Goal: Task Accomplishment & Management: Manage account settings

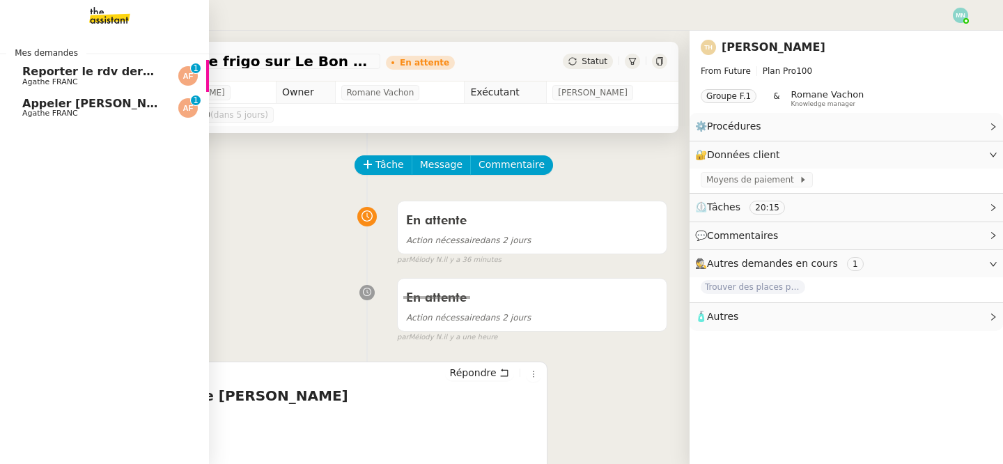
click at [22, 100] on span "Appeler [PERSON_NAME] pour inscription danse" at bounding box center [172, 103] width 301 height 13
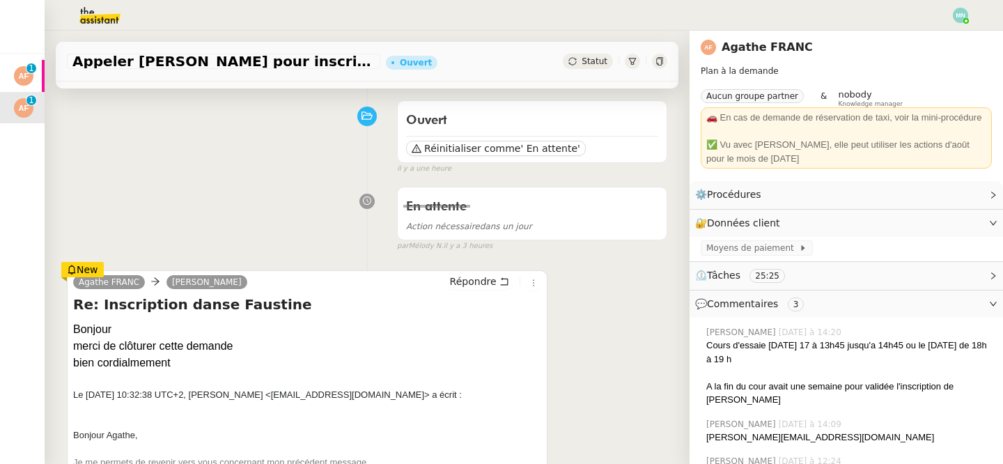
scroll to position [113, 0]
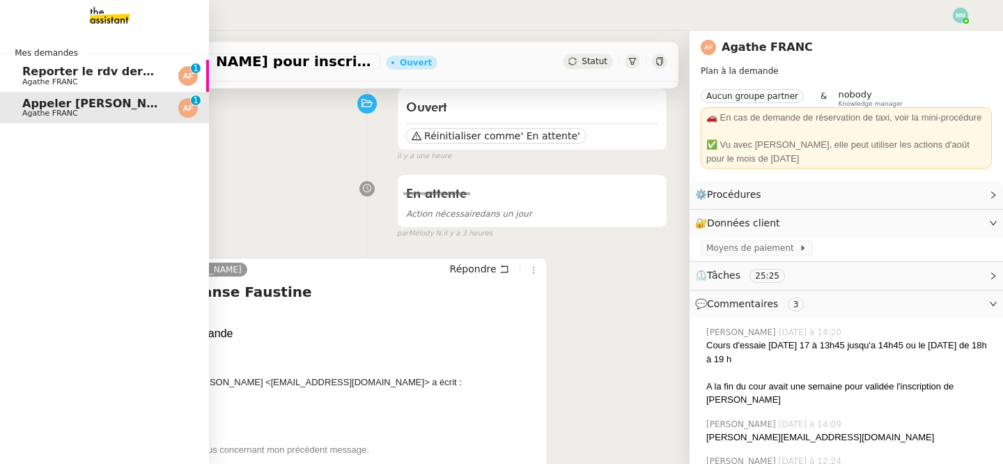
click at [33, 74] on span "Reporter le rdv dermatologue" at bounding box center [115, 71] width 187 height 13
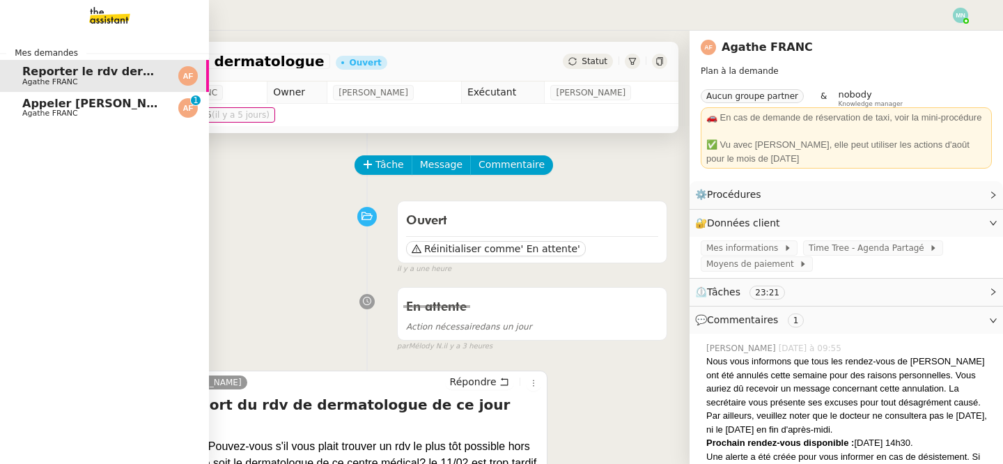
click at [37, 115] on span "Agathe FRANC" at bounding box center [50, 113] width 56 height 9
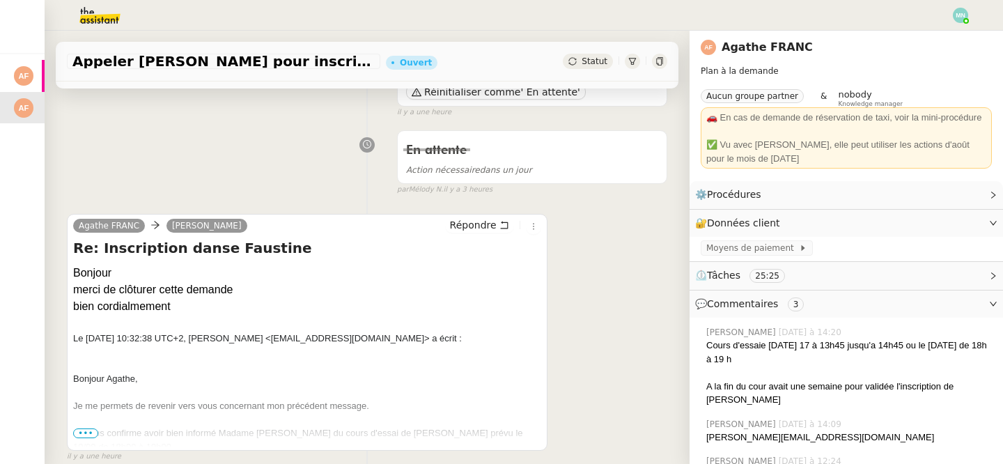
scroll to position [135, 0]
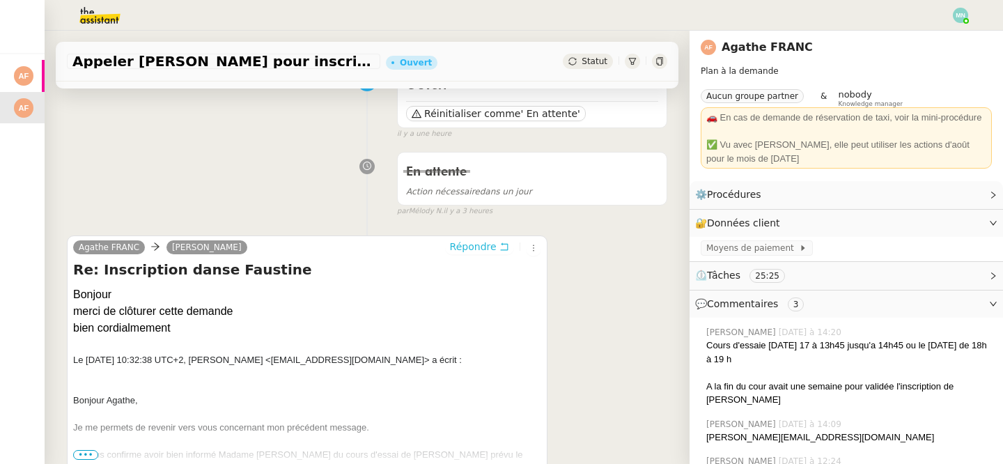
click at [488, 246] on span "Répondre" at bounding box center [473, 247] width 47 height 14
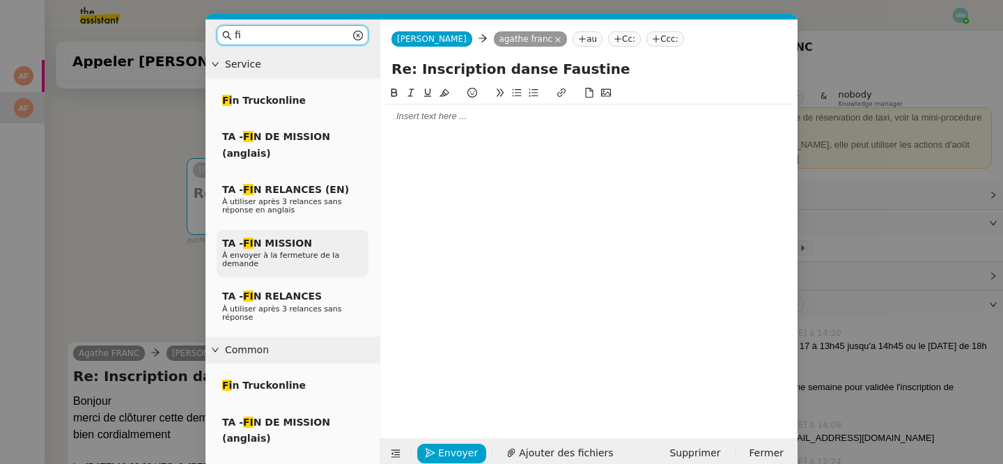
type input "fi"
click at [277, 242] on span "TA - FI N MISSION" at bounding box center [267, 242] width 90 height 11
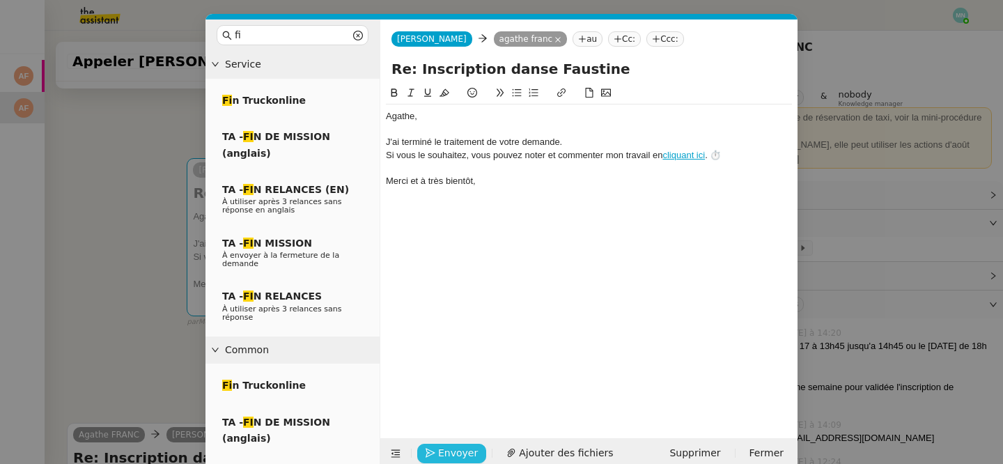
click at [446, 456] on span "Envoyer" at bounding box center [458, 453] width 40 height 16
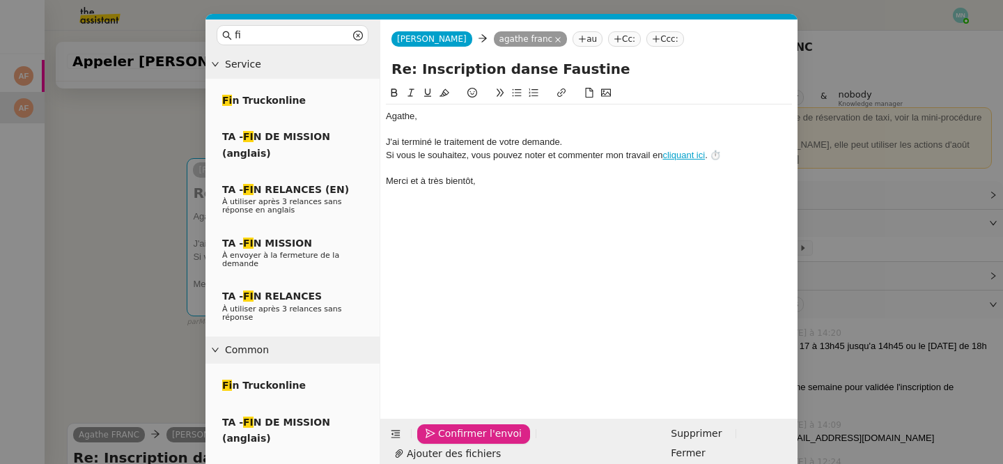
click at [446, 441] on span "Confirmer l'envoi" at bounding box center [480, 433] width 84 height 16
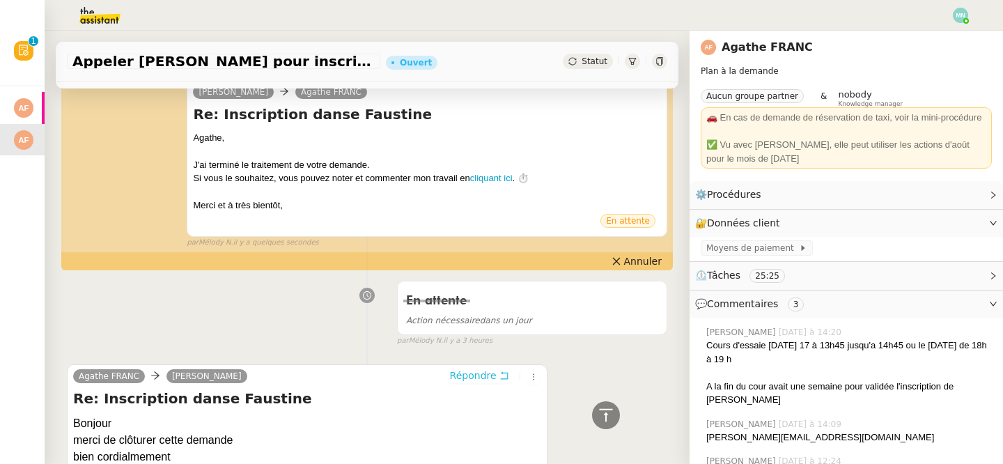
scroll to position [0, 0]
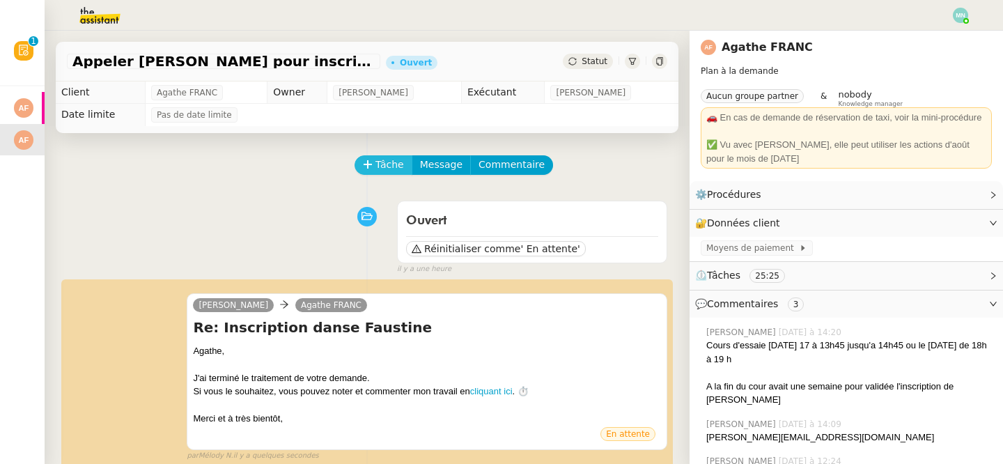
click at [379, 166] on span "Tâche" at bounding box center [389, 165] width 29 height 16
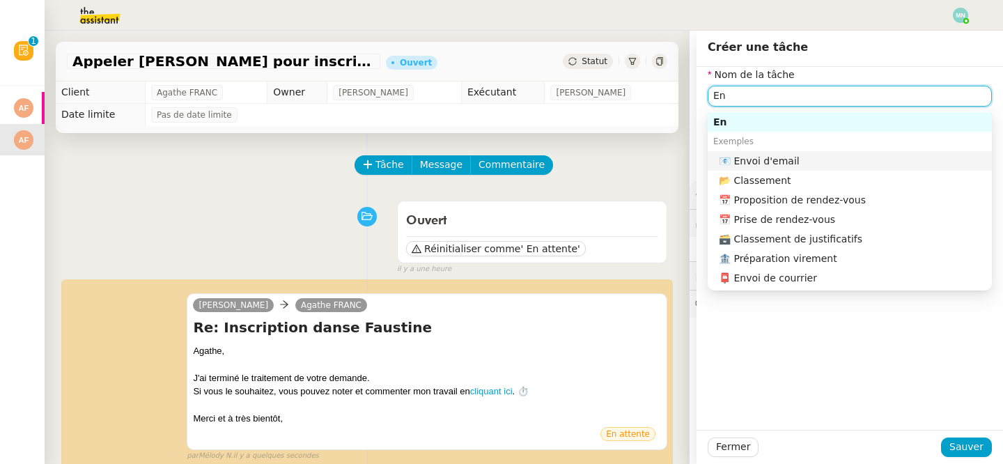
click at [815, 159] on div "📧 Envoi d'email" at bounding box center [852, 161] width 267 height 13
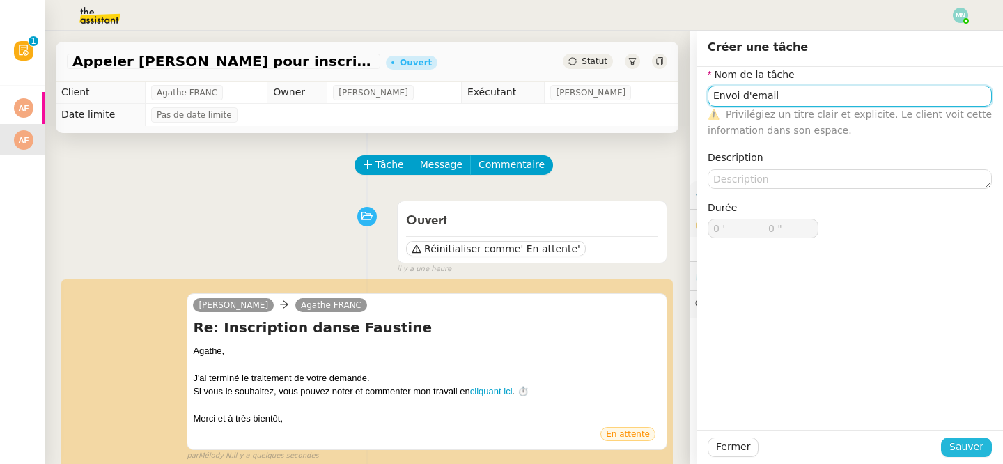
type input "Envoi d'email"
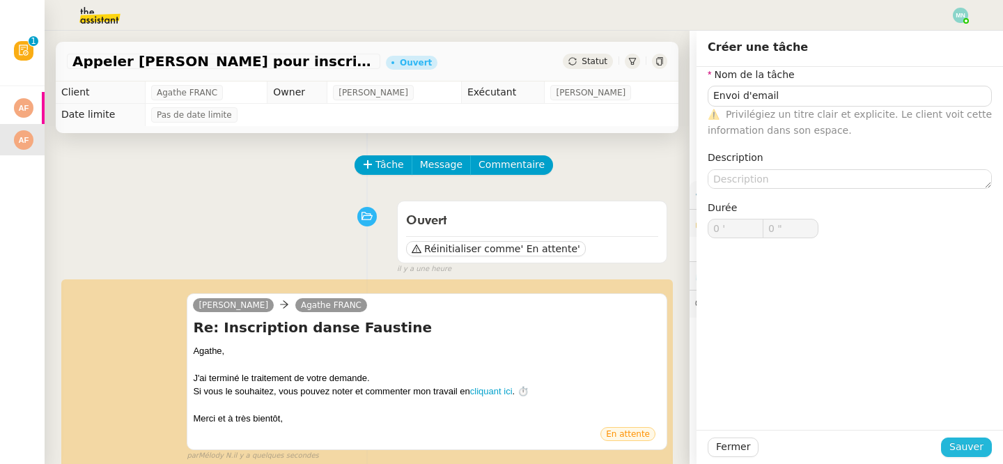
click at [962, 451] on span "Sauver" at bounding box center [966, 447] width 34 height 16
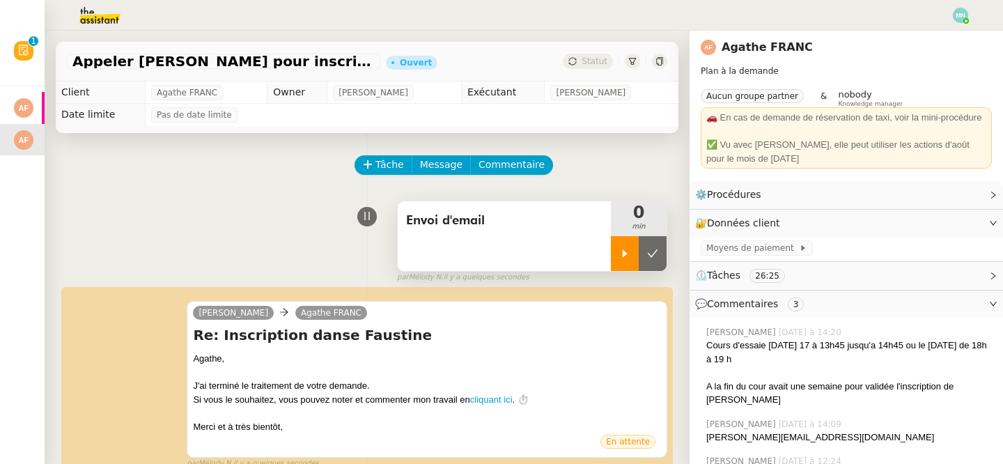
click at [623, 259] on div at bounding box center [625, 253] width 28 height 35
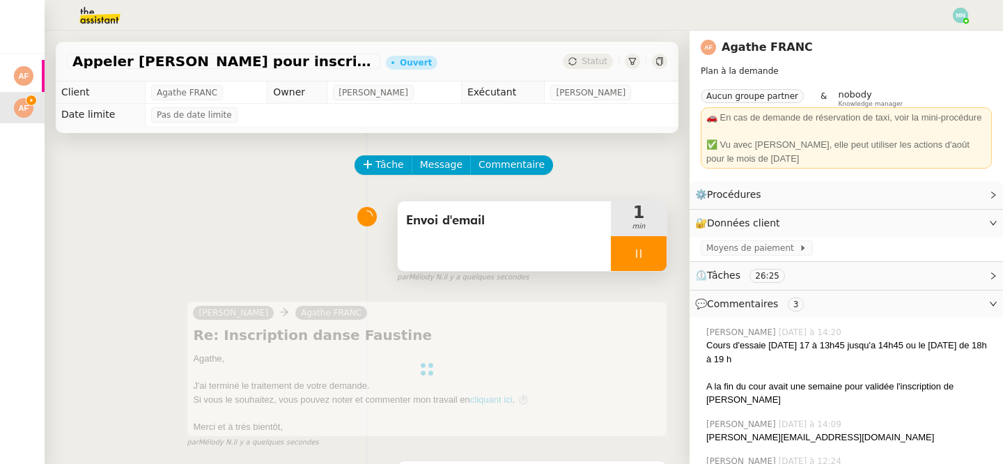
click at [625, 260] on div at bounding box center [639, 253] width 56 height 35
click at [650, 264] on button at bounding box center [652, 253] width 28 height 35
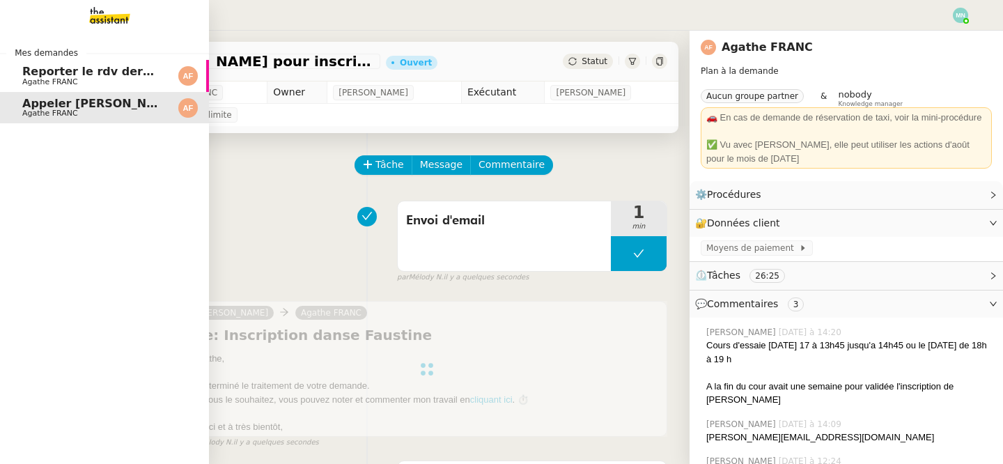
click at [74, 82] on span "Agathe FRANC" at bounding box center [50, 81] width 56 height 9
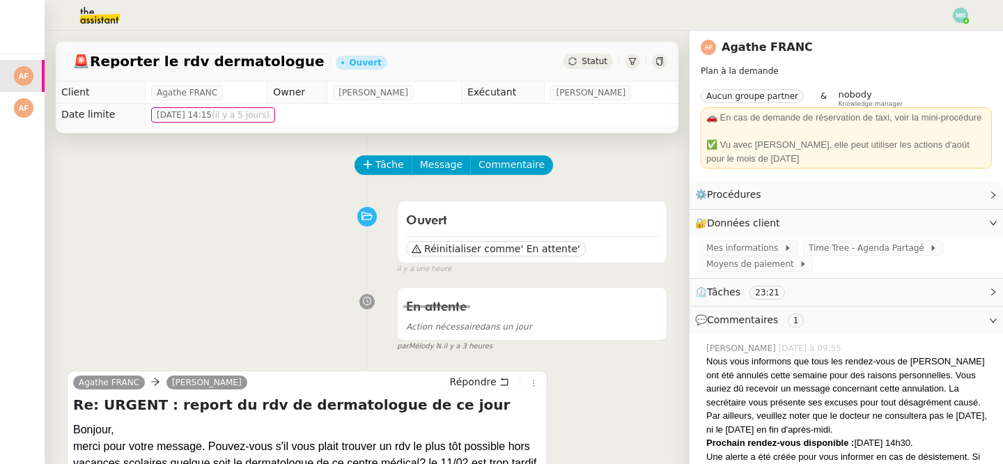
scroll to position [24, 0]
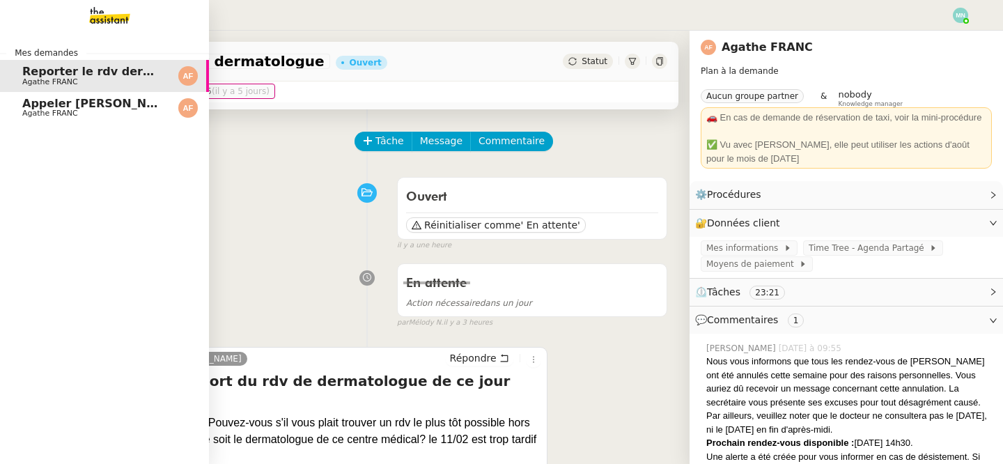
click at [56, 113] on span "Agathe FRANC" at bounding box center [50, 113] width 56 height 9
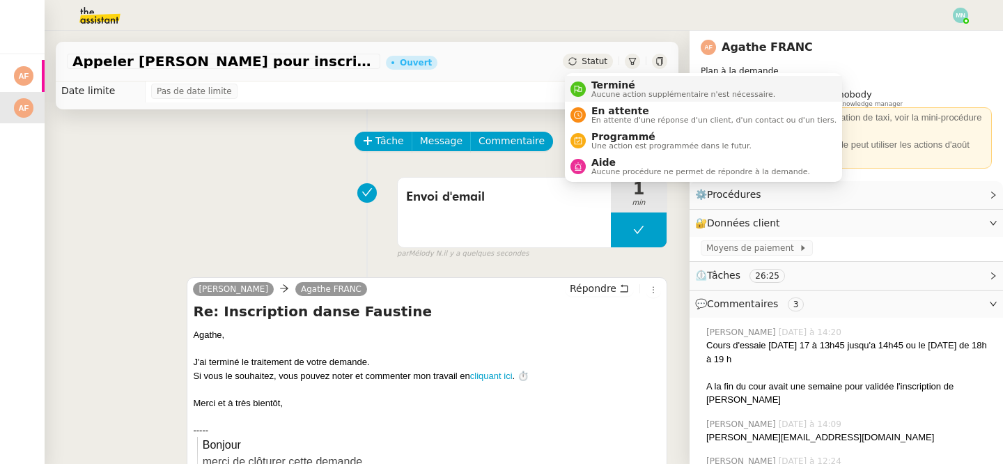
click at [611, 86] on span "Terminé" at bounding box center [683, 84] width 184 height 11
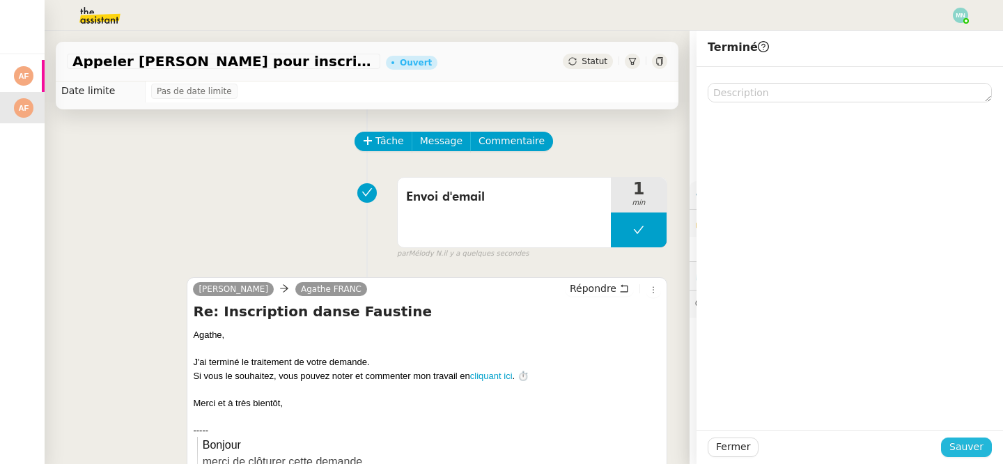
click at [985, 450] on button "Sauver" at bounding box center [966, 446] width 51 height 19
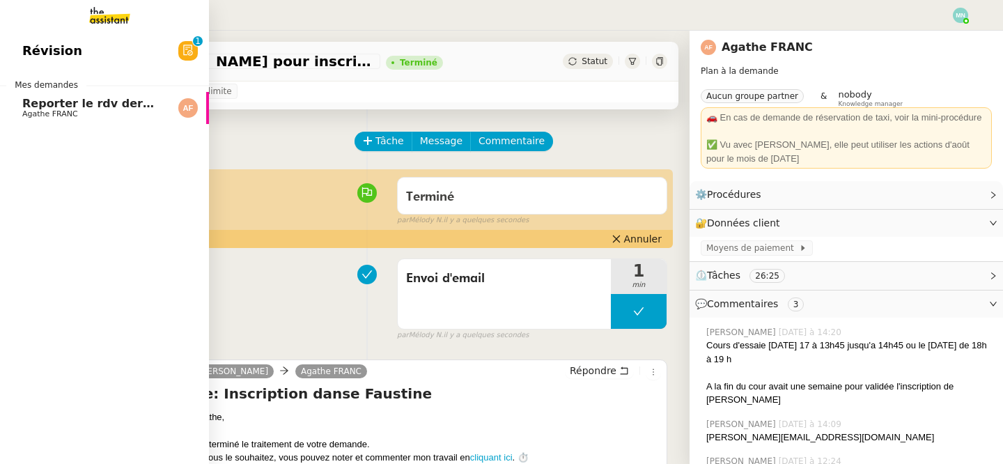
click at [75, 103] on span "Reporter le rdv dermatologue" at bounding box center [115, 103] width 187 height 13
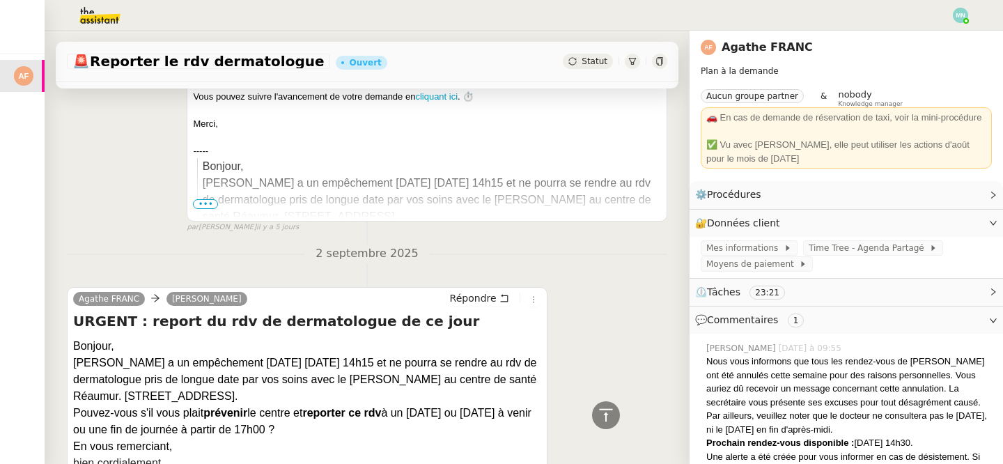
scroll to position [2571, 0]
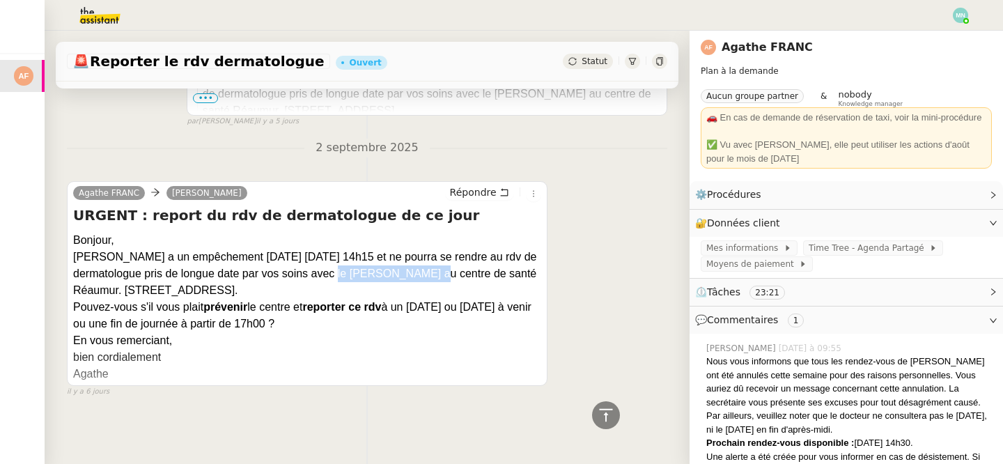
drag, startPoint x: 340, startPoint y: 272, endPoint x: 438, endPoint y: 279, distance: 97.7
click at [438, 279] on div "[PERSON_NAME] a un empêchement [DATE] [DATE] 14h15 et ne pourra se rendre au rd…" at bounding box center [307, 274] width 468 height 50
copy div "le Dr Yamina TOUIL"
click at [425, 274] on div "[PERSON_NAME] a un empêchement [DATE] [DATE] 14h15 et ne pourra se rendre au rd…" at bounding box center [307, 274] width 468 height 50
drag, startPoint x: 339, startPoint y: 272, endPoint x: 507, endPoint y: 283, distance: 168.2
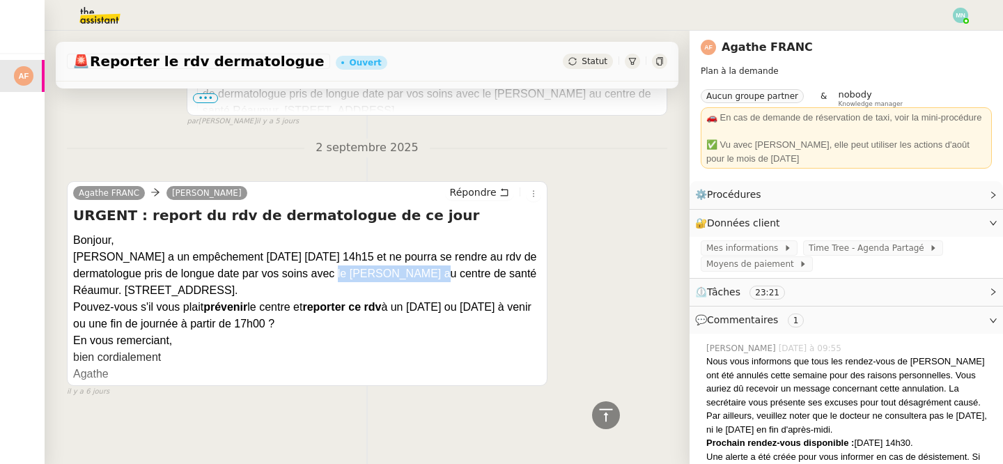
click at [507, 283] on div "[PERSON_NAME] a un empêchement [DATE] [DATE] 14h15 et ne pourra se rendre au rd…" at bounding box center [307, 274] width 468 height 50
copy div "le Dr Yamina TOUIL au centre de santé Réaumur. 106 rue Réaumur."
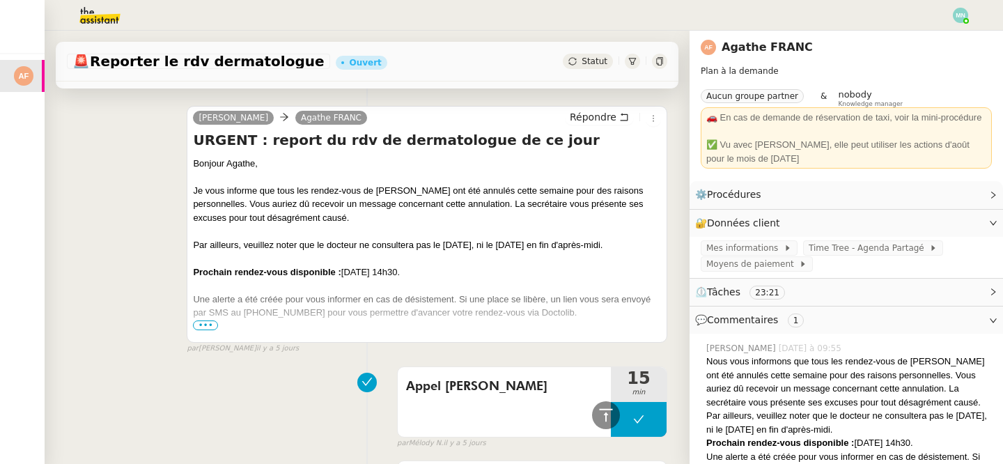
scroll to position [1594, 0]
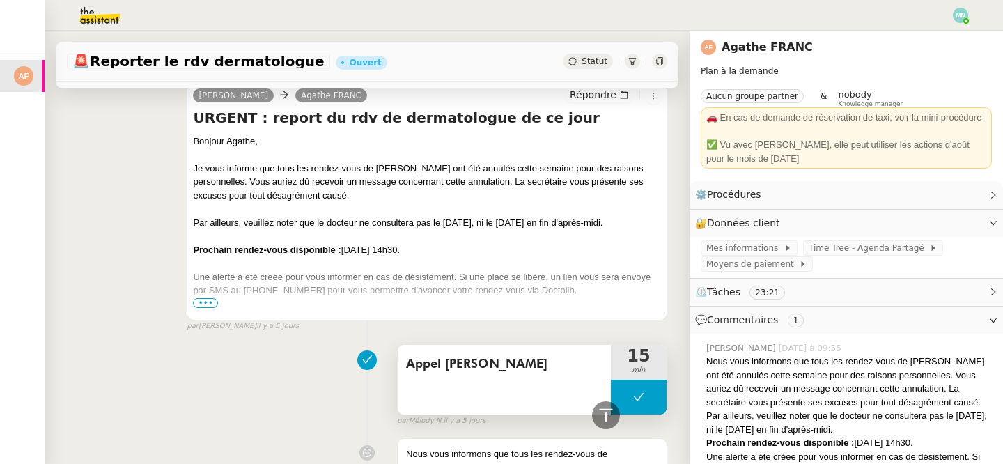
click at [542, 382] on div "Appel [PERSON_NAME]" at bounding box center [504, 380] width 213 height 70
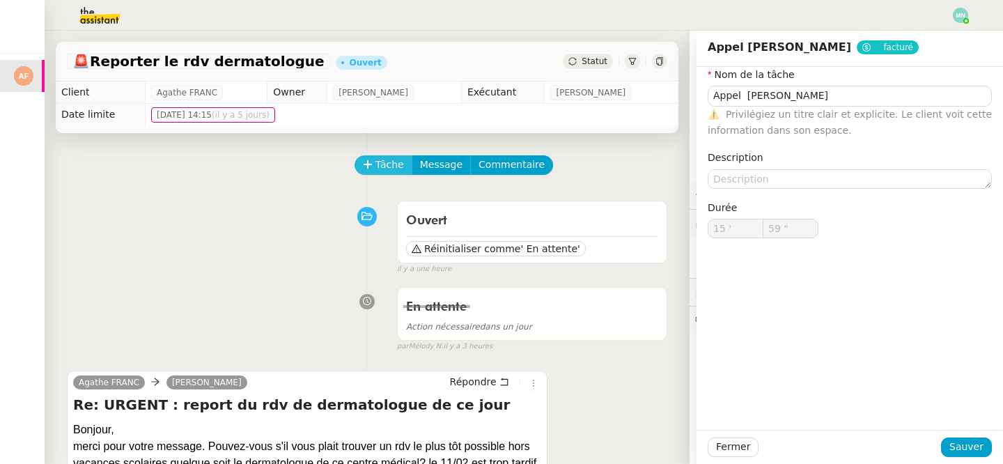
click at [377, 159] on span "Tâche" at bounding box center [389, 165] width 29 height 16
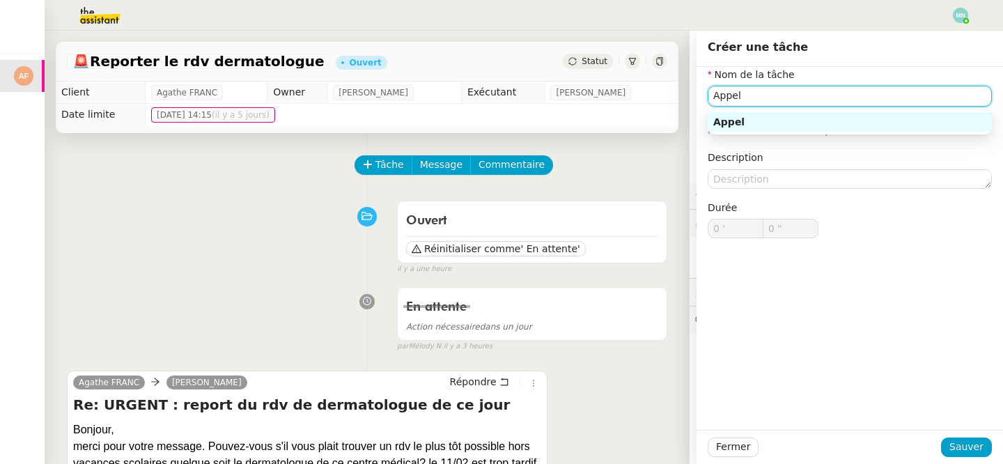
paste input "Centre de santé Réaumur"
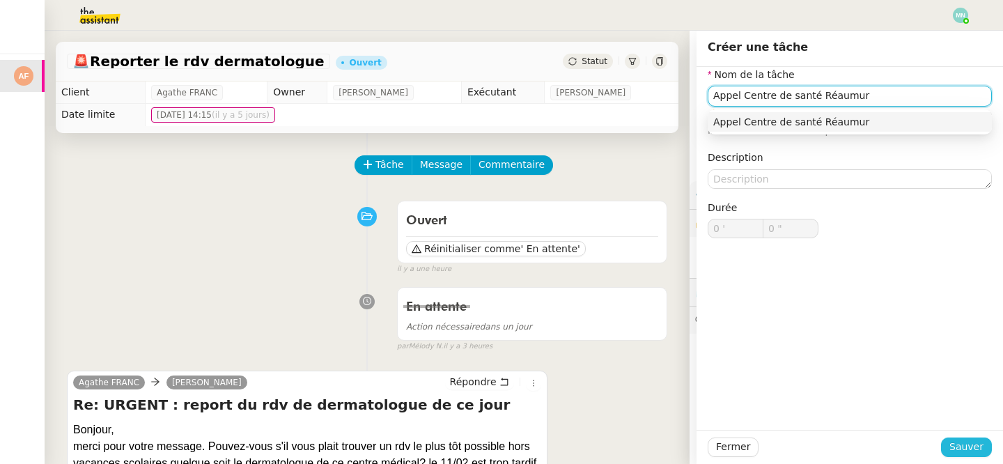
type input "Appel Centre de santé Réaumur"
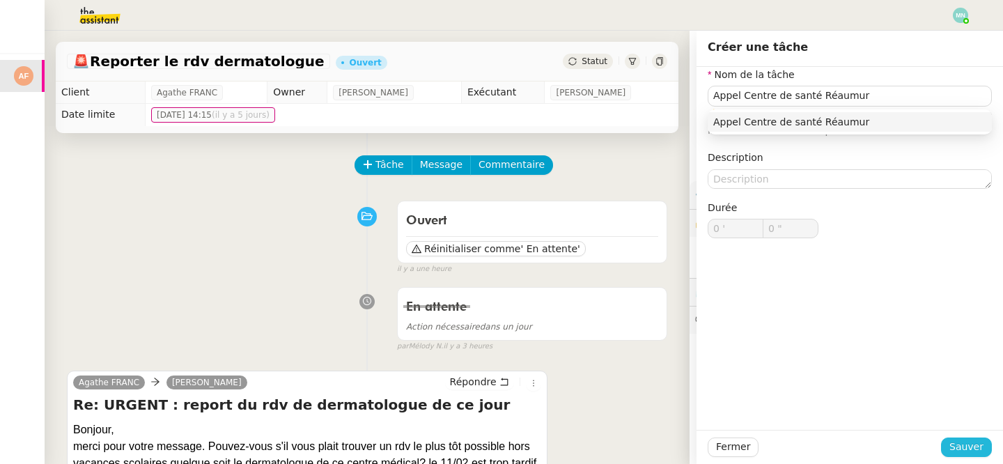
click at [981, 444] on span "Sauver" at bounding box center [966, 447] width 34 height 16
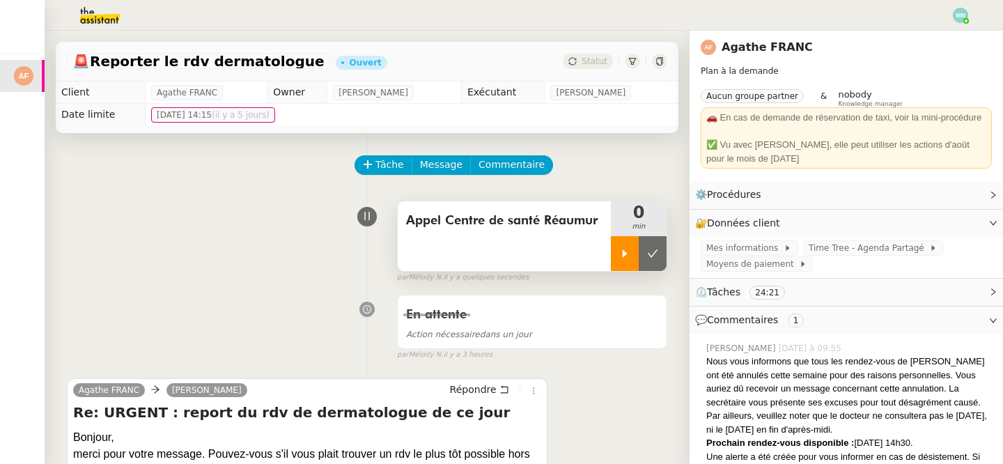
click at [625, 254] on icon at bounding box center [624, 253] width 5 height 8
click at [384, 162] on span "Tâche" at bounding box center [389, 165] width 29 height 16
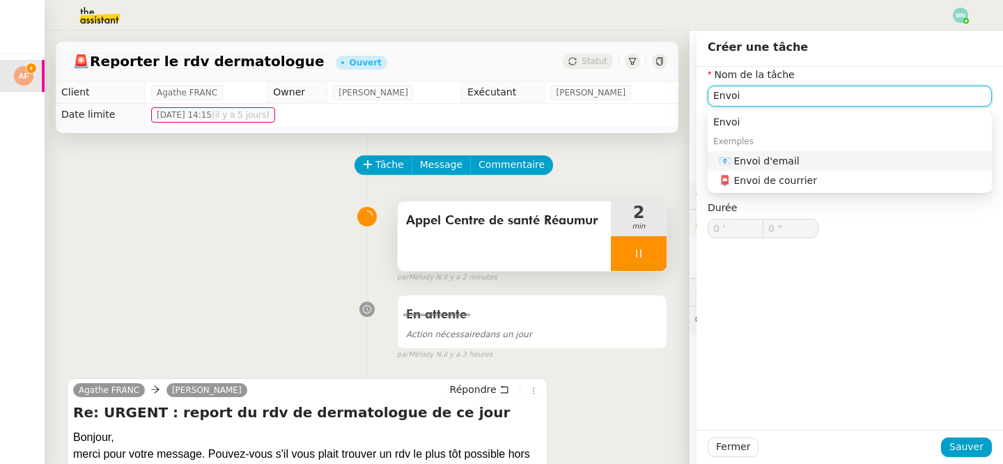
click at [778, 157] on div "📧 Envoi d'email" at bounding box center [852, 161] width 267 height 13
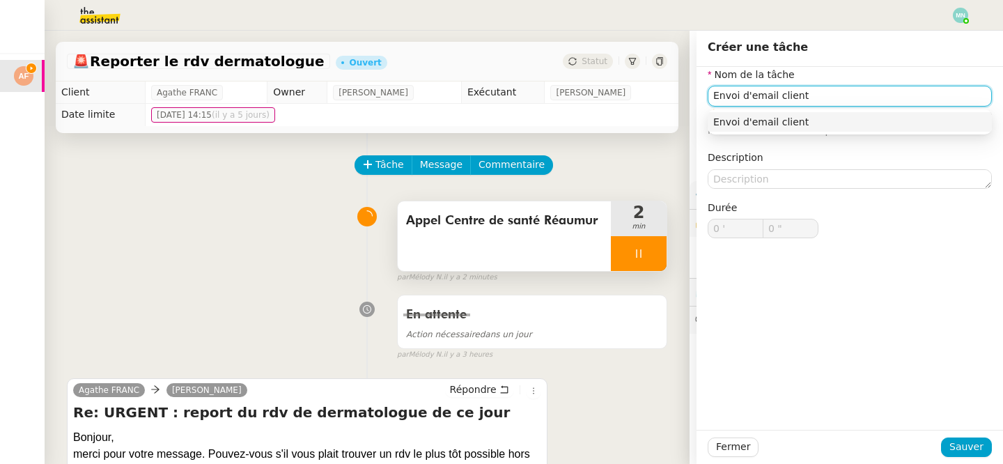
type input "Envoi d'email client"
click at [893, 134] on div "Envoi d'email client" at bounding box center [849, 122] width 284 height 31
click at [881, 123] on div "Envoi d'email client" at bounding box center [849, 122] width 273 height 13
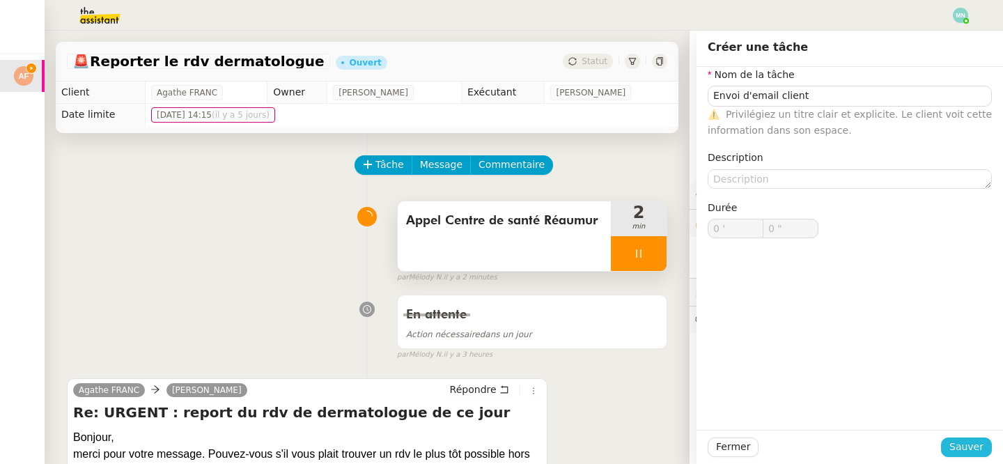
click at [959, 452] on span "Sauver" at bounding box center [966, 447] width 34 height 16
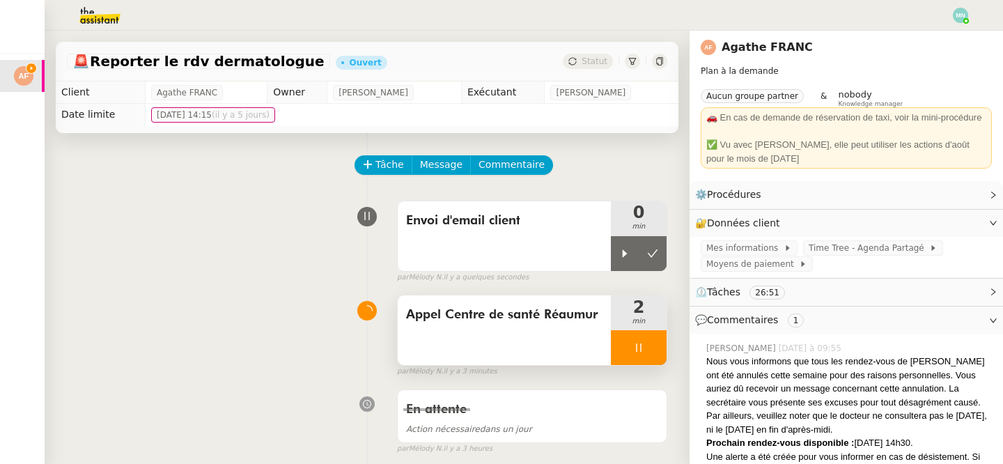
click at [620, 345] on div at bounding box center [639, 347] width 56 height 35
click at [648, 347] on icon at bounding box center [652, 347] width 11 height 11
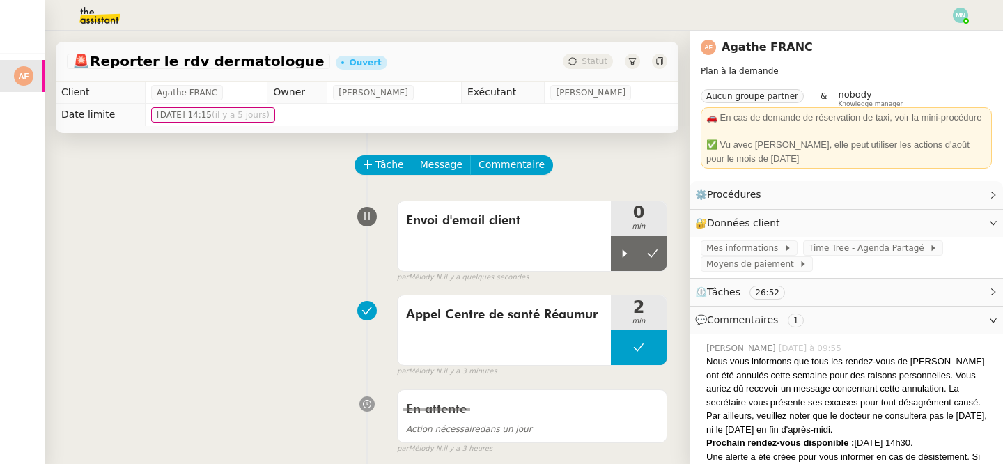
scroll to position [132, 0]
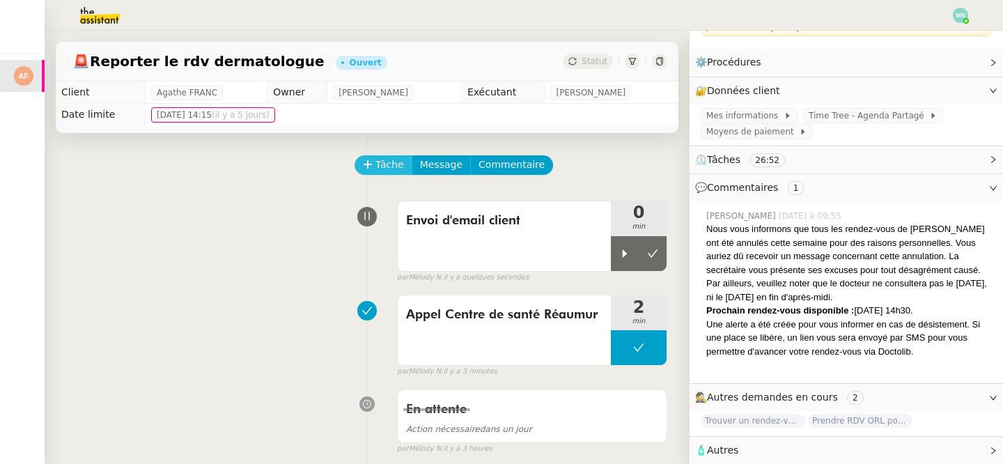
click at [376, 166] on span "Tâche" at bounding box center [389, 165] width 29 height 16
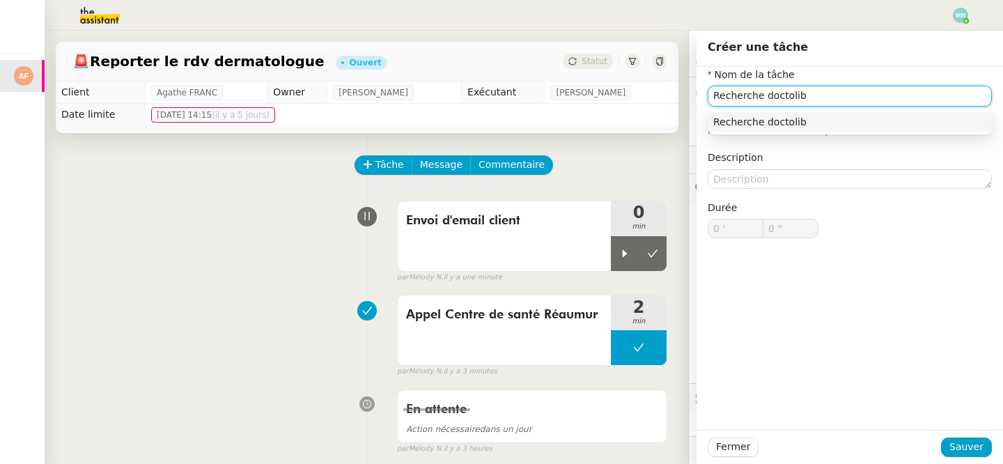
click at [839, 117] on div "Recherche doctolib" at bounding box center [849, 122] width 273 height 13
type input "Recherche doctolib"
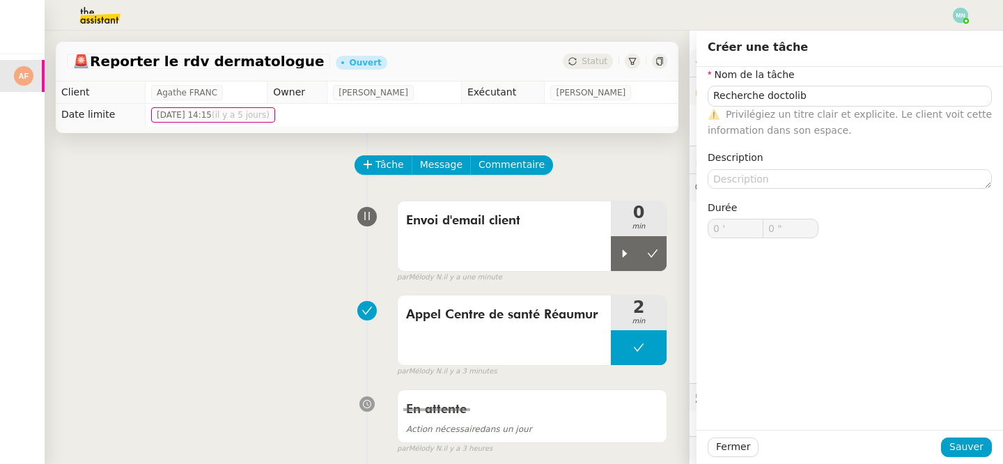
click at [989, 457] on div "Fermer Sauver" at bounding box center [849, 447] width 306 height 34
click at [979, 448] on span "Sauver" at bounding box center [966, 447] width 34 height 16
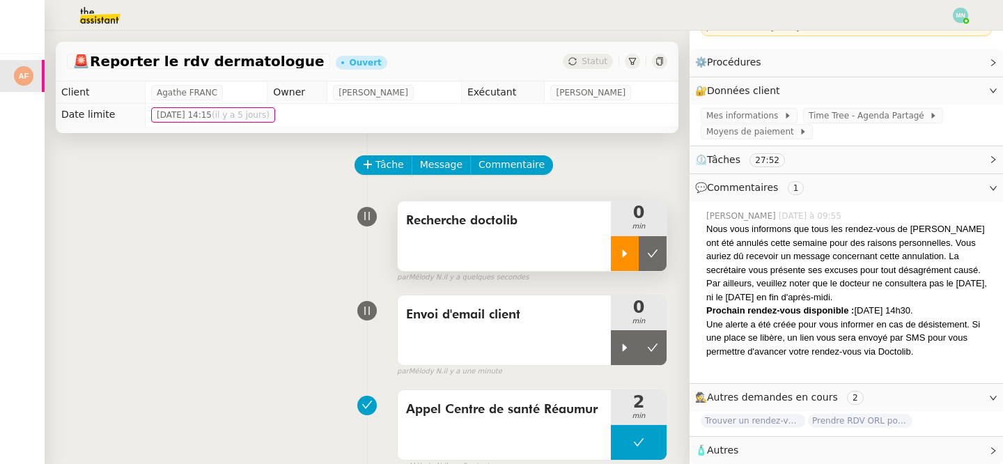
click at [630, 251] on div at bounding box center [625, 253] width 28 height 35
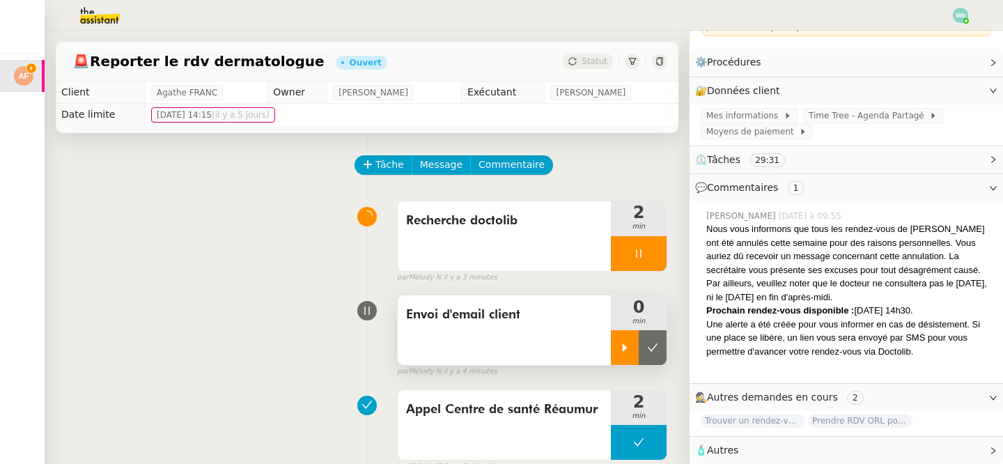
click at [619, 347] on icon at bounding box center [624, 347] width 11 height 11
click at [624, 245] on div at bounding box center [639, 253] width 56 height 35
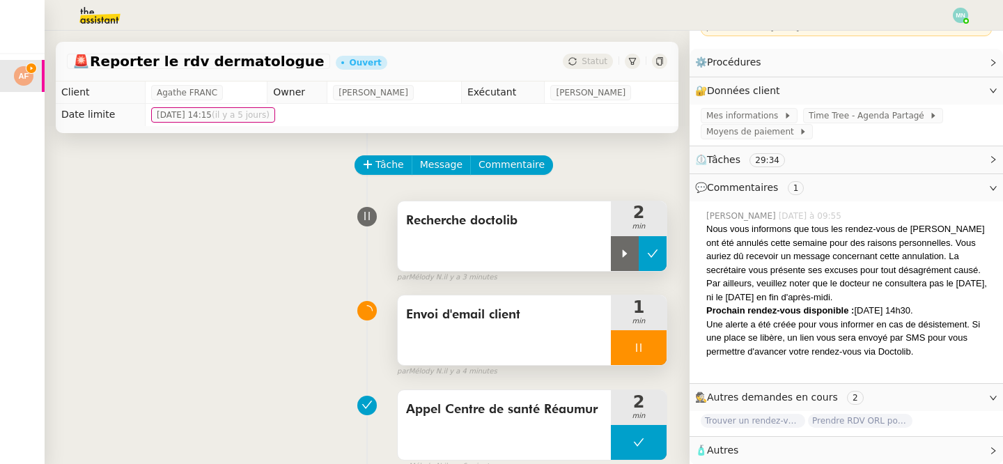
click at [650, 251] on icon at bounding box center [652, 253] width 11 height 11
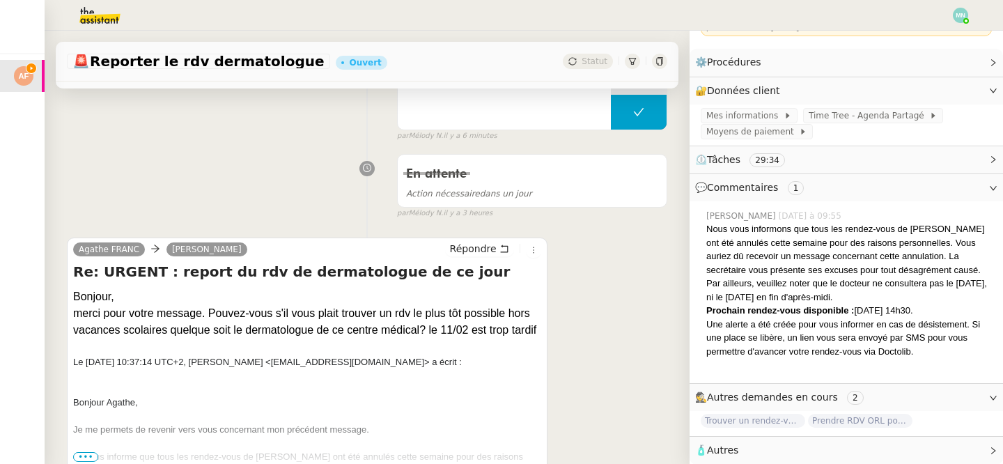
scroll to position [316, 0]
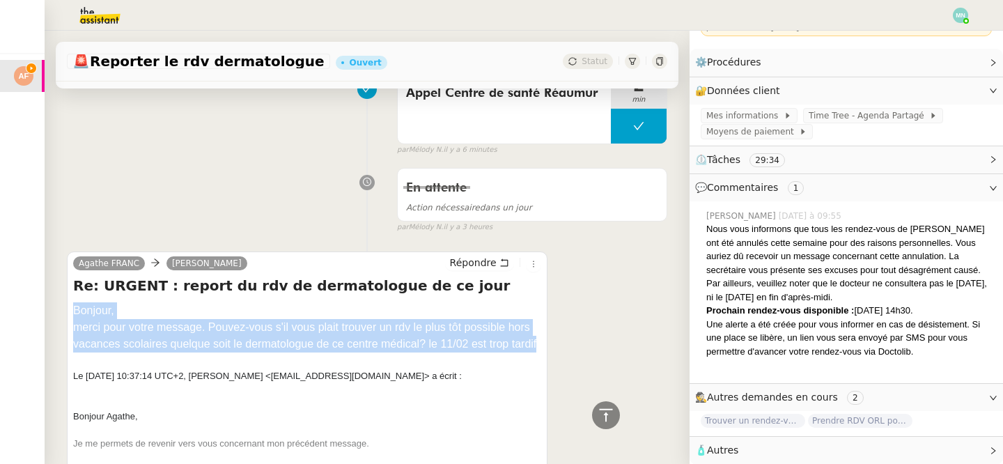
drag, startPoint x: 109, startPoint y: 356, endPoint x: 62, endPoint y: 306, distance: 68.5
copy div "Bonjour, merci pour votre message. Pouvez-vous s'il vous plait trouver un rdv l…"
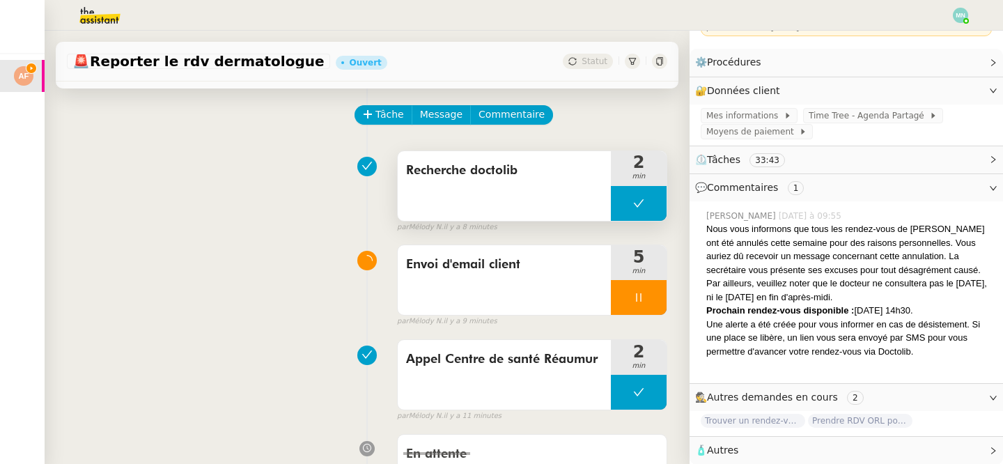
scroll to position [0, 0]
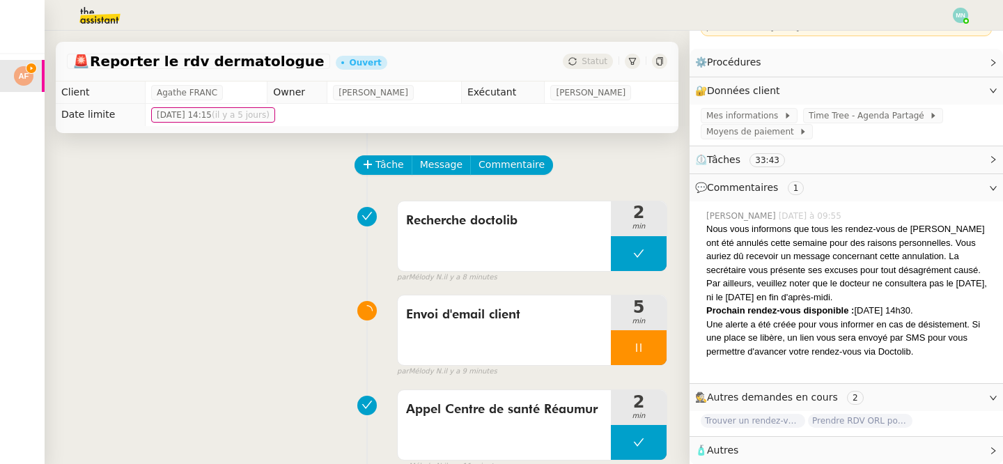
click at [641, 354] on div at bounding box center [639, 347] width 56 height 35
click at [654, 354] on button at bounding box center [652, 347] width 28 height 35
click at [86, 14] on img at bounding box center [89, 15] width 108 height 31
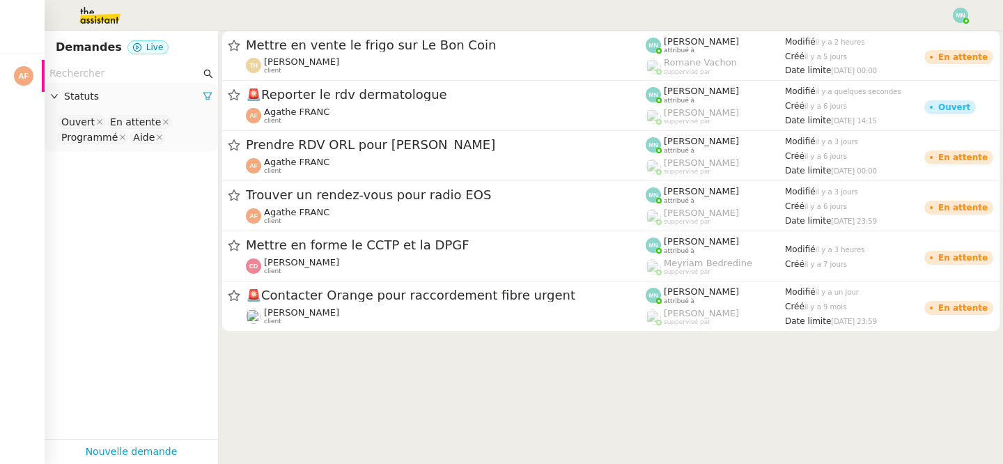
click at [185, 139] on nz-select-top-control "Ouvert En attente Programmé Aide" at bounding box center [131, 129] width 151 height 33
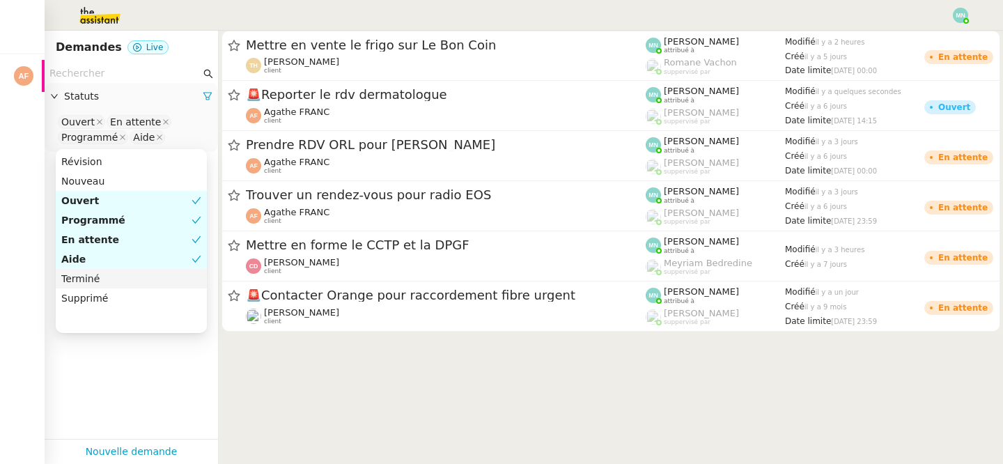
click at [120, 279] on div "Terminé" at bounding box center [131, 278] width 140 height 13
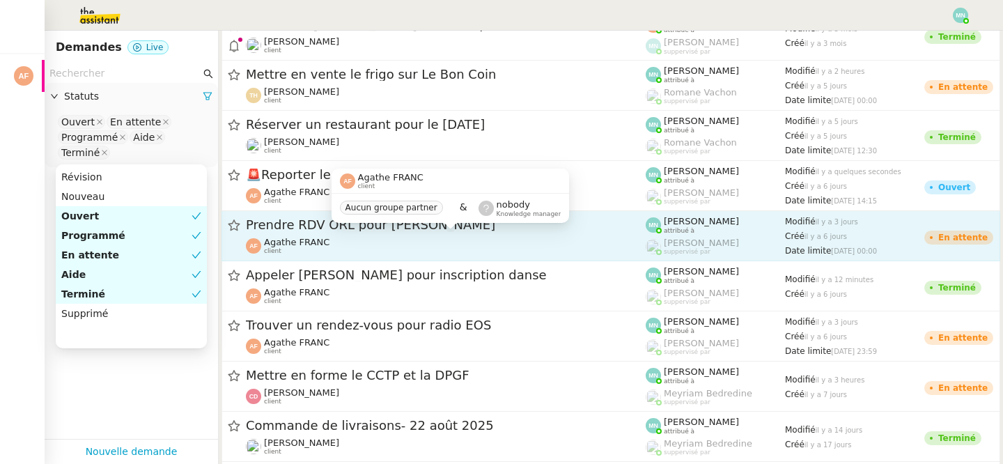
scroll to position [25, 0]
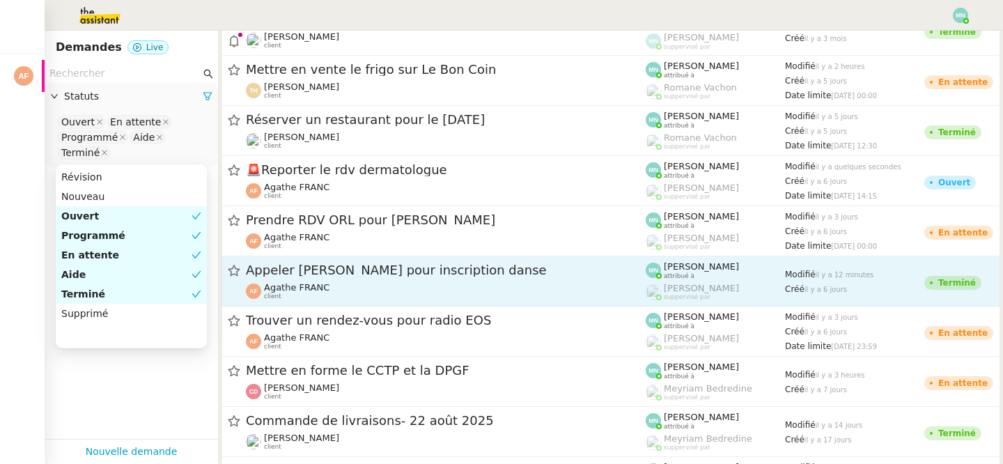
click at [348, 272] on span "Appeler [PERSON_NAME] pour inscription danse" at bounding box center [446, 270] width 400 height 13
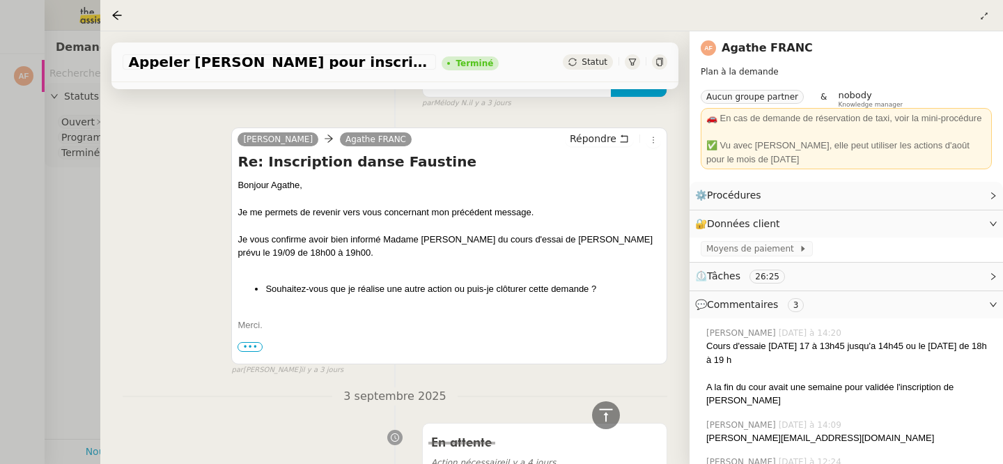
scroll to position [1386, 0]
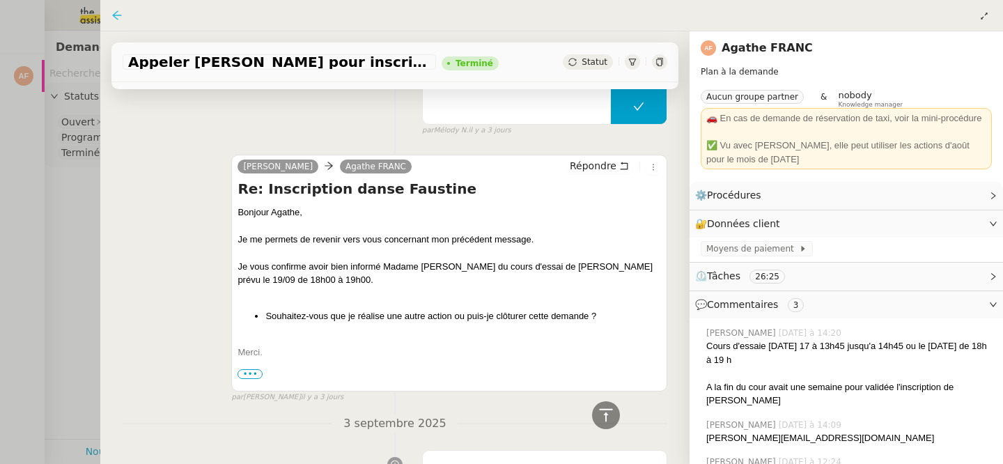
click at [120, 14] on icon at bounding box center [116, 15] width 11 height 11
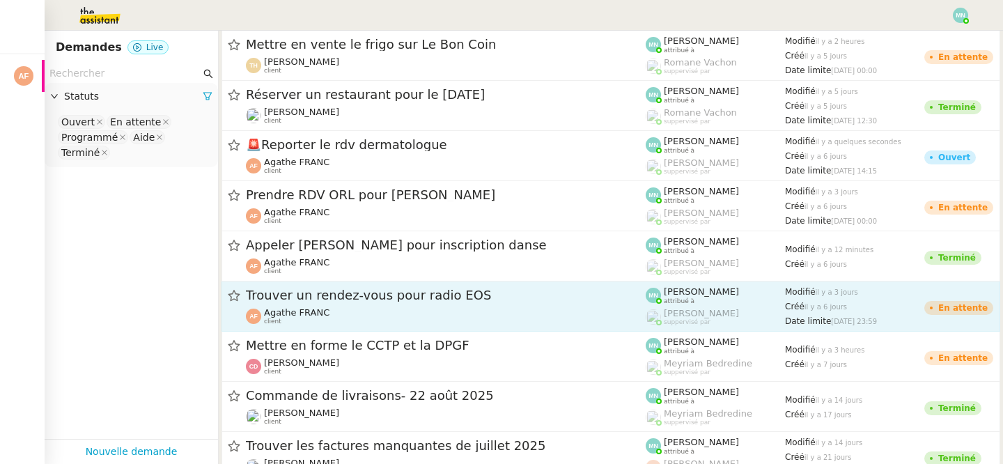
scroll to position [53, 0]
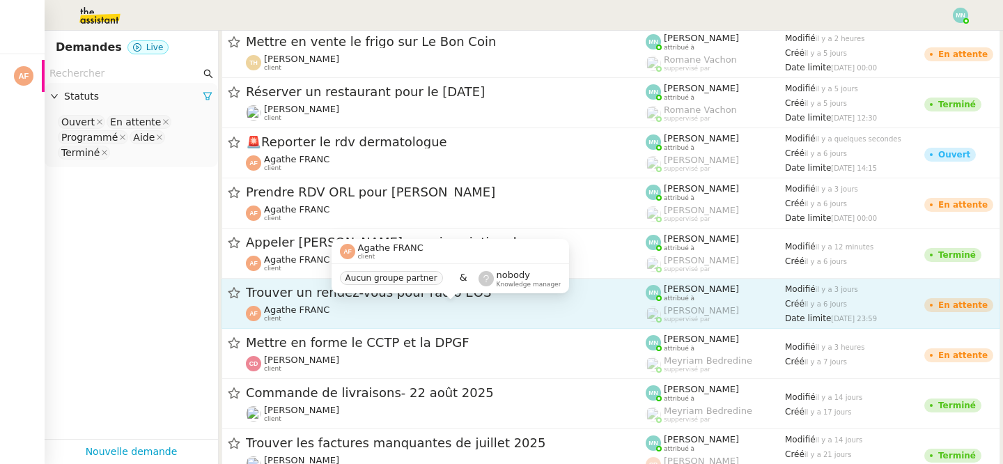
click at [398, 309] on div "Agathe FRANC client" at bounding box center [446, 313] width 400 height 18
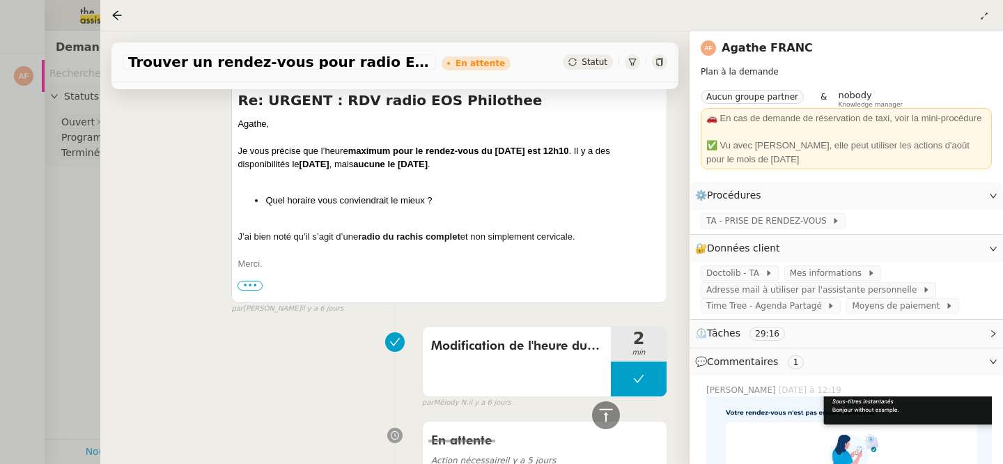
scroll to position [1380, 0]
click at [76, 157] on div at bounding box center [501, 232] width 1003 height 464
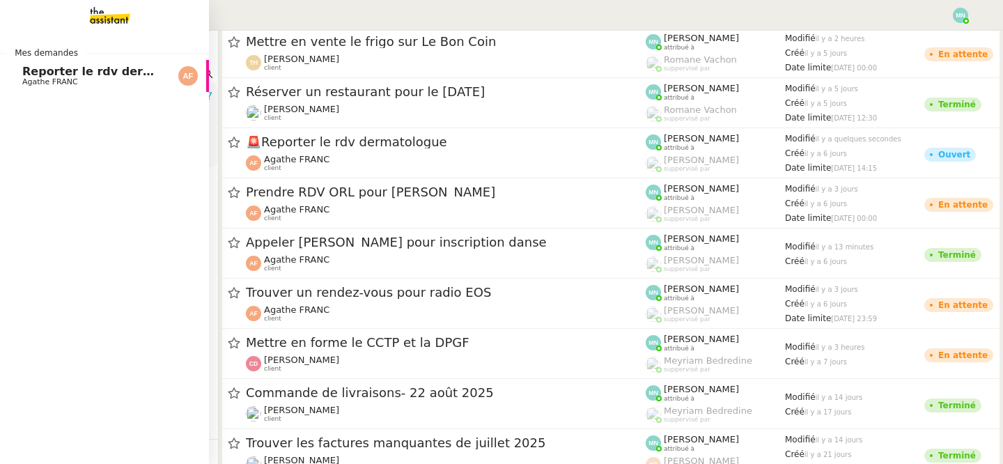
click at [38, 83] on span "Agathe FRANC" at bounding box center [50, 81] width 56 height 9
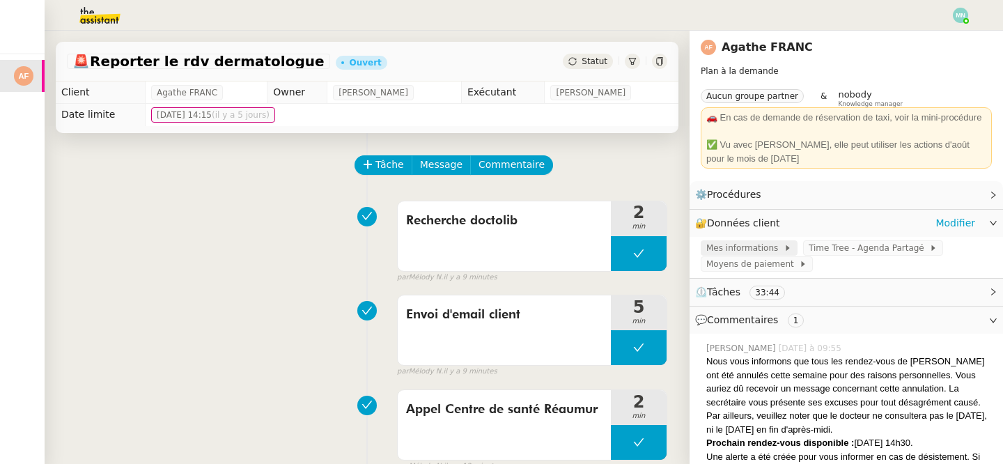
click at [776, 242] on span "Mes informations" at bounding box center [744, 248] width 77 height 14
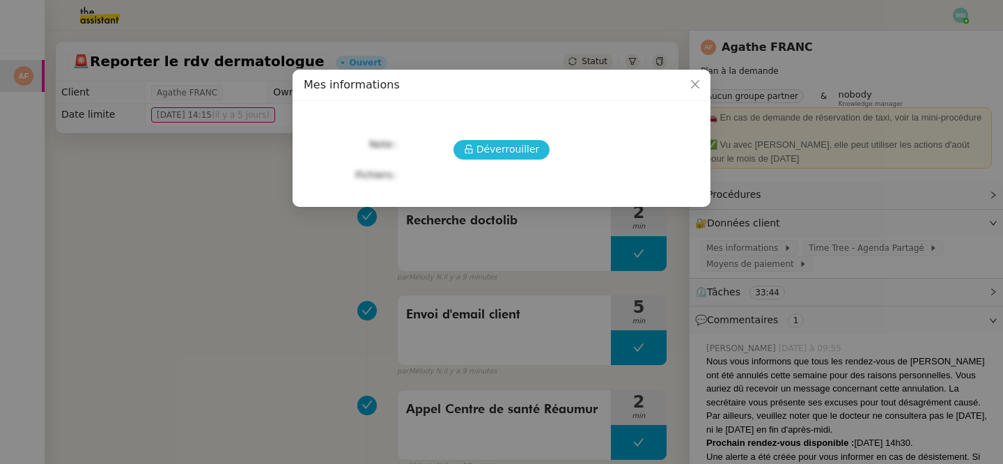
click at [531, 147] on span "Déverrouiller" at bounding box center [507, 149] width 63 height 16
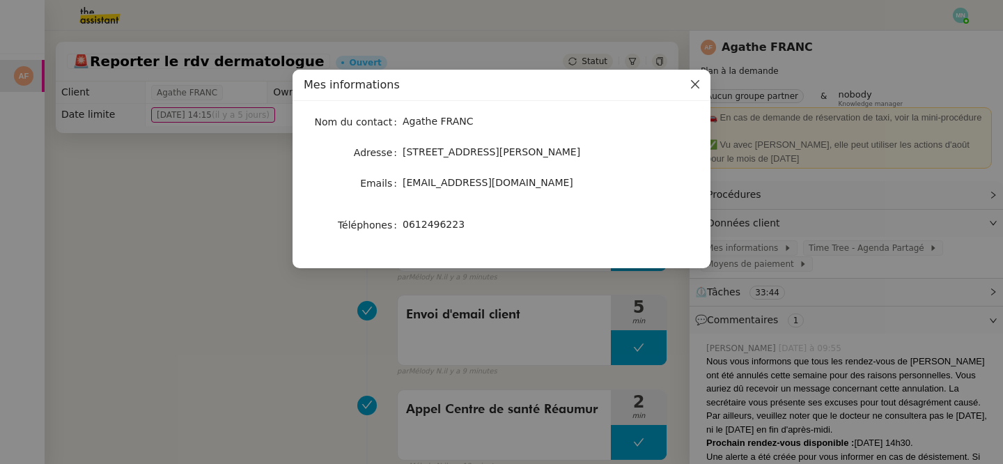
click at [691, 86] on icon "Close" at bounding box center [694, 84] width 11 height 11
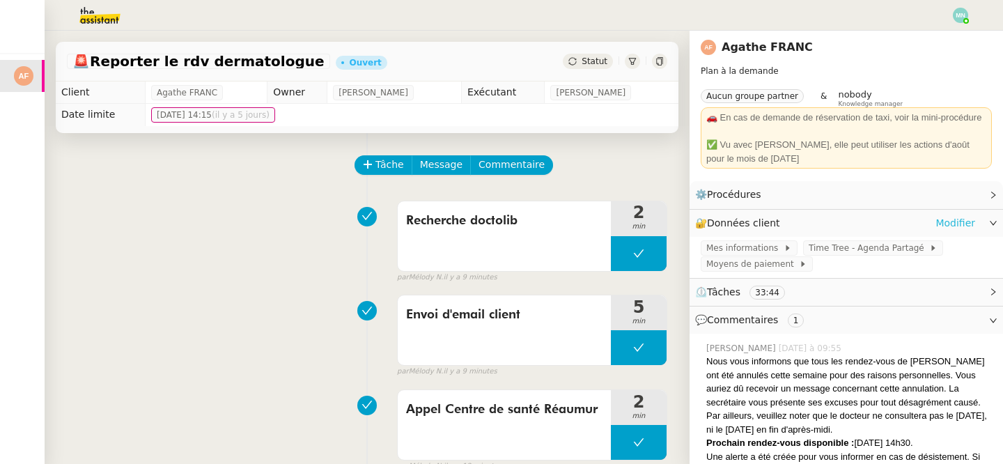
click at [970, 221] on link "Modifier" at bounding box center [955, 223] width 40 height 16
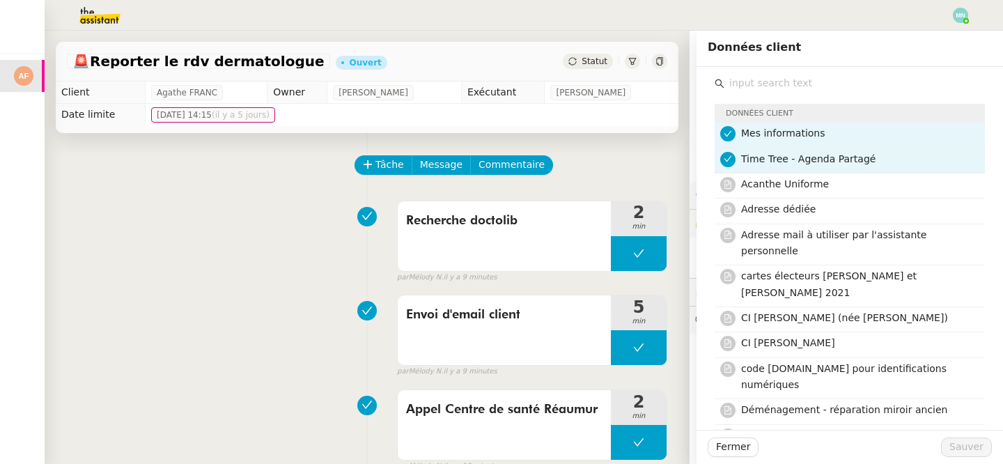
click at [769, 84] on input "text" at bounding box center [854, 83] width 260 height 19
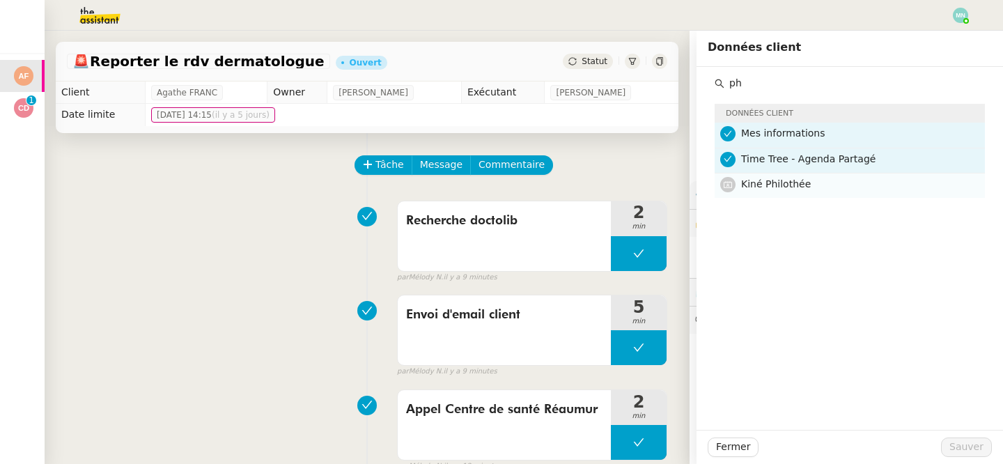
type input "ph"
click at [800, 187] on span "Kiné Philothée" at bounding box center [776, 183] width 70 height 11
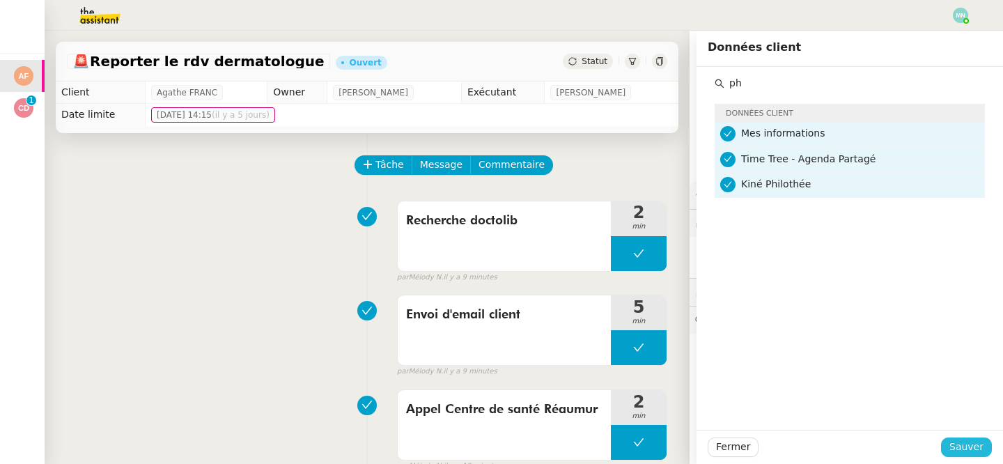
click at [958, 456] on button "Sauver" at bounding box center [966, 446] width 51 height 19
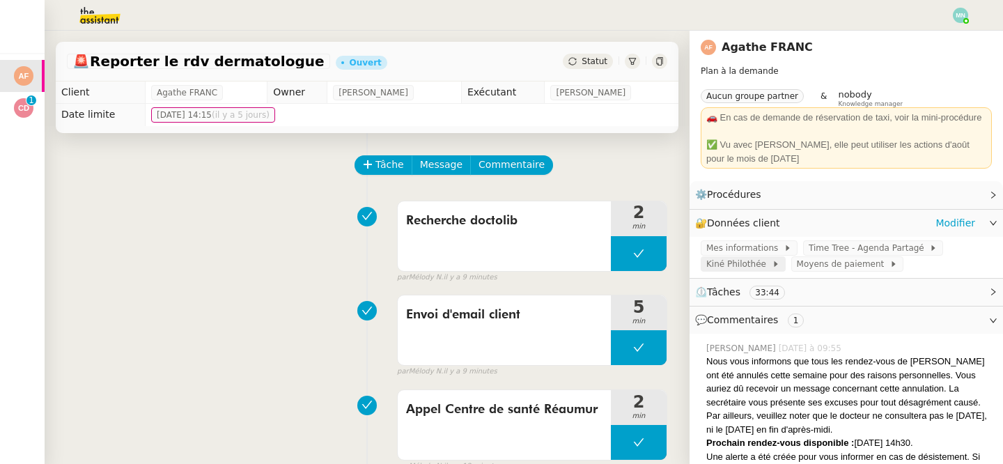
click at [766, 268] on span at bounding box center [769, 264] width 6 height 10
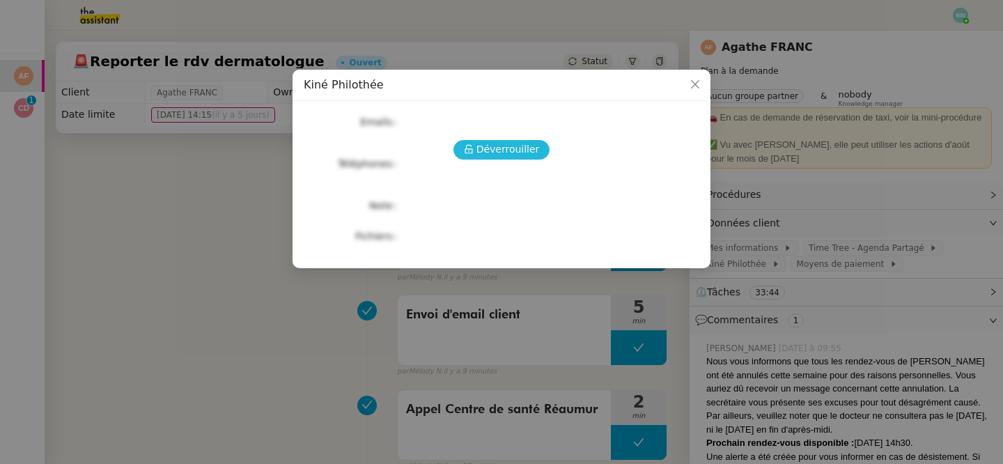
click at [515, 140] on button "Déverrouiller" at bounding box center [501, 149] width 97 height 19
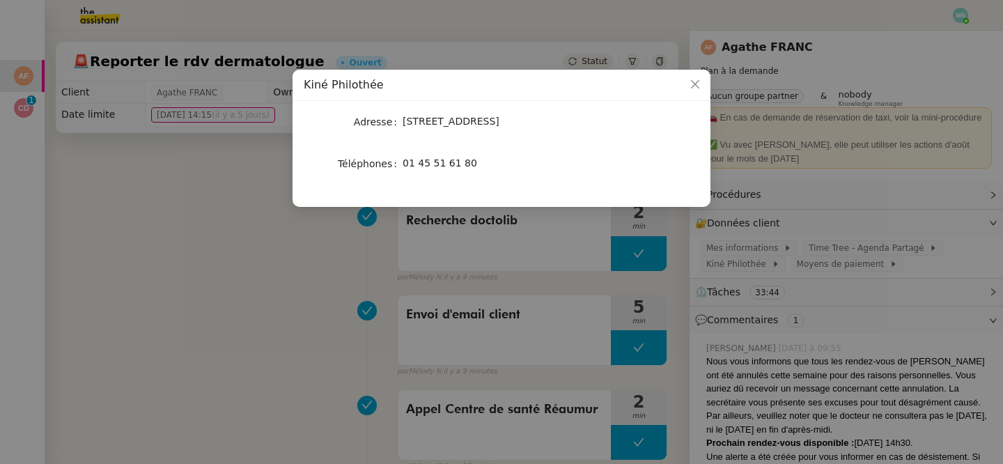
click at [184, 219] on nz-modal-container "Kiné Philothée Adresse 18 rue du champs de mars 750007 Paris Téléphones 01 45 5…" at bounding box center [501, 232] width 1003 height 464
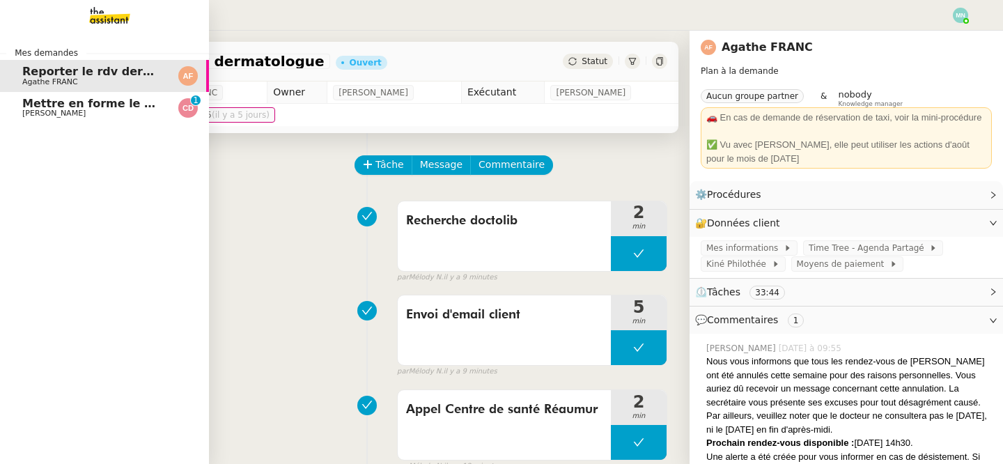
click at [26, 112] on span "[PERSON_NAME]" at bounding box center [53, 113] width 63 height 9
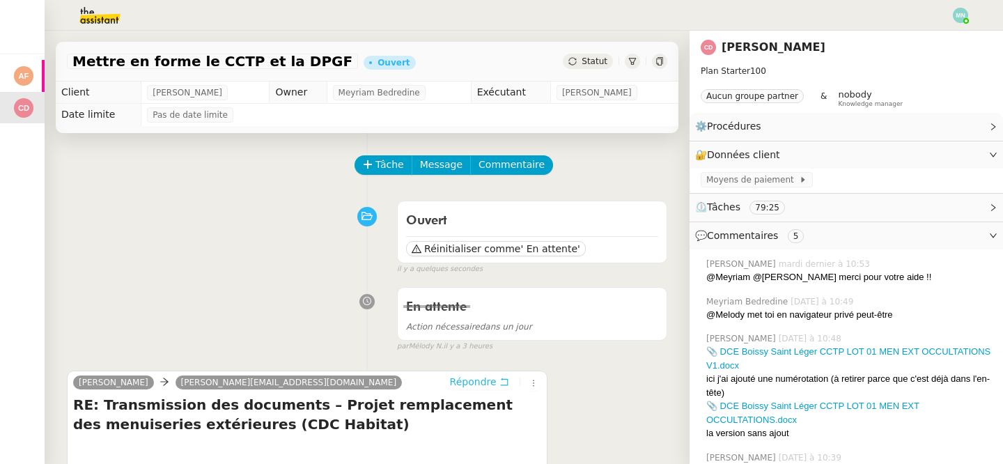
click at [477, 382] on span "Répondre" at bounding box center [473, 382] width 47 height 14
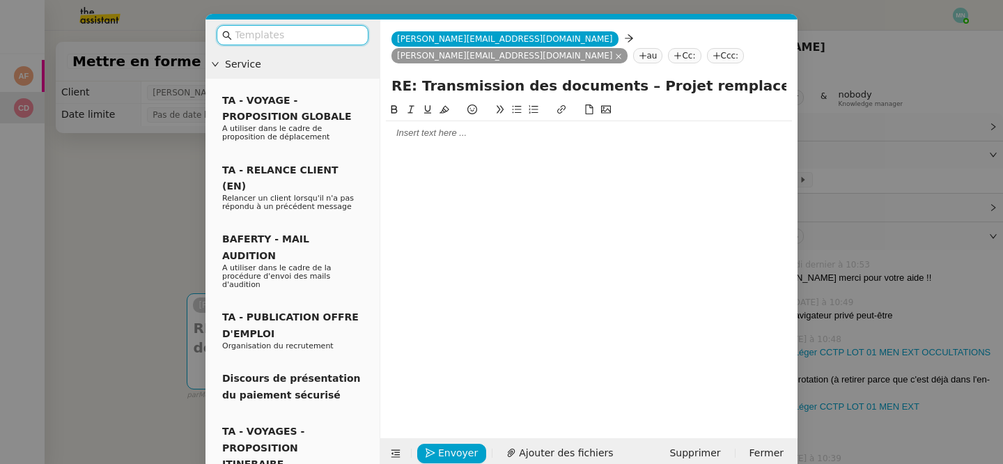
click at [298, 36] on input "text" at bounding box center [297, 35] width 125 height 16
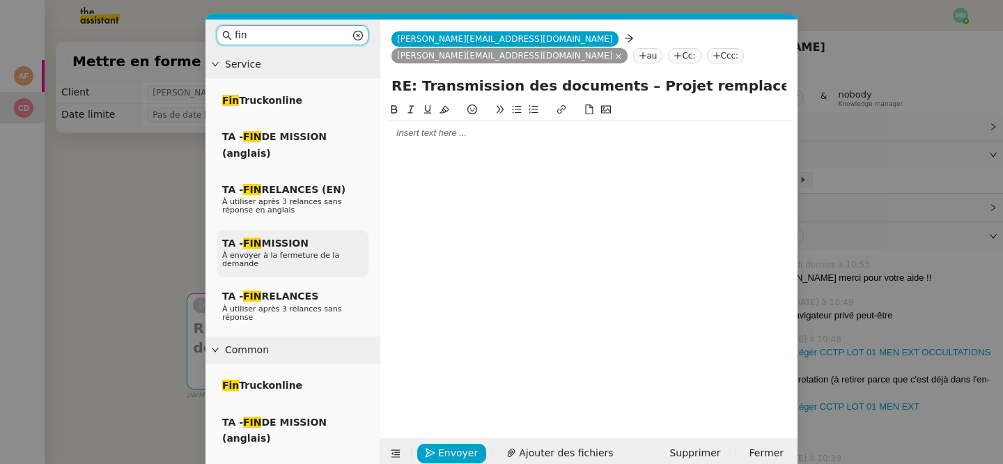
type input "fin"
click at [295, 264] on p "À envoyer à la fermeture de la demande" at bounding box center [292, 259] width 141 height 17
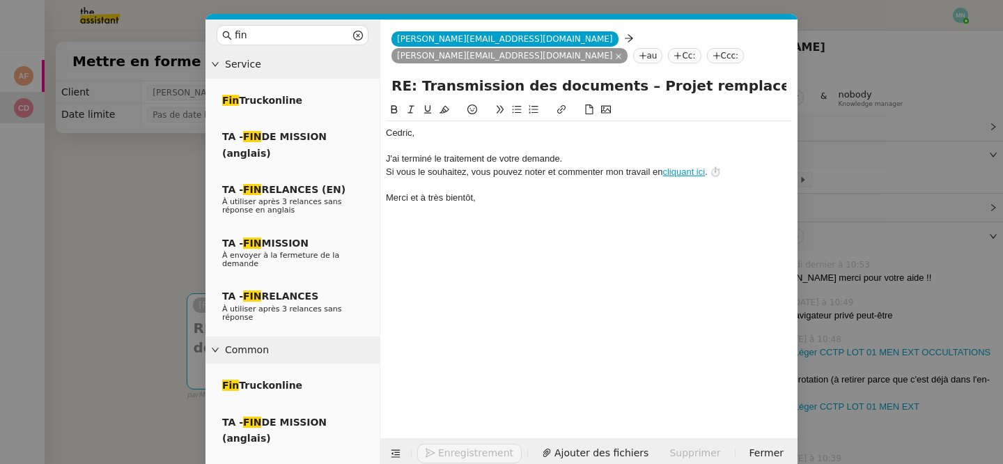
scroll to position [22, 0]
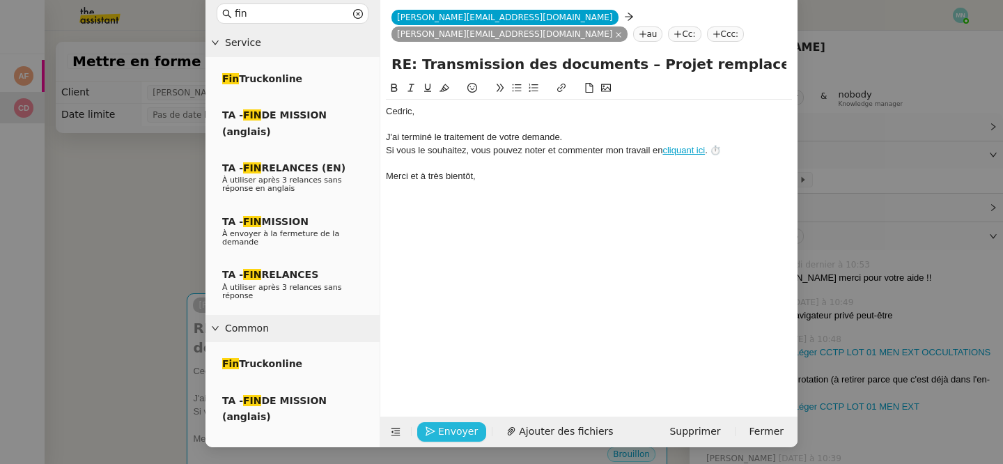
click at [459, 432] on span "Envoyer" at bounding box center [458, 431] width 40 height 16
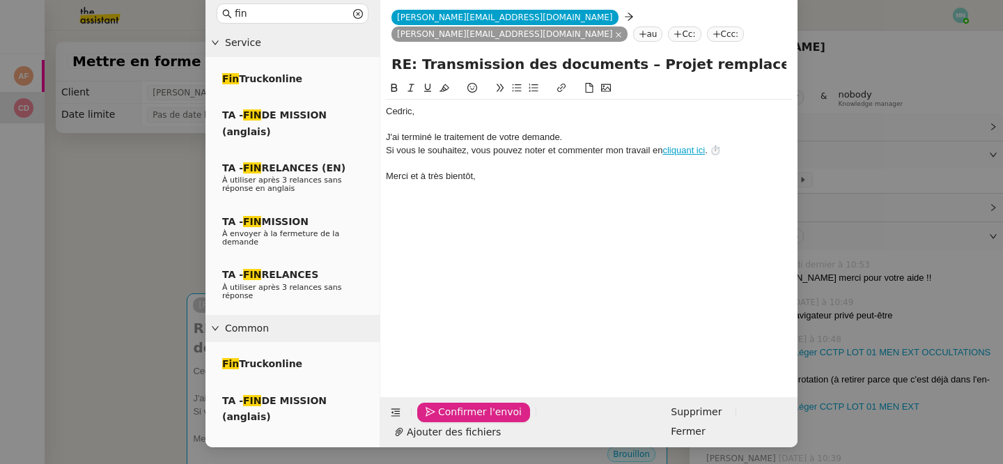
click at [459, 420] on span "Confirmer l'envoi" at bounding box center [480, 412] width 84 height 16
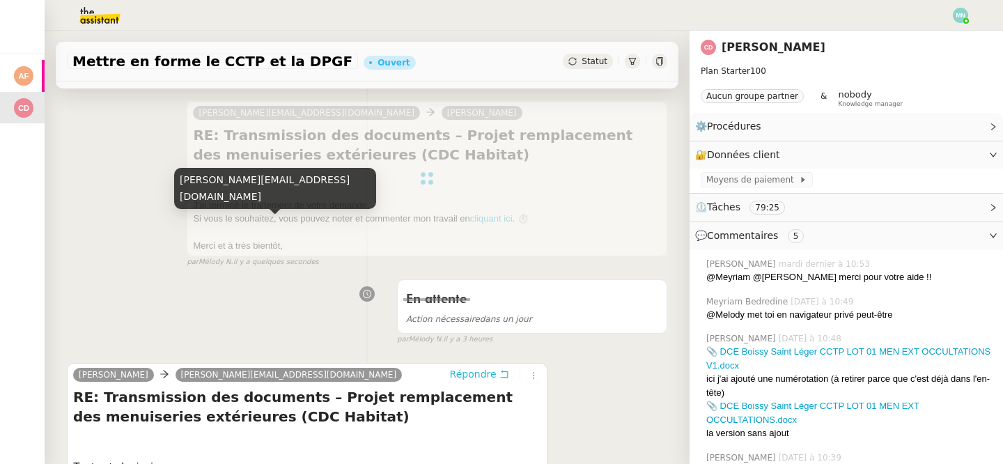
scroll to position [0, 0]
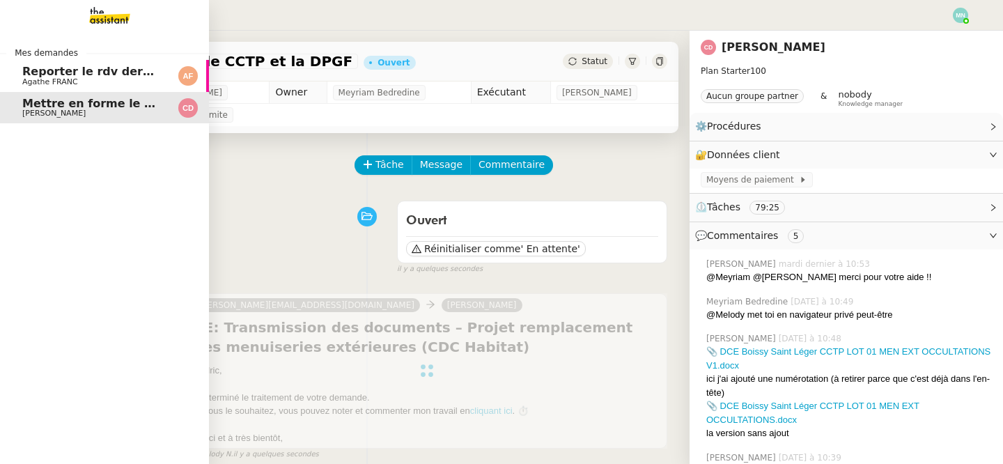
click at [28, 76] on span "Reporter le rdv dermatologue" at bounding box center [115, 71] width 187 height 13
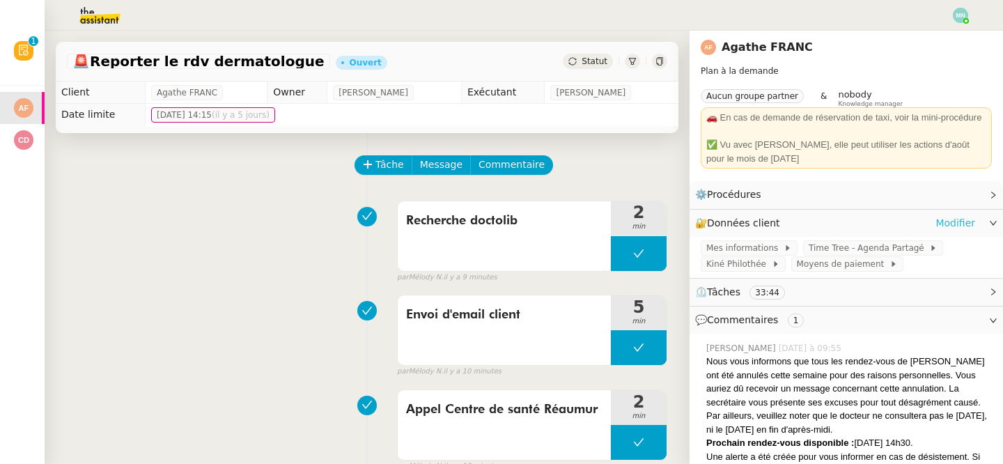
click at [949, 221] on link "Modifier" at bounding box center [955, 223] width 40 height 16
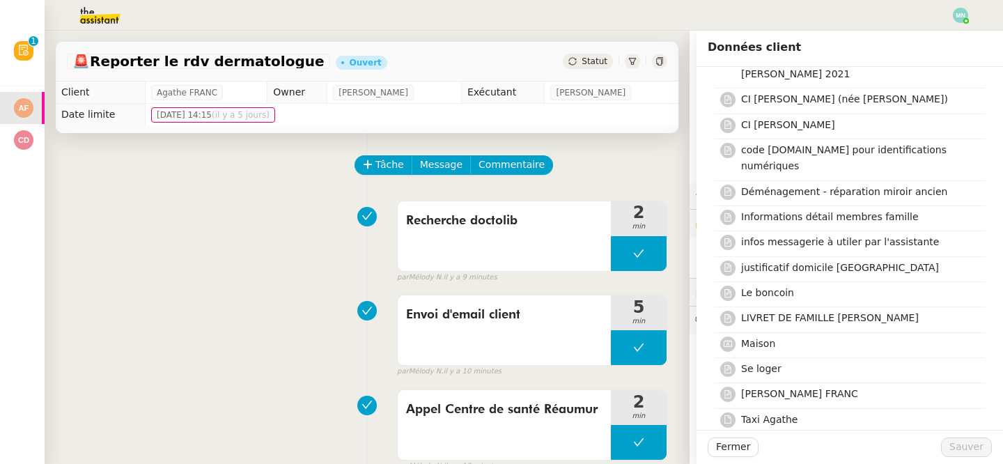
scroll to position [249, 0]
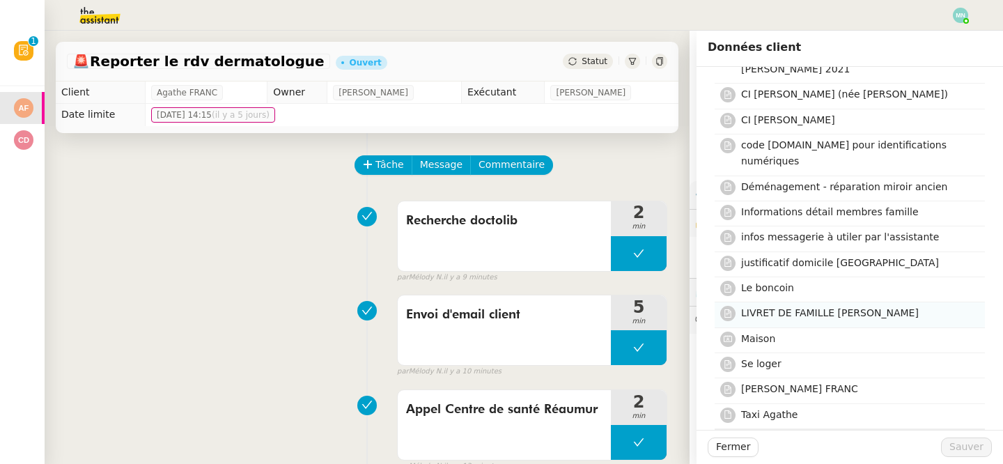
click at [833, 307] on span "LIVRET DE FAMILLE [PERSON_NAME]" at bounding box center [830, 312] width 178 height 11
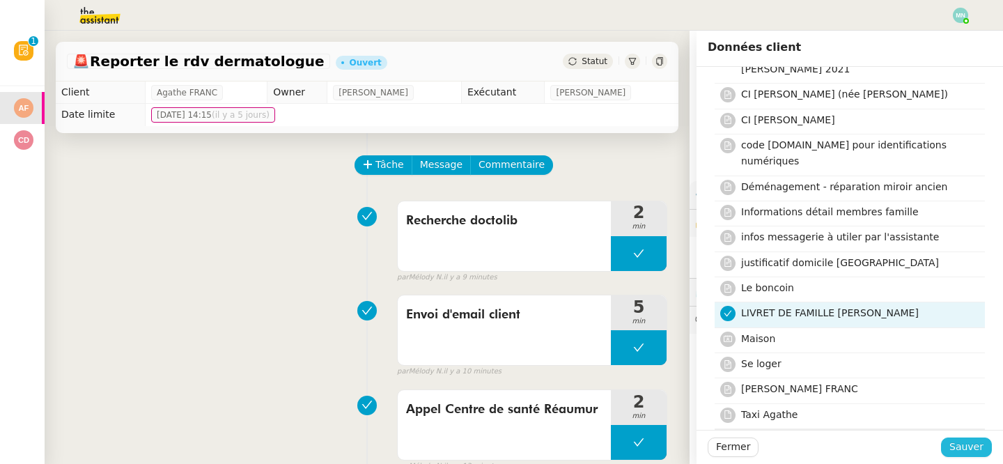
click at [977, 441] on span "Sauver" at bounding box center [966, 447] width 34 height 16
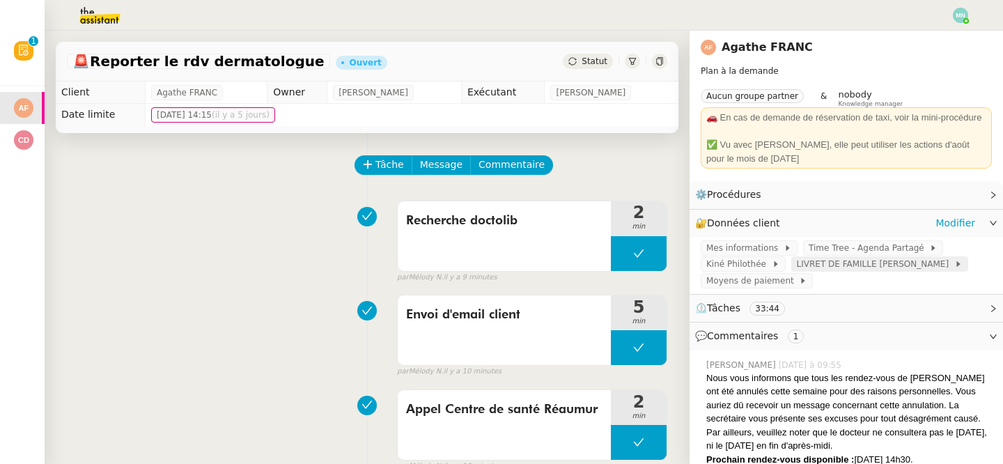
click at [841, 265] on span "LIVRET DE FAMILLE [PERSON_NAME]" at bounding box center [875, 264] width 157 height 14
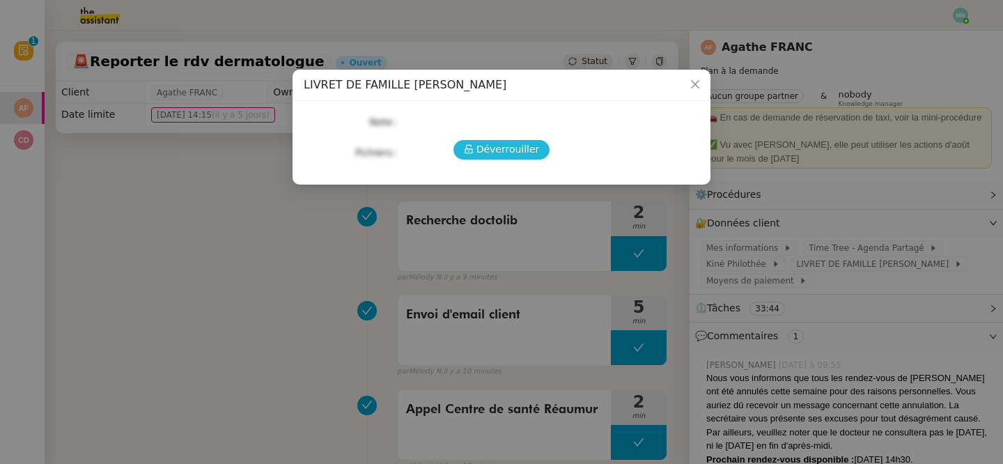
click at [496, 151] on span "Déverrouiller" at bounding box center [507, 149] width 63 height 16
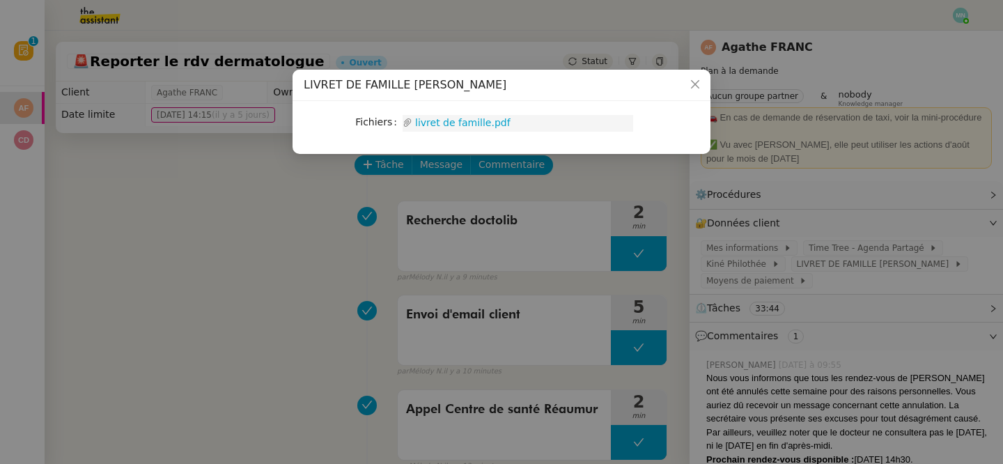
click at [465, 120] on link "livret de famille.pdf" at bounding box center [522, 123] width 221 height 16
click at [512, 274] on nz-modal-container "LIVRET DE FAMILLE FRANC Fichiers Upload livret de famille.pdf" at bounding box center [501, 232] width 1003 height 464
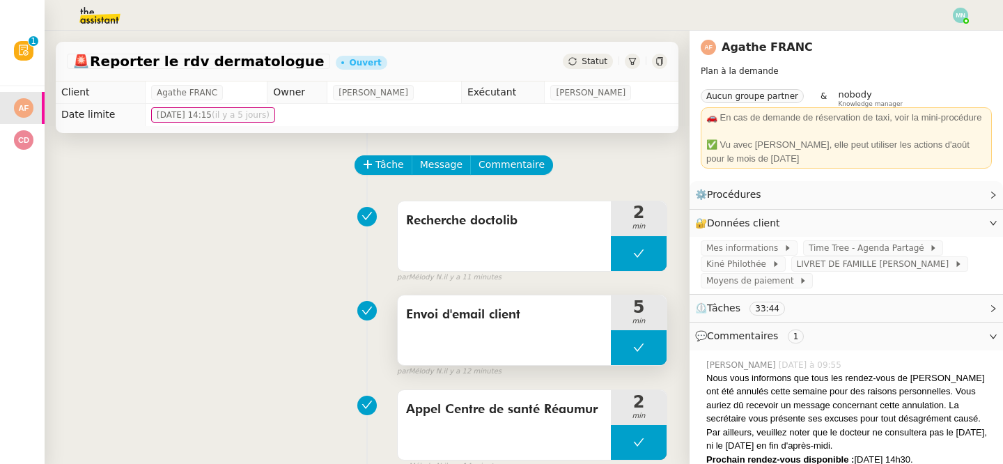
click at [630, 350] on button at bounding box center [639, 347] width 56 height 35
click at [629, 350] on icon at bounding box center [624, 347] width 11 height 11
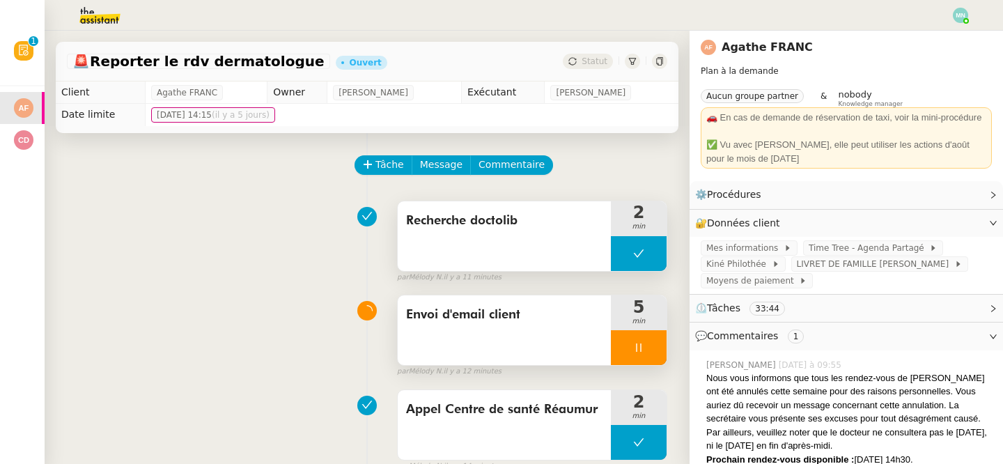
click at [614, 242] on button at bounding box center [639, 253] width 56 height 35
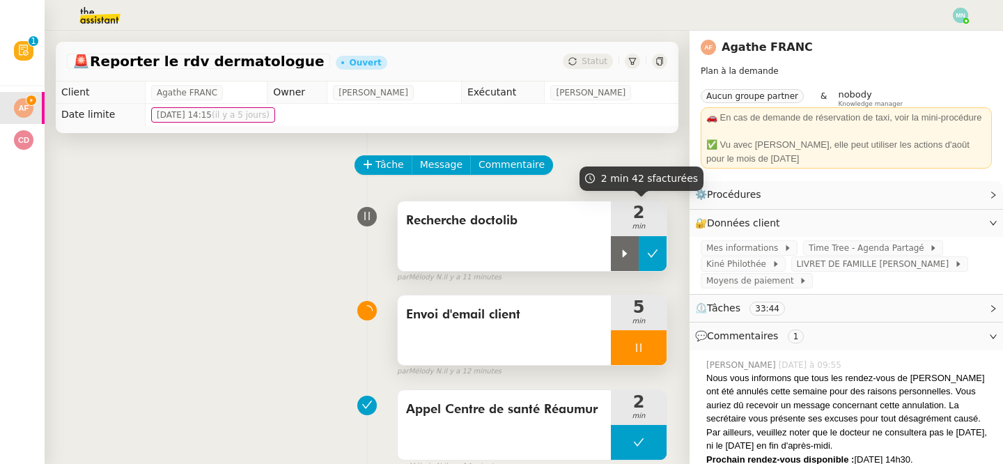
click at [652, 249] on icon at bounding box center [652, 253] width 11 height 11
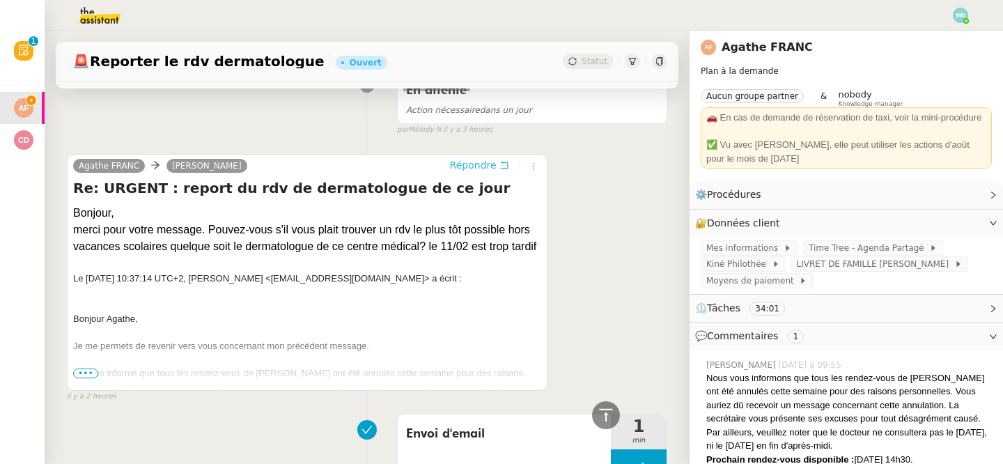
click at [478, 161] on span "Répondre" at bounding box center [473, 165] width 47 height 14
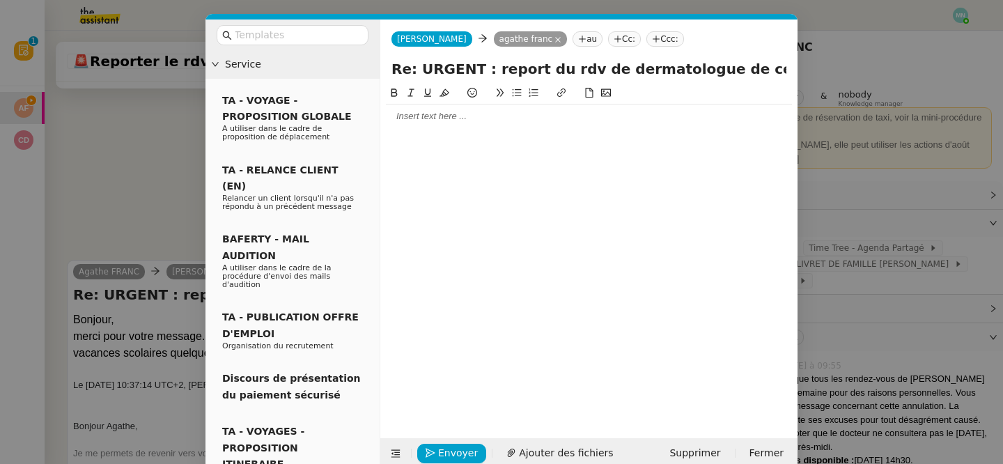
scroll to position [519, 0]
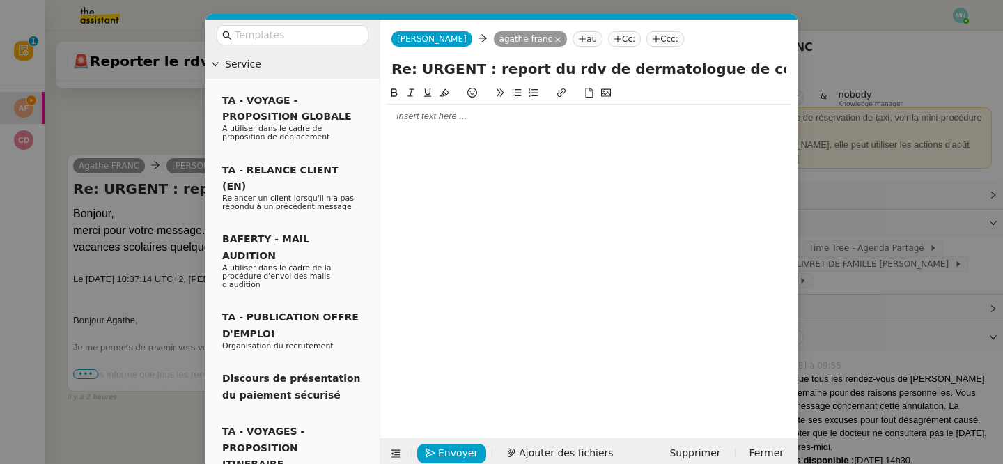
click at [415, 107] on div at bounding box center [589, 116] width 406 height 24
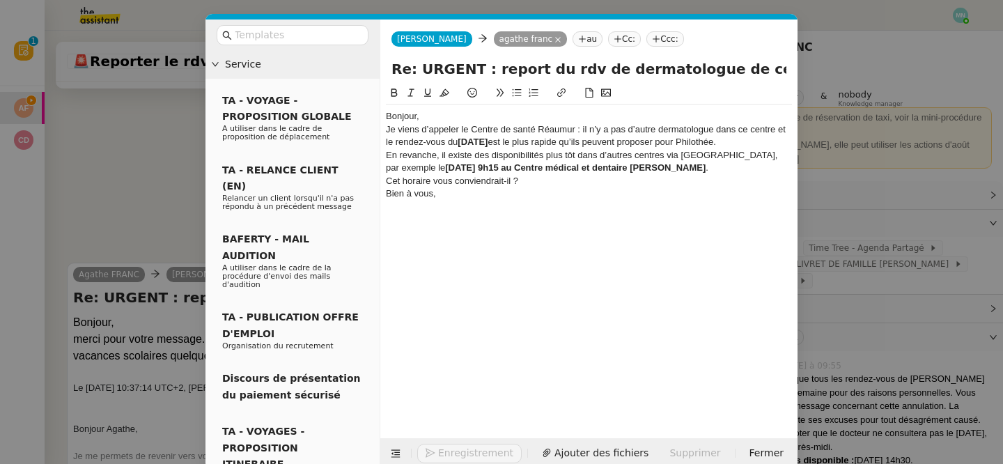
scroll to position [628, 0]
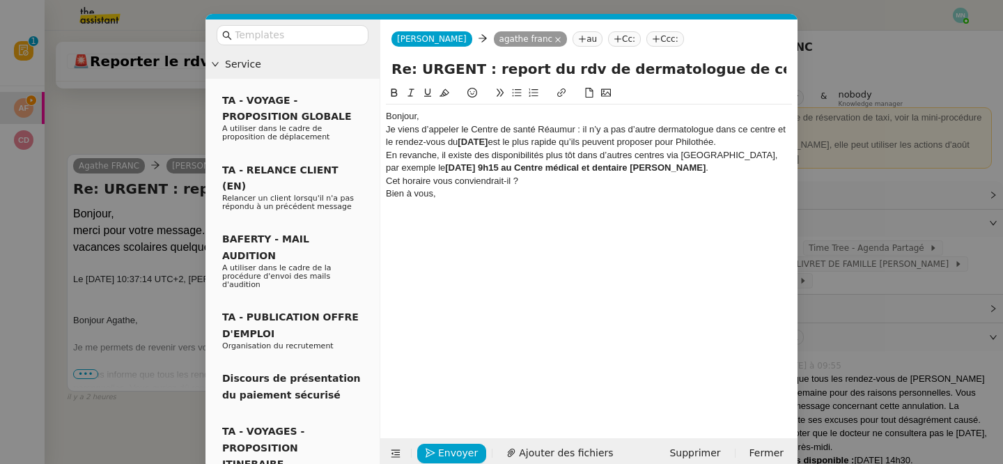
click at [416, 116] on div "Bonjour," at bounding box center [589, 116] width 406 height 13
click at [459, 109] on div "Bonjour Agathe, Je viens d’appeler le Centre de santé Réaumur : il n’y a pas d’…" at bounding box center [589, 161] width 406 height 114
click at [459, 114] on div "Bonjour Agathe," at bounding box center [589, 116] width 406 height 13
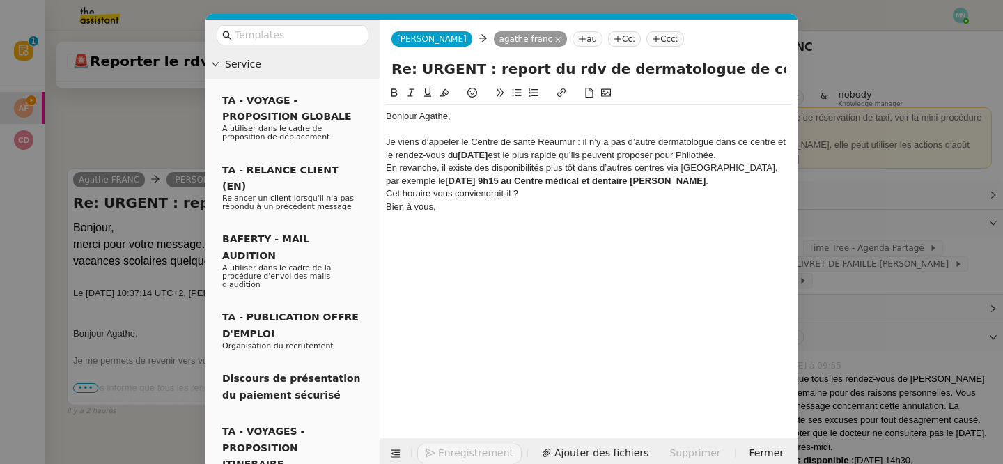
scroll to position [642, 0]
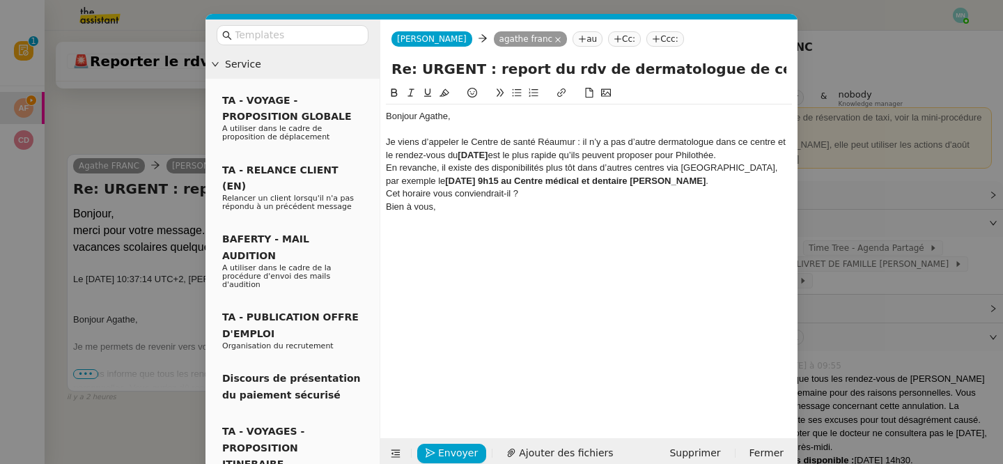
click at [742, 153] on div "Je viens d’appeler le Centre de santé Réaumur : il n’y a pas d’autre dermatolog…" at bounding box center [589, 149] width 406 height 26
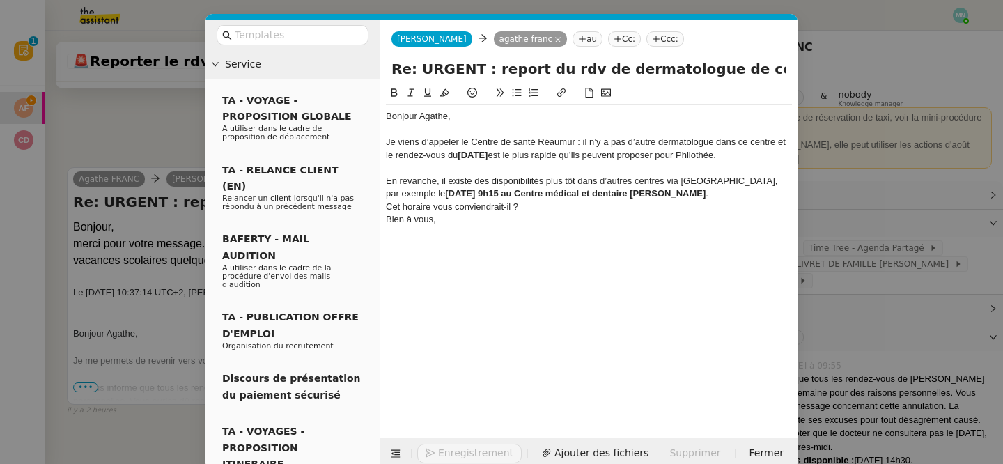
scroll to position [655, 0]
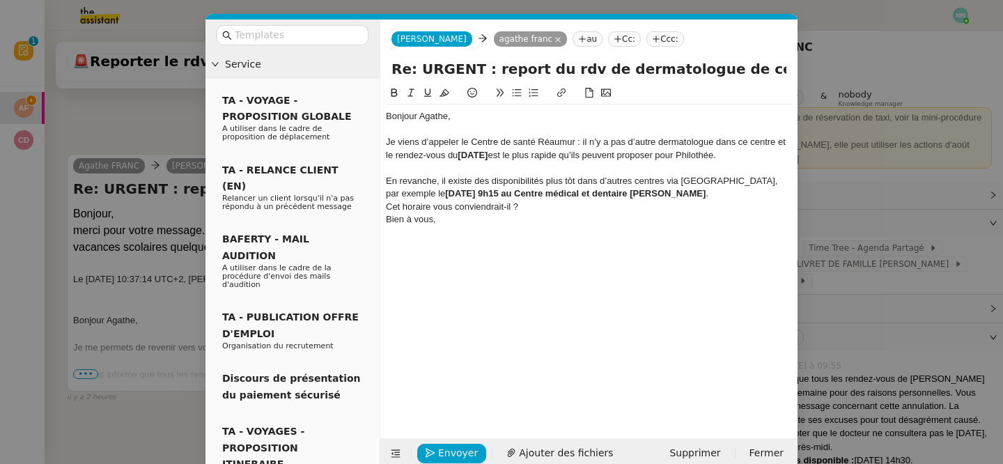
click at [698, 193] on div "En revanche, il existe des disponibilités plus tôt dans d’autres centres via Do…" at bounding box center [589, 188] width 406 height 26
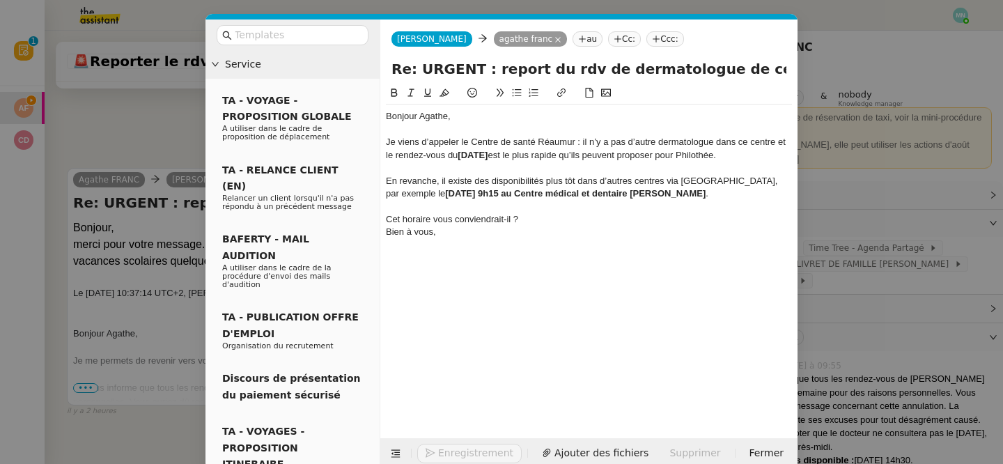
scroll to position [669, 0]
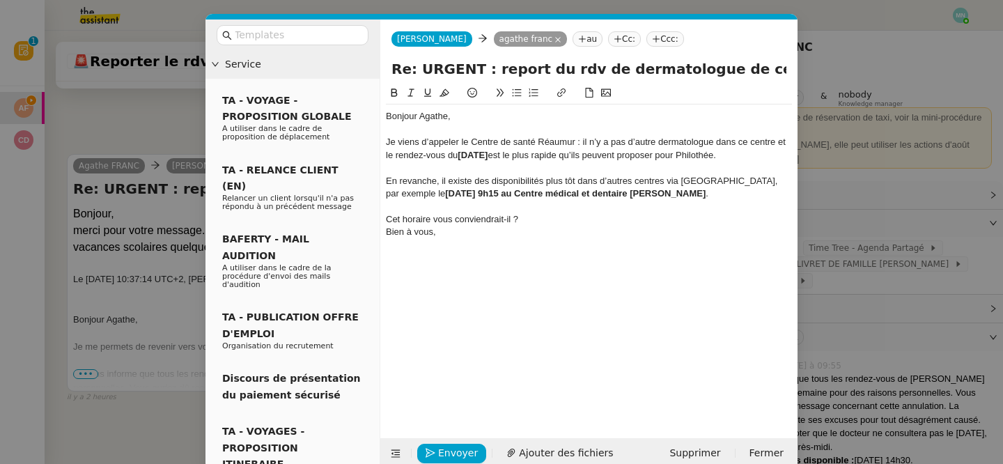
click at [533, 222] on div "Cet horaire vous conviendrait-il ?" at bounding box center [589, 219] width 406 height 13
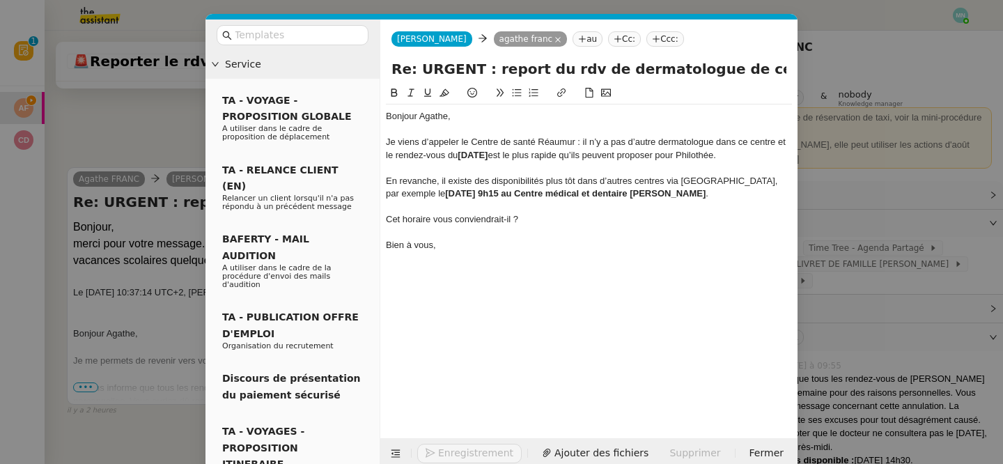
scroll to position [682, 0]
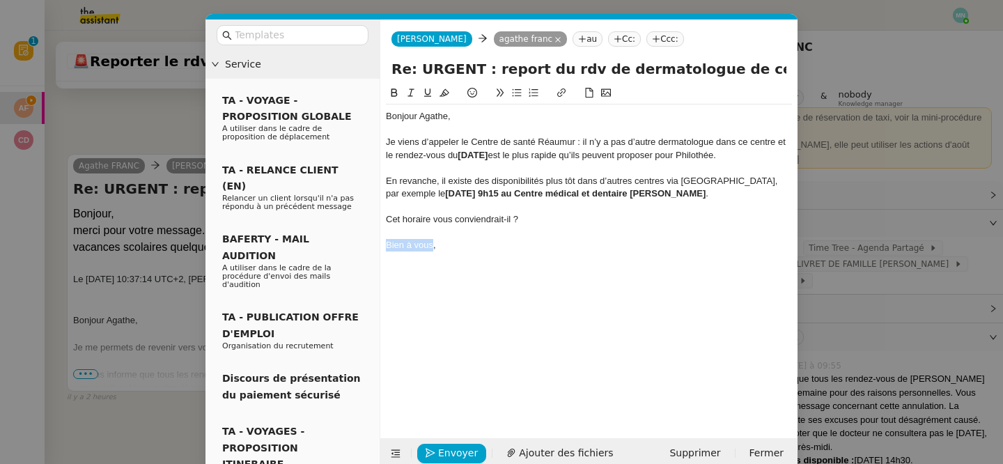
drag, startPoint x: 432, startPoint y: 245, endPoint x: 379, endPoint y: 243, distance: 53.0
click at [379, 243] on nz-layout "Service TA - VOYAGE - PROPOSITION GLOBALE A utiliser dans le cadre de propositi…" at bounding box center [501, 243] width 592 height 449
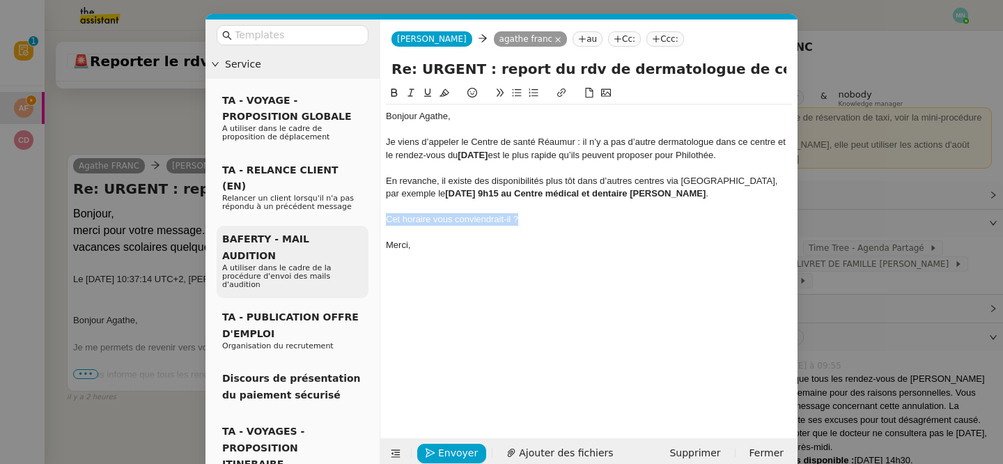
drag, startPoint x: 535, startPoint y: 220, endPoint x: 357, endPoint y: 219, distance: 177.6
click at [357, 219] on nz-layout "Service TA - VOYAGE - PROPOSITION GLOBALE A utiliser dans le cadre de propositi…" at bounding box center [501, 243] width 592 height 449
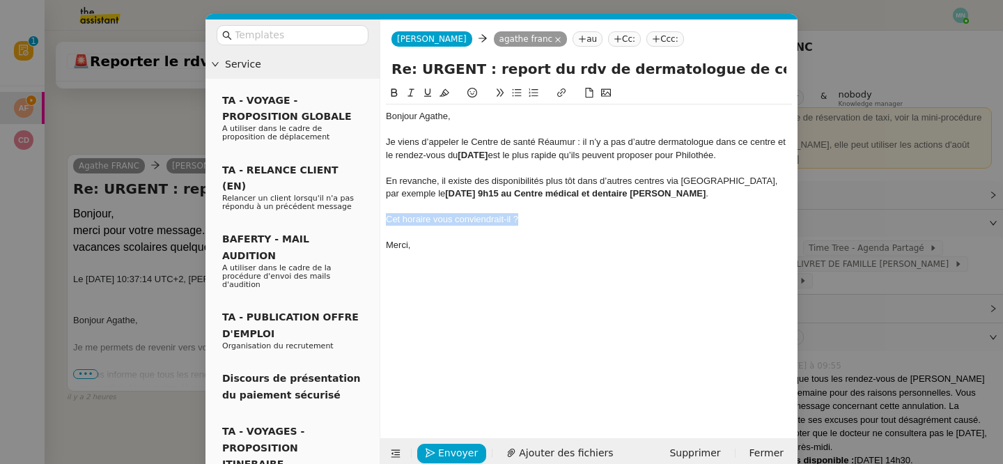
click at [518, 95] on icon at bounding box center [517, 93] width 10 height 10
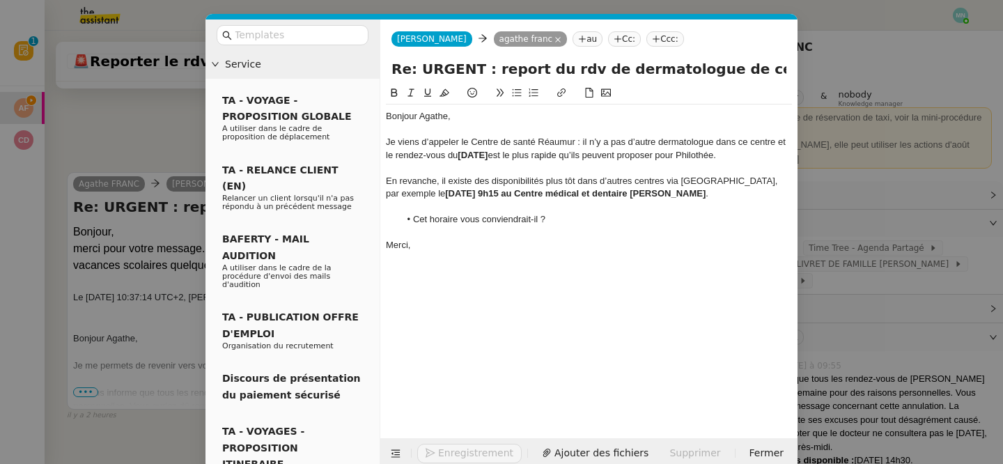
scroll to position [700, 0]
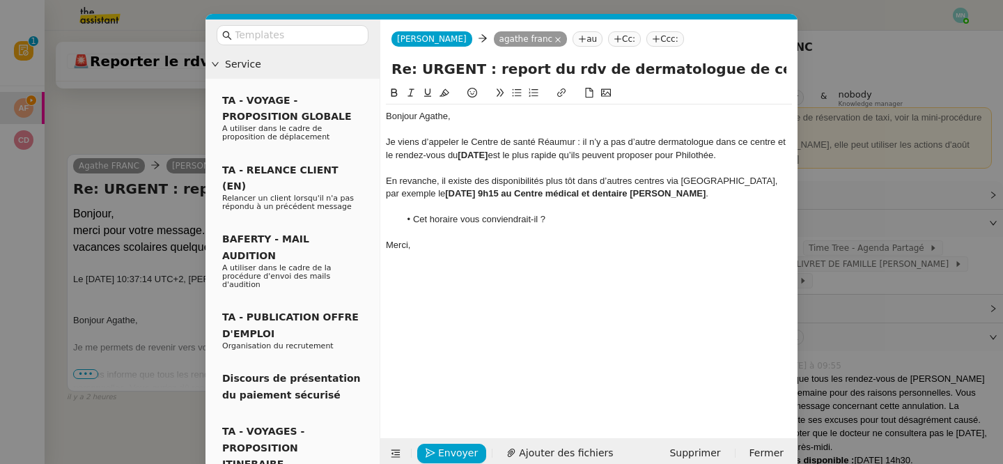
click at [673, 266] on div "Bonjour Agathe, Je viens d’appeler le Centre de santé Réaumur : il n’y a pas d’…" at bounding box center [589, 186] width 406 height 165
click at [693, 195] on div "En revanche, il existe des disponibilités plus tôt dans d’autres centres via Do…" at bounding box center [589, 188] width 406 height 26
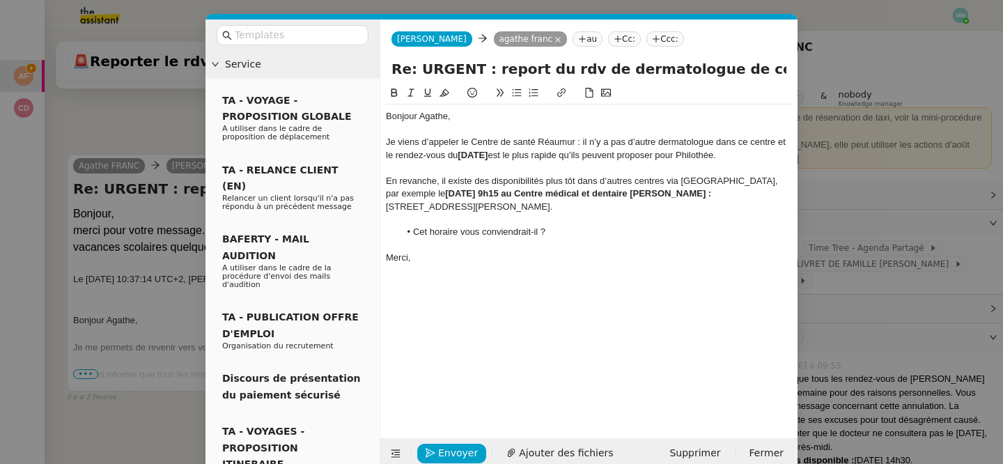
click at [579, 256] on div "Merci," at bounding box center [589, 257] width 406 height 13
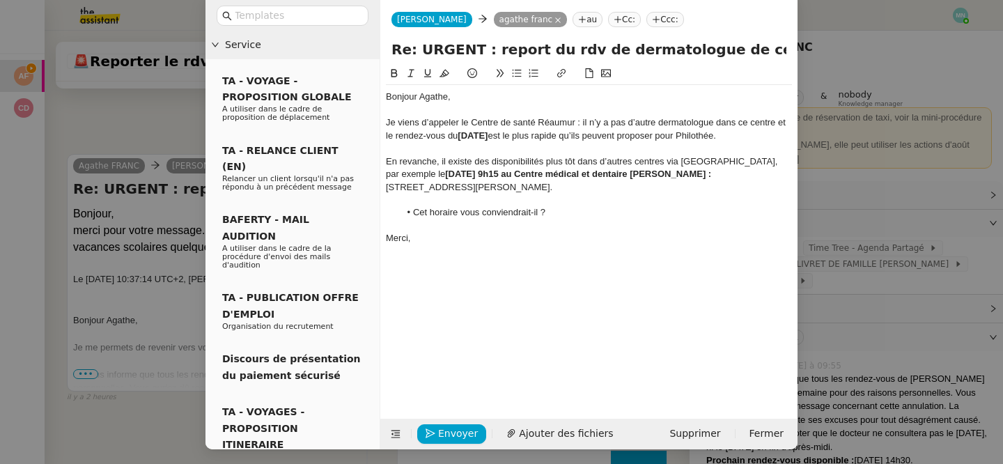
scroll to position [22, 0]
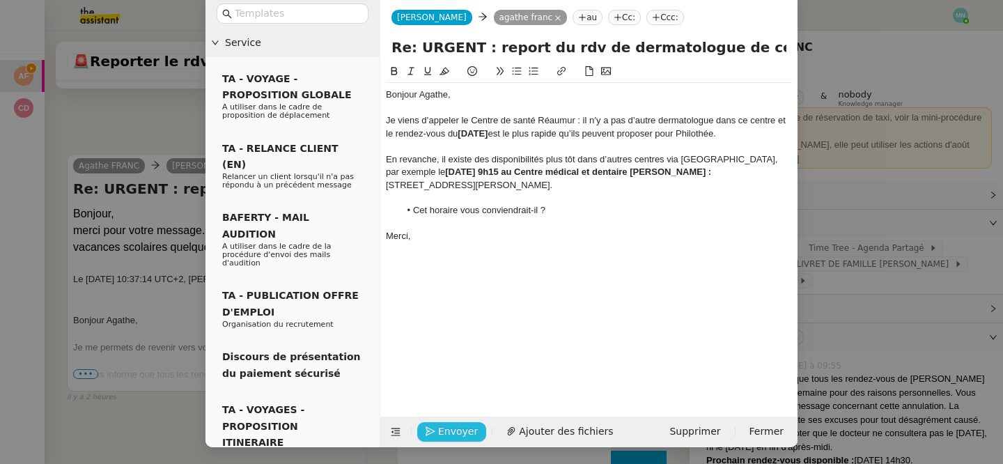
click at [450, 434] on span "Envoyer" at bounding box center [458, 431] width 40 height 16
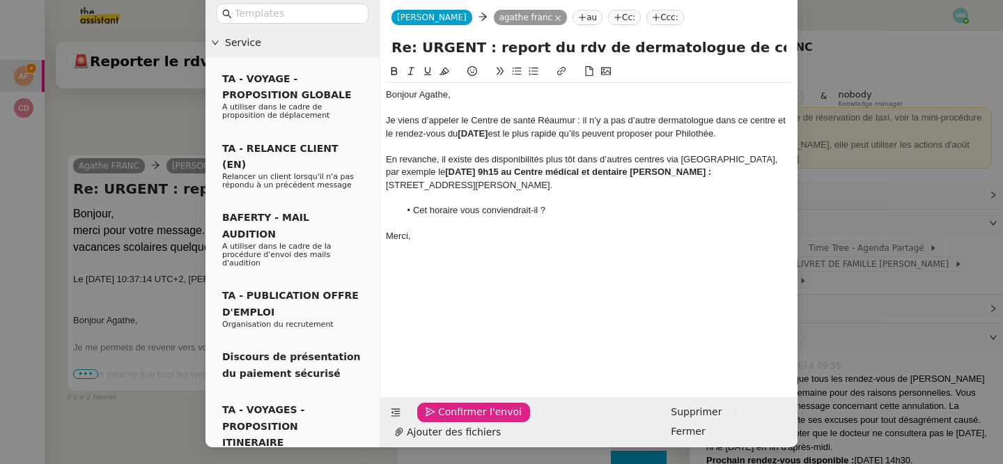
click at [450, 420] on span "Confirmer l'envoi" at bounding box center [480, 412] width 84 height 16
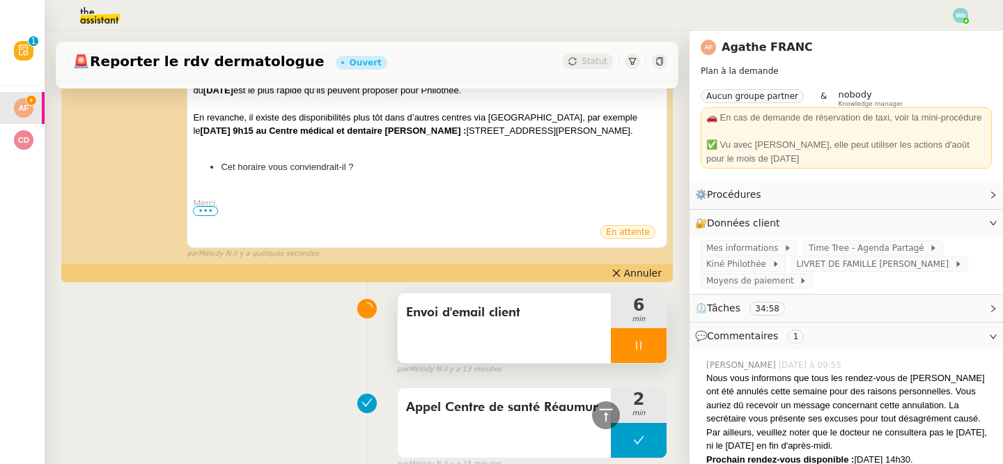
scroll to position [309, 0]
click at [630, 347] on div at bounding box center [639, 345] width 56 height 35
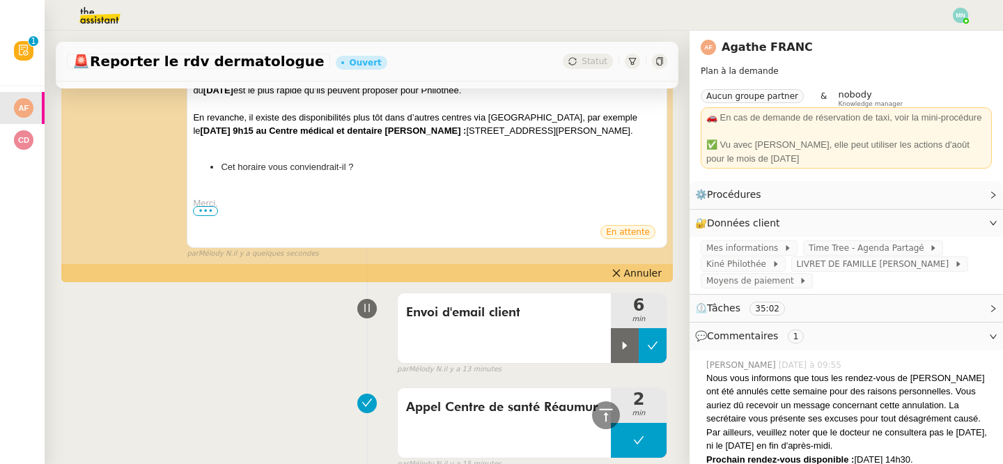
click at [647, 347] on icon at bounding box center [652, 345] width 11 height 11
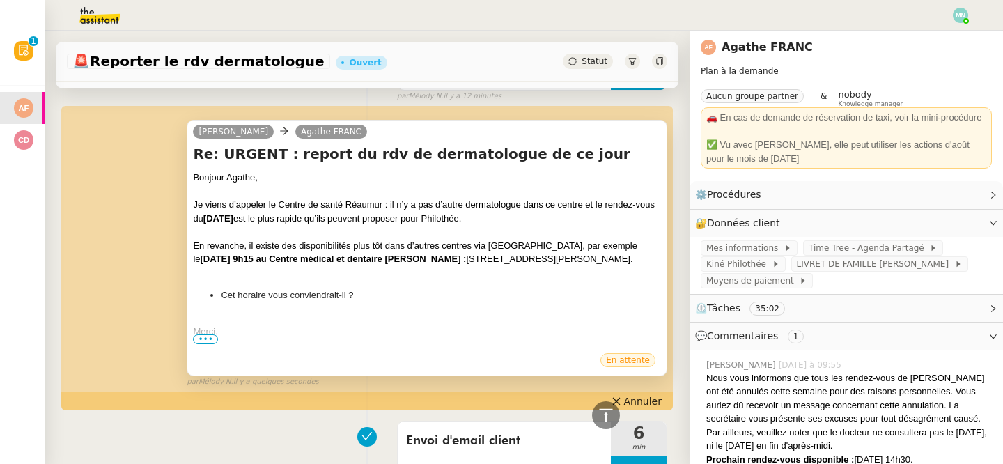
scroll to position [0, 0]
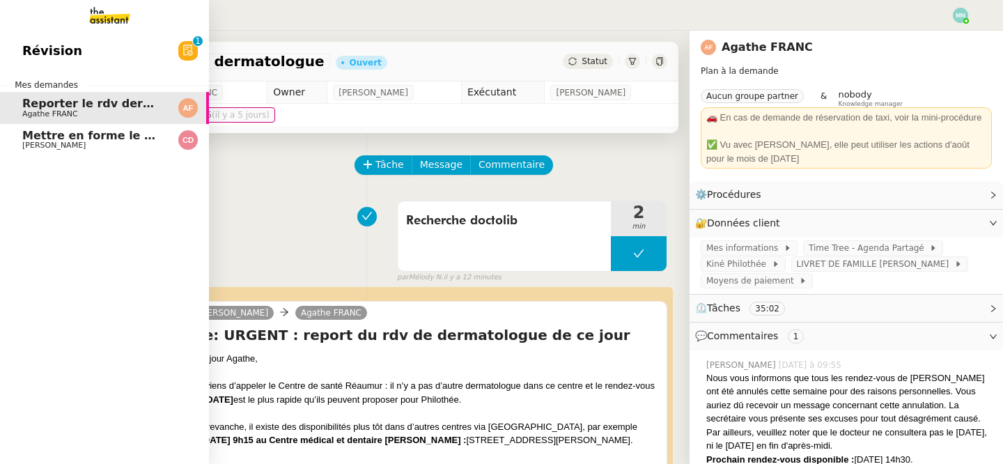
click at [38, 134] on span "Mettre en forme le CCTP et la DPGF" at bounding box center [134, 135] width 224 height 13
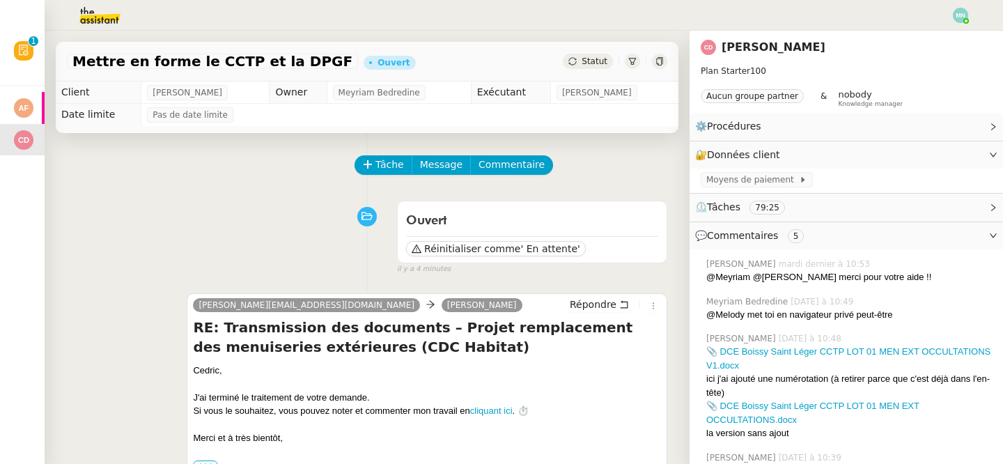
click at [599, 61] on span "Statut" at bounding box center [594, 61] width 26 height 10
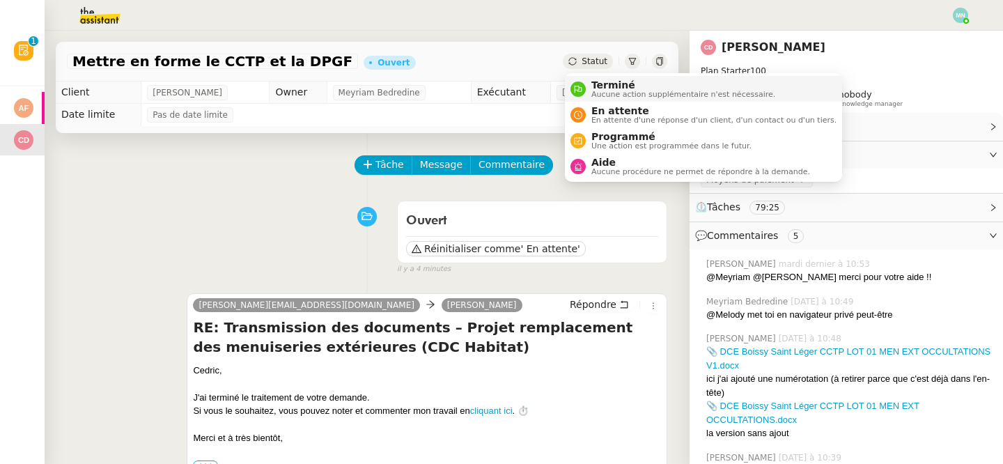
click at [616, 82] on span "Terminé" at bounding box center [683, 84] width 184 height 11
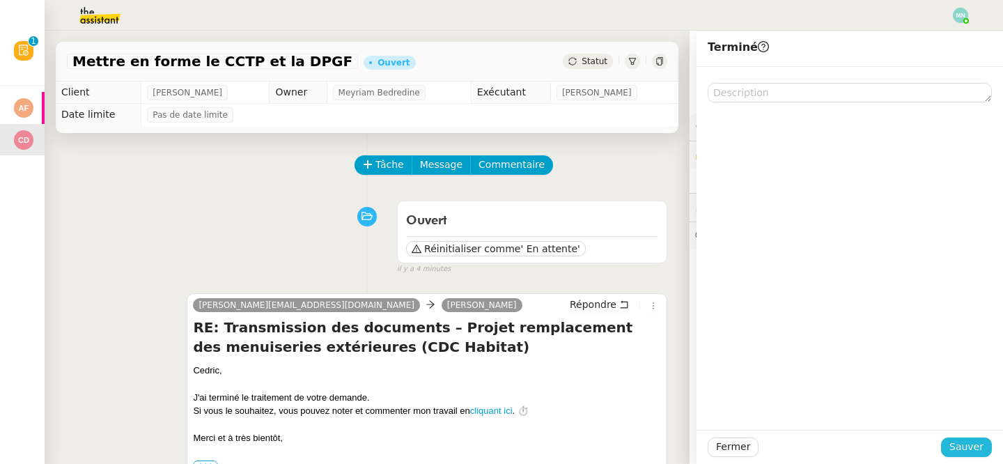
click at [972, 446] on span "Sauver" at bounding box center [966, 447] width 34 height 16
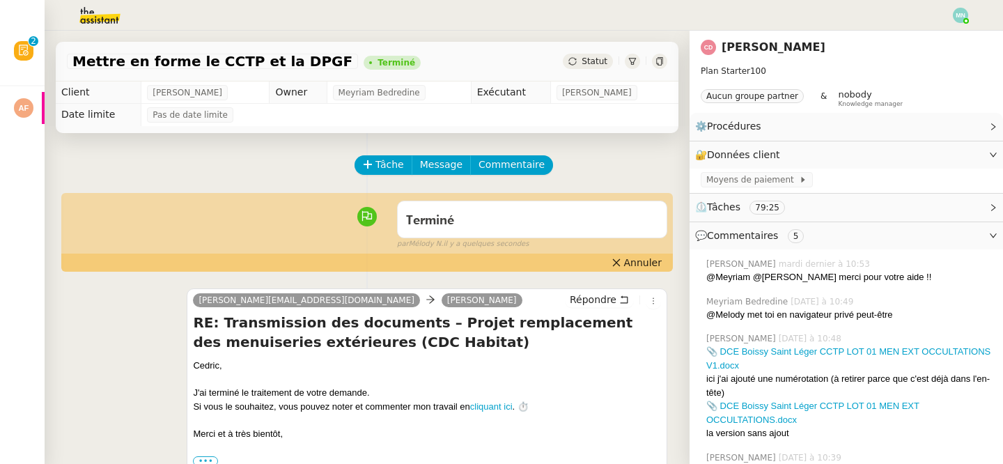
click at [88, 15] on img at bounding box center [89, 15] width 108 height 31
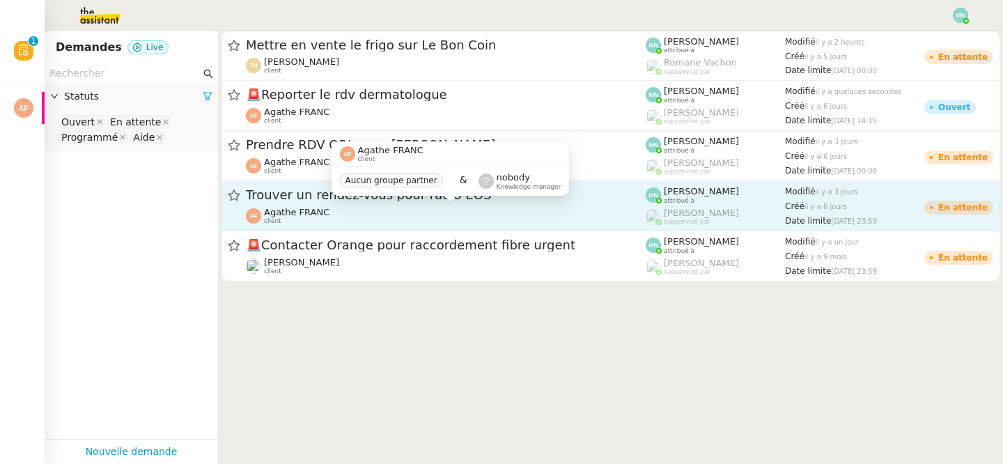
click at [274, 219] on span "client" at bounding box center [272, 221] width 17 height 8
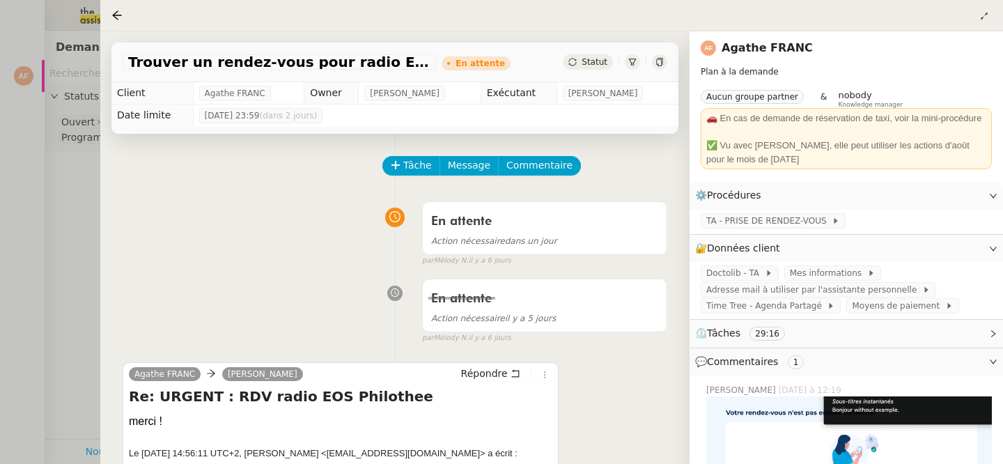
click at [97, 166] on div at bounding box center [501, 232] width 1003 height 464
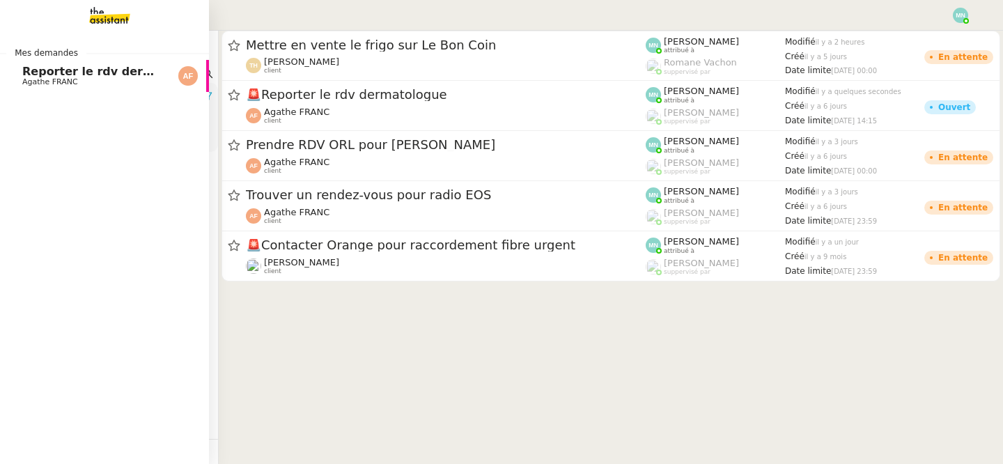
click at [33, 80] on span "Agathe FRANC" at bounding box center [50, 81] width 56 height 9
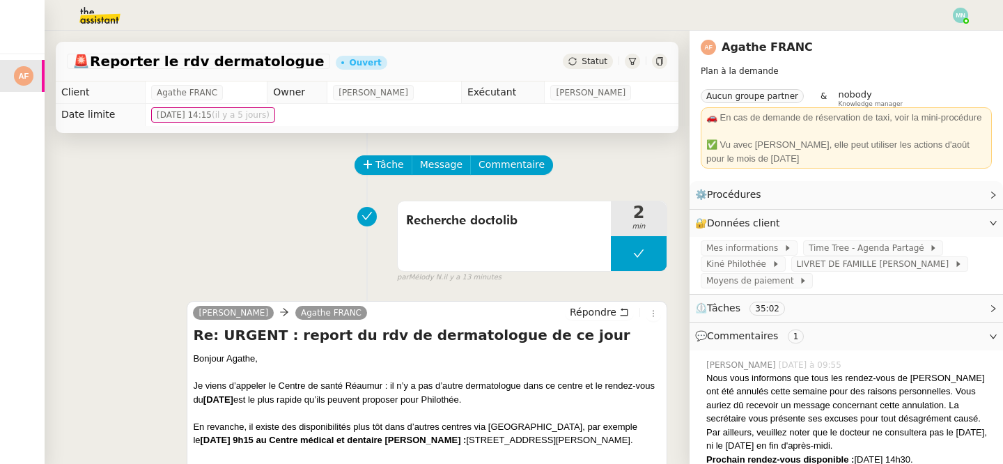
click at [591, 58] on span "Statut" at bounding box center [594, 61] width 26 height 10
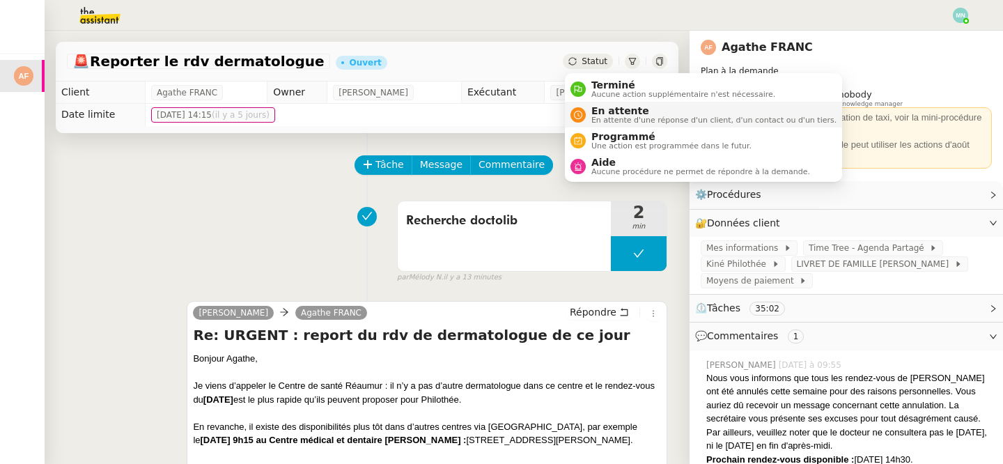
click at [621, 114] on span "En attente" at bounding box center [713, 110] width 245 height 11
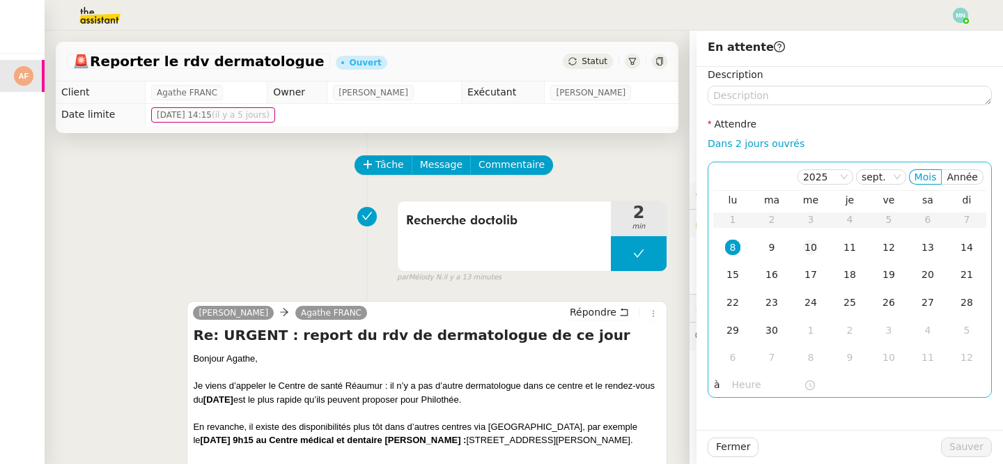
click at [810, 251] on div "10" at bounding box center [810, 247] width 15 height 15
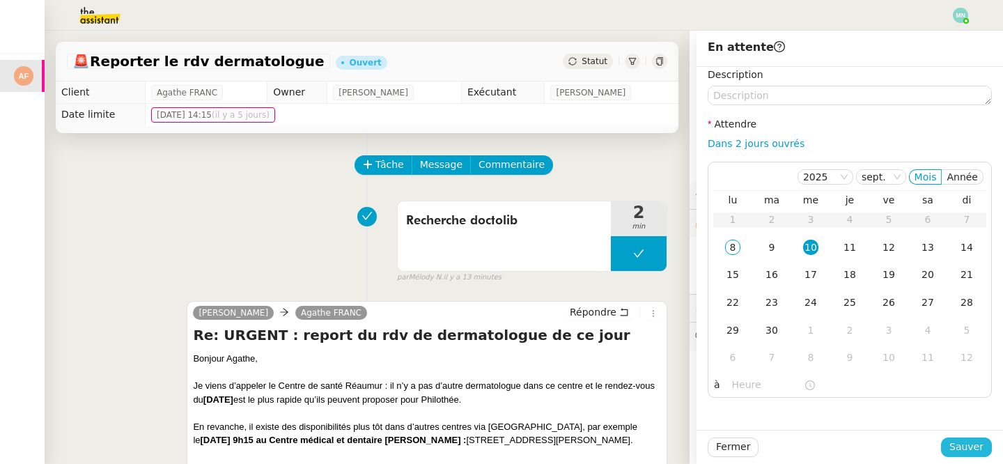
click at [964, 447] on span "Sauver" at bounding box center [966, 447] width 34 height 16
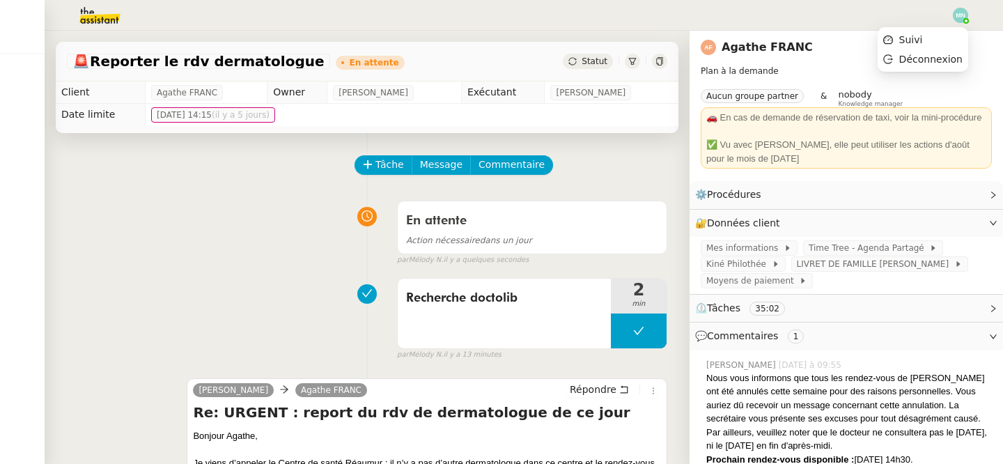
click at [953, 18] on img at bounding box center [959, 15] width 15 height 15
click at [925, 37] on li "Suivi" at bounding box center [922, 39] width 91 height 19
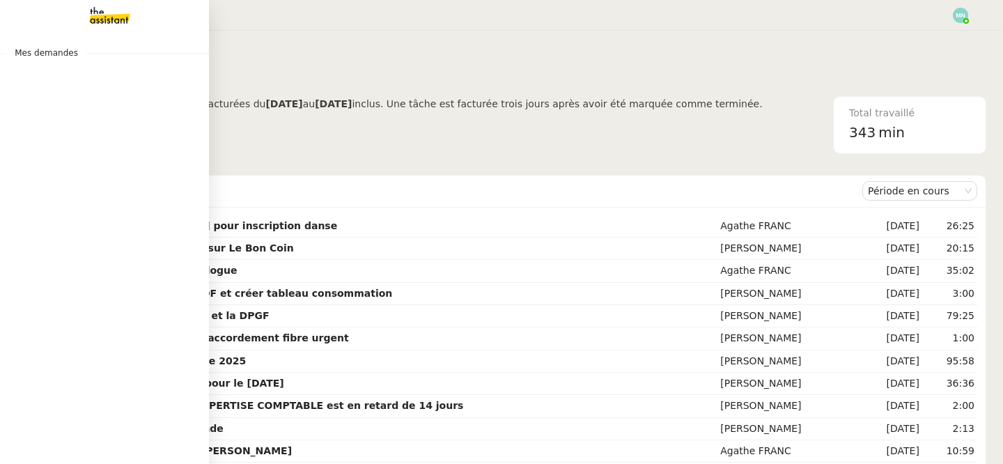
click at [105, 26] on img at bounding box center [99, 15] width 108 height 31
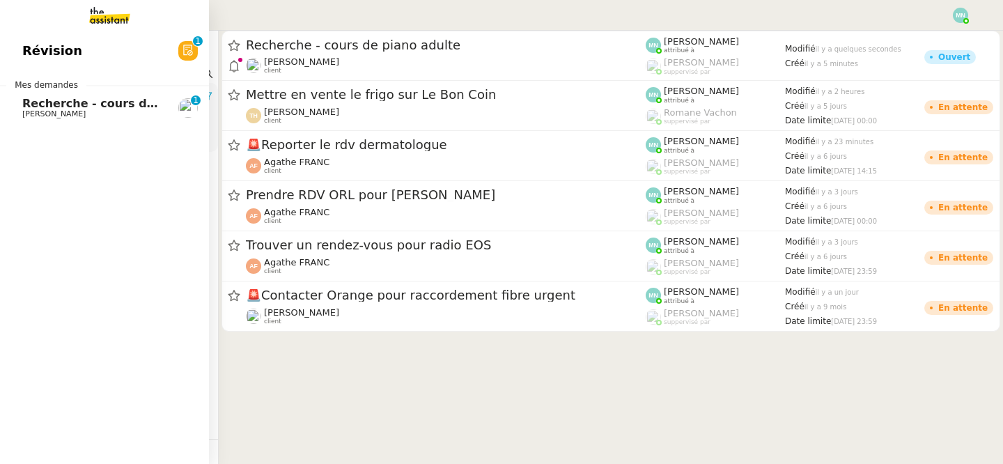
click at [61, 111] on span "[PERSON_NAME]" at bounding box center [53, 113] width 63 height 9
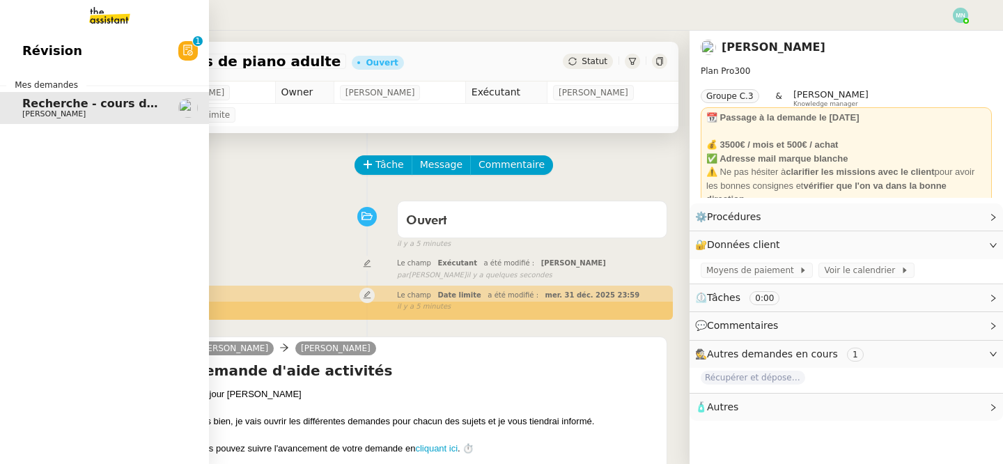
click at [52, 50] on span "Révision" at bounding box center [52, 50] width 60 height 21
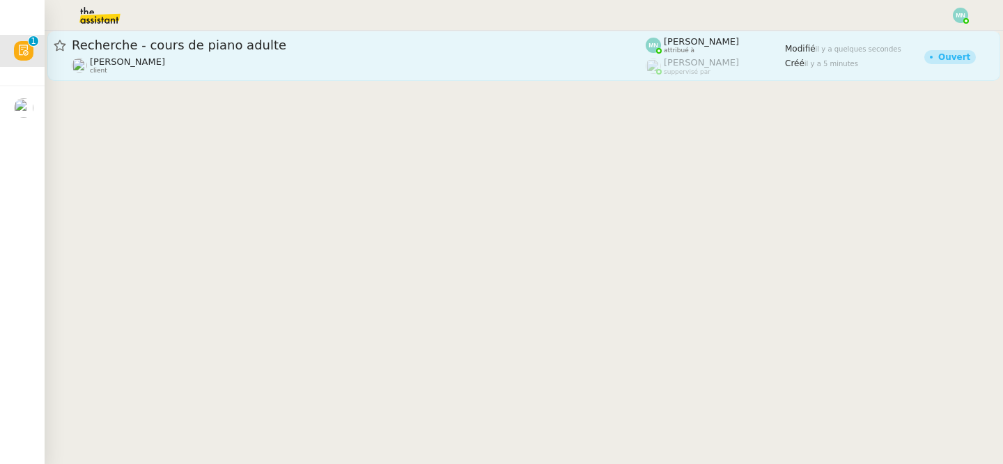
click at [198, 49] on span "Recherche - cours de piano adulte" at bounding box center [359, 45] width 574 height 13
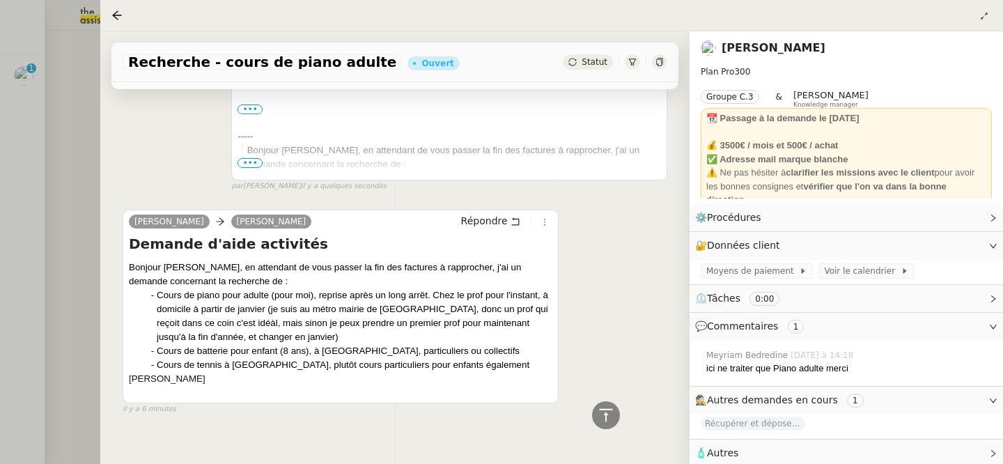
scroll to position [407, 0]
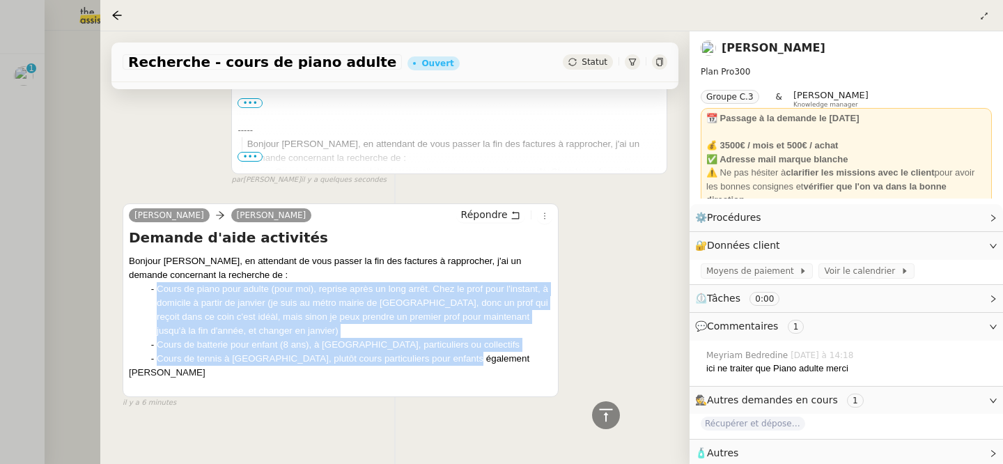
drag, startPoint x: 479, startPoint y: 361, endPoint x: 150, endPoint y: 289, distance: 336.4
click at [150, 289] on ul "Cours de piano pour adulte (pour moi), reprise après un long arrêt. Chez le pro…" at bounding box center [340, 324] width 423 height 84
copy ul "Cours de piano pour adulte (pour moi), reprise après un long arrêt. Chez le pro…"
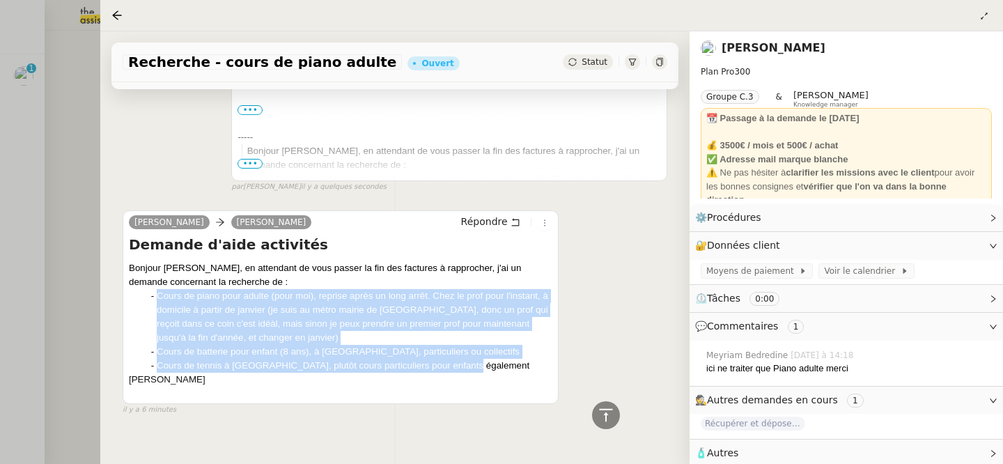
scroll to position [419, 0]
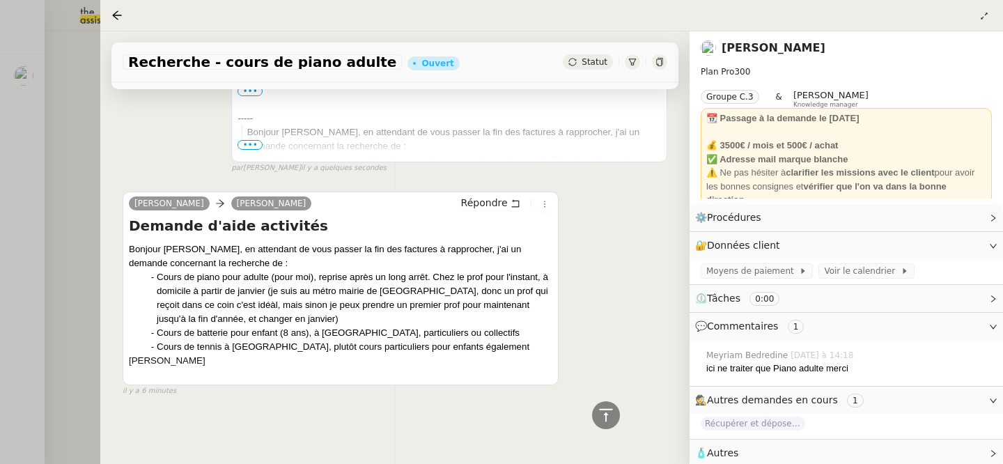
click at [346, 320] on div "Cours de piano pour adulte (pour moi), reprise après un long arrêt. Chez le pro…" at bounding box center [354, 298] width 395 height 56
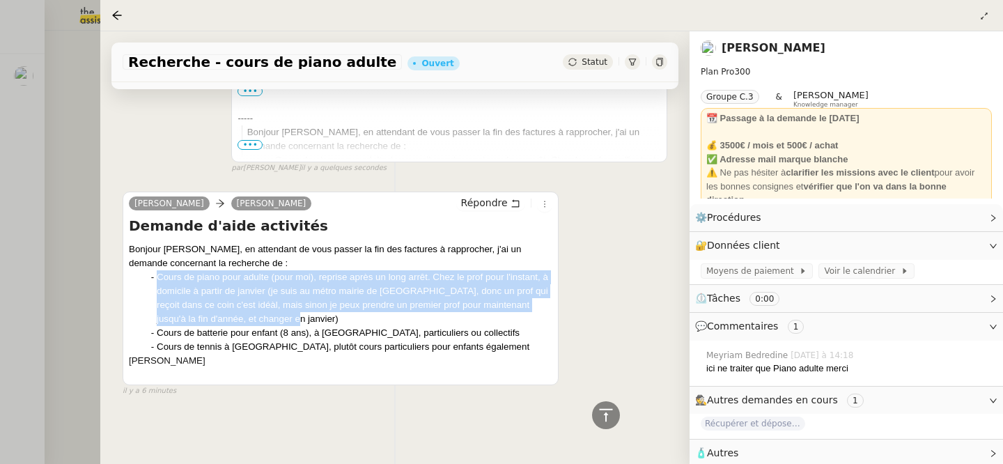
drag, startPoint x: 294, startPoint y: 320, endPoint x: 157, endPoint y: 279, distance: 143.0
click at [157, 279] on div "Cours de piano pour adulte (pour moi), reprise après un long arrêt. Chez le pro…" at bounding box center [354, 298] width 395 height 56
copy div "Cours de piano pour adulte (pour moi), reprise après un long arrêt. Chez le pro…"
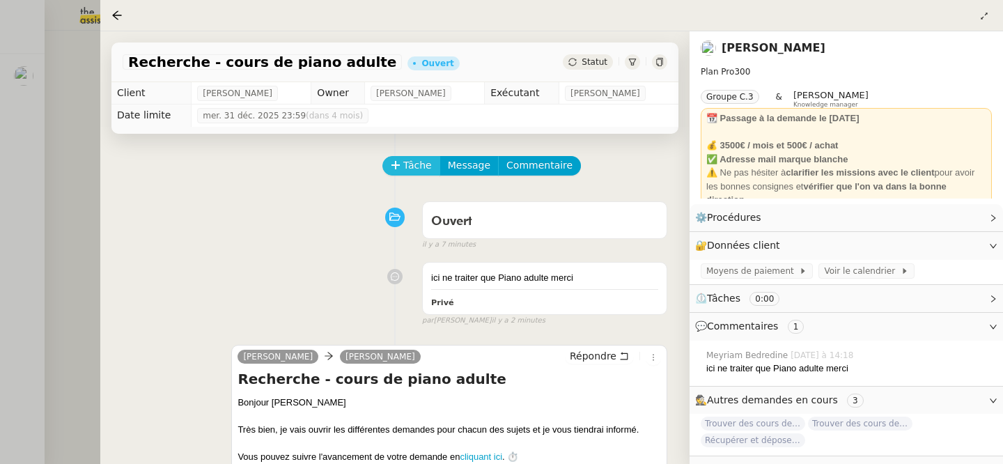
click at [411, 163] on span "Tâche" at bounding box center [417, 165] width 29 height 16
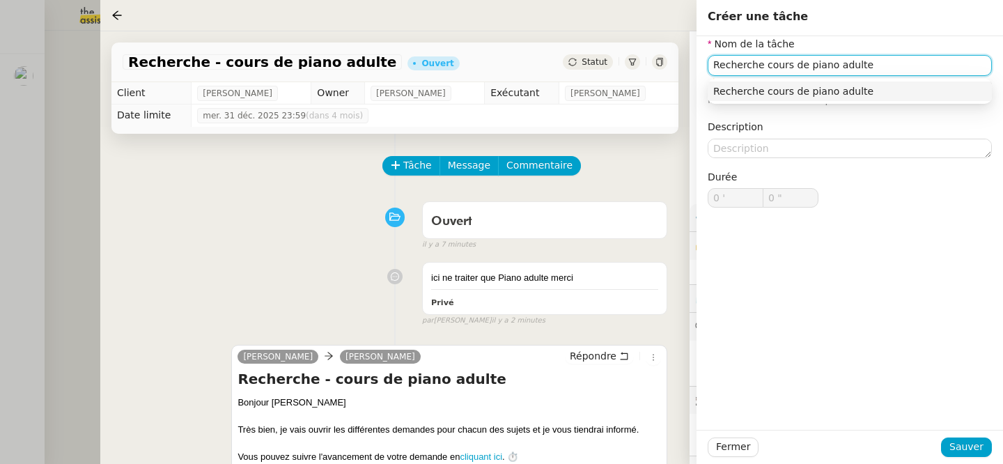
click at [813, 94] on div "Recherche cours de piano adulte" at bounding box center [849, 91] width 273 height 13
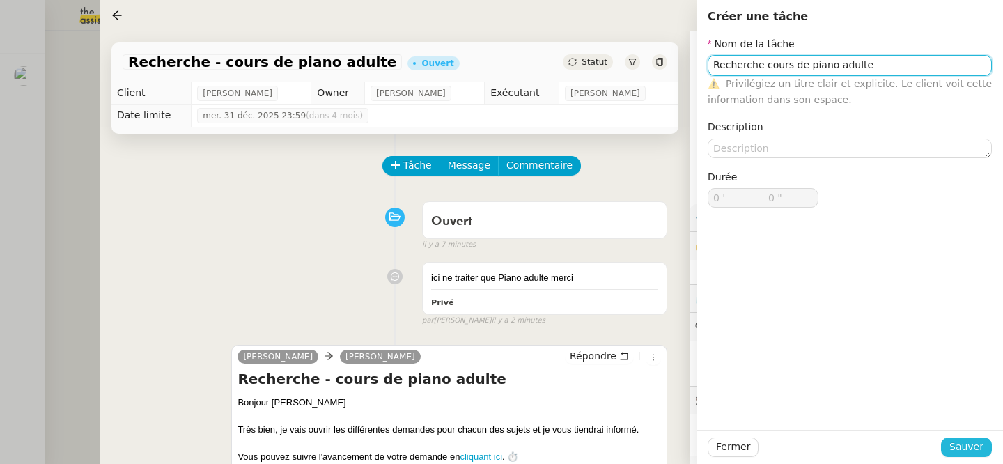
type input "Recherche cours de piano adulte"
click at [958, 447] on span "Sauver" at bounding box center [966, 447] width 34 height 16
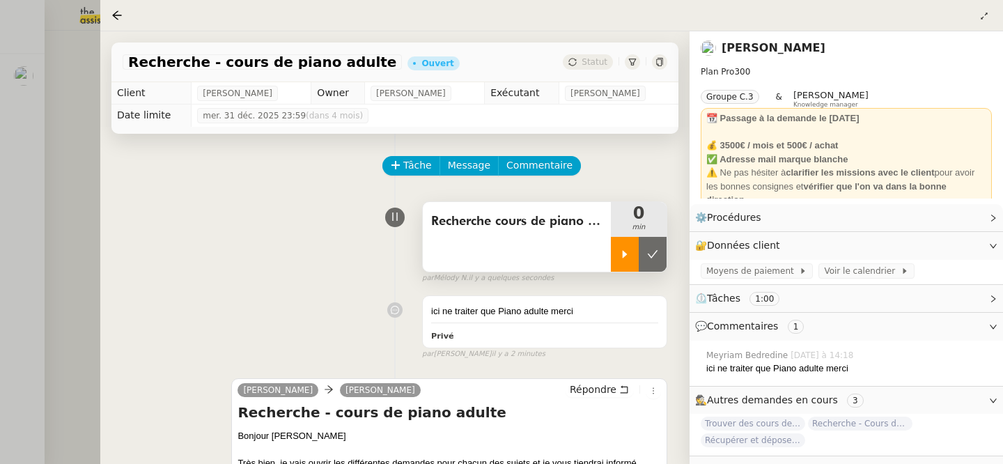
click at [616, 246] on div at bounding box center [625, 254] width 28 height 35
click at [20, 133] on div at bounding box center [501, 232] width 1003 height 464
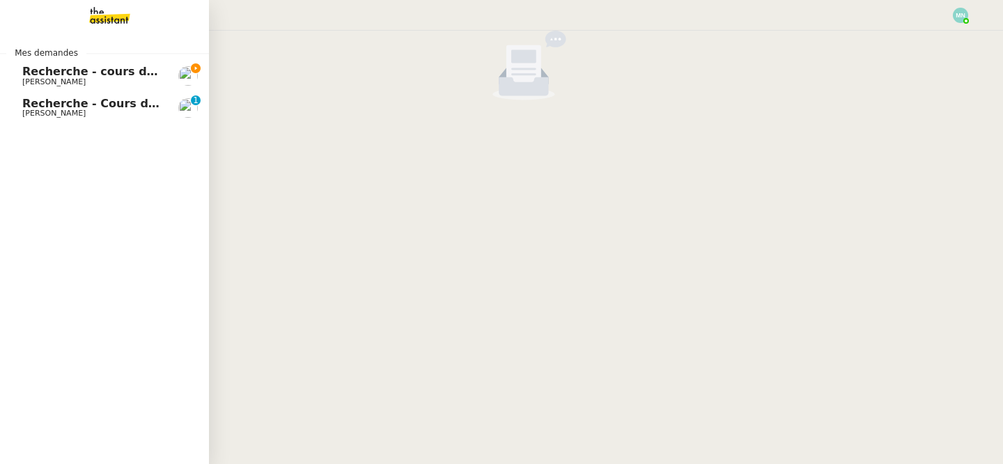
click at [30, 101] on span "Recherche - Cours de batterie pour enfant" at bounding box center [155, 103] width 266 height 13
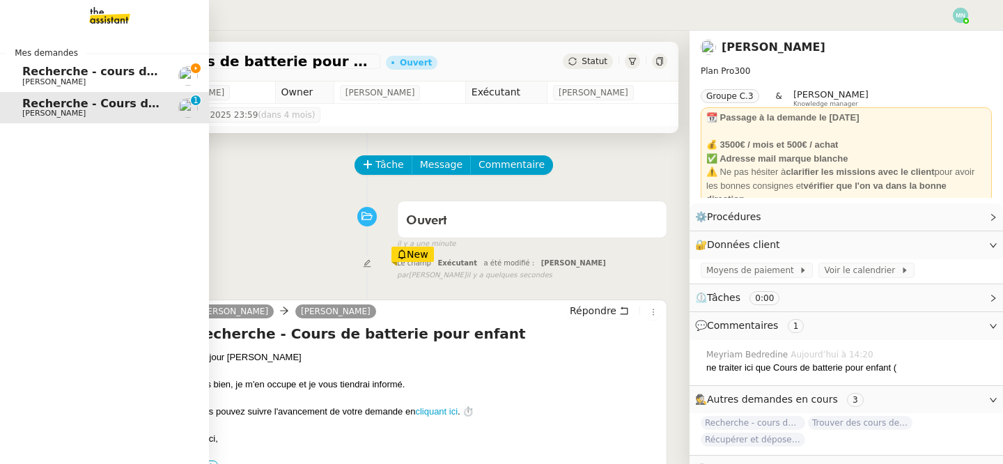
click at [33, 72] on span "Recherche - cours de piano adulte" at bounding box center [129, 71] width 214 height 13
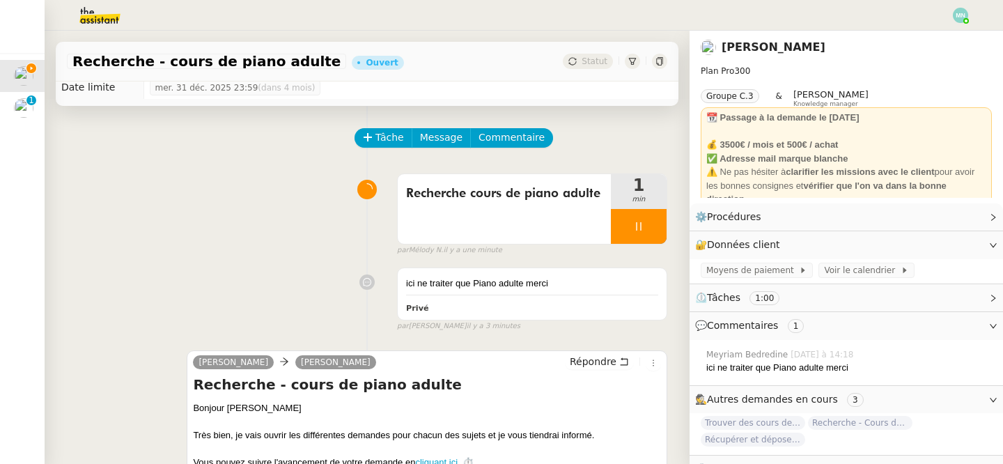
scroll to position [24, 0]
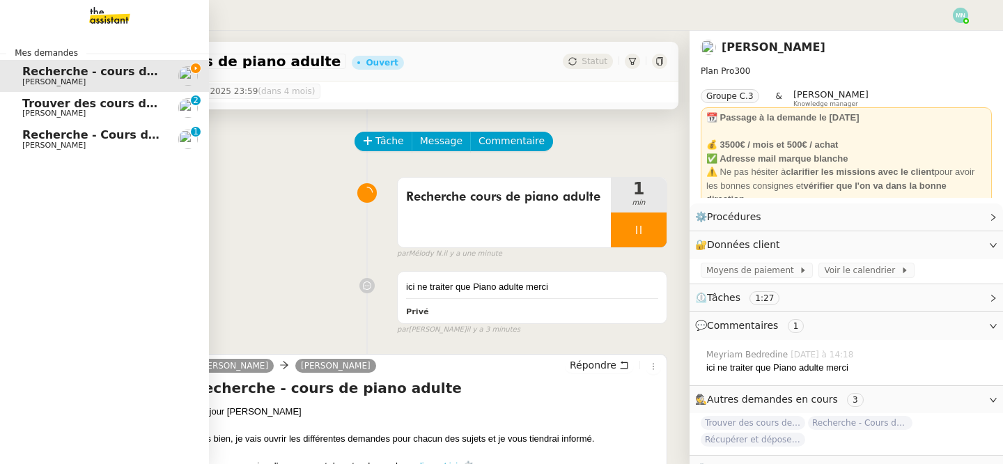
click at [36, 99] on span "Trouver des cours de musique et de tennis" at bounding box center [156, 103] width 268 height 13
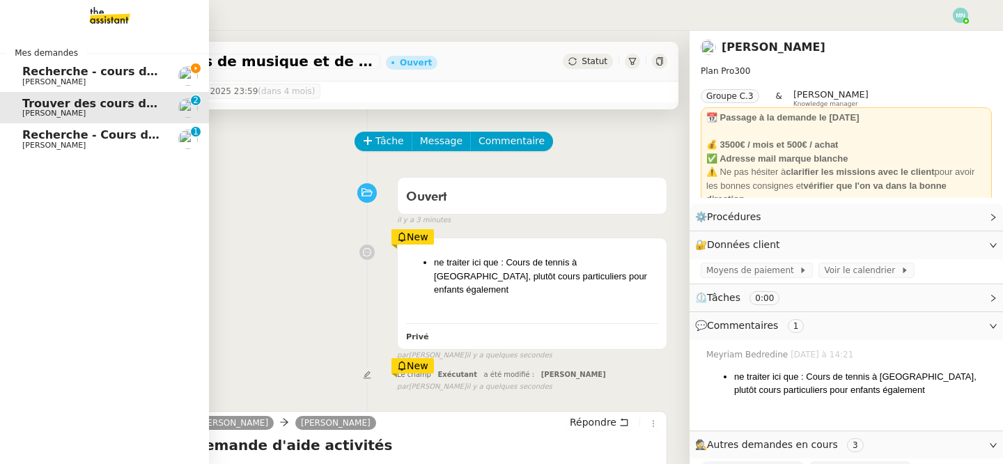
click at [33, 136] on span "Recherche - Cours de batterie pour enfant" at bounding box center [155, 134] width 266 height 13
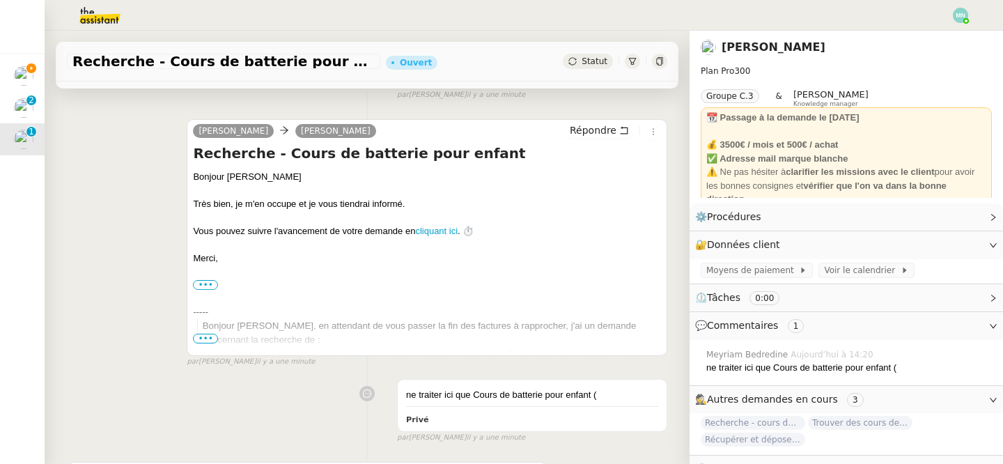
scroll to position [17, 0]
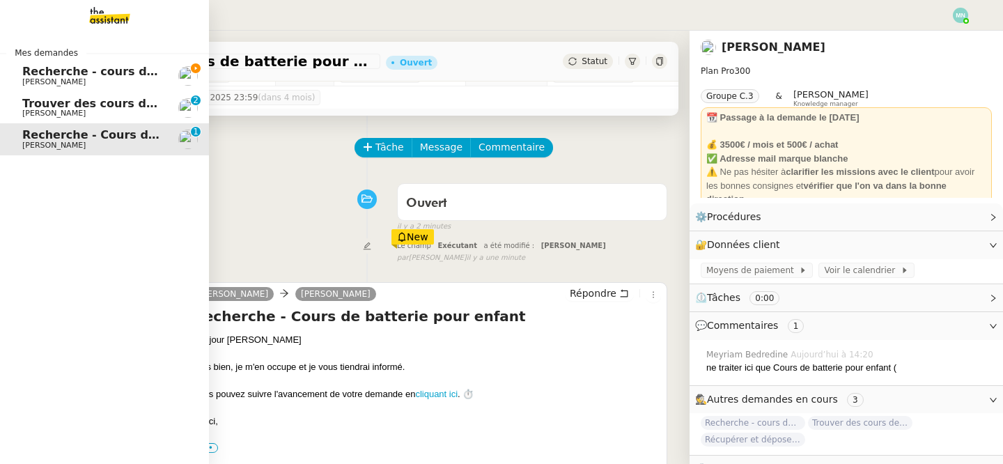
click at [42, 74] on span "Recherche - cours de piano adulte" at bounding box center [129, 71] width 214 height 13
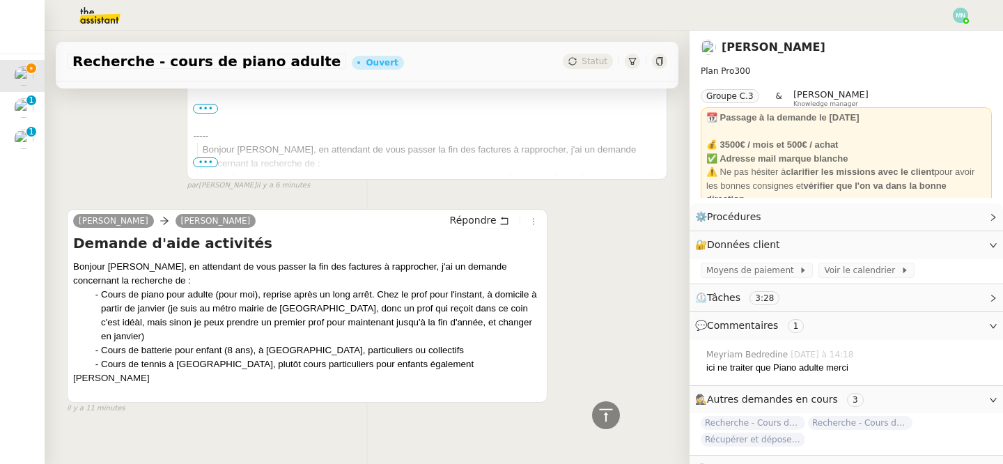
scroll to position [437, 0]
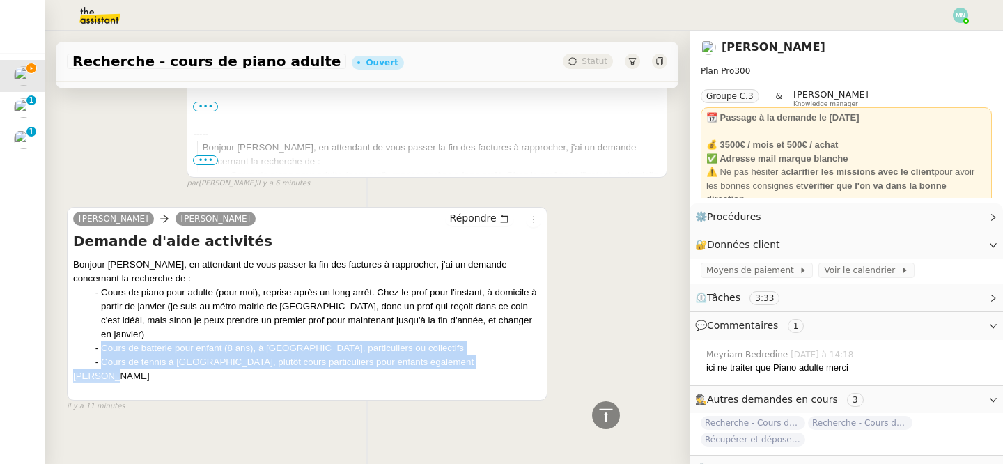
drag, startPoint x: 434, startPoint y: 356, endPoint x: 95, endPoint y: 338, distance: 339.6
click at [94, 338] on div "Bonjour Alex, en attendant de vous passer la fin des factures à rapprocher, j'a…" at bounding box center [307, 327] width 468 height 139
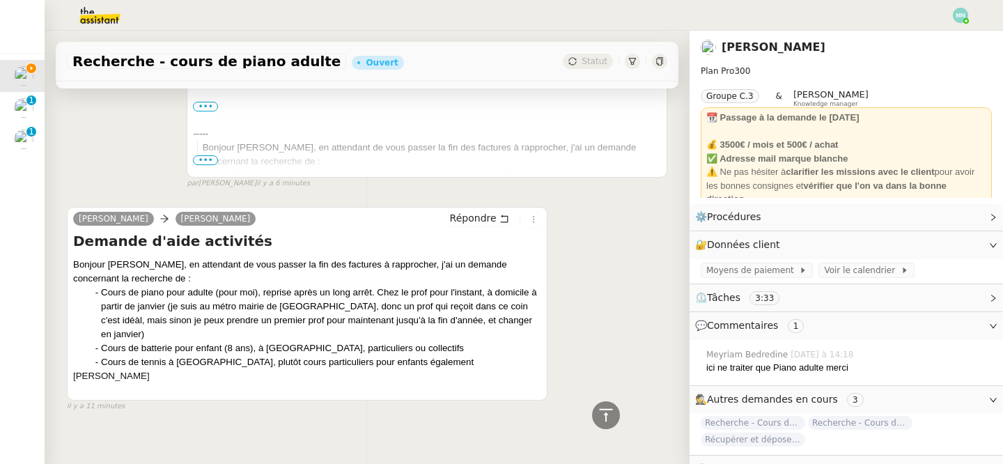
click at [101, 341] on li "Cours de batterie pour enfant (8 ans), à [GEOGRAPHIC_DATA], particuliers ou col…" at bounding box center [321, 348] width 440 height 14
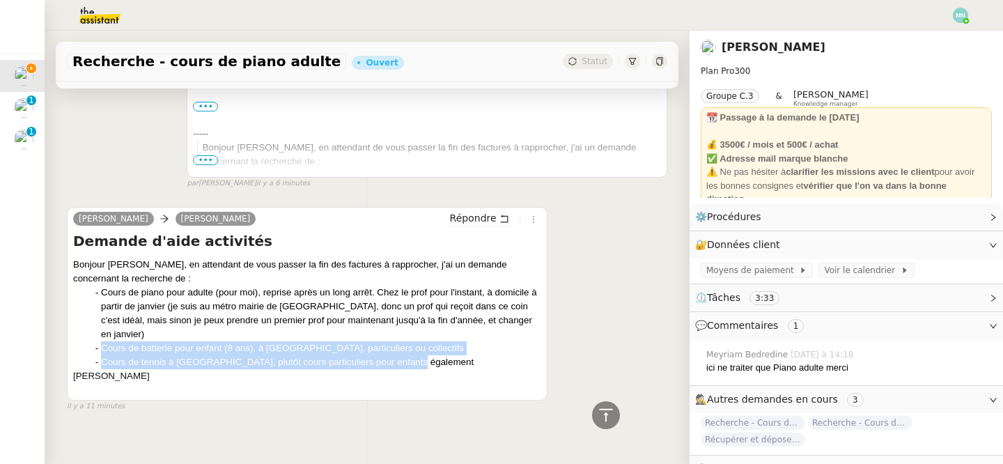
drag, startPoint x: 413, startPoint y: 348, endPoint x: 86, endPoint y: 340, distance: 326.6
click at [86, 340] on ul "Cours de piano pour adulte (pour moi), reprise après un long arrêt. Chez le pro…" at bounding box center [307, 327] width 468 height 84
copy ul "Cours de batterie pour enfant (8 ans), à St Ouen, particuliers ou collectifs Co…"
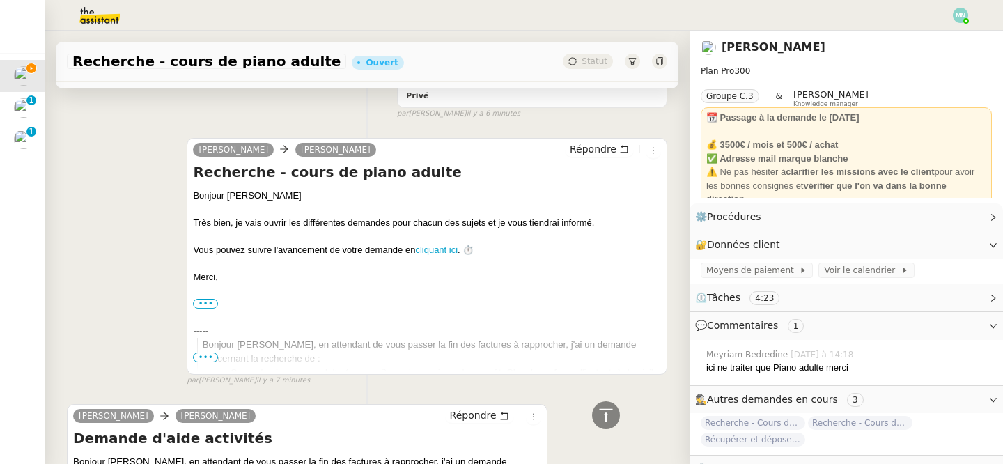
scroll to position [0, 0]
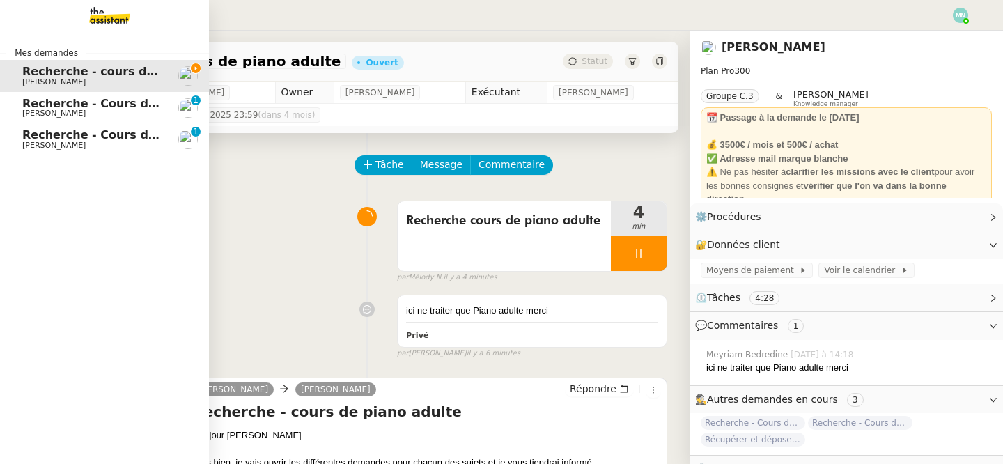
click at [20, 102] on link "Recherche - Cours de tennis Maurice N'Diaye 0 1 2 3 4 5 6 7 8 9" at bounding box center [104, 108] width 209 height 32
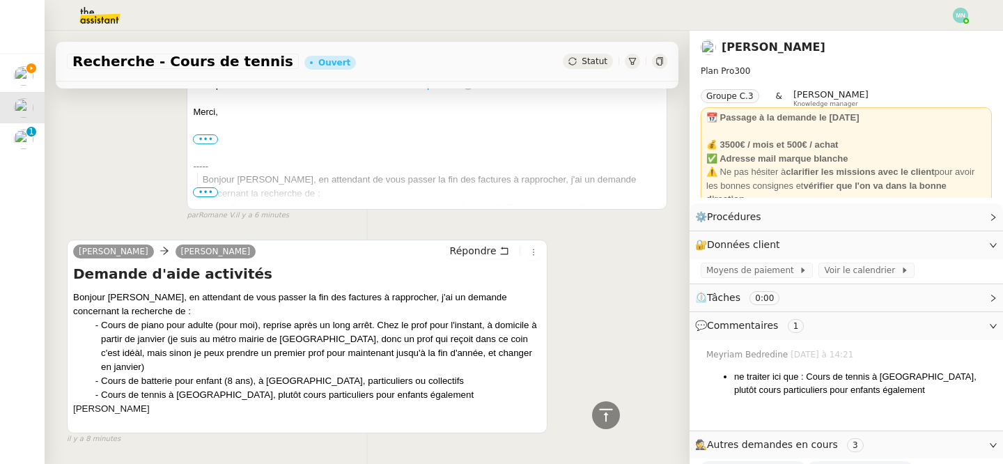
scroll to position [719, 0]
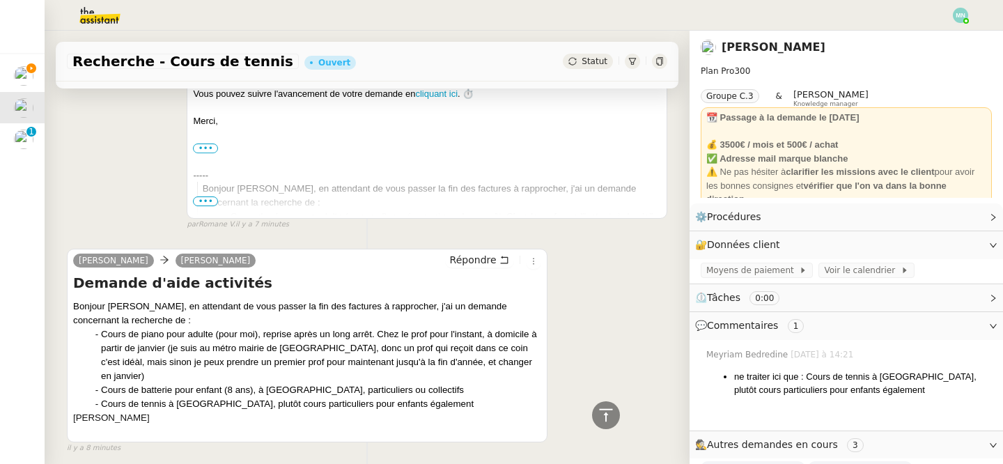
click at [317, 338] on div "Cours de piano pour adulte (pour moi), reprise après un long arrêt. Chez le pro…" at bounding box center [321, 355] width 440 height 56
drag, startPoint x: 315, startPoint y: 337, endPoint x: 334, endPoint y: 338, distance: 18.2
click at [334, 338] on div "Cours de piano pour adulte (pour moi), reprise après un long arrêt. Chez le pro…" at bounding box center [321, 355] width 440 height 56
click at [436, 383] on div "Cours de batterie pour enfant (8 ans), à [GEOGRAPHIC_DATA], particuliers ou col…" at bounding box center [321, 390] width 440 height 14
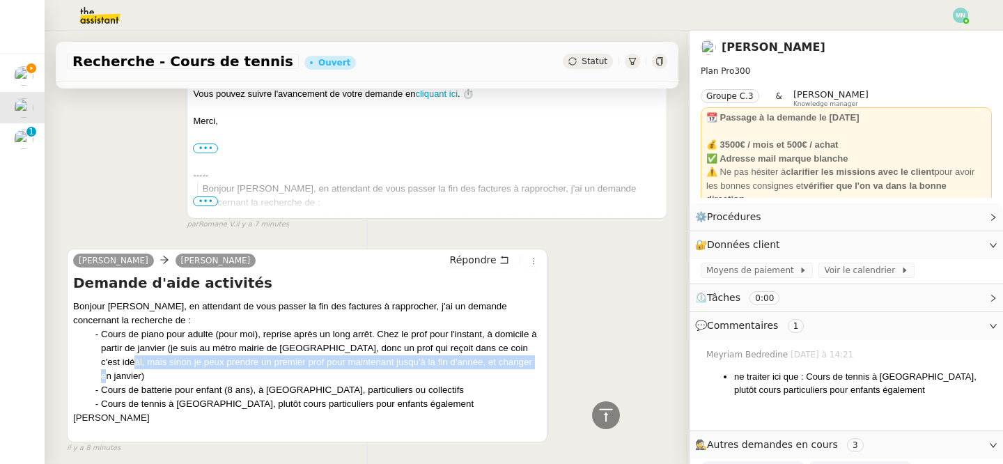
drag, startPoint x: 97, startPoint y: 351, endPoint x: 512, endPoint y: 351, distance: 415.0
click at [512, 351] on ul "Cours de piano pour adulte (pour moi), reprise après un long arrêt. Chez le pro…" at bounding box center [307, 369] width 468 height 84
copy div "sinon je peux prendre un premier prof pour maintenant jusqu'à la fin d'année, e…"
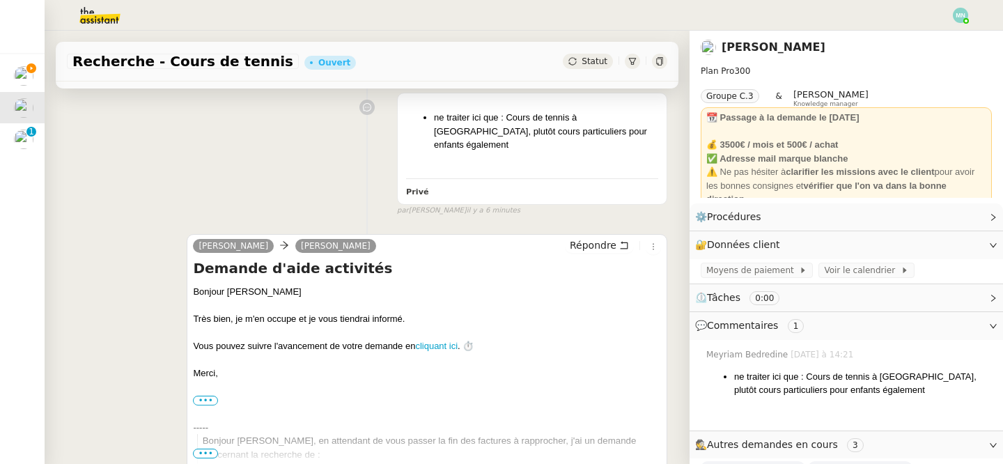
scroll to position [748, 0]
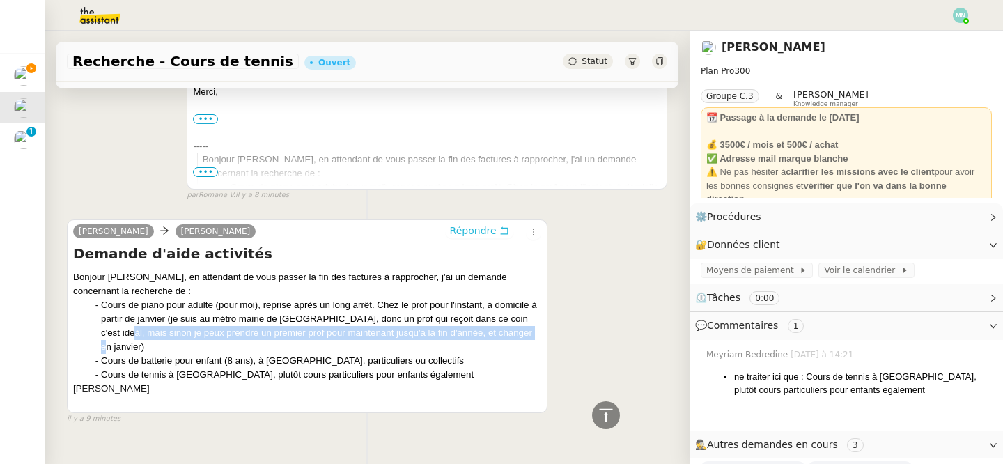
click at [477, 223] on span "Répondre" at bounding box center [473, 230] width 47 height 14
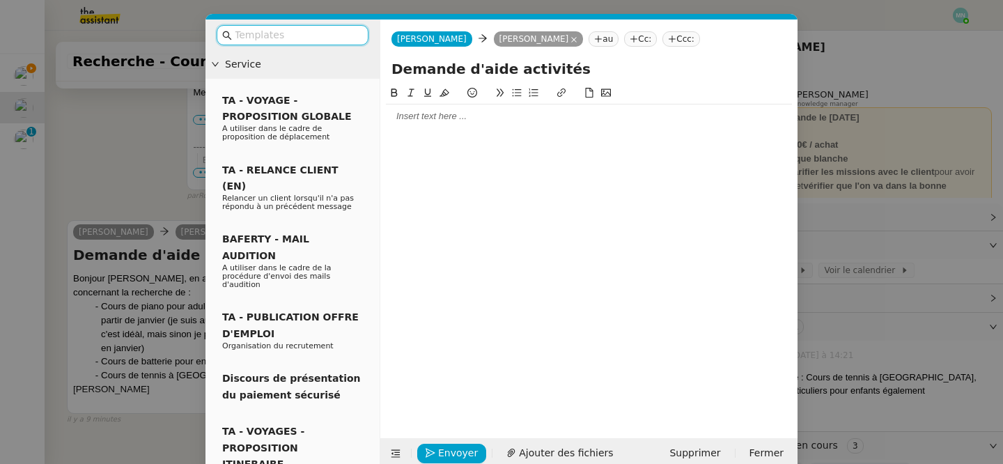
scroll to position [855, 0]
click at [118, 168] on nz-modal-container "Service TA - VOYAGE - PROPOSITION GLOBALE A utiliser dans le cadre de propositi…" at bounding box center [501, 232] width 1003 height 464
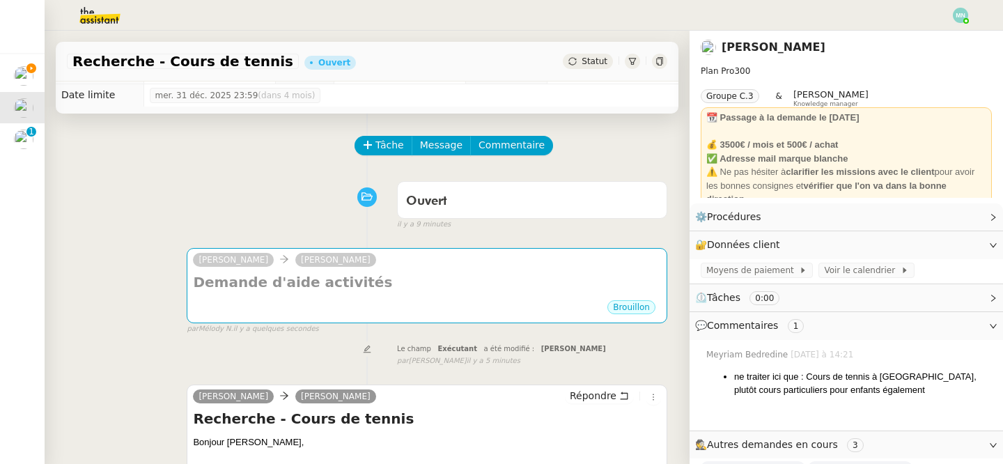
scroll to position [0, 0]
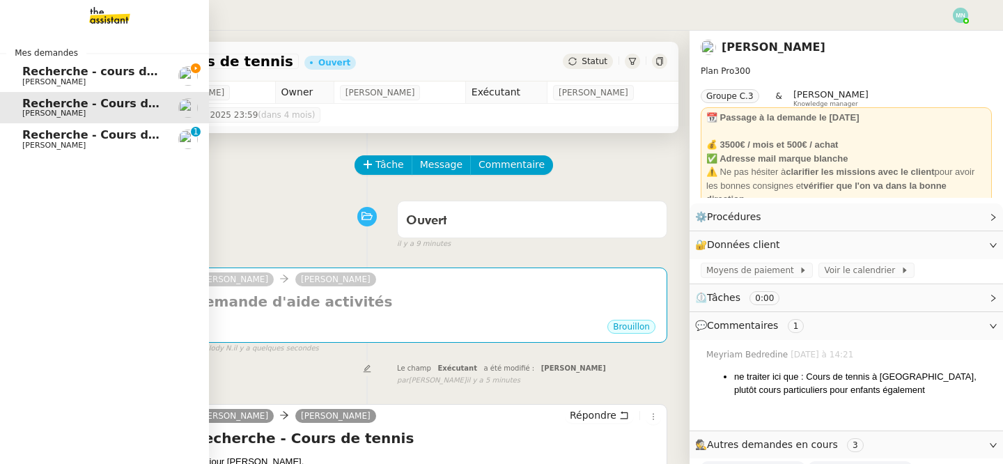
click at [63, 72] on span "Recherche - cours de piano adulte" at bounding box center [129, 71] width 214 height 13
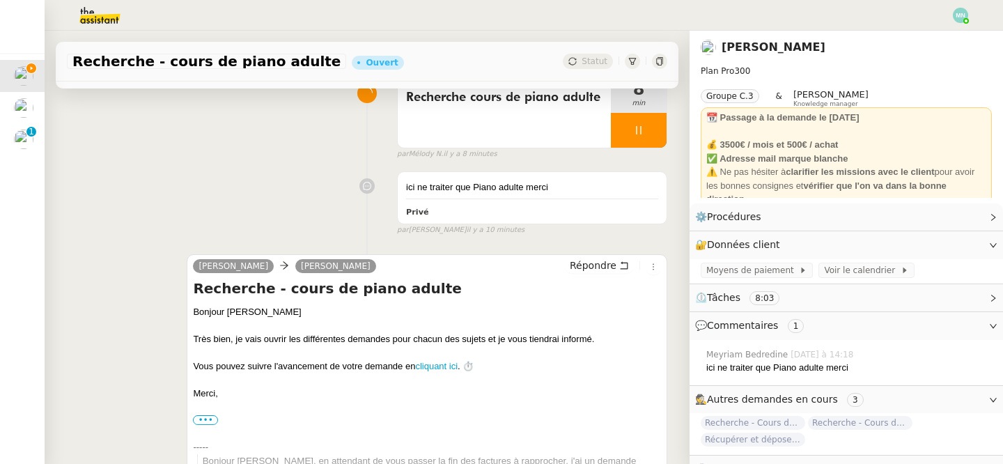
scroll to position [438, 0]
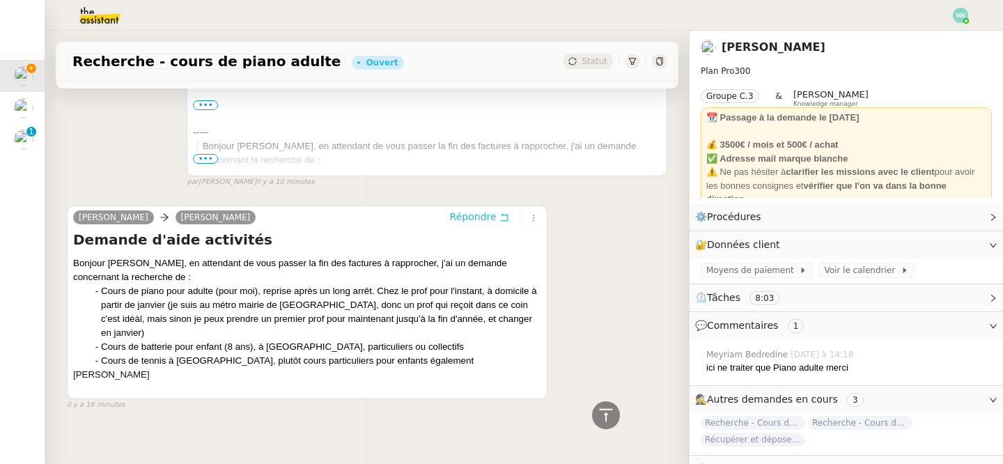
click at [469, 214] on span "Répondre" at bounding box center [473, 217] width 47 height 14
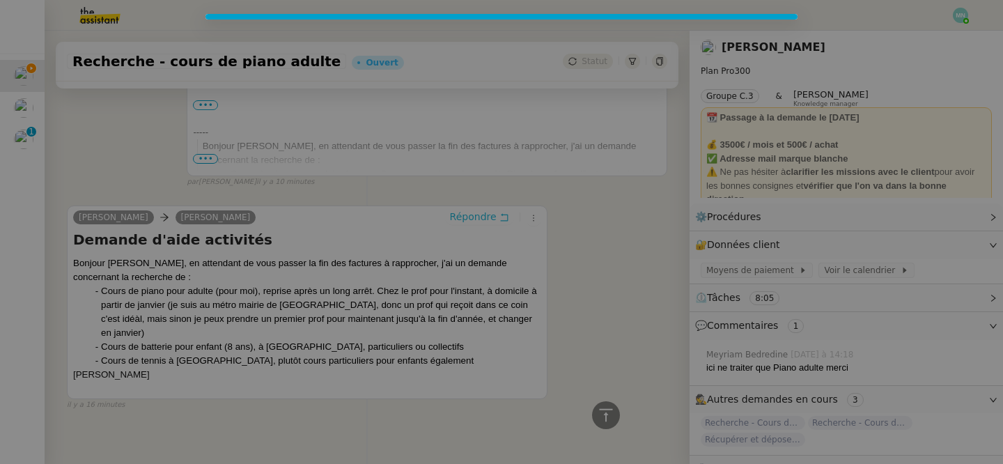
scroll to position [544, 0]
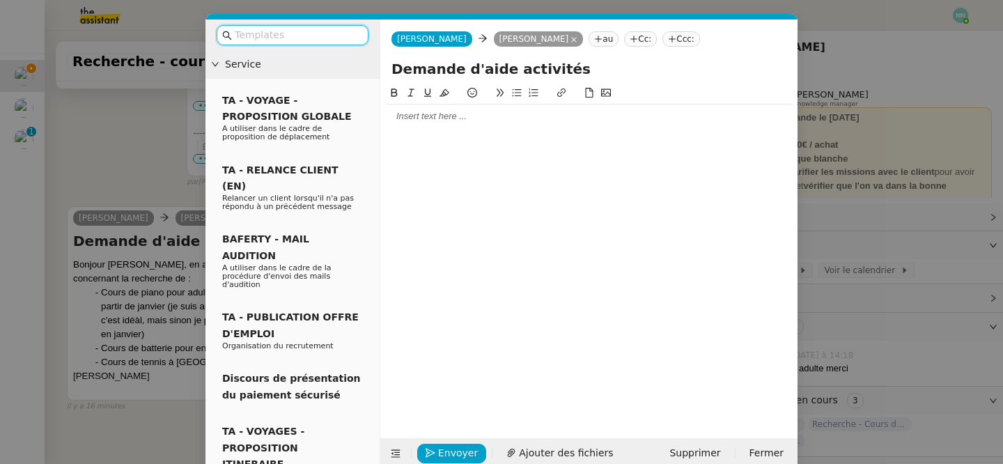
click at [490, 130] on div at bounding box center [589, 250] width 406 height 331
click at [439, 105] on div at bounding box center [589, 116] width 406 height 24
paste div
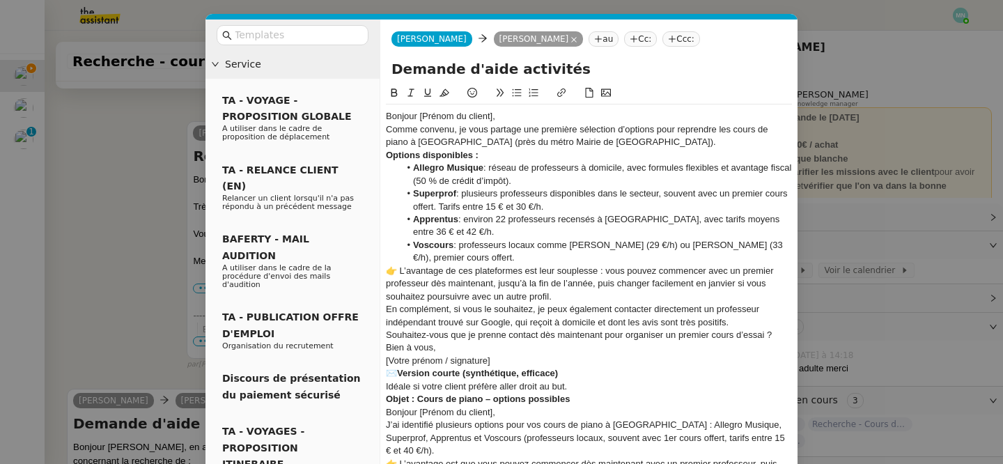
scroll to position [727, 0]
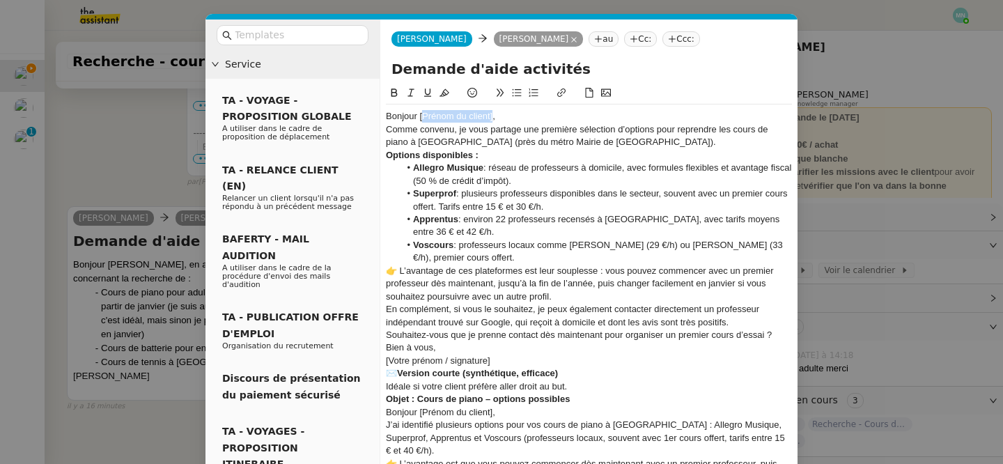
drag, startPoint x: 492, startPoint y: 113, endPoint x: 423, endPoint y: 113, distance: 68.9
click at [423, 113] on div "Bonjour [Prénom du client]," at bounding box center [589, 116] width 406 height 13
click at [463, 117] on div "Bonjour [PERSON_NAME]," at bounding box center [589, 116] width 406 height 13
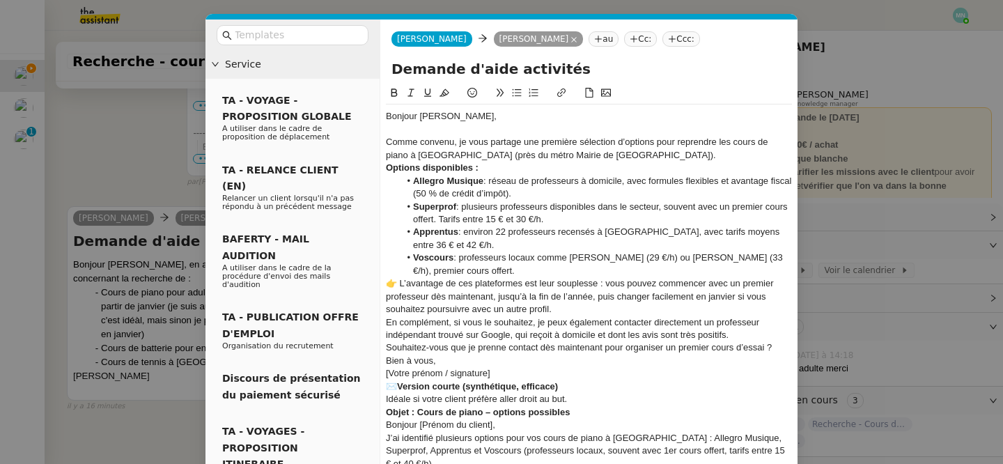
click at [639, 147] on div "Comme convenu, je vous partage une première sélection d’options pour reprendre …" at bounding box center [589, 149] width 406 height 26
click at [625, 152] on div "Comme convenu, je vous partage une première sélection d’options pour reprendre …" at bounding box center [589, 149] width 406 height 26
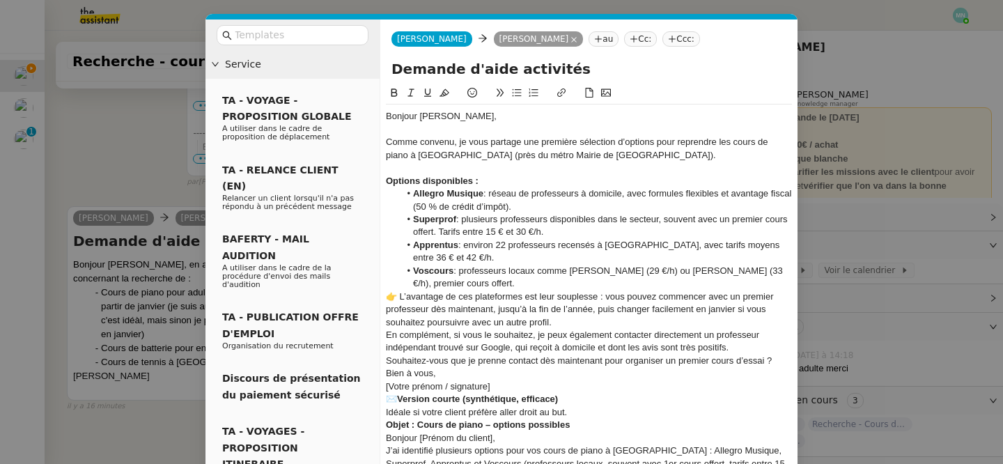
click at [494, 175] on div "Options disponibles :" at bounding box center [589, 181] width 406 height 13
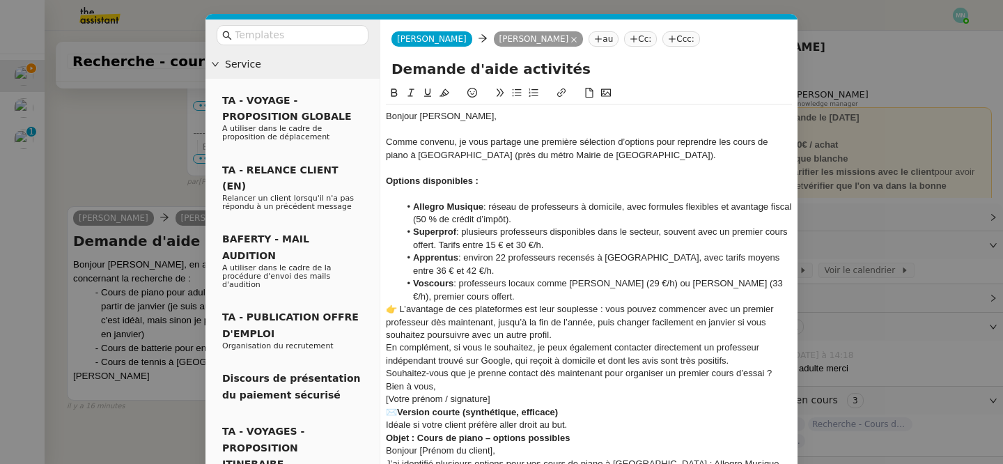
click at [487, 294] on li "Voscours : professeurs locaux comme Cédric (29 €/h) ou Yoojin (33 €/h), premier…" at bounding box center [596, 290] width 393 height 26
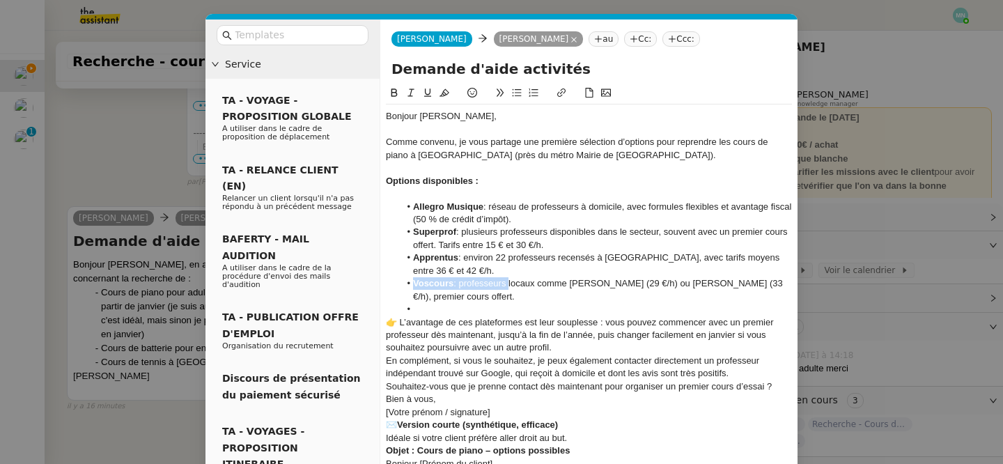
drag, startPoint x: 506, startPoint y: 288, endPoint x: 411, endPoint y: 283, distance: 94.9
click at [411, 283] on li "Voscours : professeurs locaux comme Cédric (29 €/h) ou Yoojin (33 €/h), premier…" at bounding box center [596, 290] width 393 height 26
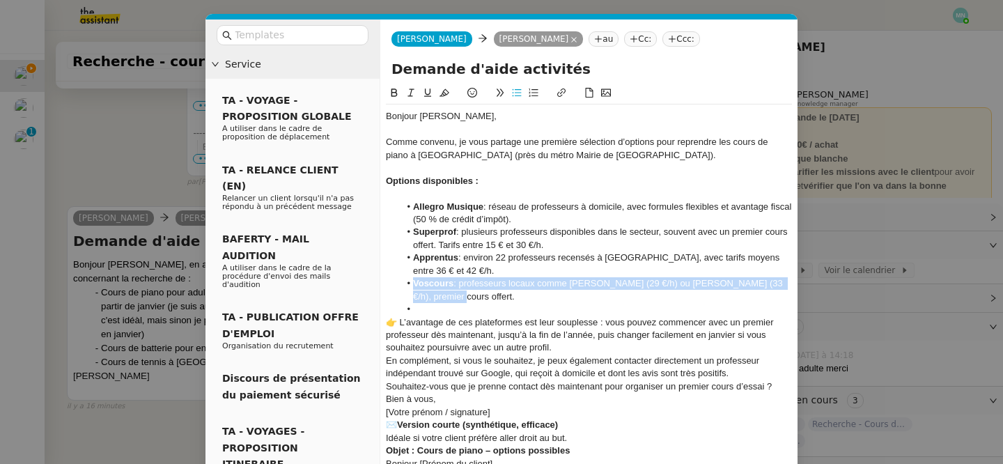
drag, startPoint x: 443, startPoint y: 296, endPoint x: 406, endPoint y: 285, distance: 38.4
click at [406, 285] on li "Voscours : professeurs locaux comme Cédric (29 €/h) ou Yoojin (33 €/h), premier…" at bounding box center [596, 290] width 393 height 26
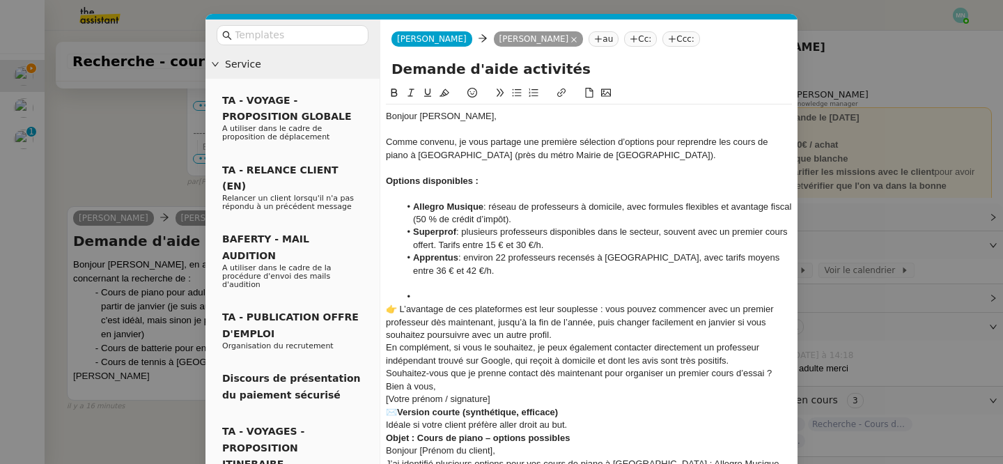
click at [440, 288] on div at bounding box center [589, 283] width 406 height 13
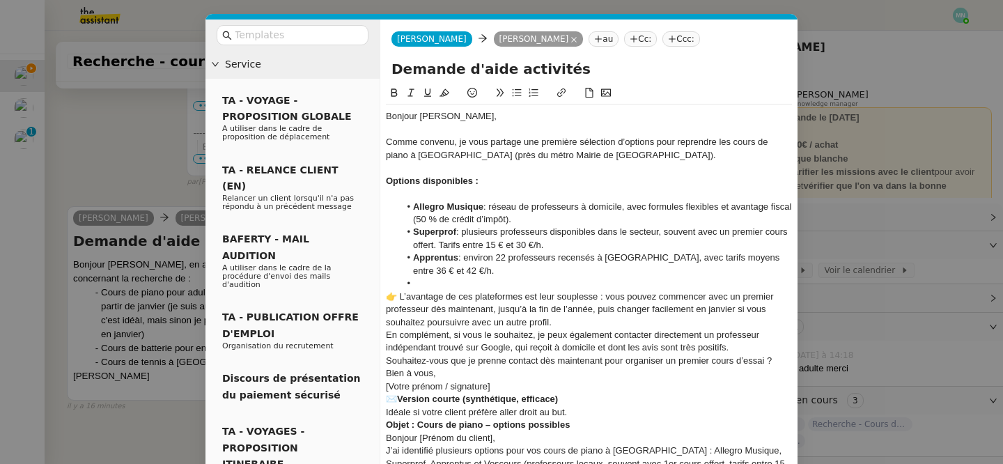
click at [416, 281] on li at bounding box center [596, 283] width 393 height 13
click at [395, 298] on div "👉 L’avantage de ces plateformes est leur souplesse : vous pouvez commencer avec…" at bounding box center [589, 309] width 406 height 38
click at [579, 320] on div "L’avantage de ces plateformes est leur souplesse : vous pouvez commencer avec u…" at bounding box center [589, 309] width 406 height 38
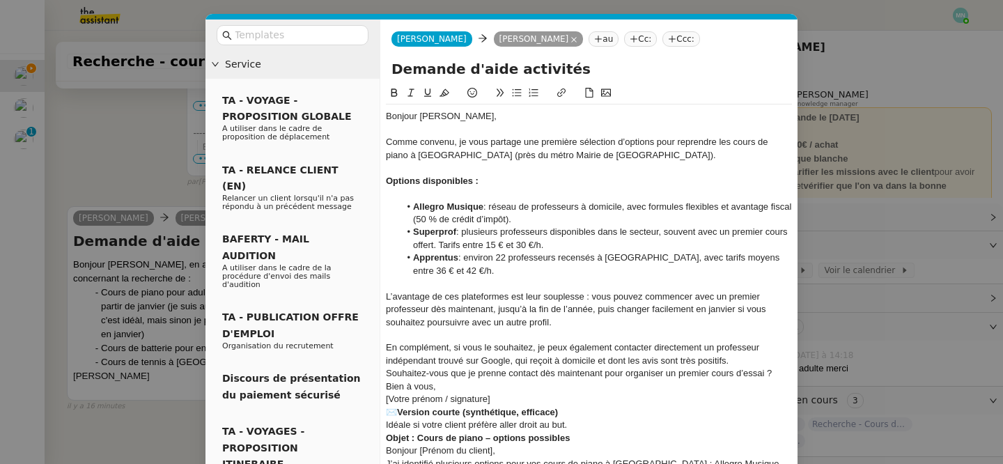
click at [744, 359] on div "En complément, si vous le souhaitez, je peux également contacter directement un…" at bounding box center [589, 354] width 406 height 26
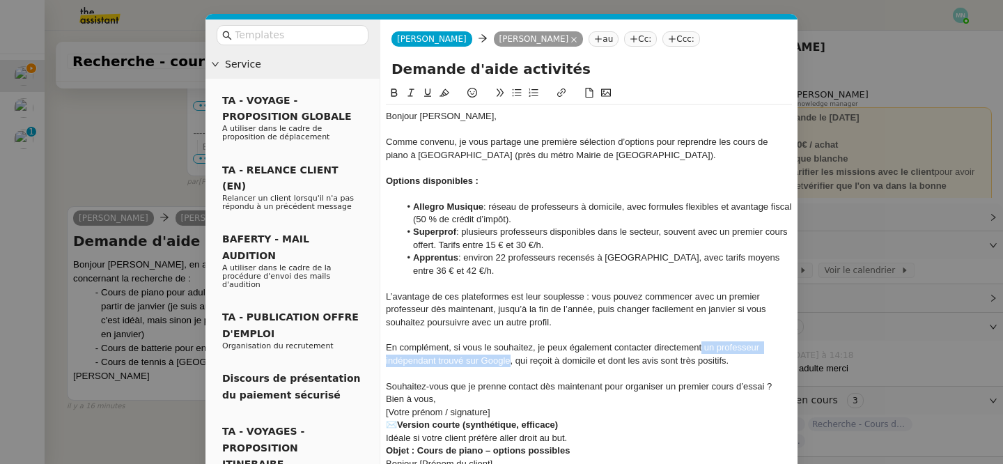
drag, startPoint x: 510, startPoint y: 360, endPoint x: 702, endPoint y: 346, distance: 192.7
click at [702, 346] on div "En complément, si vous le souhaitez, je peux également contacter directement un…" at bounding box center [589, 354] width 406 height 26
click at [560, 93] on icon at bounding box center [561, 93] width 10 height 10
type input "un professeur indépendant trouvé sur Google"
paste input "https://share.google/iTfFAB6y40eqOEUJr"
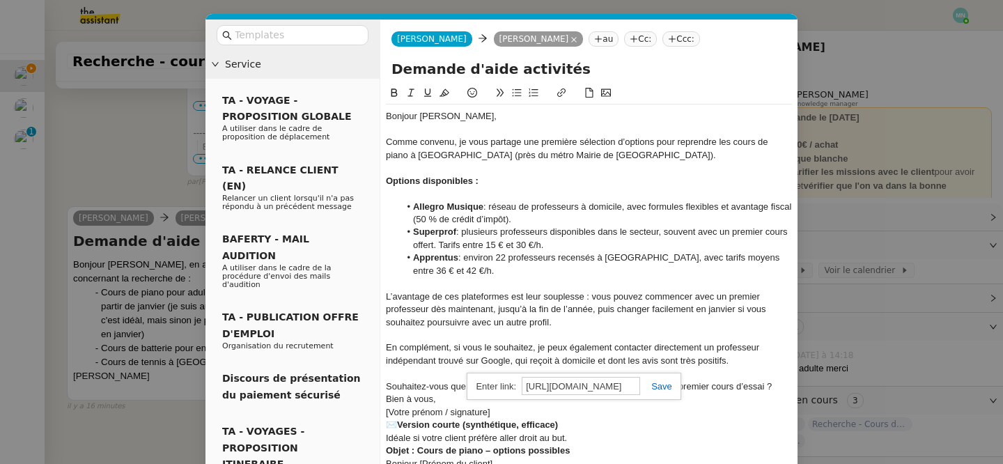
scroll to position [0, 56]
click at [657, 385] on link at bounding box center [656, 386] width 32 height 10
click at [698, 372] on div at bounding box center [589, 373] width 406 height 13
drag, startPoint x: 457, startPoint y: 232, endPoint x: 407, endPoint y: 232, distance: 50.1
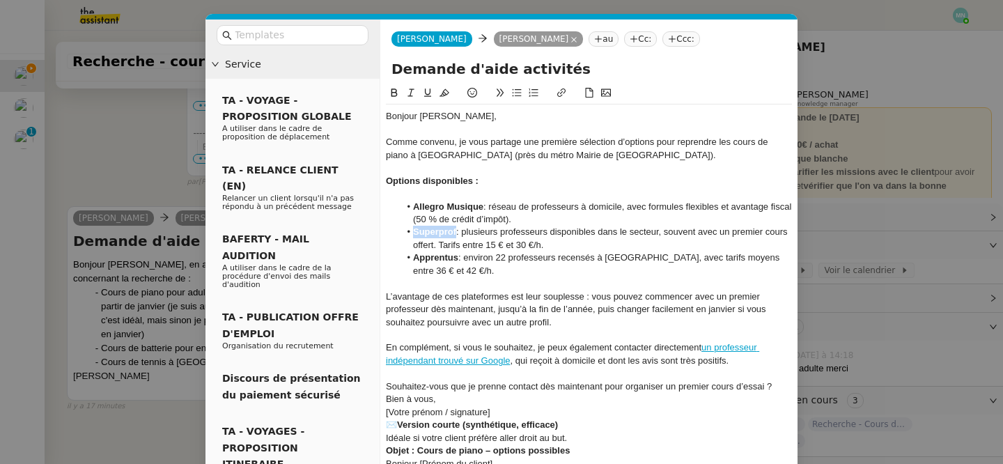
click at [407, 232] on li "Superprof : plusieurs professeurs disponibles dans le secteur, souvent avec un …" at bounding box center [596, 239] width 393 height 26
click at [562, 90] on icon at bounding box center [561, 93] width 10 height 10
type input "Superprof"
paste input "https://www.superprof.fr/s/piano,Saint-Ouen-sur-Seine,48.91185600,2.33376400,1,…"
click at [523, 253] on link at bounding box center [517, 257] width 32 height 10
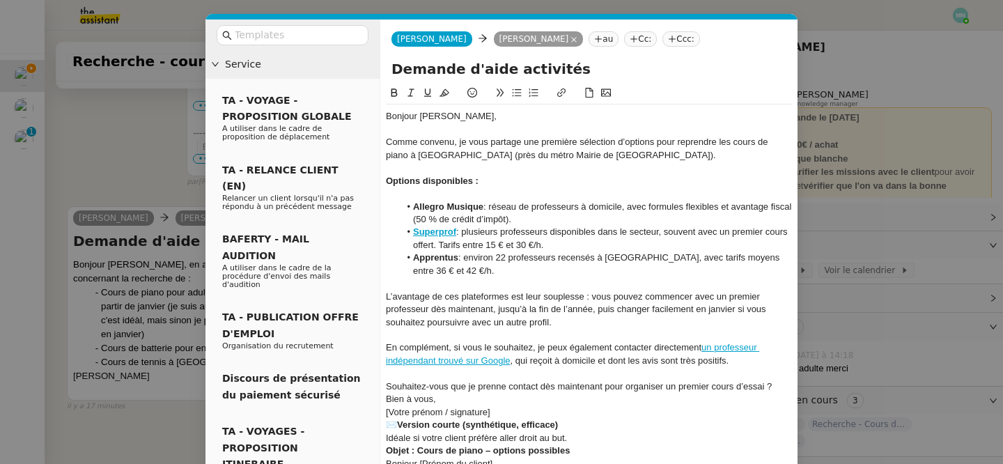
click at [581, 259] on li "Apprentus : environ 22 professeurs recensés à Saint-Ouen, avec tarifs moyens en…" at bounding box center [596, 264] width 393 height 26
drag, startPoint x: 456, startPoint y: 262, endPoint x: 414, endPoint y: 261, distance: 41.8
click at [414, 261] on strong "Apprentus" at bounding box center [435, 257] width 45 height 10
click at [558, 90] on icon at bounding box center [561, 93] width 10 height 10
type input "Apprentus"
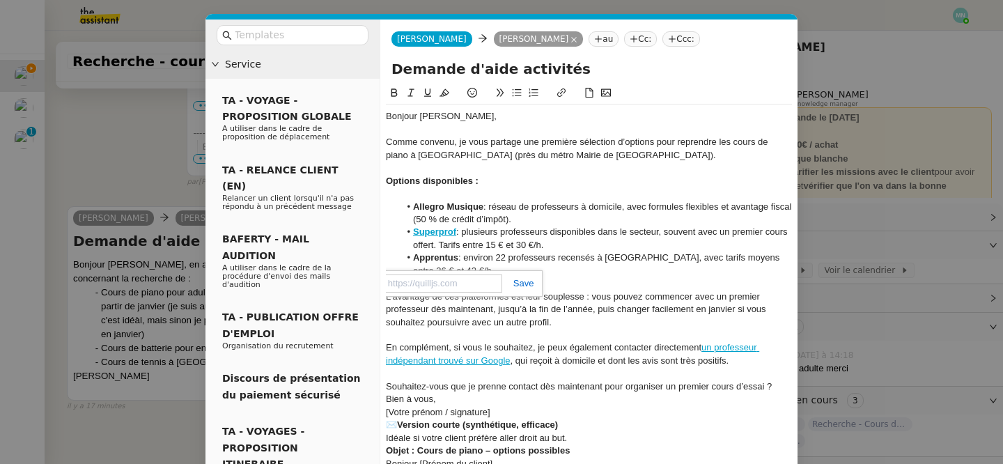
paste input "https://www.apprentus.fr/cours-piano/saint-ouen?utm_source=chatgpt.com"
type input "https://www.apprentus.fr/cours-piano/saint-ouen?utm_source=chatgpt.com"
click at [525, 285] on link at bounding box center [518, 283] width 32 height 10
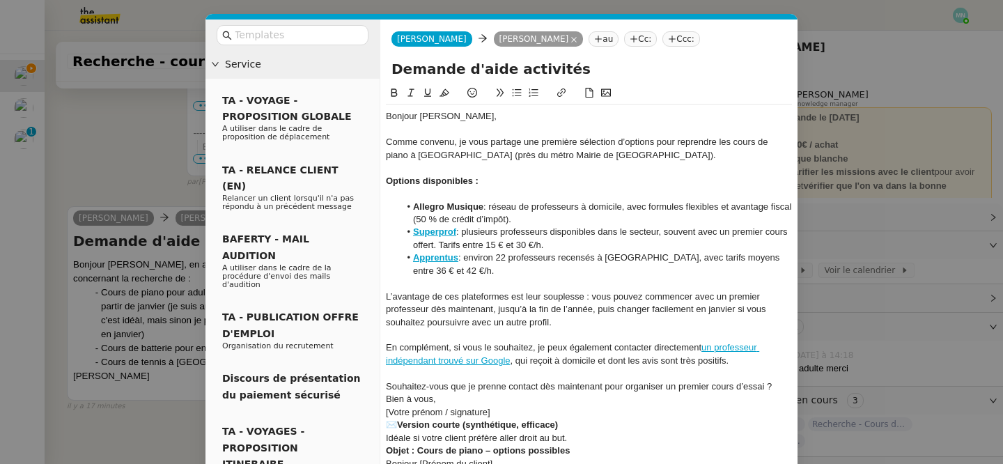
click at [603, 266] on li "Apprentus : environ 22 professeurs recensés à Saint-Ouen, avec tarifs moyens en…" at bounding box center [596, 264] width 393 height 26
click at [893, 285] on nz-modal-container "Service TA - VOYAGE - PROPOSITION GLOBALE A utiliser dans le cadre de propositi…" at bounding box center [501, 232] width 1003 height 464
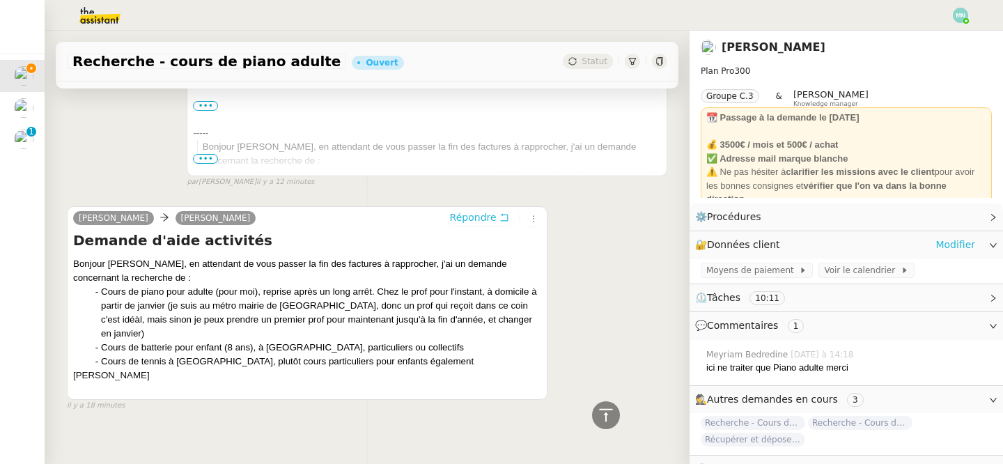
scroll to position [725, 0]
click at [958, 244] on link "Modifier" at bounding box center [955, 245] width 40 height 16
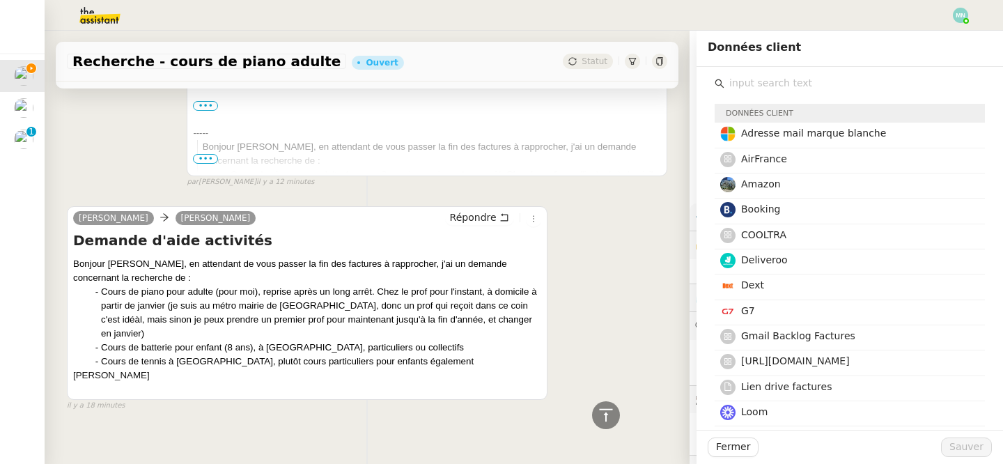
click at [764, 86] on input "text" at bounding box center [854, 83] width 260 height 19
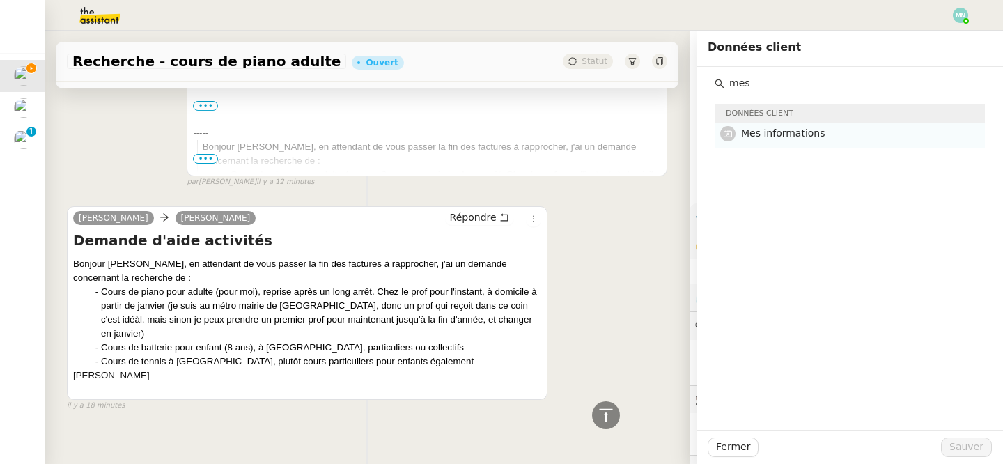
type input "mes"
click at [839, 133] on h4 "Mes informations" at bounding box center [858, 133] width 235 height 16
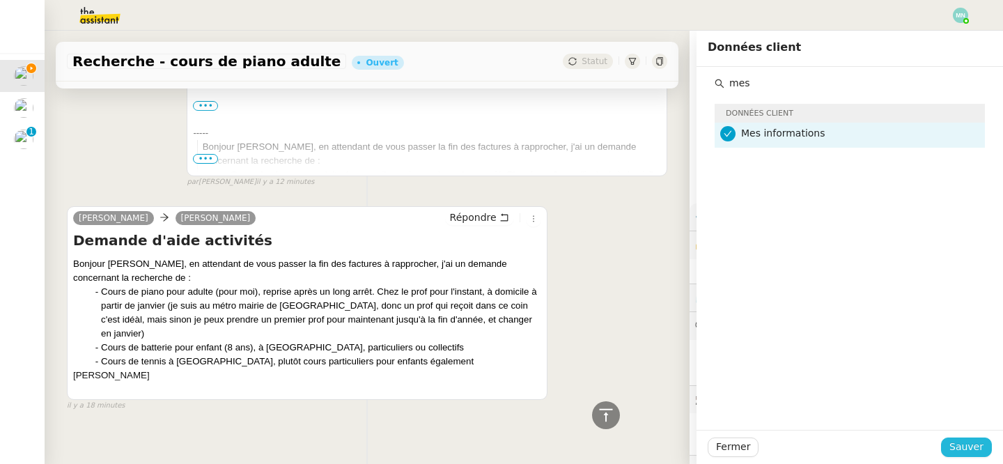
click at [964, 441] on span "Sauver" at bounding box center [966, 447] width 34 height 16
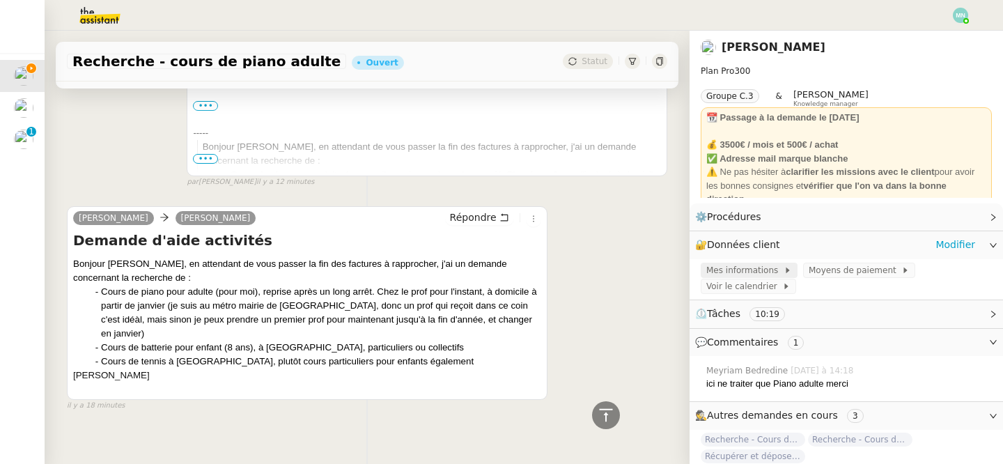
click at [735, 269] on span "Mes informations" at bounding box center [744, 270] width 77 height 14
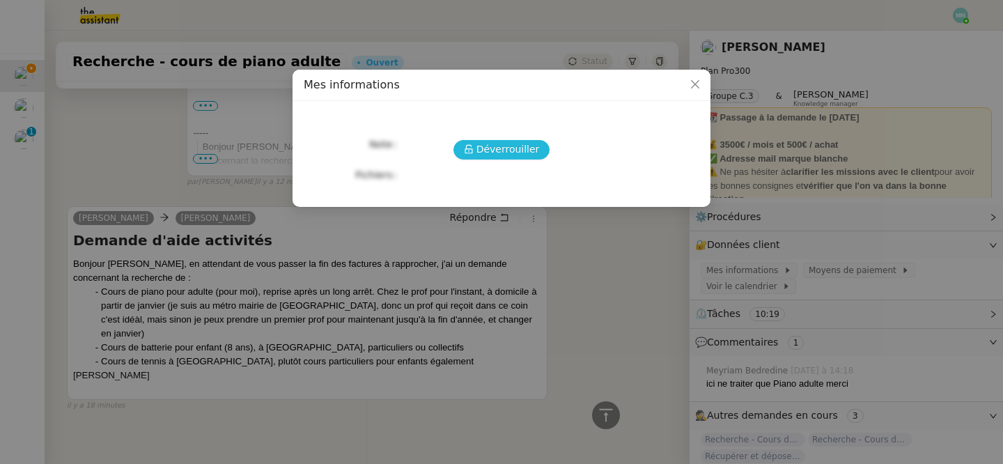
click at [495, 146] on span "Déverrouiller" at bounding box center [507, 149] width 63 height 16
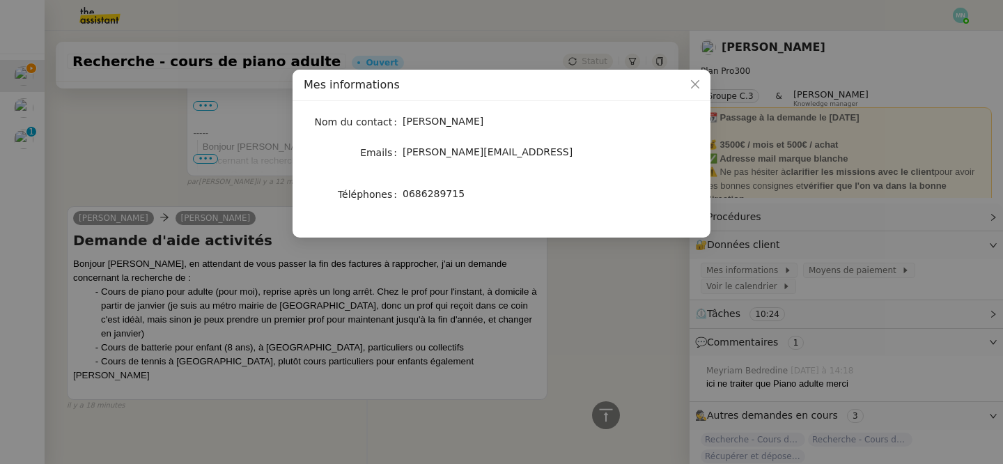
click at [622, 264] on nz-modal-container "Mes informations Nom du contact Maurice N'Diaye Emails maurice.ndiaye@descartes…" at bounding box center [501, 232] width 1003 height 464
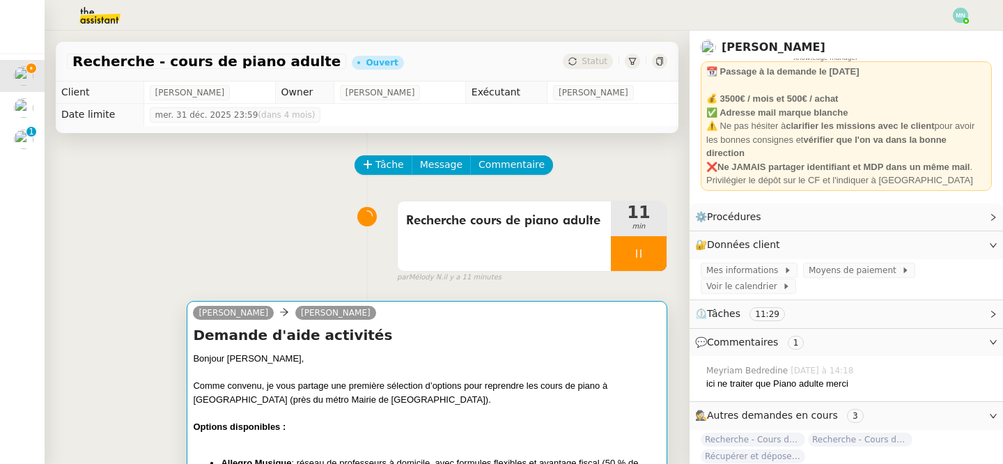
click at [363, 366] on div at bounding box center [427, 373] width 468 height 14
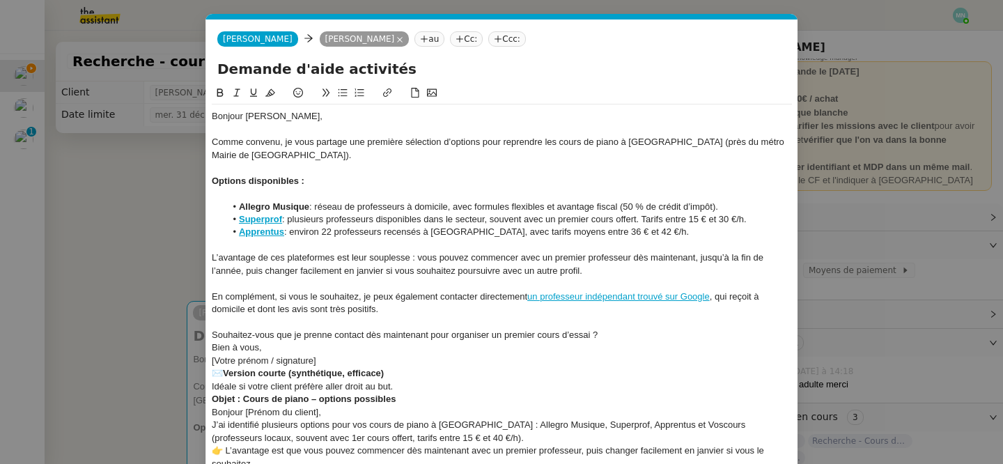
scroll to position [0, 29]
drag, startPoint x: 309, startPoint y: 205, endPoint x: 237, endPoint y: 204, distance: 72.4
click at [237, 204] on li "Allegro Musique : réseau de professeurs à domicile, avec formules flexibles et …" at bounding box center [509, 207] width 567 height 13
click at [384, 95] on icon at bounding box center [387, 93] width 10 height 10
type input "Allegro Musique"
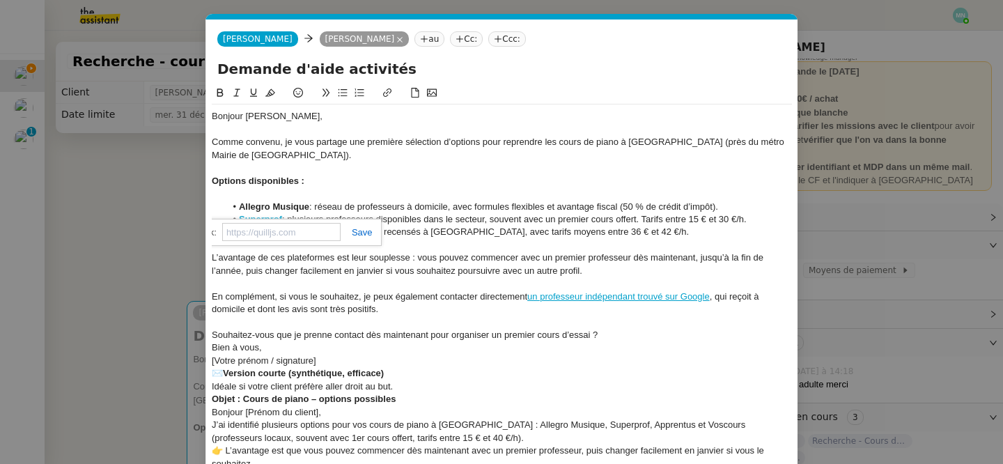
paste input "https://www.allegromusique.fr/cours-de-piano-a-saint-ouen-93400?force=true#acco…"
type input "https://www.allegromusique.fr/cours-de-piano-a-saint-ouen-93400?force=true#acco…"
click at [362, 229] on link at bounding box center [356, 232] width 32 height 10
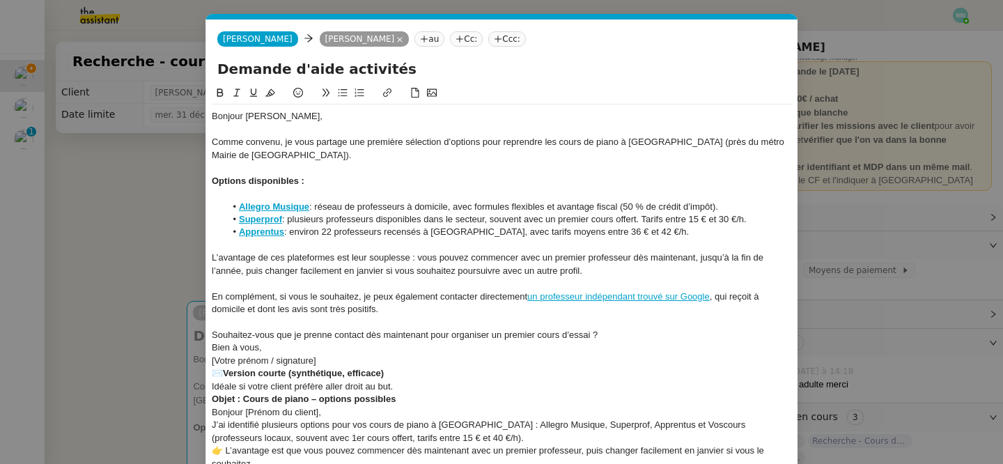
click at [459, 315] on div "En complément, si vous le souhaitez, je peux également contacter directement un…" at bounding box center [502, 303] width 580 height 26
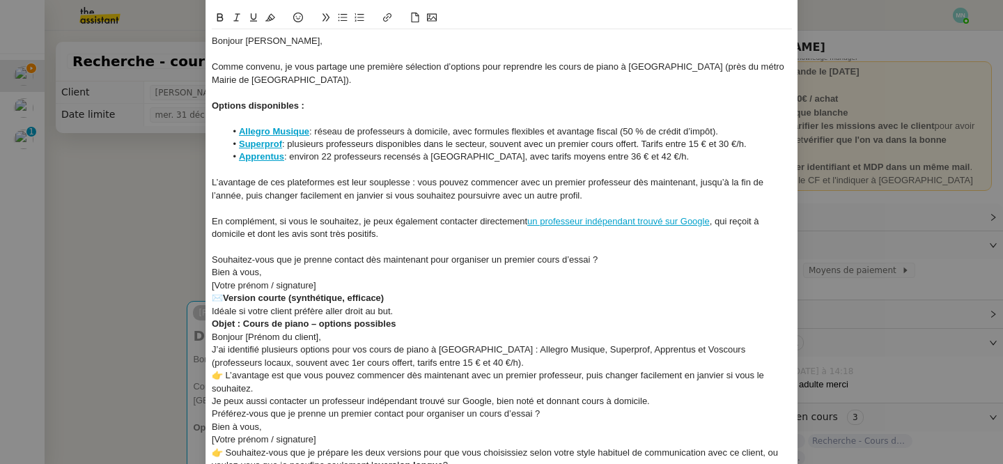
scroll to position [95, 0]
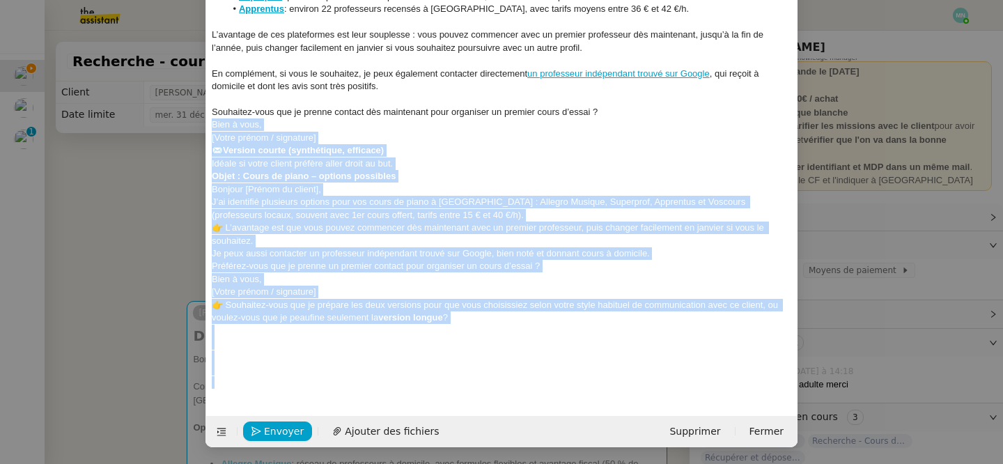
drag, startPoint x: 213, startPoint y: 254, endPoint x: 418, endPoint y: 490, distance: 312.4
click at [418, 463] on html "Mes demandes Recherche - cours de piano adulte Maurice N'Diaye Recherche - Cour…" at bounding box center [501, 232] width 1003 height 464
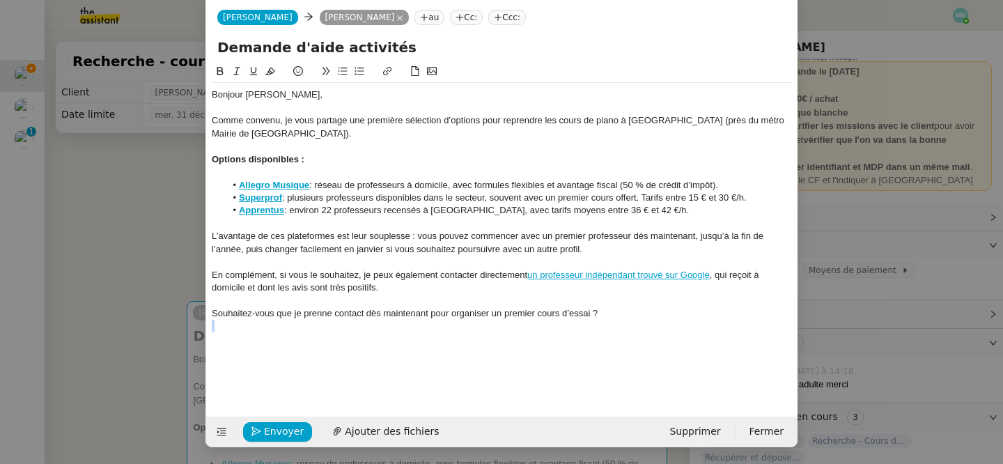
scroll to position [22, 0]
click at [405, 313] on div "Souhaitez-vous que je prenne contact dès maintenant pour organiser un premier c…" at bounding box center [502, 313] width 580 height 13
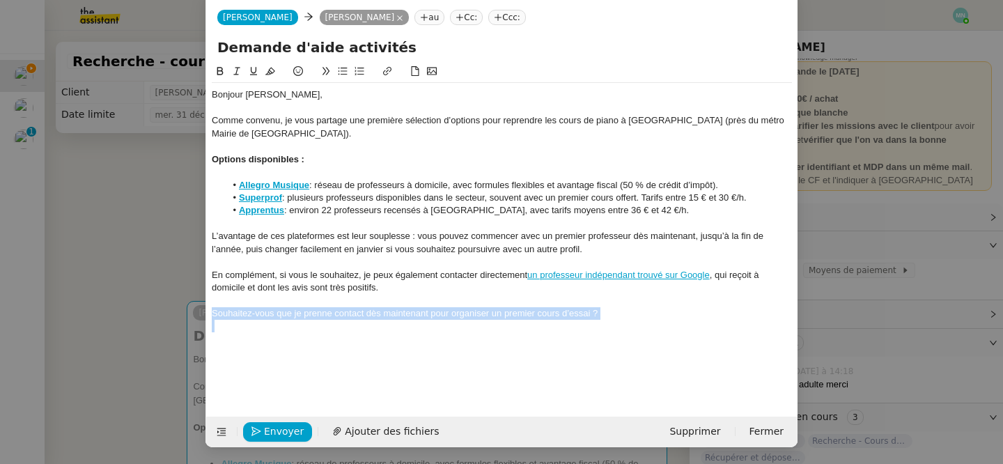
drag, startPoint x: 644, startPoint y: 322, endPoint x: 205, endPoint y: 315, distance: 439.4
click at [205, 315] on form "Alex Smith Alex Smith Maurice N'Diaye au Cc: Ccc: Demande d'aide activités Bonj…" at bounding box center [501, 222] width 592 height 449
click at [338, 68] on icon at bounding box center [343, 71] width 10 height 10
click at [657, 314] on li "Souhaitez-vous que je prenne contact dès maintenant pour organiser un premier c…" at bounding box center [509, 313] width 567 height 13
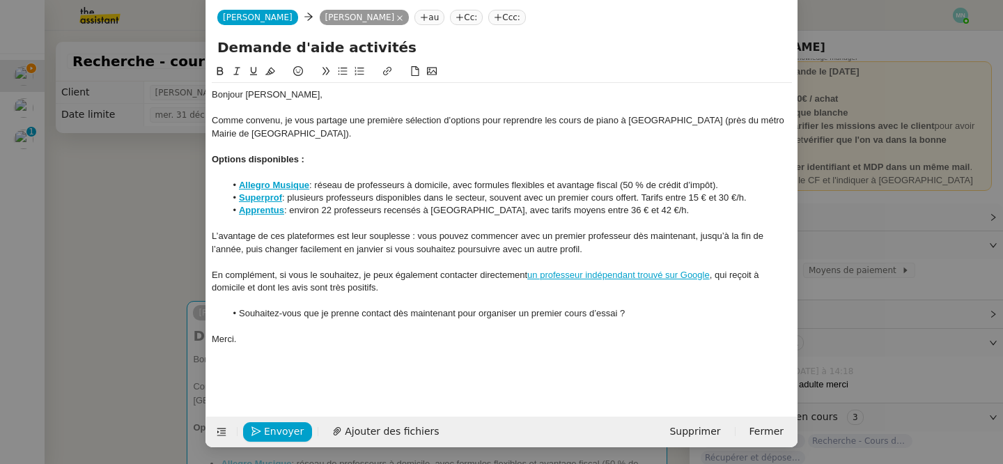
click at [313, 394] on nz-spin "Bonjour Maurice, Comme convenu, je vous partage une première sélection d’option…" at bounding box center [501, 231] width 591 height 337
click at [161, 338] on nz-modal-container "Service TA - VOYAGE - PROPOSITION GLOBALE A utiliser dans le cadre de propositi…" at bounding box center [501, 232] width 1003 height 464
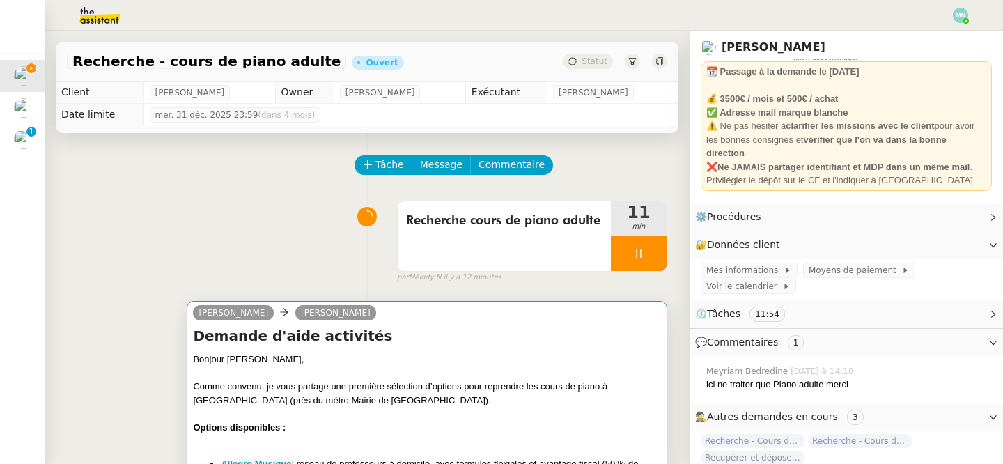
scroll to position [0, 0]
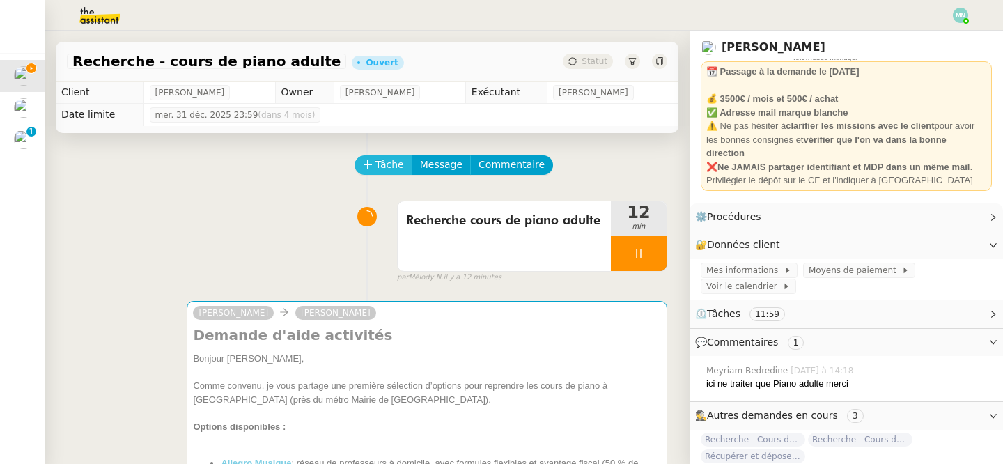
click at [379, 166] on span "Tâche" at bounding box center [389, 165] width 29 height 16
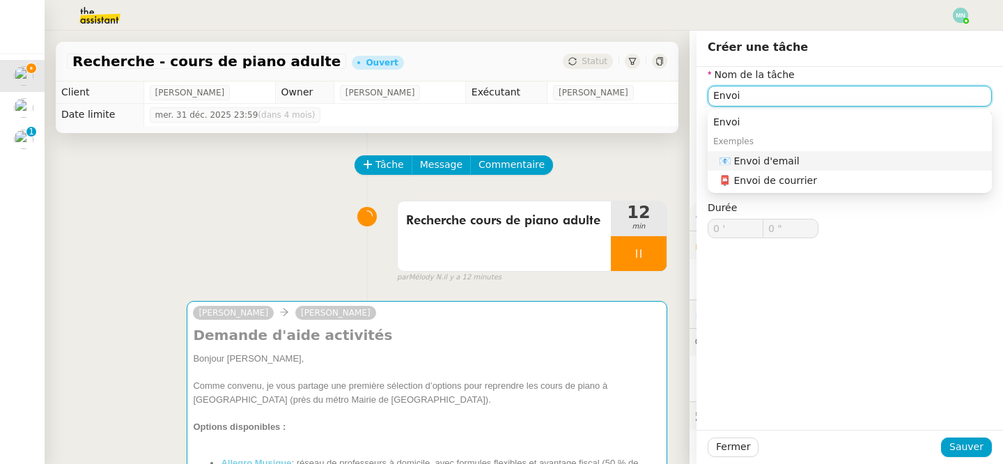
click at [792, 167] on nz-auto-option "📧 Envoi d'email" at bounding box center [849, 160] width 284 height 19
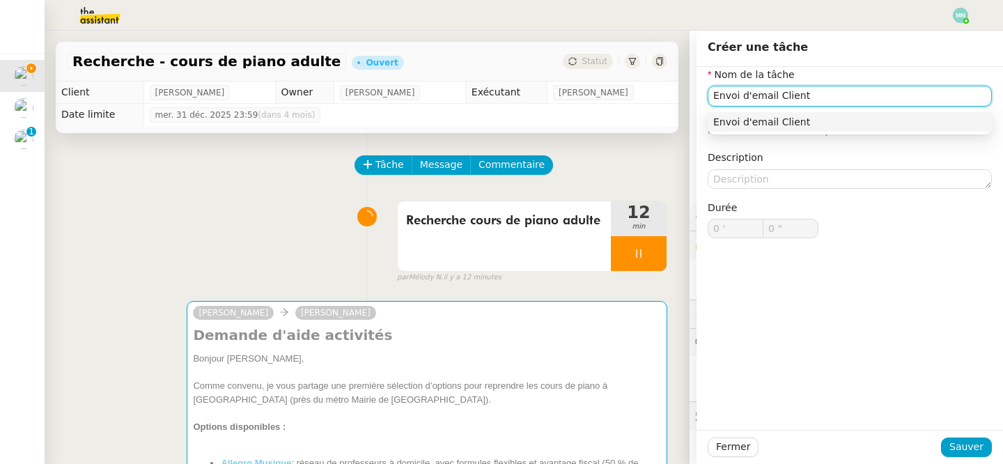
click at [818, 116] on div "Envoi d'email Client" at bounding box center [849, 122] width 273 height 13
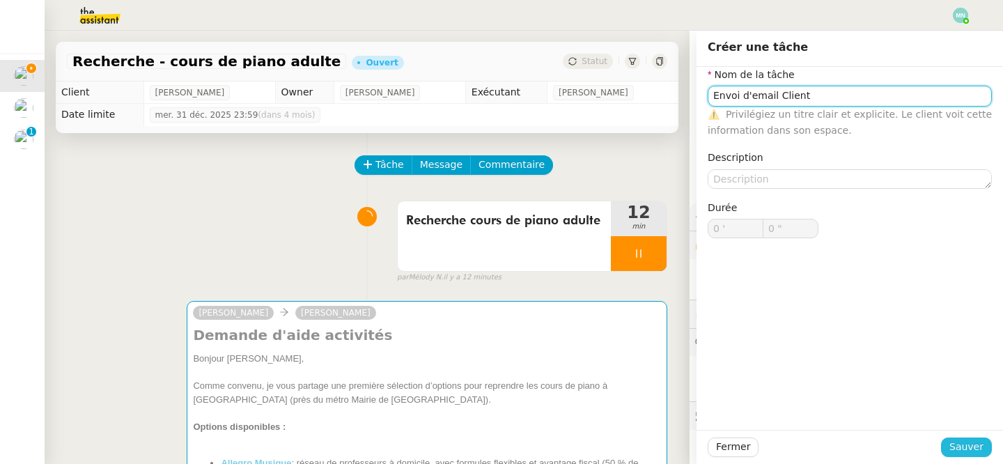
type input "Envoi d'email Client"
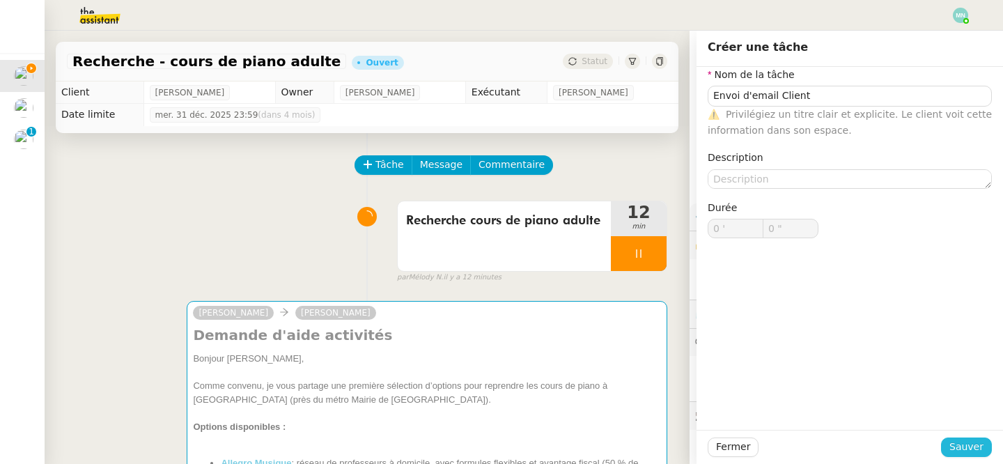
click at [974, 441] on span "Sauver" at bounding box center [966, 447] width 34 height 16
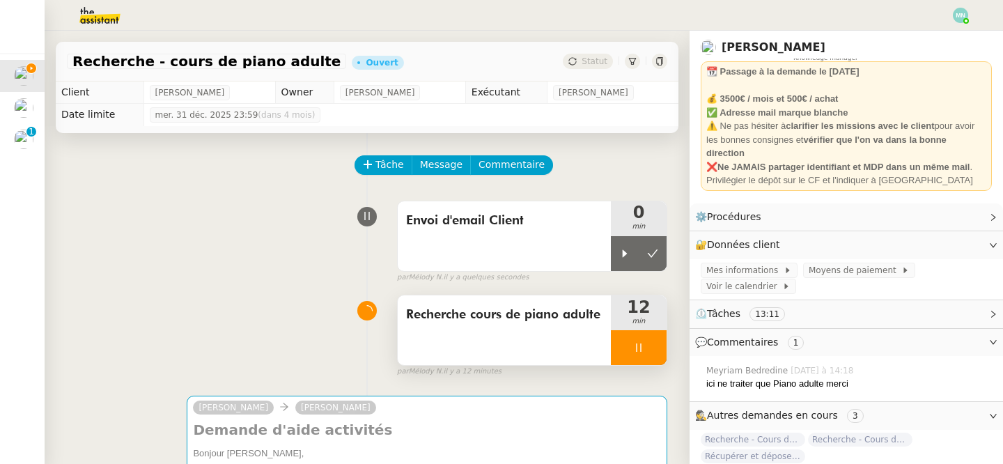
click at [638, 350] on icon at bounding box center [638, 347] width 11 height 11
click at [654, 350] on icon at bounding box center [652, 347] width 11 height 11
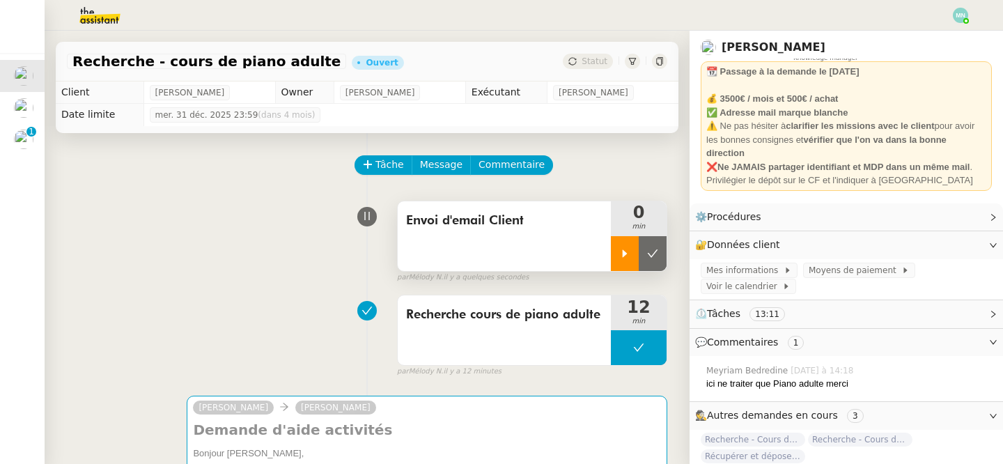
click at [626, 244] on div at bounding box center [625, 253] width 28 height 35
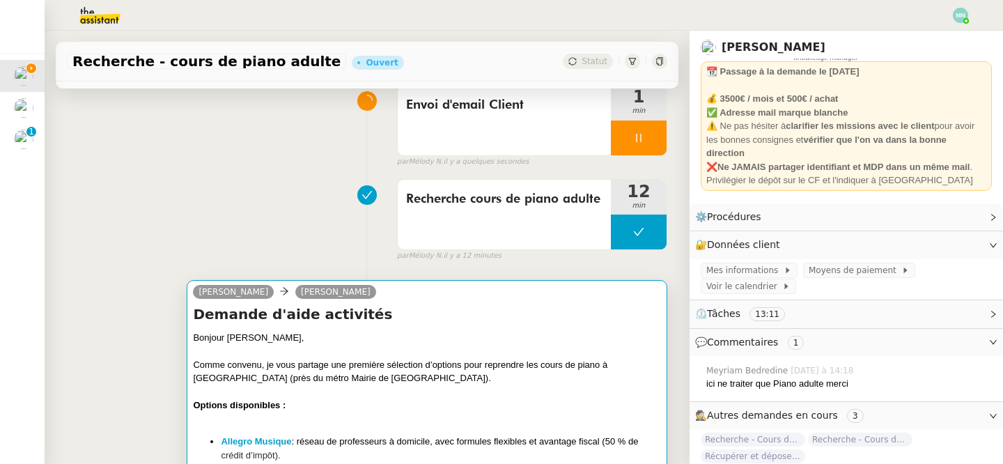
scroll to position [132, 0]
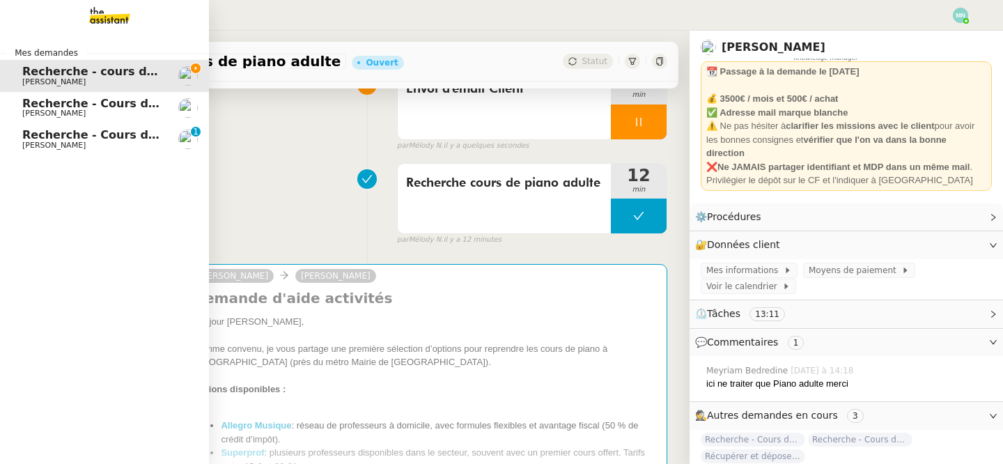
click at [40, 111] on span "[PERSON_NAME]" at bounding box center [53, 113] width 63 height 9
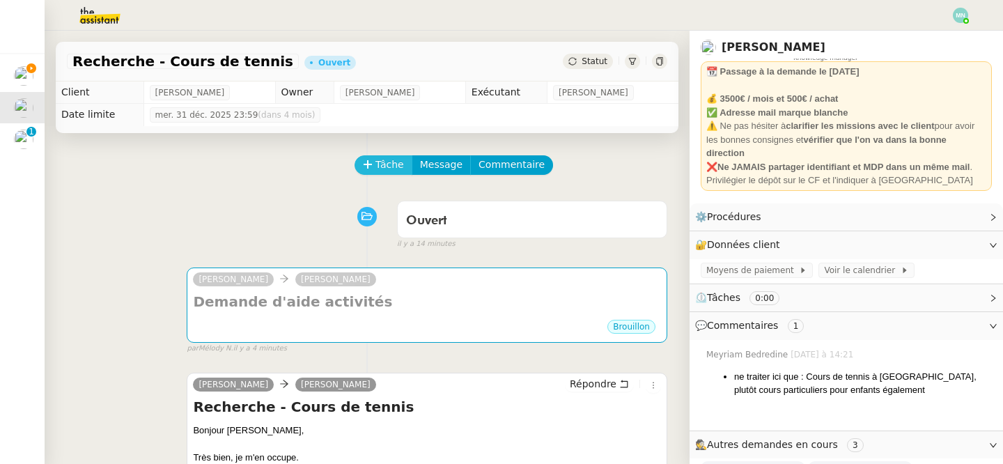
click at [390, 162] on span "Tâche" at bounding box center [389, 165] width 29 height 16
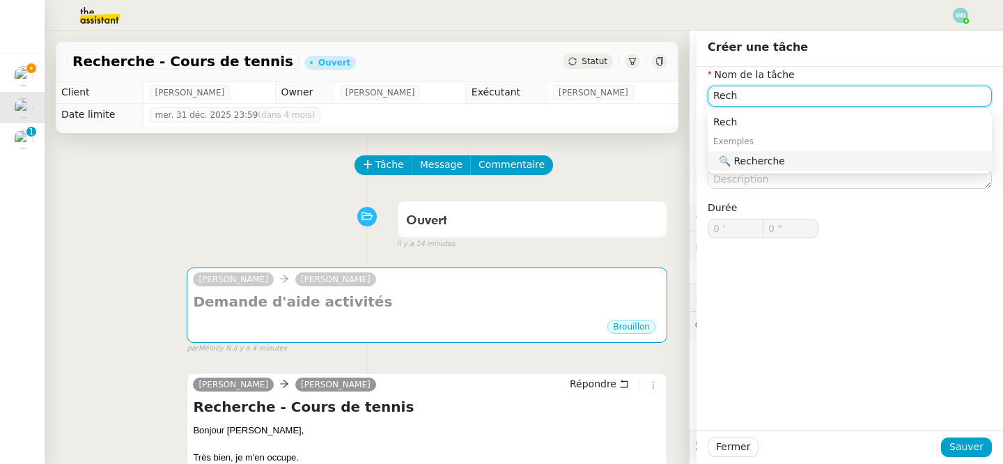
click at [836, 162] on div "🔍 Recherche" at bounding box center [852, 161] width 267 height 13
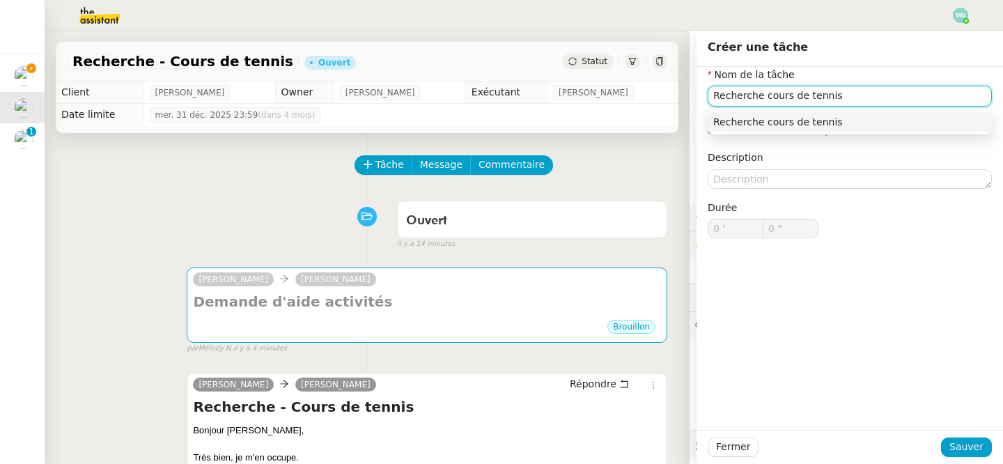
click at [866, 119] on div "Recherche cours de tennis" at bounding box center [849, 122] width 273 height 13
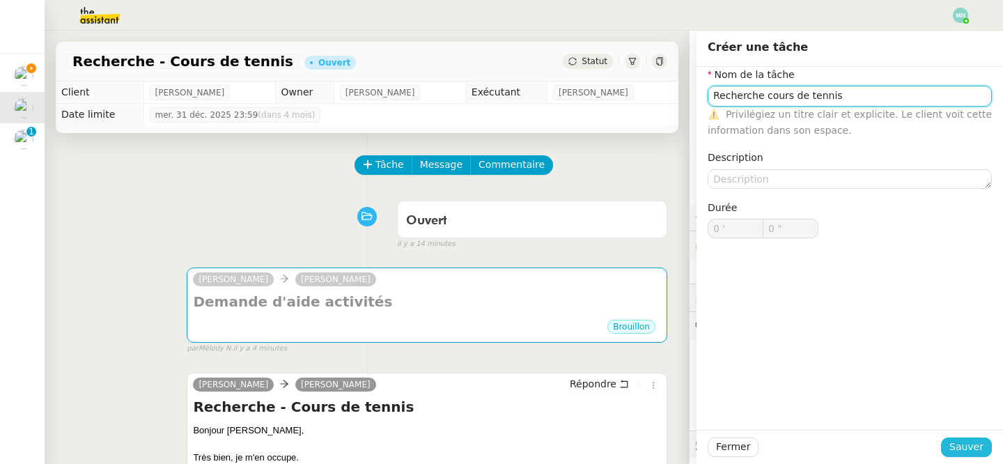
type input "Recherche cours de tennis"
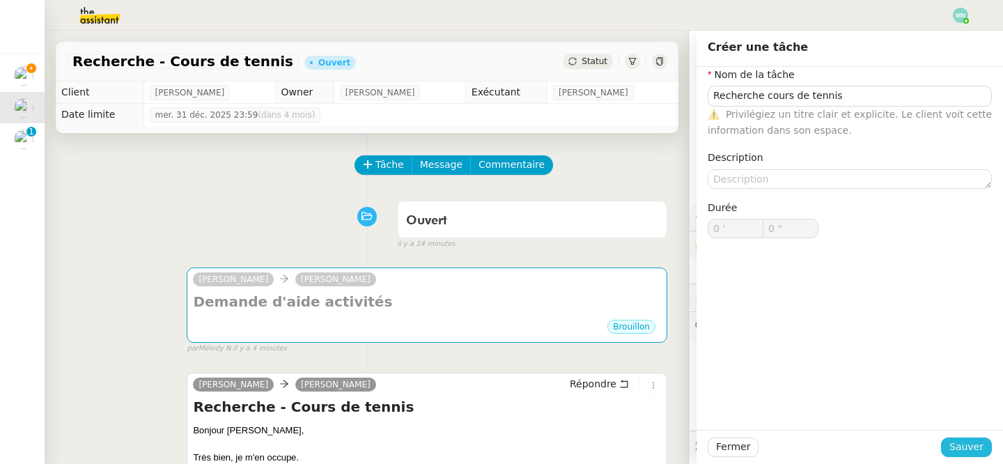
click at [970, 441] on span "Sauver" at bounding box center [966, 447] width 34 height 16
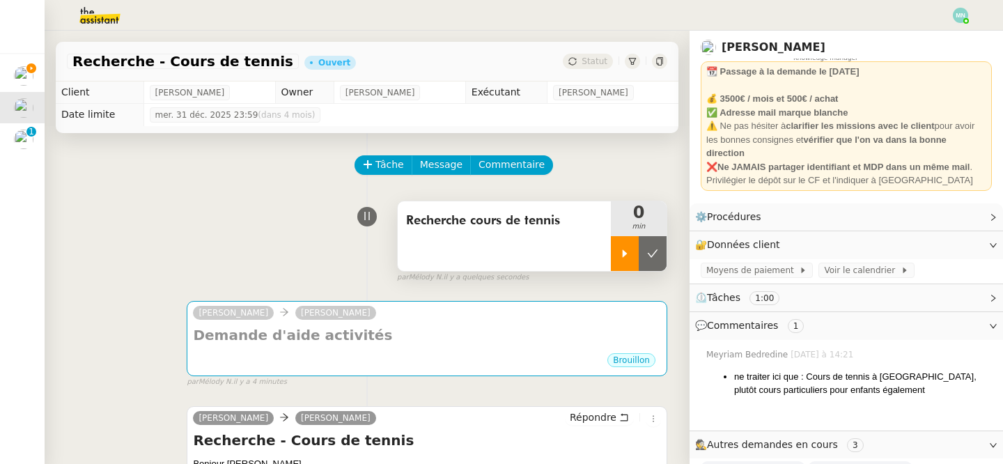
click at [629, 251] on icon at bounding box center [624, 253] width 11 height 11
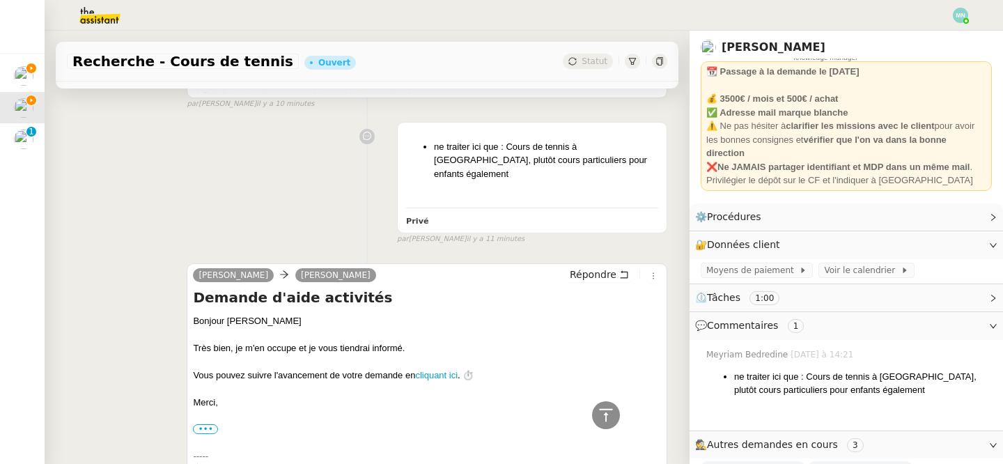
scroll to position [538, 0]
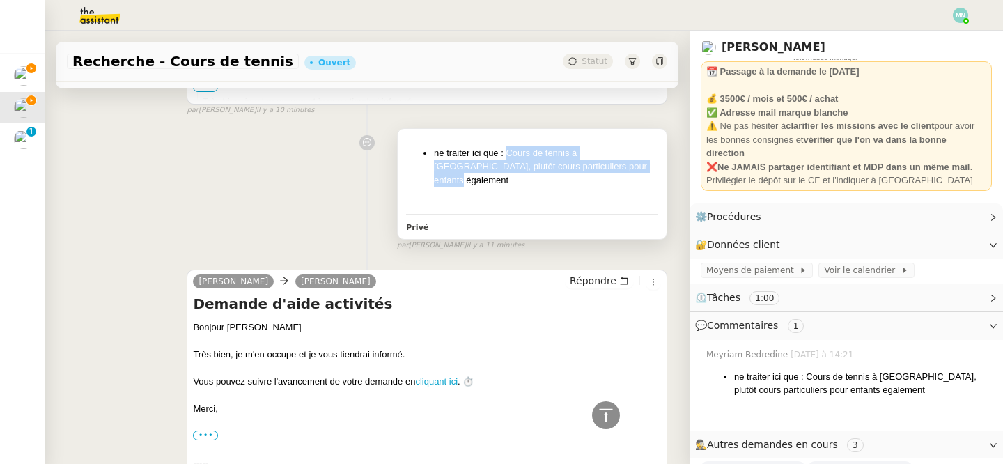
drag, startPoint x: 506, startPoint y: 149, endPoint x: 627, endPoint y: 168, distance: 122.7
click at [627, 169] on li "ne traiter ici que : Cours de tennis à [GEOGRAPHIC_DATA], plutôt cours particul…" at bounding box center [546, 166] width 224 height 41
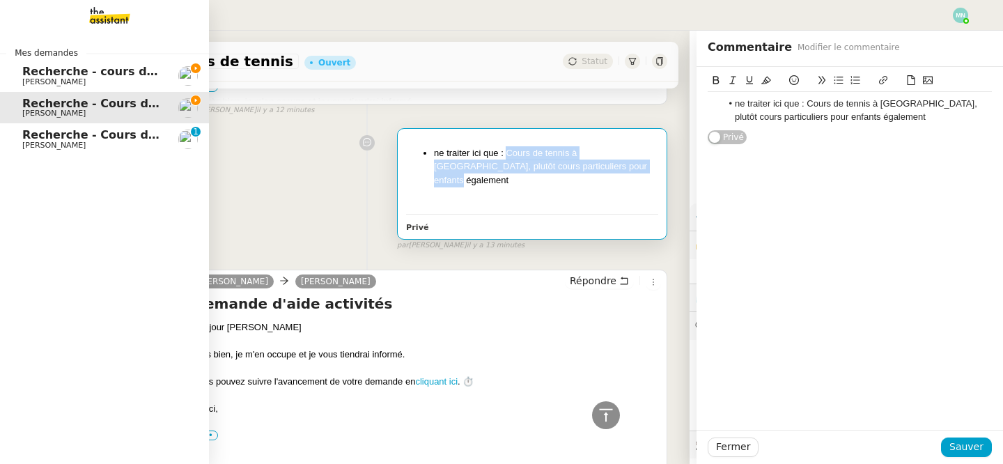
click at [72, 74] on span "Recherche - cours de piano adulte" at bounding box center [129, 71] width 214 height 13
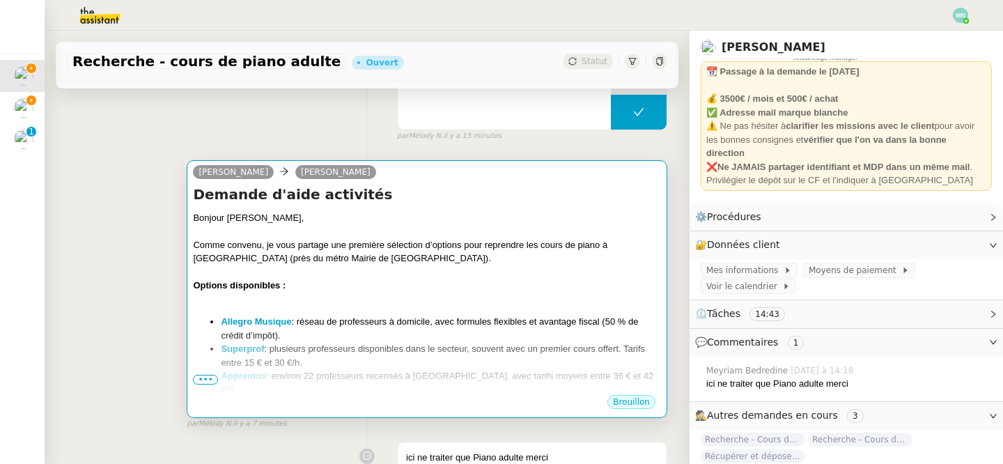
scroll to position [260, 0]
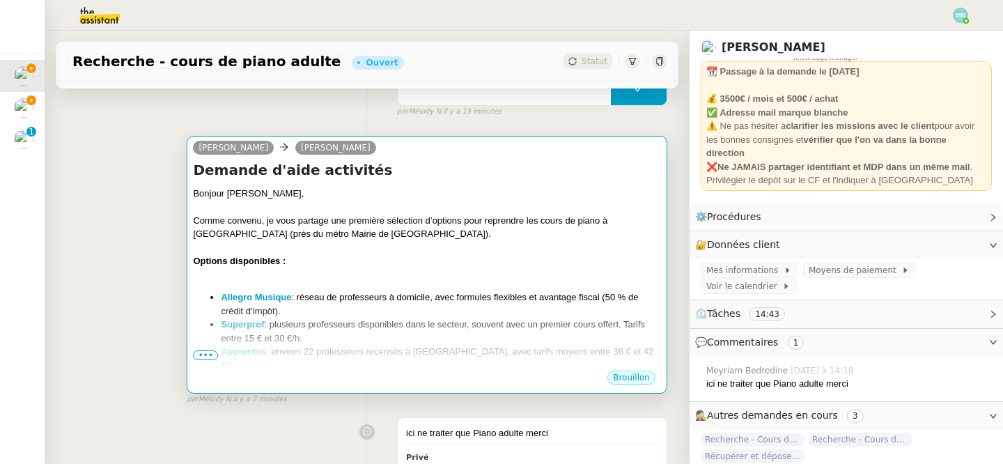
click at [361, 258] on div "Options disponibles :" at bounding box center [427, 261] width 468 height 14
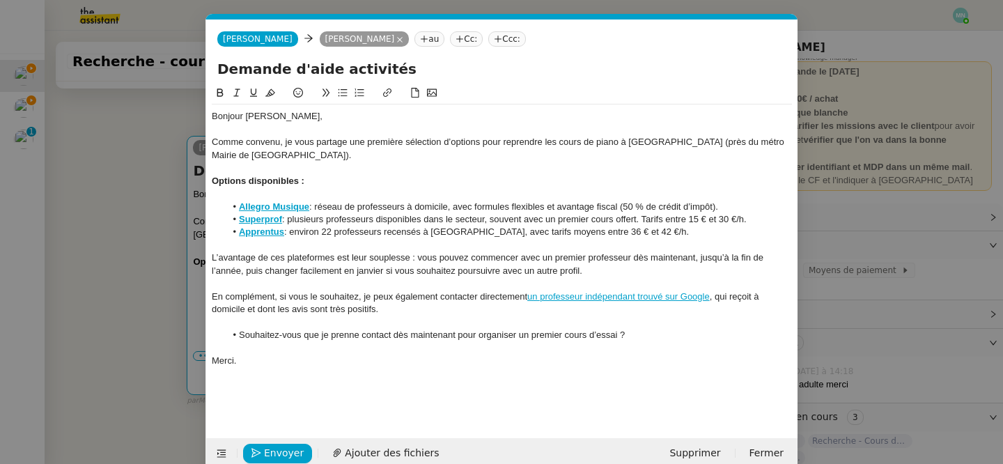
scroll to position [0, 29]
click at [119, 290] on nz-modal-container "Service TA - VOYAGE - PROPOSITION GLOBALE A utiliser dans le cadre de propositi…" at bounding box center [501, 232] width 1003 height 464
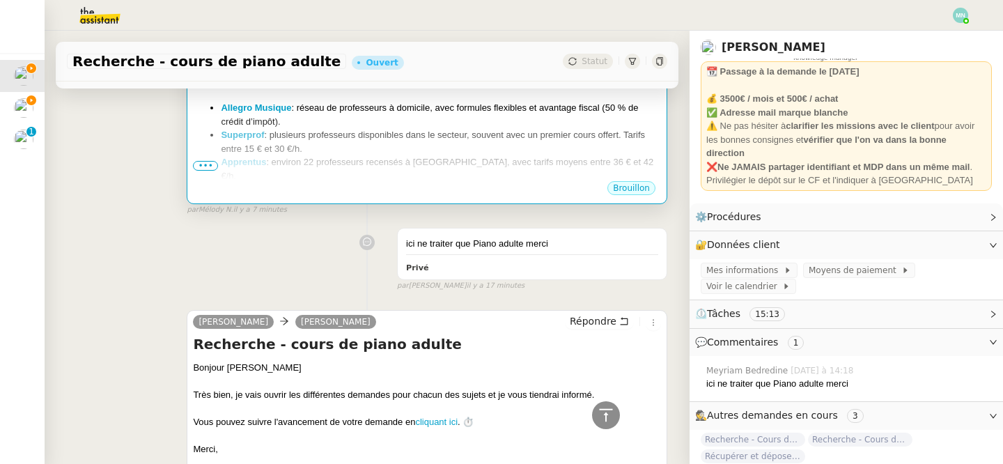
scroll to position [303, 0]
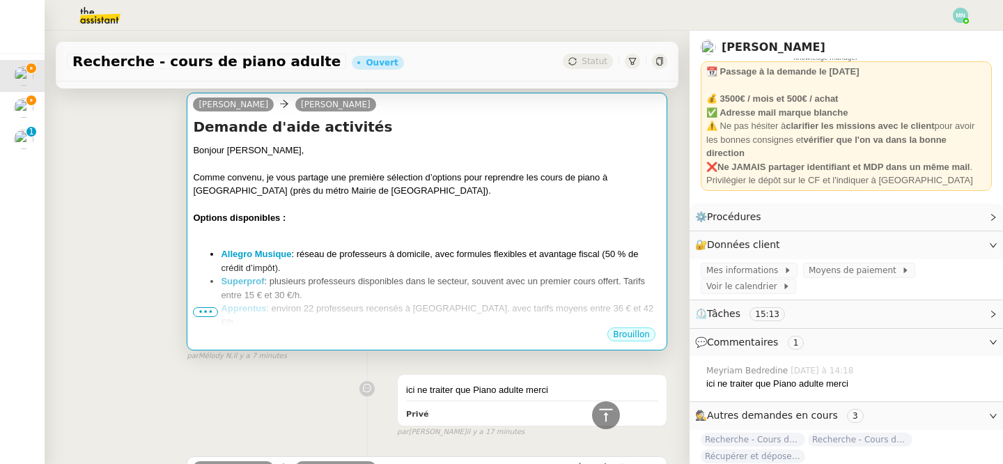
click at [430, 253] on li "Allegro Musique : réseau de professeurs à domicile, avec formules flexibles et …" at bounding box center [441, 260] width 440 height 27
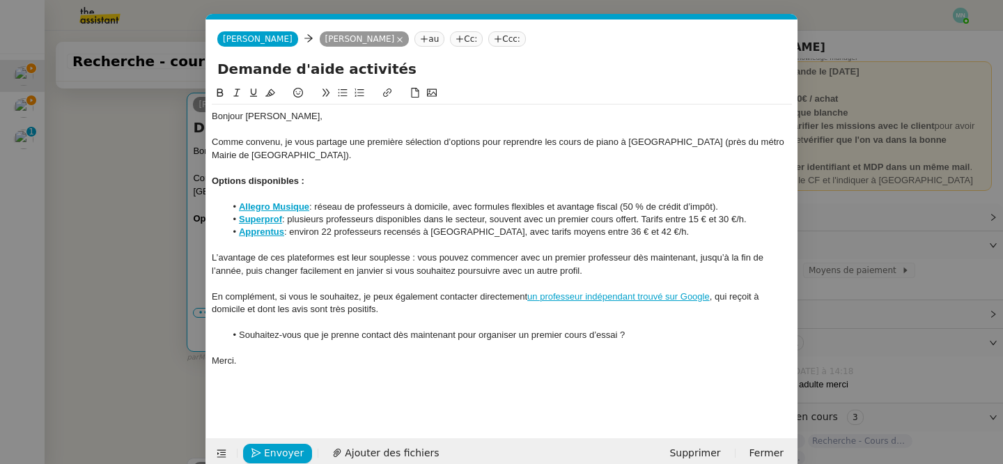
scroll to position [0, 29]
click at [192, 215] on nz-modal-container "Service TA - VOYAGE - PROPOSITION GLOBALE A utiliser dans le cadre de propositi…" at bounding box center [501, 232] width 1003 height 464
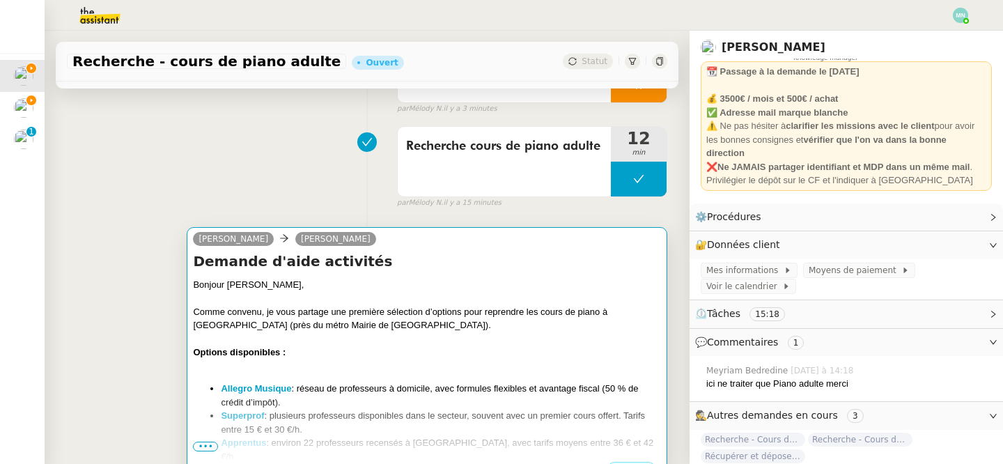
scroll to position [0, 0]
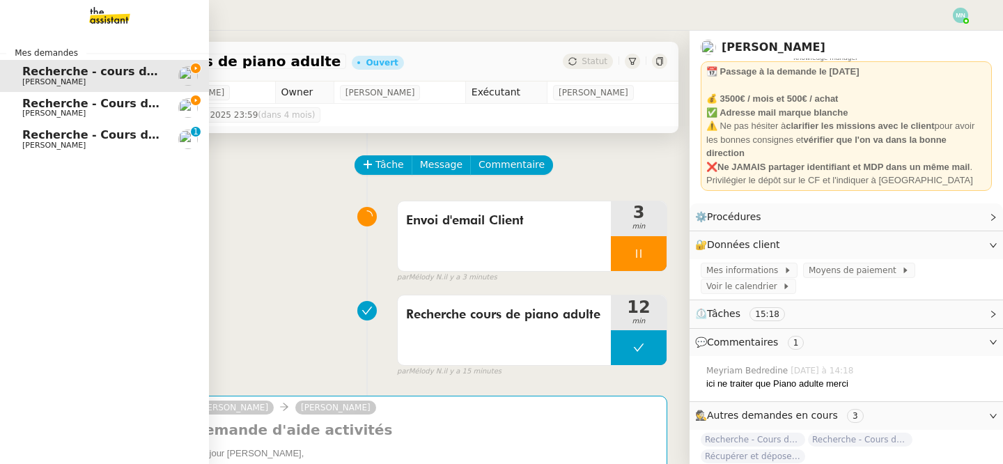
click at [56, 98] on span "Recherche - Cours de tennis" at bounding box center [110, 103] width 177 height 13
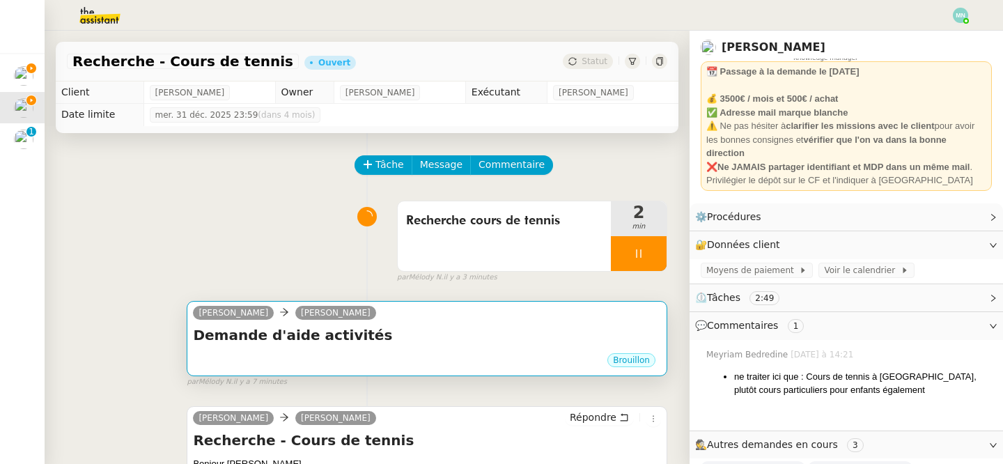
click at [434, 356] on div "Brouillon" at bounding box center [427, 362] width 468 height 21
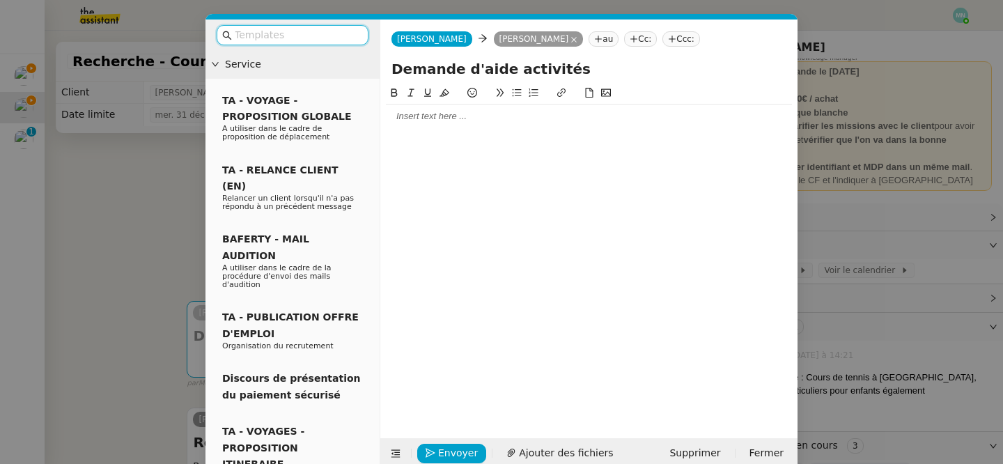
click at [414, 116] on div at bounding box center [589, 116] width 406 height 13
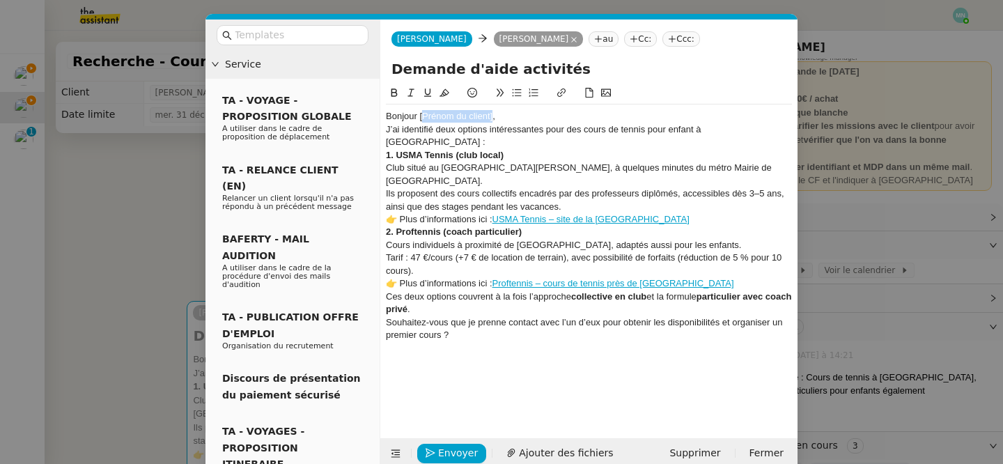
drag, startPoint x: 492, startPoint y: 115, endPoint x: 422, endPoint y: 112, distance: 69.7
click at [422, 112] on div "Bonjour [Prénom du client]," at bounding box center [589, 116] width 406 height 13
click at [462, 115] on div "Bonjour [PERSON_NAME]," at bounding box center [589, 116] width 406 height 13
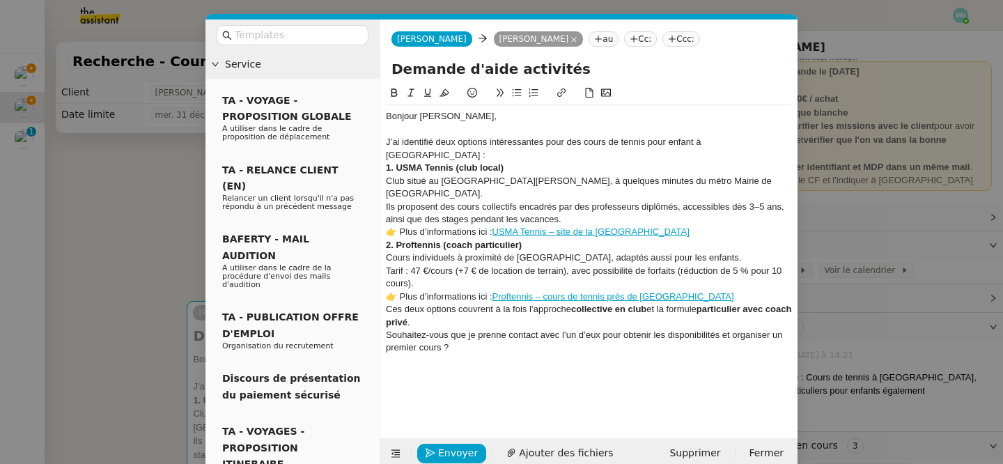
click at [109, 172] on nz-modal-container "Service TA - VOYAGE - PROPOSITION GLOBALE A utiliser dans le cadre de propositi…" at bounding box center [501, 232] width 1003 height 464
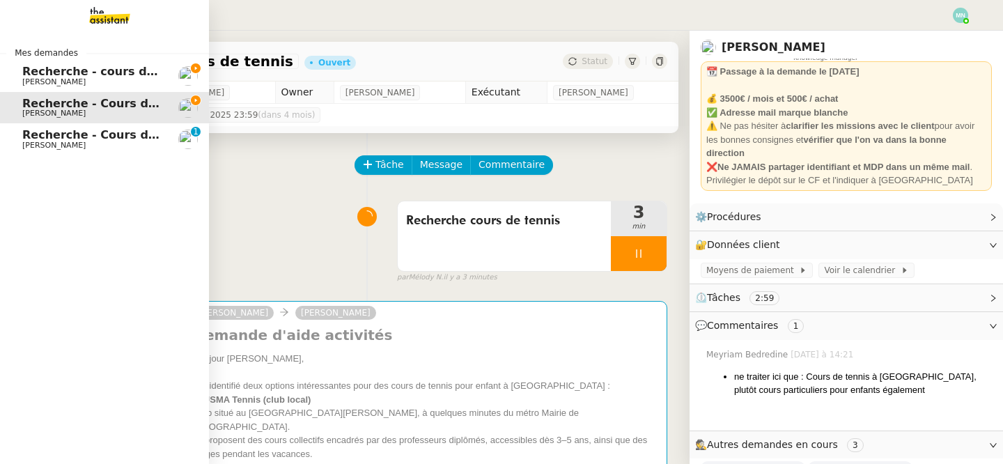
click at [139, 75] on span "Recherche - cours de piano adulte" at bounding box center [129, 71] width 214 height 13
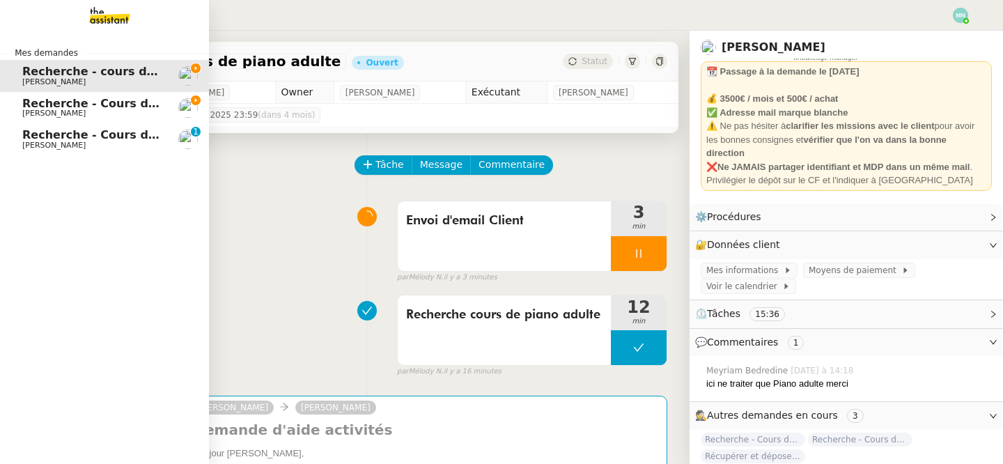
click at [39, 104] on span "Recherche - Cours de tennis" at bounding box center [110, 103] width 177 height 13
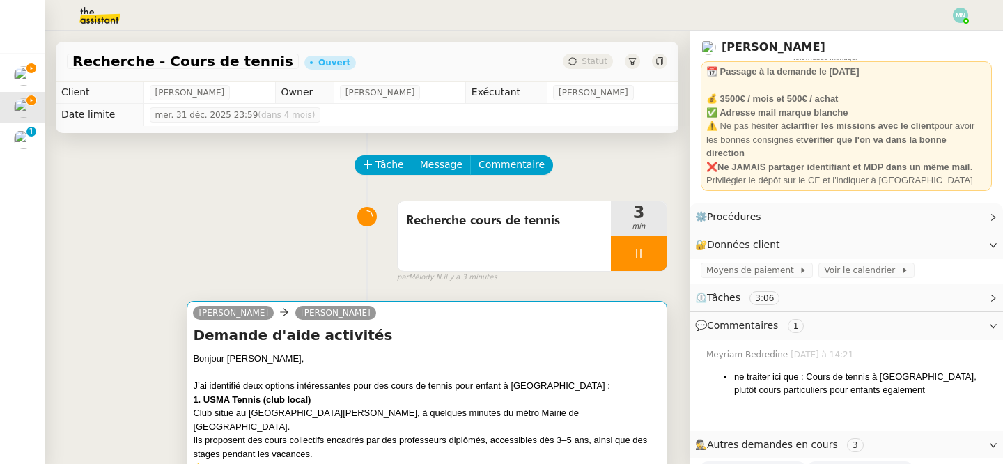
click at [431, 375] on div at bounding box center [427, 373] width 468 height 14
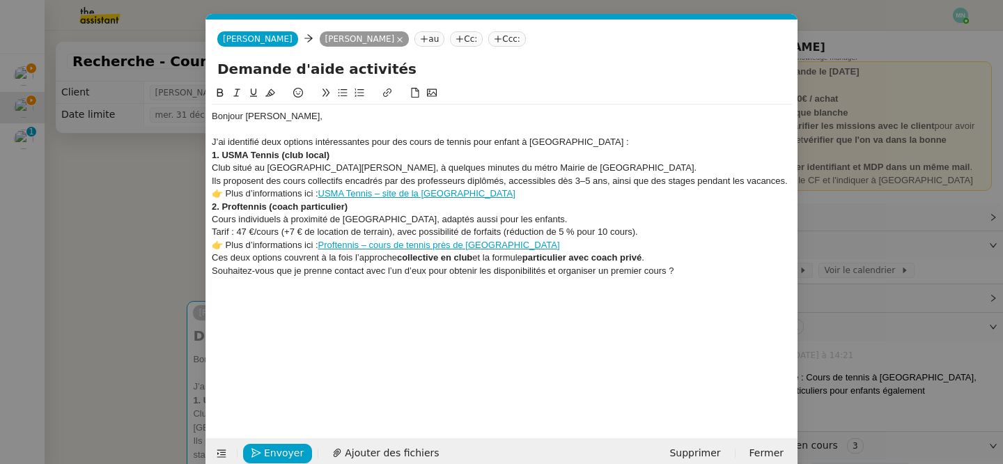
scroll to position [0, 29]
click at [611, 140] on div "J’ai identifié deux options intéressantes pour des cours de tennis pour enfant …" at bounding box center [502, 142] width 580 height 13
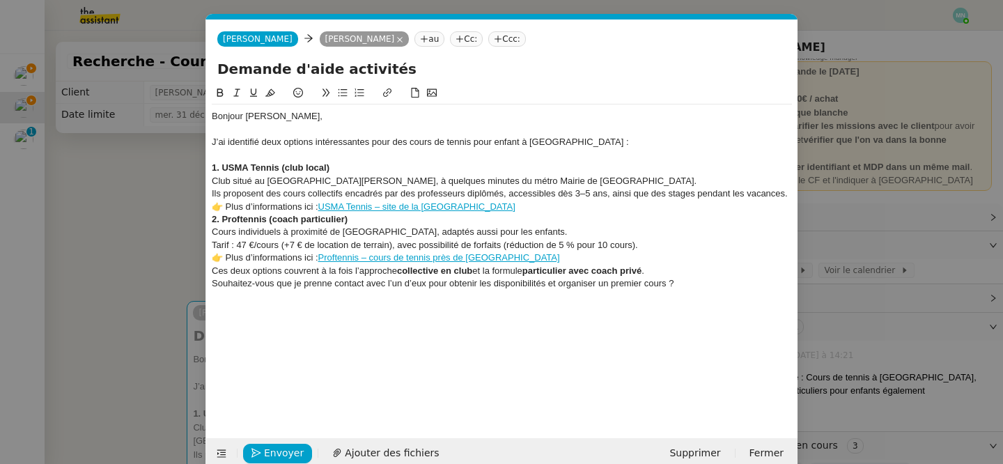
click at [553, 200] on div "Ils proposent des cours collectifs encadrés par des professeurs diplômés, acces…" at bounding box center [502, 193] width 580 height 13
click at [517, 210] on div "👉 Plus d’informations ici : USMA Tennis – site de la Ville de Saint-Ouen" at bounding box center [502, 207] width 580 height 13
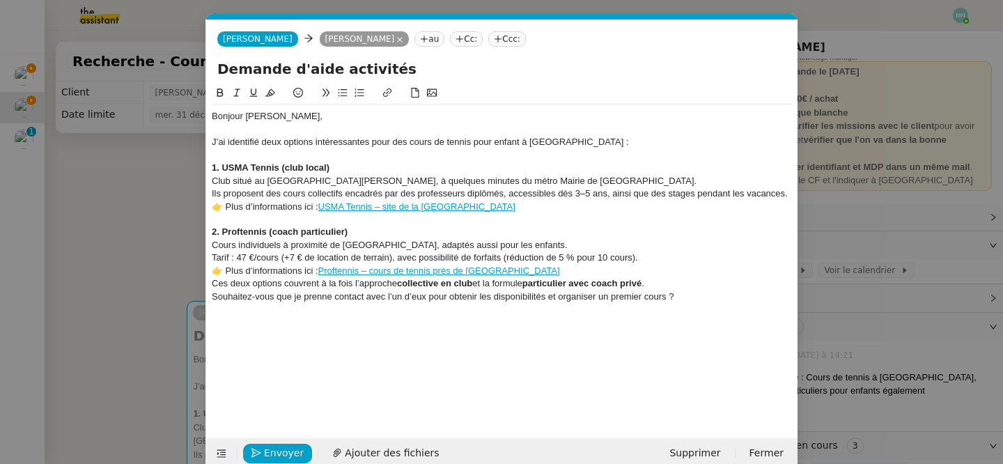
click at [399, 230] on div "2. Proftennis (coach particulier)" at bounding box center [502, 232] width 580 height 13
click at [437, 203] on link "USMA Tennis – site de la Ville de Saint-Ouen" at bounding box center [416, 206] width 197 height 10
click at [444, 228] on link "https://www.saint-ouen.fr/sport/asso-usma-tennis.html?utm_source=chatgpt.com" at bounding box center [395, 232] width 139 height 18
click at [516, 235] on link at bounding box center [517, 231] width 39 height 10
drag, startPoint x: 331, startPoint y: 164, endPoint x: 221, endPoint y: 164, distance: 110.0
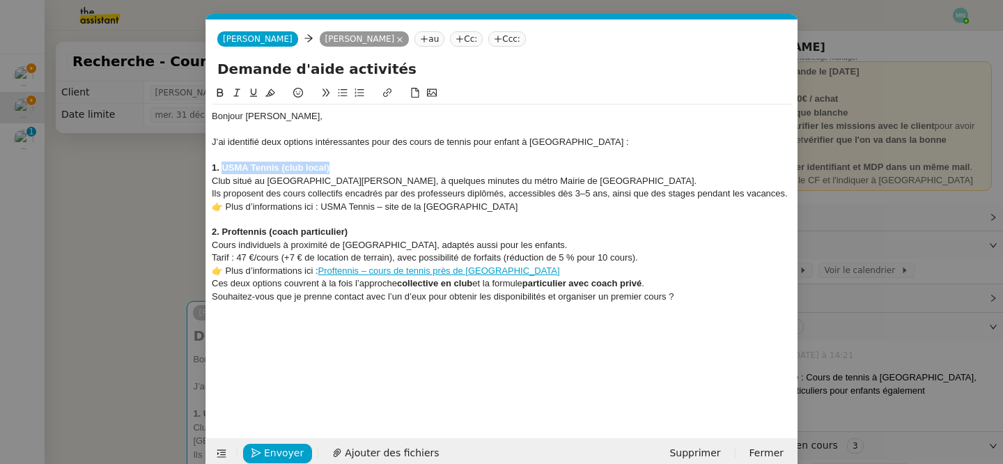
click at [221, 164] on div "1. USMA Tennis (club local)" at bounding box center [502, 168] width 580 height 13
click at [386, 89] on icon at bounding box center [387, 93] width 10 height 10
type input "USMA Tennis (club local)"
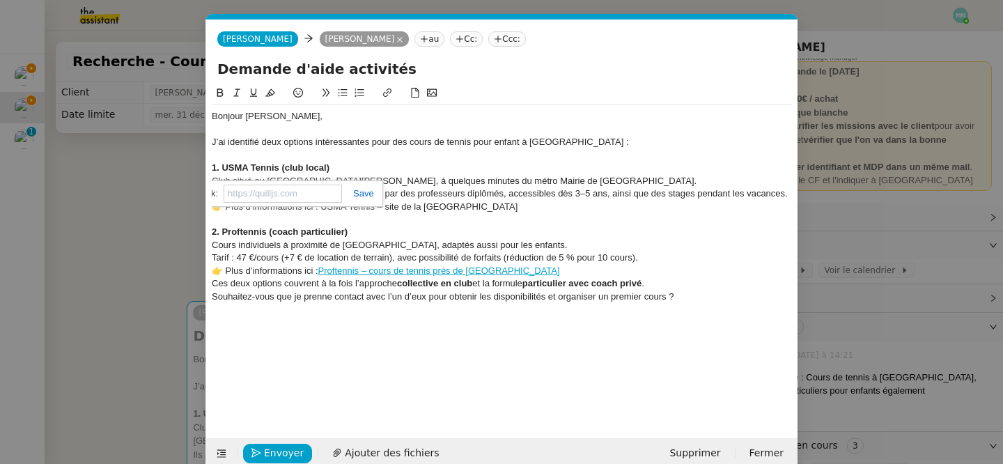
paste input "https://www.sport-finder.com/fr/center/usm-audonienne?utm_source=chatgpt.com"
type input "https://www.sport-finder.com/fr/center/usm-audonienne?utm_source=chatgpt.com"
click at [367, 193] on link at bounding box center [358, 193] width 32 height 10
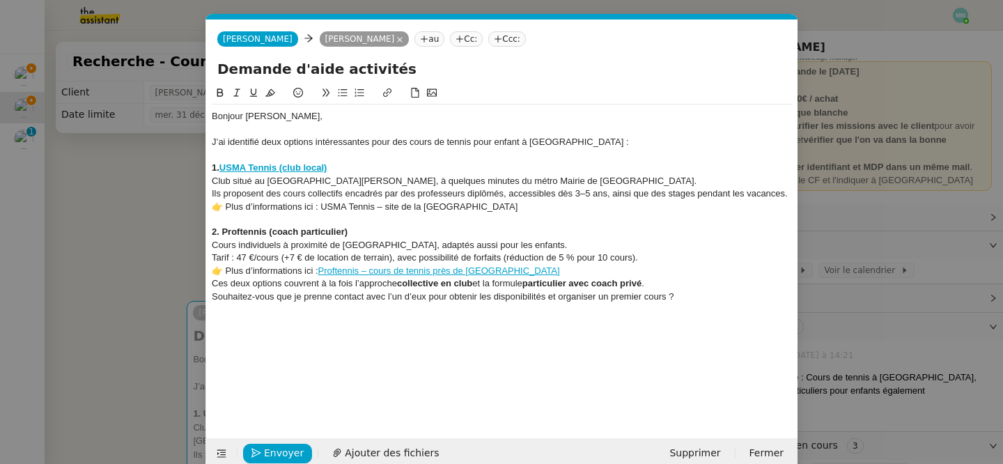
click at [401, 237] on div "2. Proftennis (coach particulier)" at bounding box center [502, 232] width 580 height 13
drag, startPoint x: 515, startPoint y: 209, endPoint x: 212, endPoint y: 201, distance: 303.0
click at [212, 201] on div "👉 Plus d’informations ici : USMA Tennis – site de la Ville de Saint-Ouen" at bounding box center [502, 207] width 580 height 13
click at [122, 173] on nz-modal-container "Service TA - VOYAGE - PROPOSITION GLOBALE A utiliser dans le cadre de propositi…" at bounding box center [501, 232] width 1003 height 464
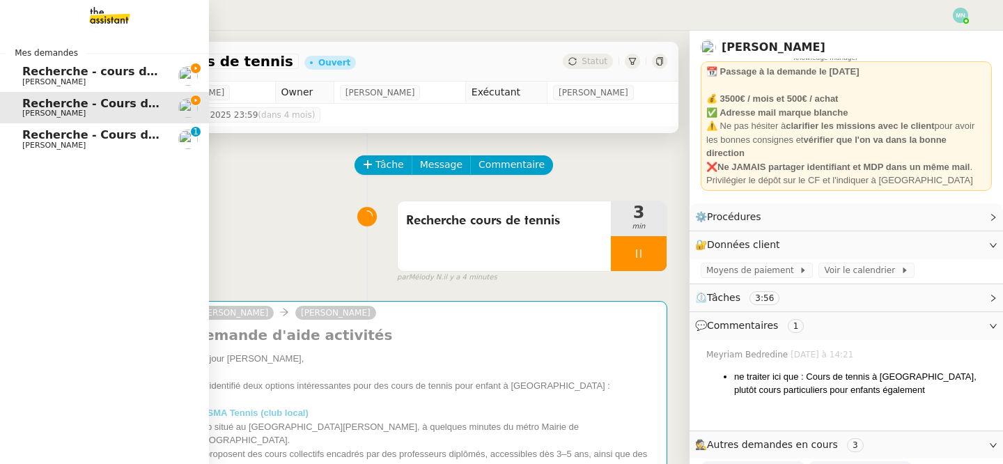
click at [37, 71] on span "Recherche - cours de piano adulte" at bounding box center [129, 71] width 214 height 13
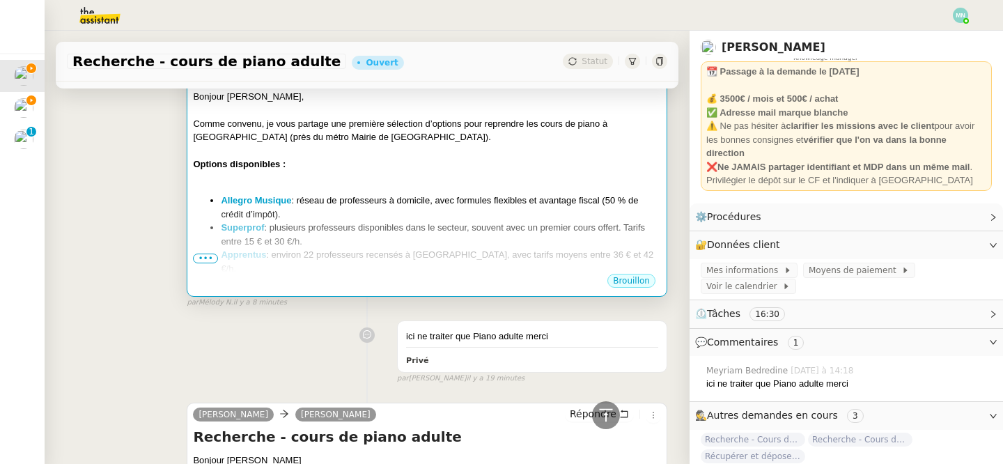
scroll to position [346, 0]
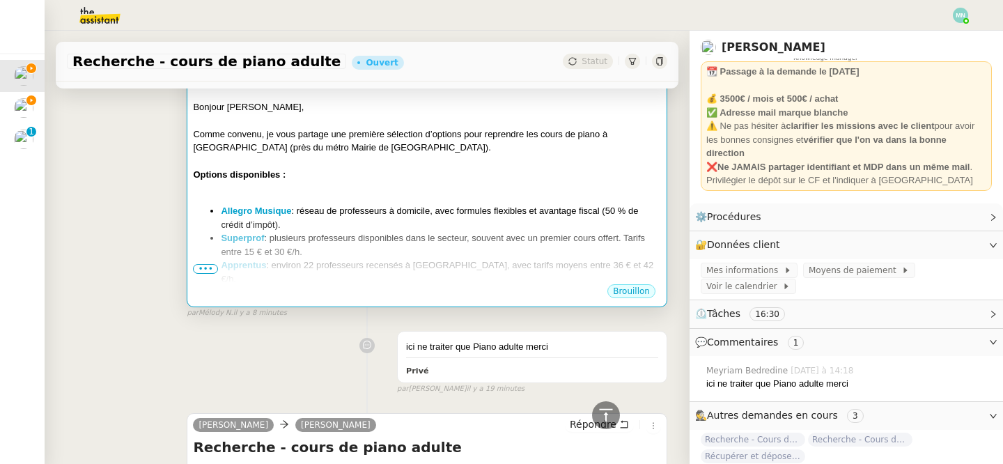
click at [499, 255] on li "Superprof : plusieurs professeurs disponibles dans le secteur, souvent avec un …" at bounding box center [441, 244] width 440 height 27
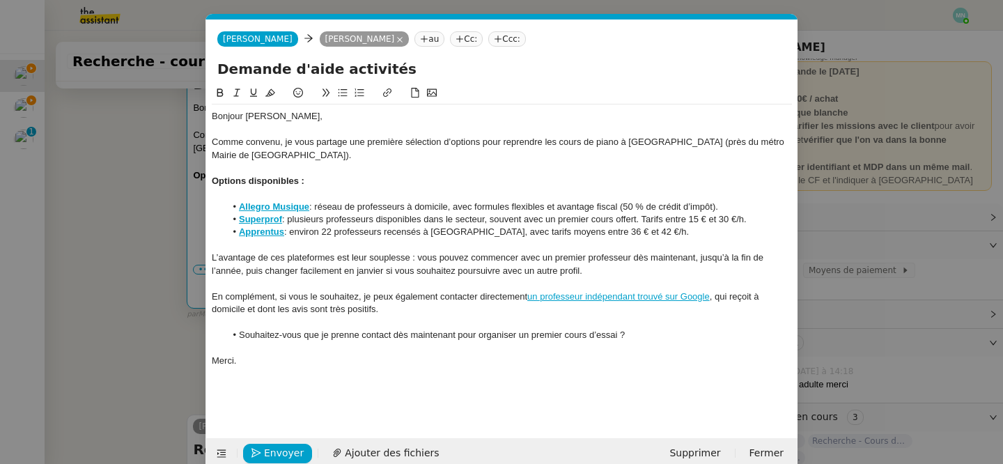
scroll to position [0, 29]
click at [160, 230] on nz-modal-container "Service TA - VOYAGE - PROPOSITION GLOBALE A utiliser dans le cadre de propositi…" at bounding box center [501, 232] width 1003 height 464
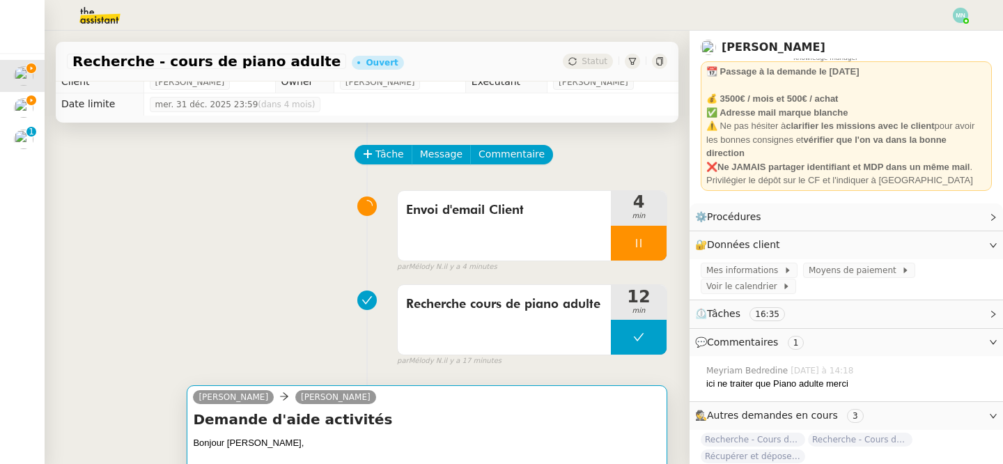
scroll to position [0, 0]
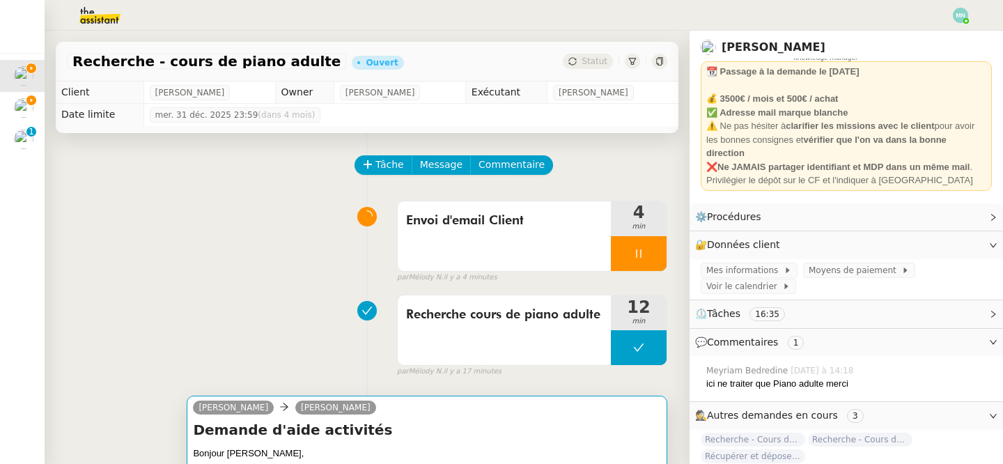
click at [449, 414] on div "Alex Smith Maurice N'Diaye" at bounding box center [427, 409] width 468 height 21
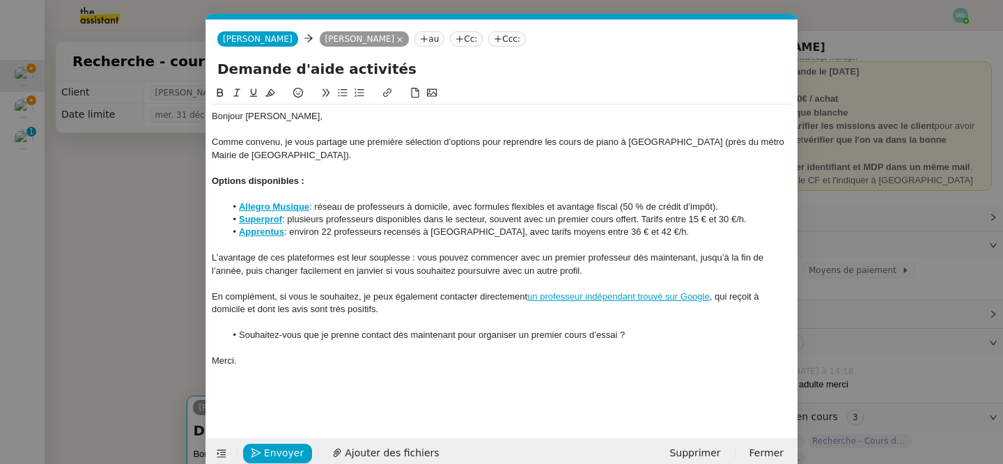
scroll to position [22, 0]
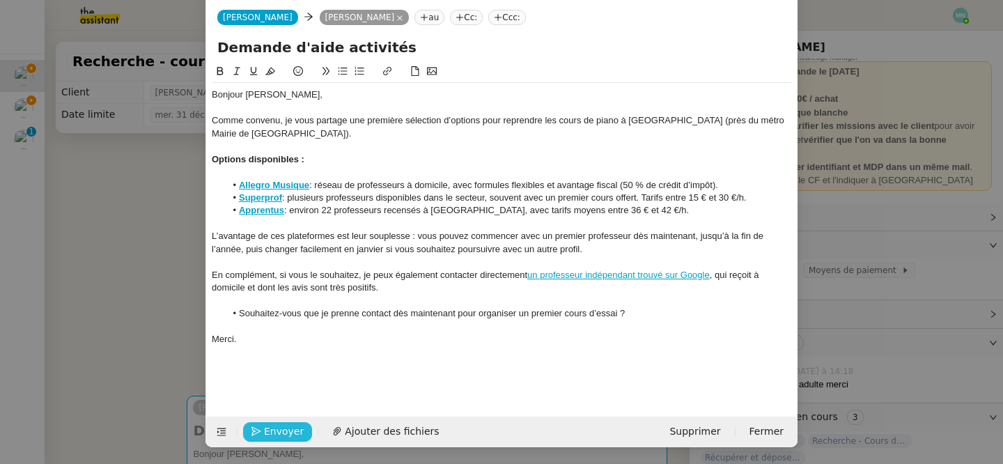
click at [270, 437] on span "Envoyer" at bounding box center [284, 431] width 40 height 16
click at [272, 437] on span "Confirmer l'envoi" at bounding box center [306, 431] width 84 height 16
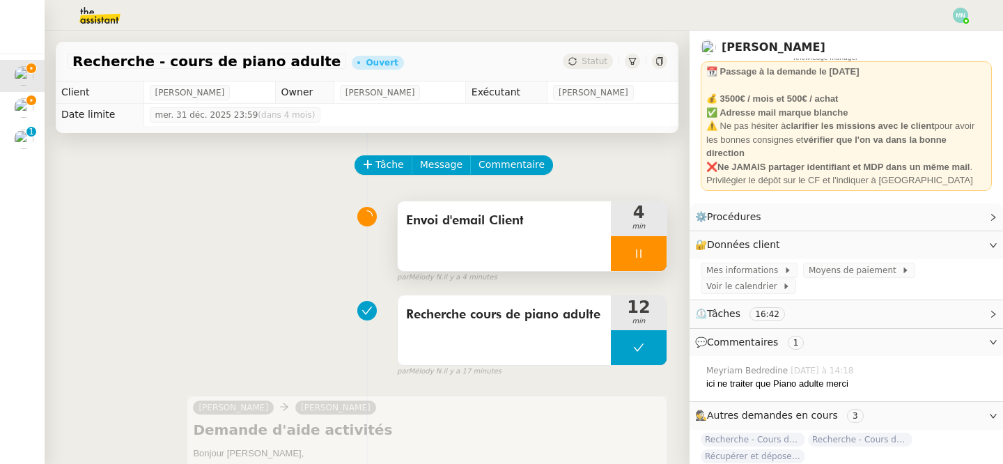
click at [627, 257] on div at bounding box center [639, 253] width 56 height 35
click at [657, 257] on icon at bounding box center [652, 253] width 11 height 11
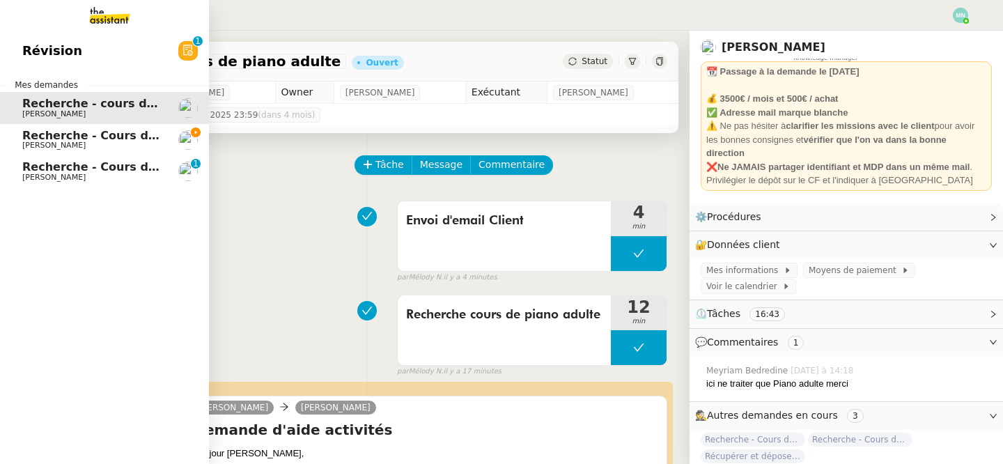
click at [66, 141] on span "Recherche - Cours de tennis" at bounding box center [110, 135] width 177 height 13
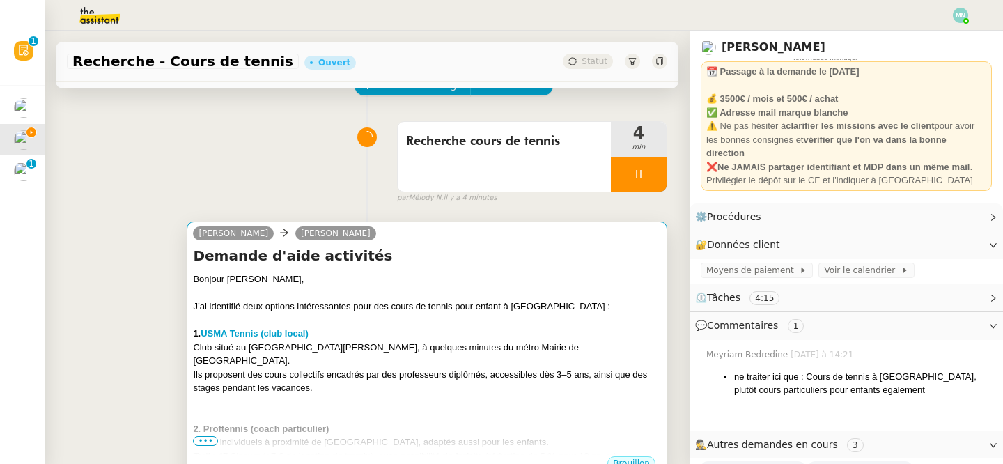
scroll to position [191, 0]
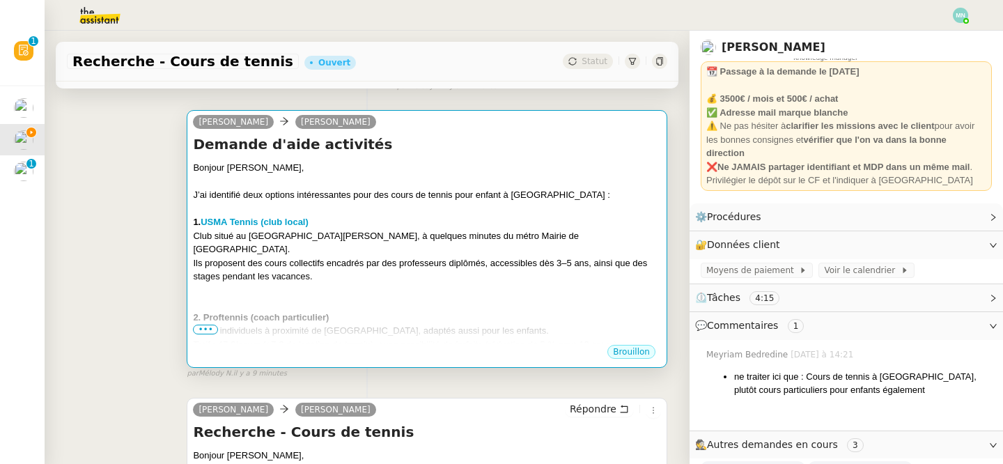
click at [396, 311] on div "2. Proftennis (coach particulier)" at bounding box center [427, 318] width 468 height 14
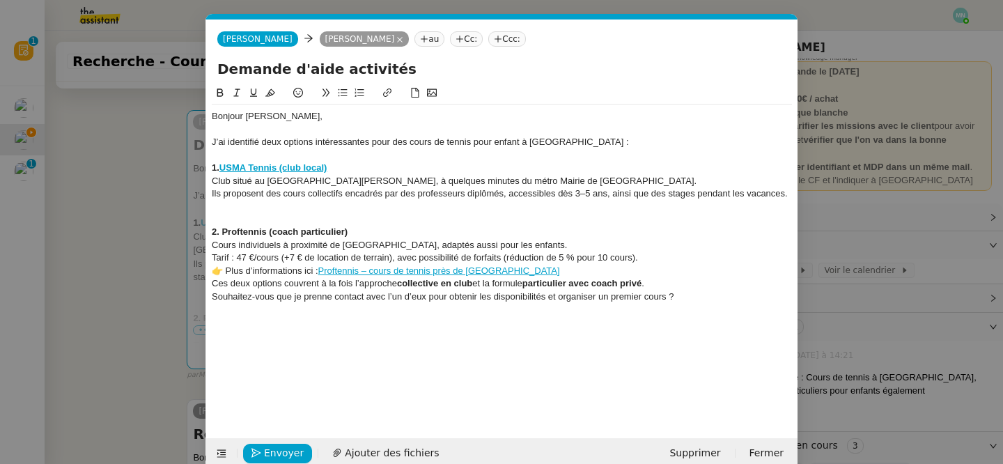
scroll to position [0, 29]
click at [525, 272] on div "👉 Plus d’informations ici : Proftennis – cours de tennis près de Saint-Ouen" at bounding box center [502, 271] width 580 height 13
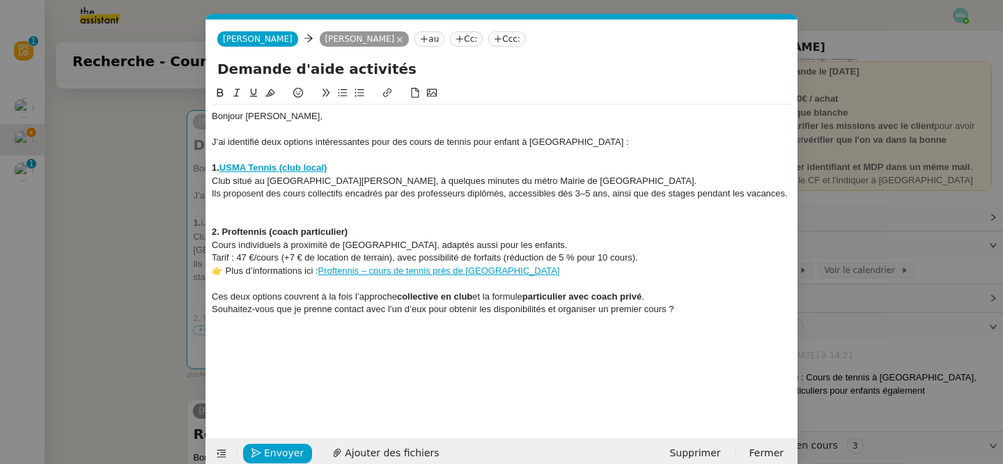
click at [660, 293] on div "Ces deux options couvrent à la fois l’approche collective en club et la formule…" at bounding box center [502, 296] width 580 height 13
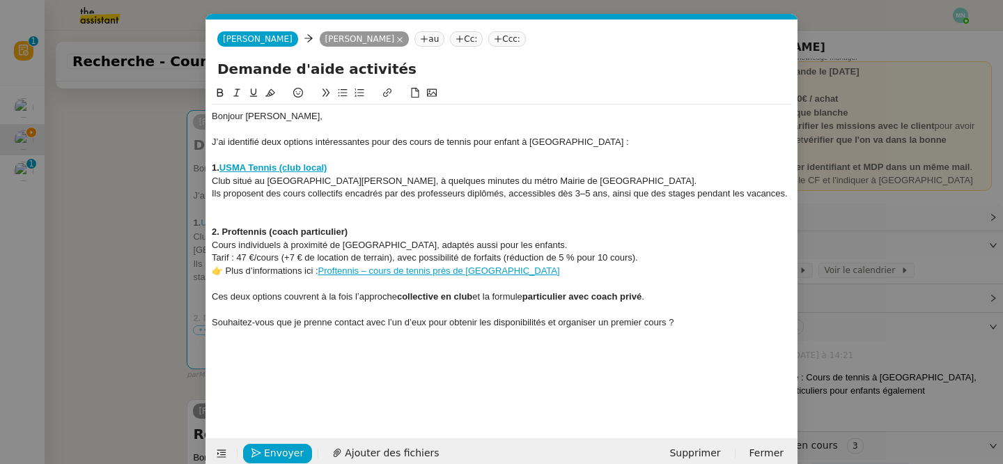
click at [453, 265] on div "👉 Plus d’informations ici : Proftennis – cours de tennis près de Saint-Ouen" at bounding box center [502, 271] width 580 height 13
click at [412, 297] on link "https://proftennis.com/cours-de-tennis-tout-pres-de-saint-ouen.html?utm_source=…" at bounding box center [401, 296] width 139 height 18
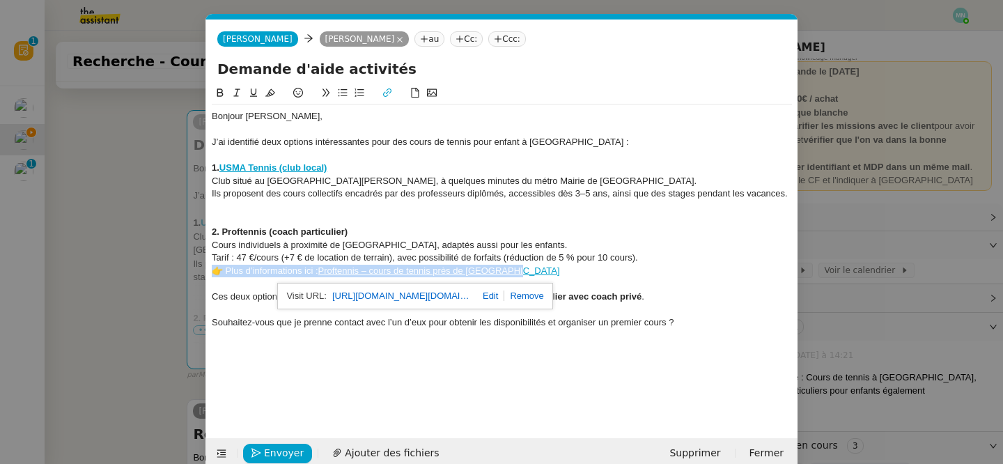
drag, startPoint x: 521, startPoint y: 272, endPoint x: 205, endPoint y: 265, distance: 315.5
click at [206, 265] on nz-spin "Bonjour Maurice, J’ai identifié deux options intéressantes pour des cours de te…" at bounding box center [501, 253] width 591 height 337
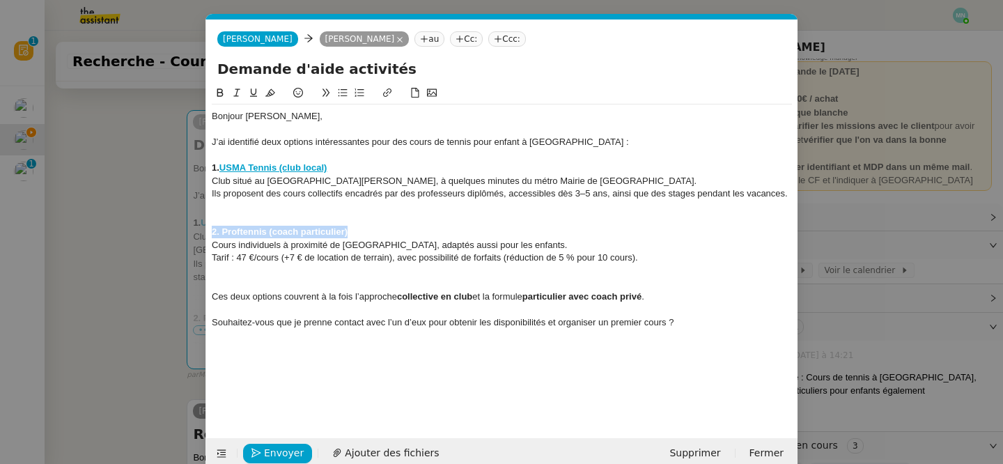
drag, startPoint x: 372, startPoint y: 228, endPoint x: 214, endPoint y: 228, distance: 158.1
click at [213, 228] on div "2. Proftennis (coach particulier)" at bounding box center [502, 232] width 580 height 13
click at [386, 88] on icon at bounding box center [387, 93] width 10 height 10
type input "2. Proftennis (coach particulier)"
paste input "https://proftennis.com/cours-de-tennis-tout-pres-de-saint-ouen.html?utm_source=…"
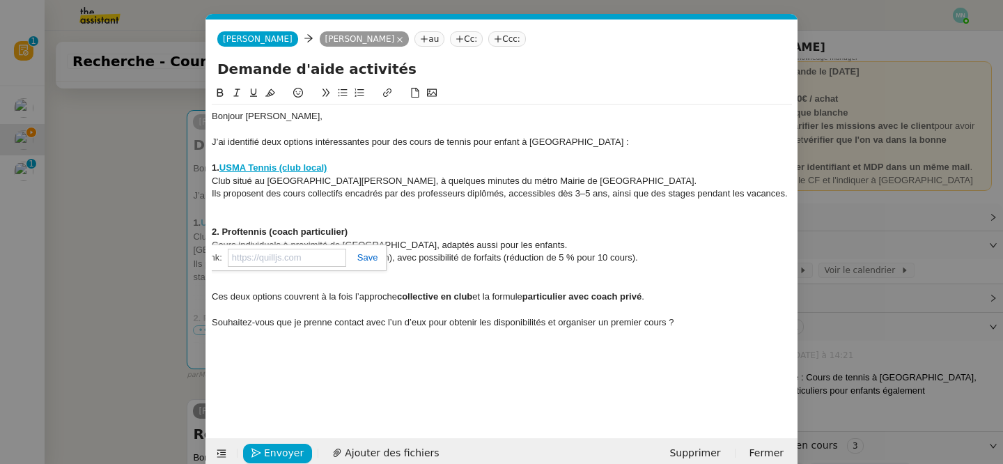
type input "https://proftennis.com/cours-de-tennis-tout-pres-de-saint-ouen.html?utm_source=…"
click at [370, 253] on link at bounding box center [362, 257] width 32 height 10
click at [699, 327] on div "Souhaitez-vous que je prenne contact avec l’un d’eux pour obtenir les disponibi…" at bounding box center [502, 322] width 580 height 13
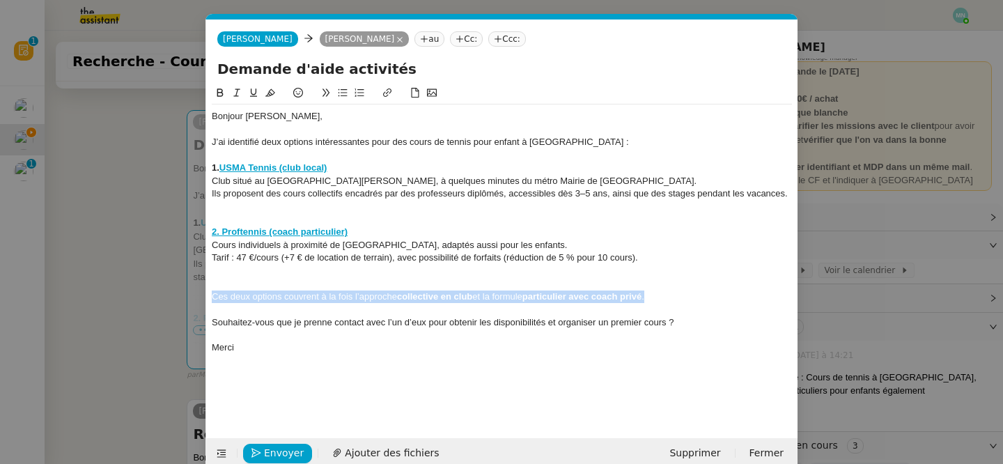
drag, startPoint x: 665, startPoint y: 295, endPoint x: 199, endPoint y: 292, distance: 465.8
click at [198, 292] on nz-modal-container "Service TA - VOYAGE - PROPOSITION GLOBALE A utiliser dans le cadre de propositi…" at bounding box center [501, 232] width 1003 height 464
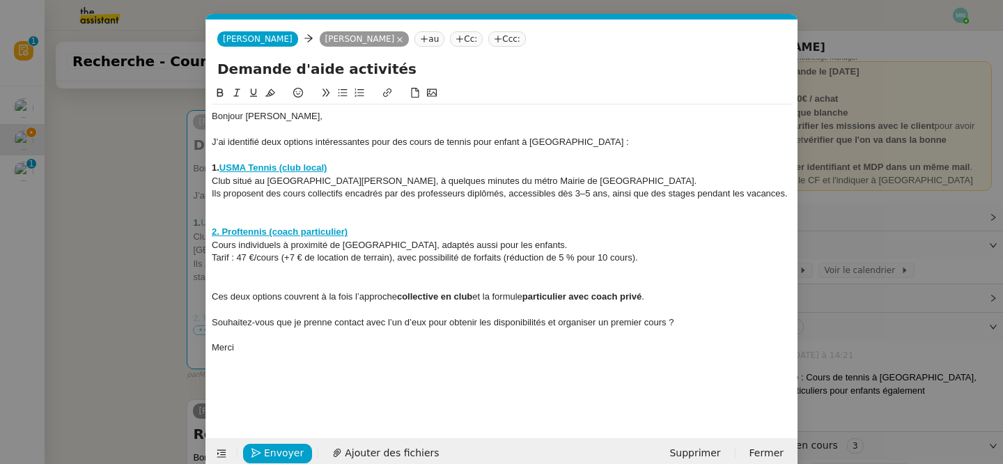
click at [348, 352] on div "Merci" at bounding box center [502, 347] width 580 height 13
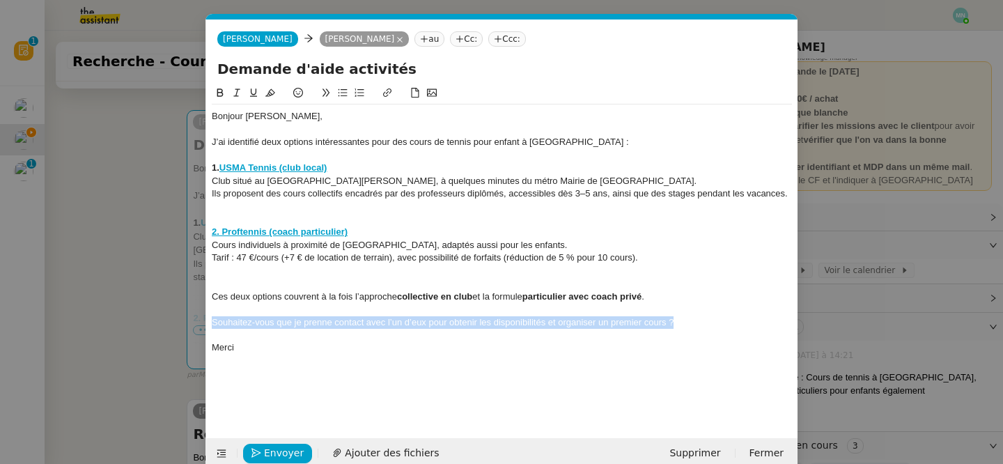
drag, startPoint x: 683, startPoint y: 324, endPoint x: 213, endPoint y: 323, distance: 470.0
click at [212, 323] on div "Souhaitez-vous que je prenne contact avec l’un d’eux pour obtenir les disponibi…" at bounding box center [502, 322] width 580 height 13
click at [342, 88] on icon at bounding box center [343, 93] width 10 height 10
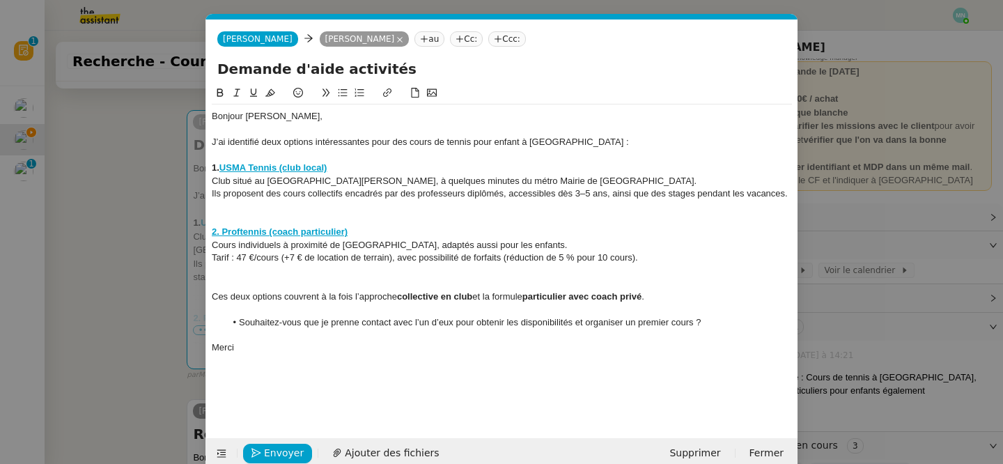
click at [108, 241] on nz-modal-container "Service TA - VOYAGE - PROPOSITION GLOBALE A utiliser dans le cadre de propositi…" at bounding box center [501, 232] width 1003 height 464
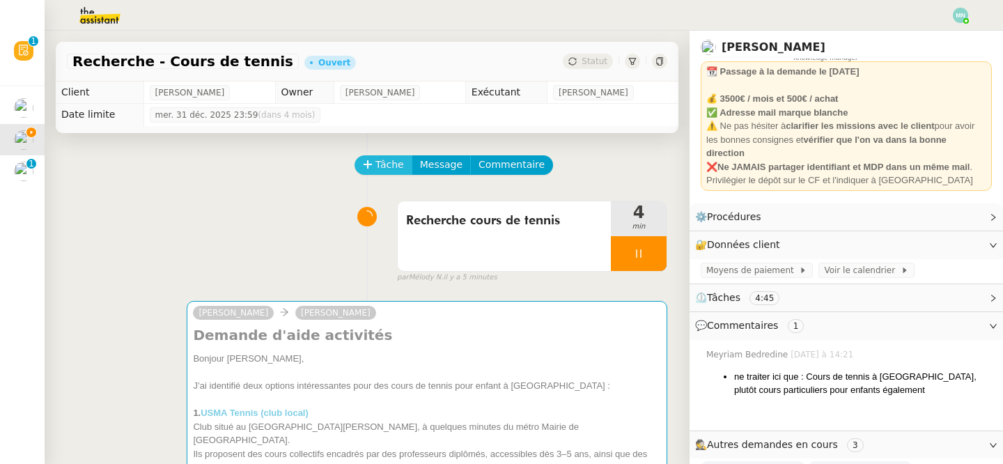
click at [381, 158] on span "Tâche" at bounding box center [389, 165] width 29 height 16
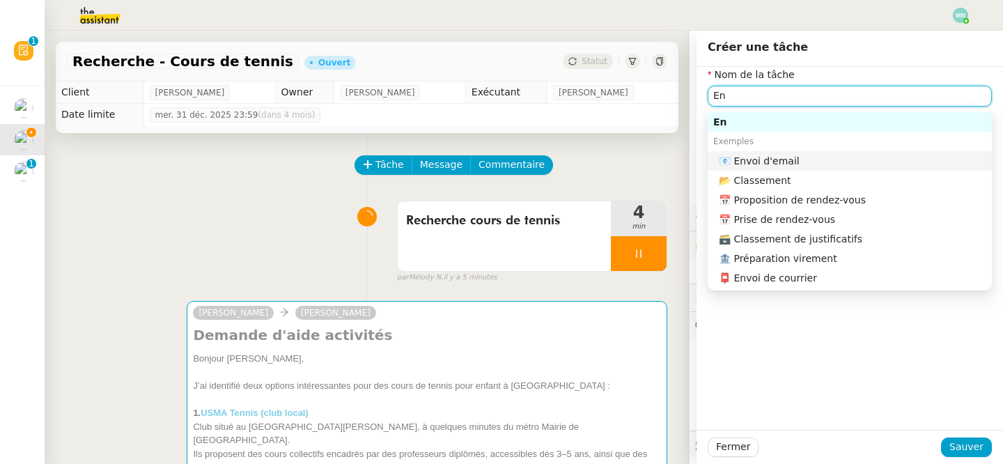
click at [819, 165] on div "📧 Envoi d'email" at bounding box center [852, 161] width 267 height 13
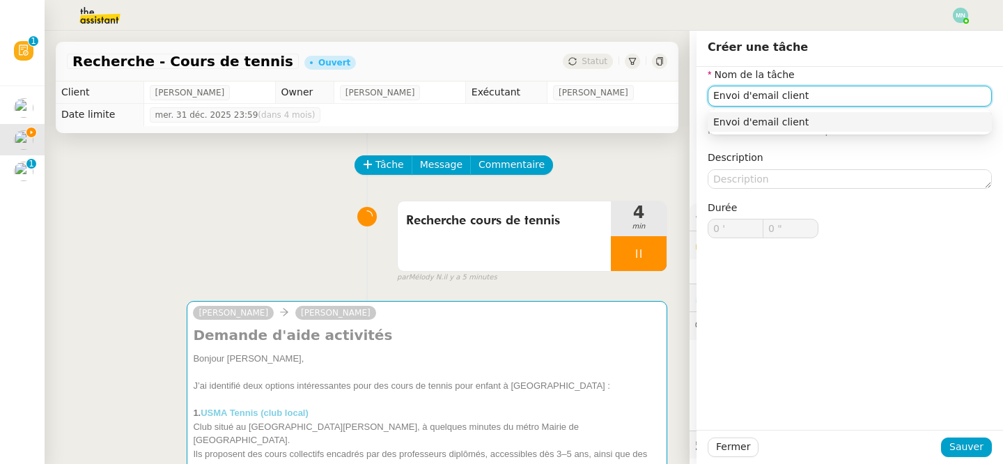
click at [845, 116] on div "Envoi d'email client" at bounding box center [849, 122] width 273 height 13
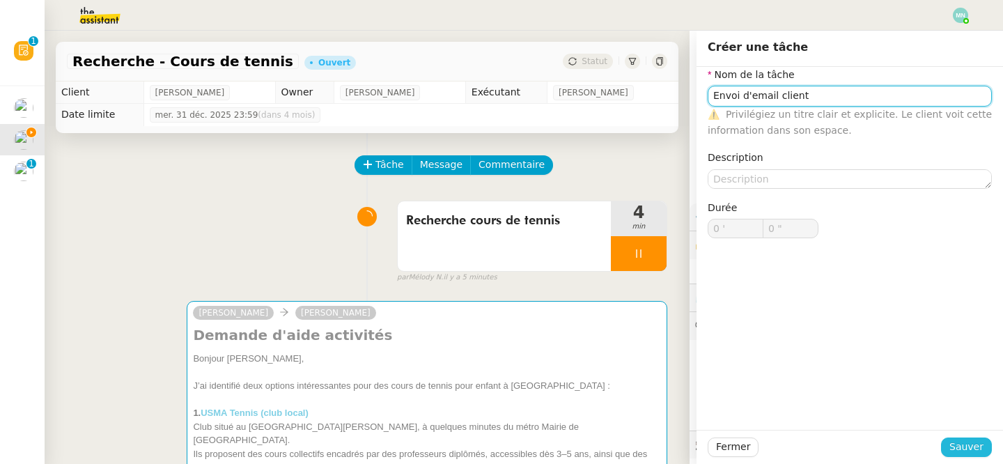
type input "Envoi d'email client"
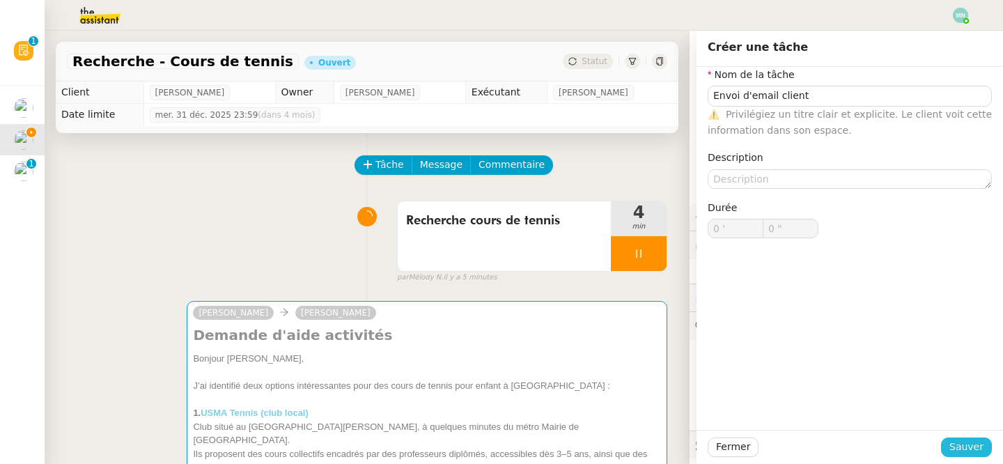
click at [962, 441] on span "Sauver" at bounding box center [966, 447] width 34 height 16
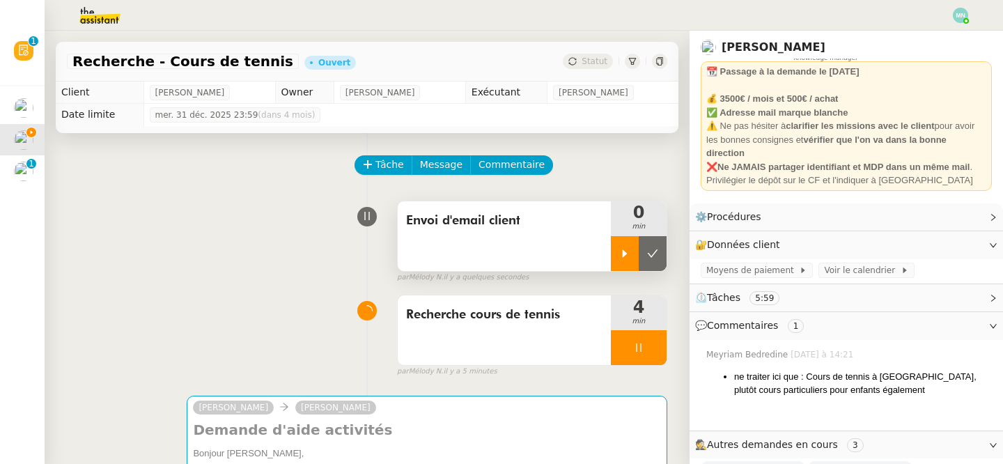
click at [625, 251] on icon at bounding box center [624, 253] width 11 height 11
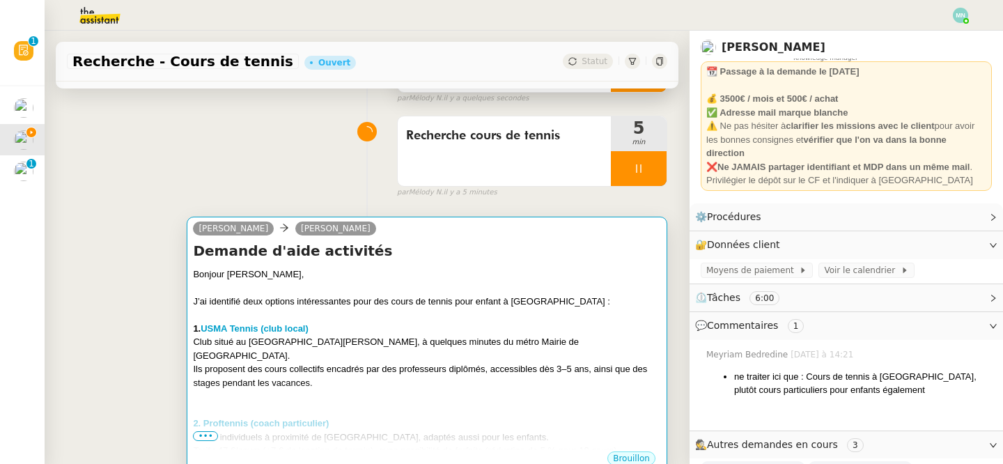
scroll to position [209, 0]
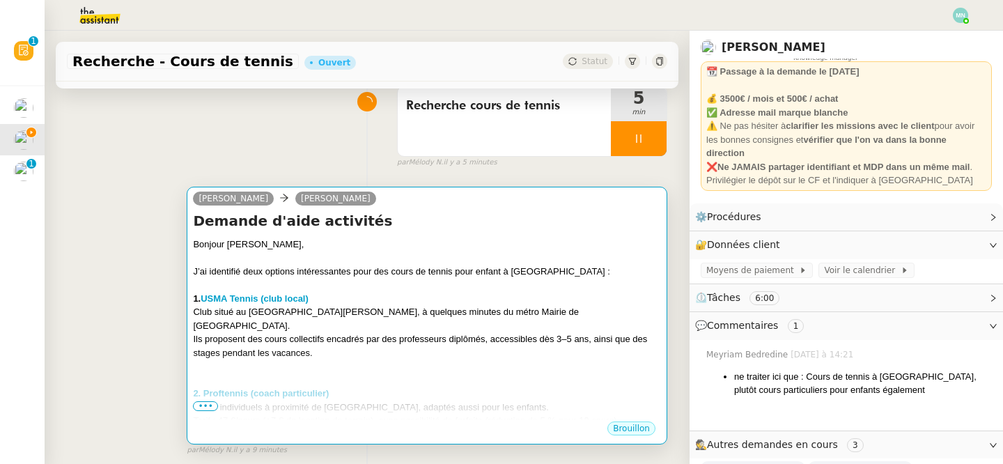
click at [481, 373] on div at bounding box center [427, 380] width 468 height 14
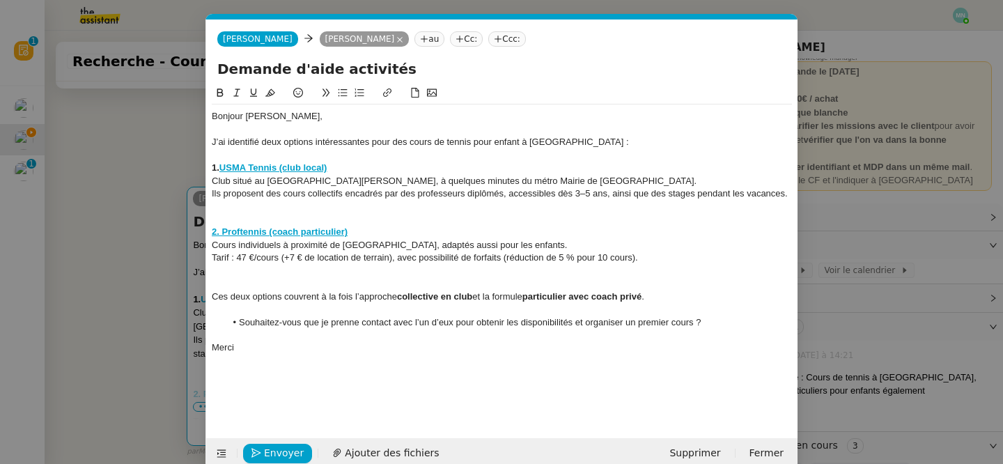
scroll to position [0, 29]
click at [164, 277] on nz-modal-container "Service TA - VOYAGE - PROPOSITION GLOBALE A utiliser dans le cadre de propositi…" at bounding box center [501, 232] width 1003 height 464
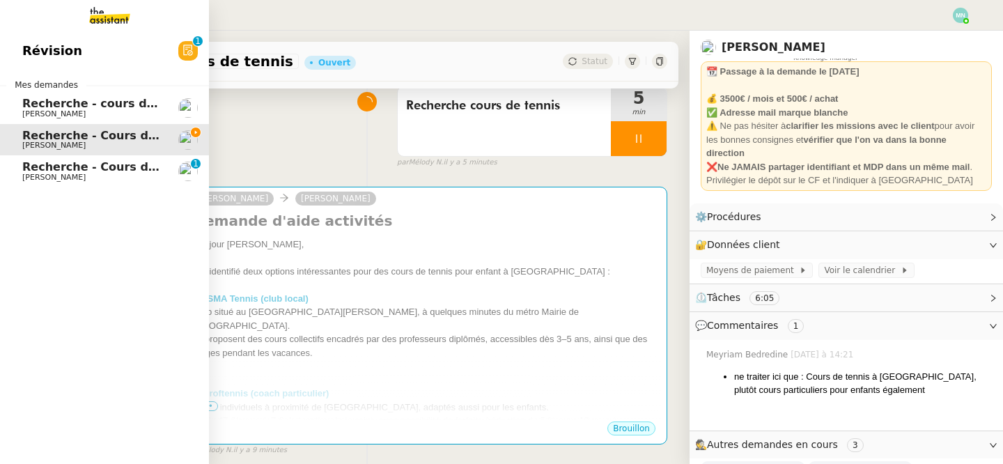
click at [29, 104] on span "Recherche - cours de piano adulte" at bounding box center [129, 103] width 214 height 13
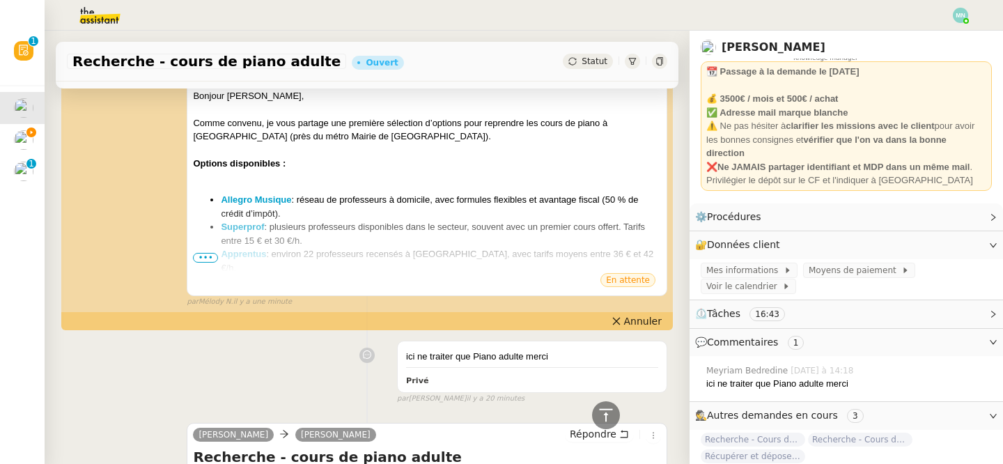
scroll to position [342, 0]
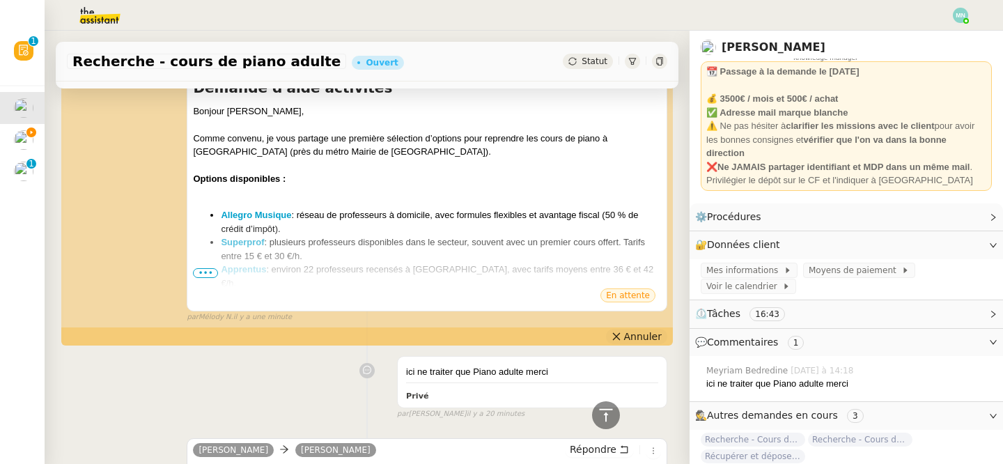
click at [648, 343] on span "Annuler" at bounding box center [643, 336] width 38 height 14
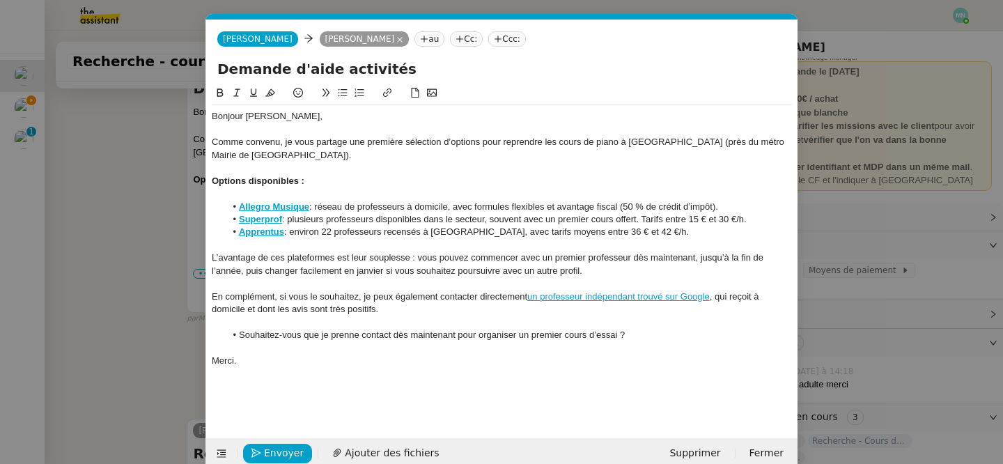
scroll to position [0, 29]
drag, startPoint x: 287, startPoint y: 141, endPoint x: 205, endPoint y: 142, distance: 82.2
click at [205, 142] on nz-modal-container "Service TA - VOYAGE - PROPOSITION GLOBALE A utiliser dans le cadre de propositi…" at bounding box center [501, 232] width 1003 height 464
click at [269, 451] on span "Envoyer" at bounding box center [284, 453] width 40 height 16
click at [269, 451] on span "Confirmer l'envoi" at bounding box center [306, 453] width 84 height 16
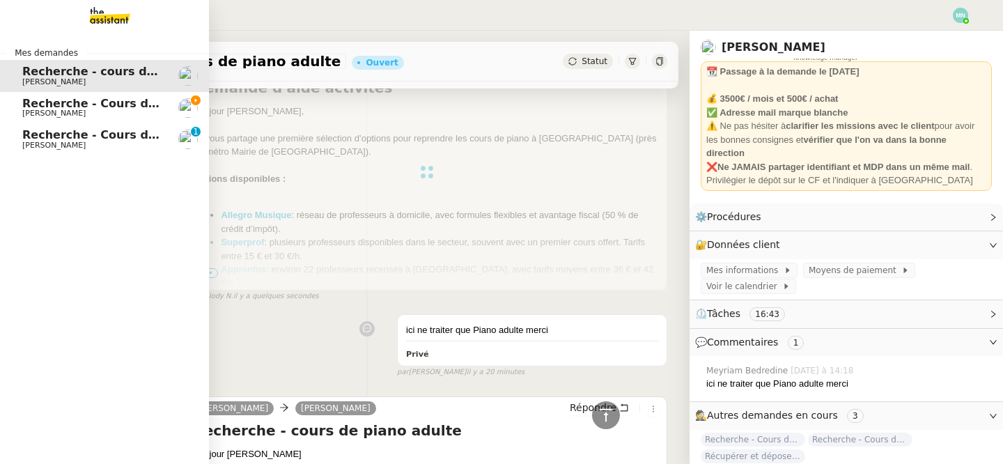
click at [59, 106] on span "Recherche - Cours de tennis" at bounding box center [110, 103] width 177 height 13
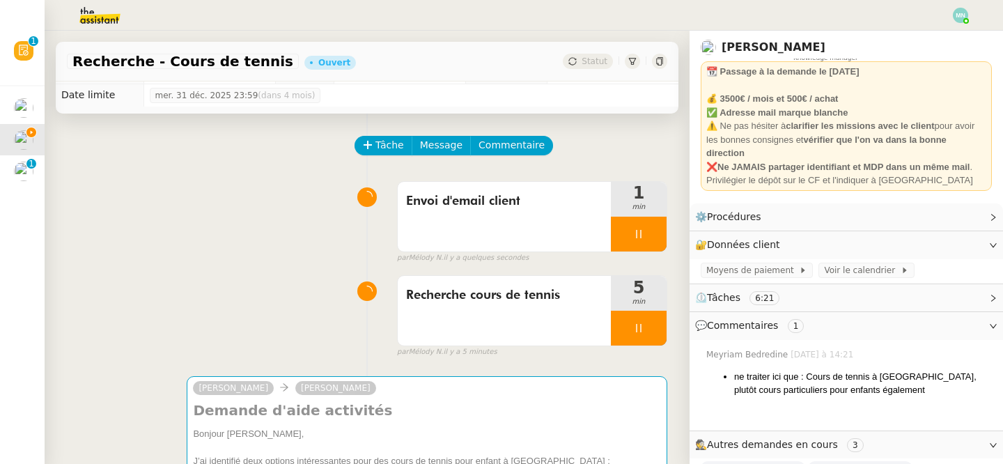
scroll to position [21, 0]
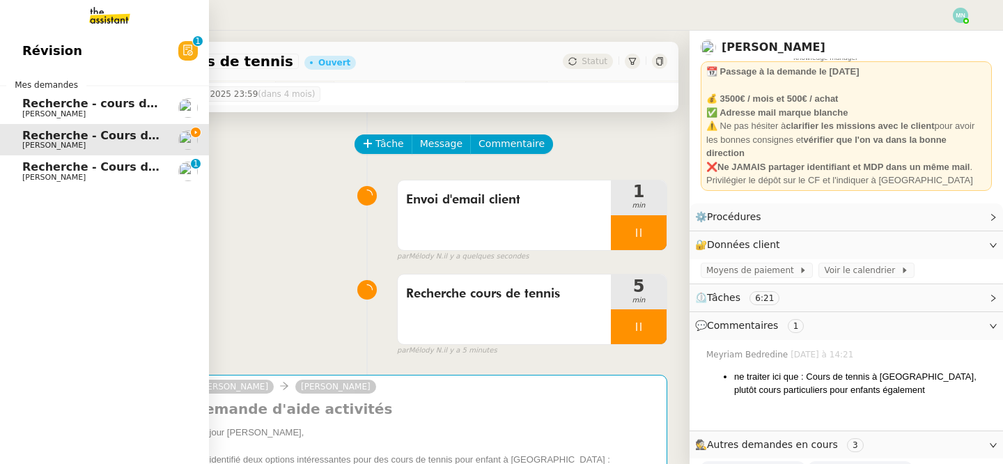
click at [34, 171] on span "Recherche - Cours de batterie pour enfant" at bounding box center [155, 166] width 266 height 13
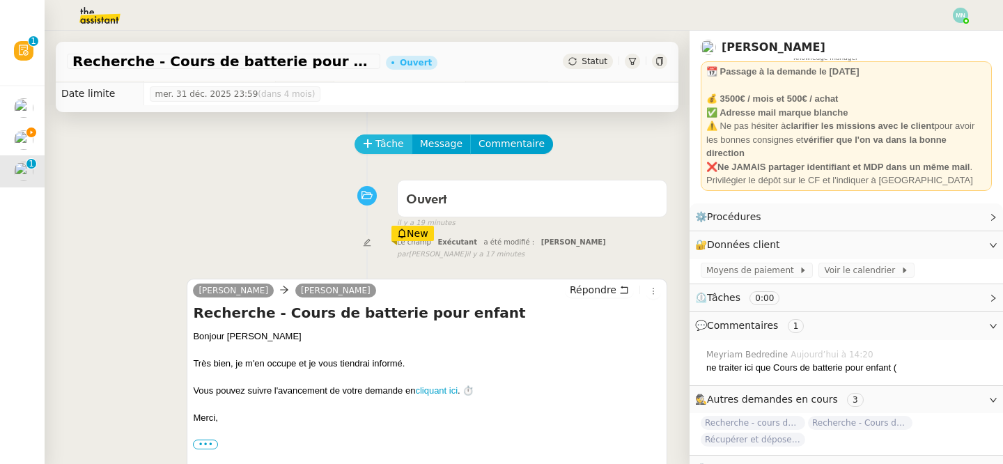
click at [386, 134] on button "Tâche" at bounding box center [383, 143] width 58 height 19
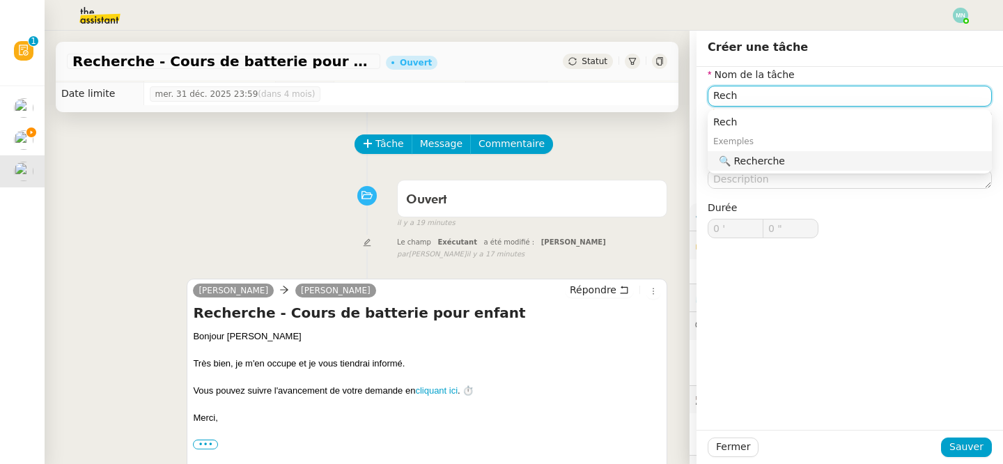
click at [799, 155] on div "🔍 Recherche" at bounding box center [852, 161] width 267 height 13
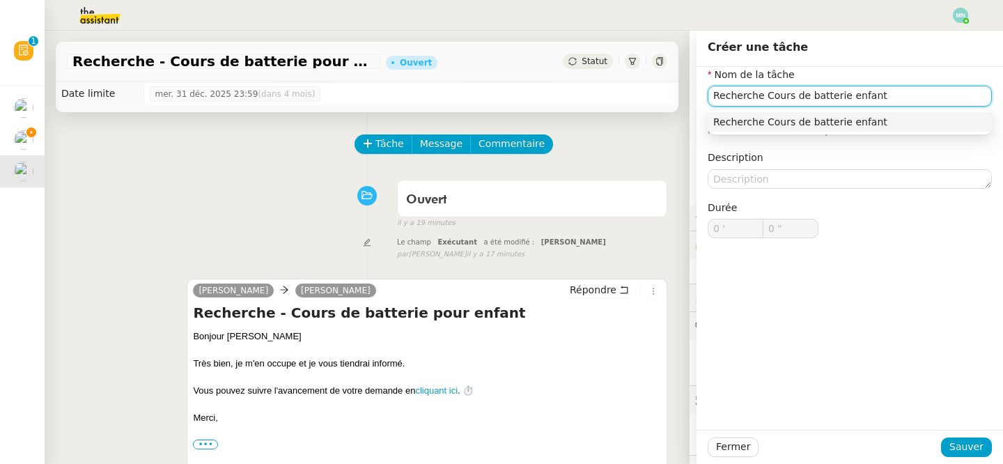
click at [897, 120] on div "Recherche Cours de batterie enfant" at bounding box center [849, 122] width 273 height 13
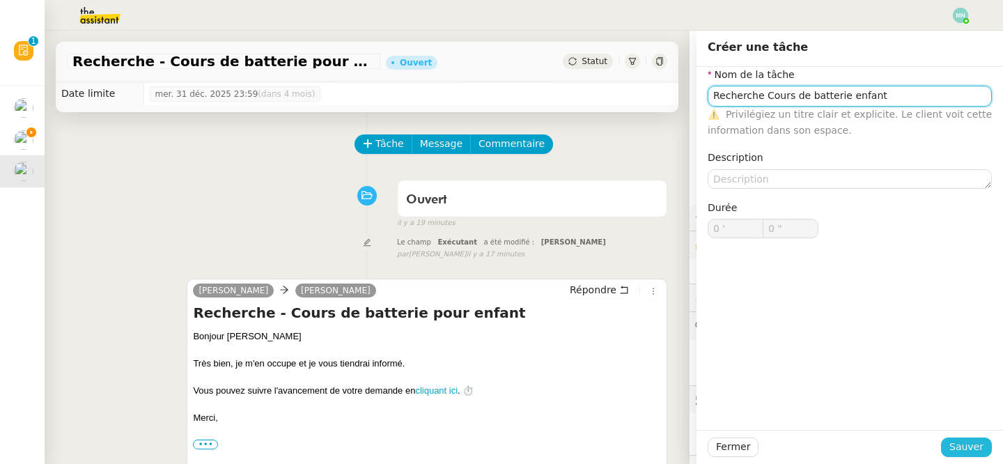
type input "Recherche Cours de batterie enfant"
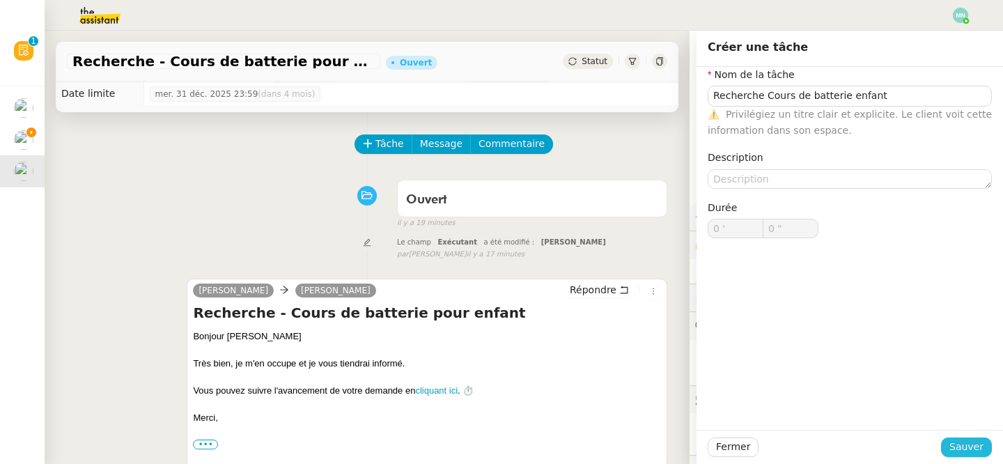
click at [964, 450] on span "Sauver" at bounding box center [966, 447] width 34 height 16
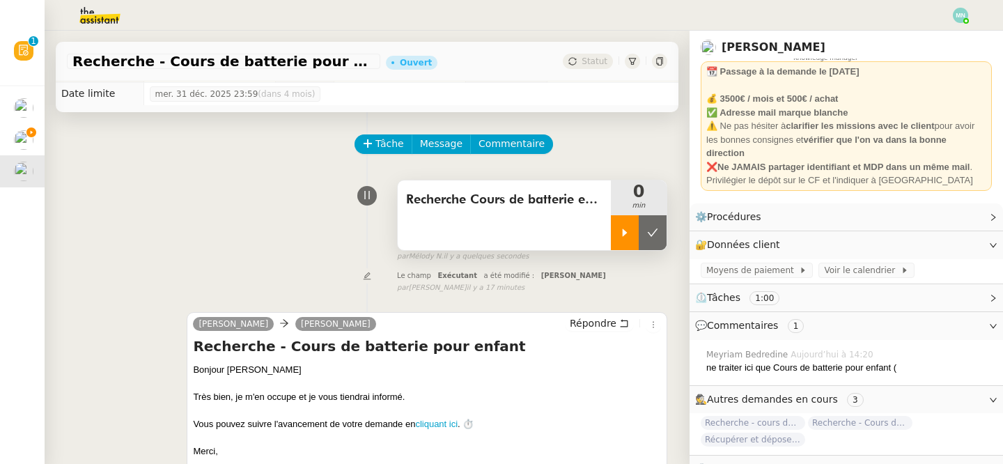
click at [617, 237] on div at bounding box center [625, 232] width 28 height 35
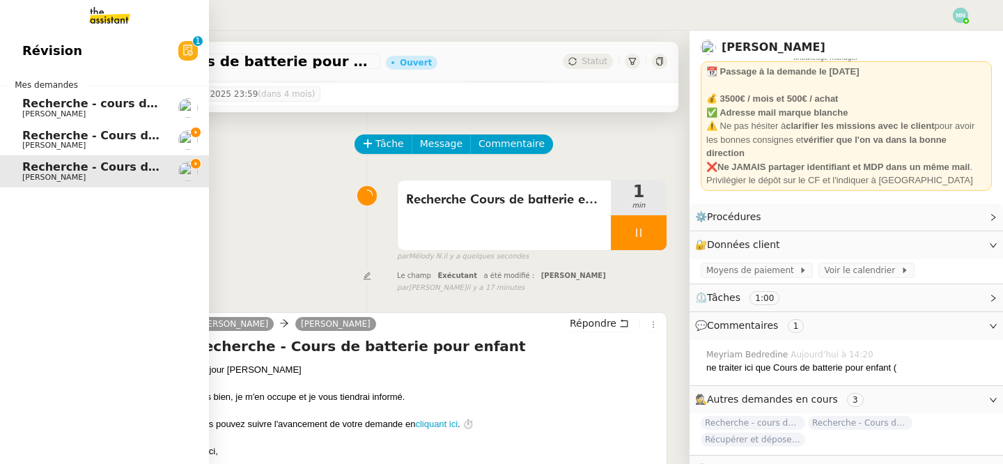
click at [52, 132] on span "Recherche - Cours de tennis" at bounding box center [110, 135] width 177 height 13
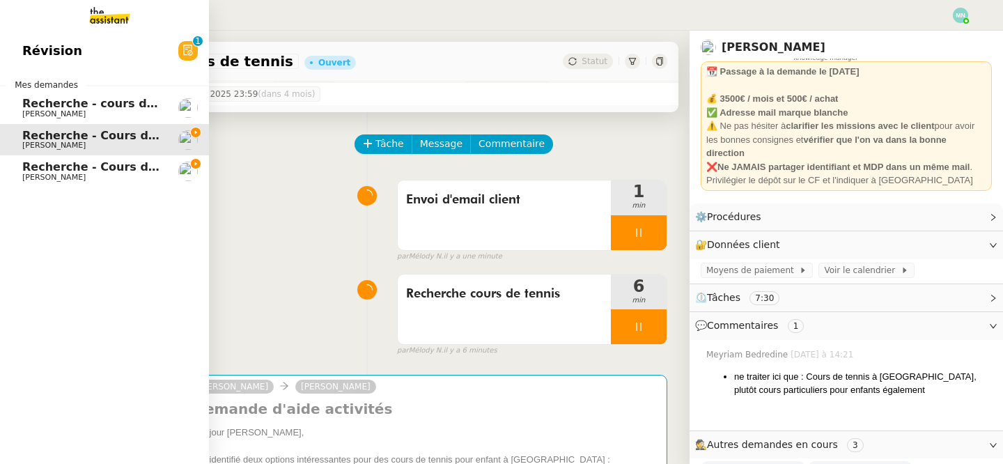
click at [26, 105] on span "Recherche - cours de piano adulte" at bounding box center [129, 103] width 214 height 13
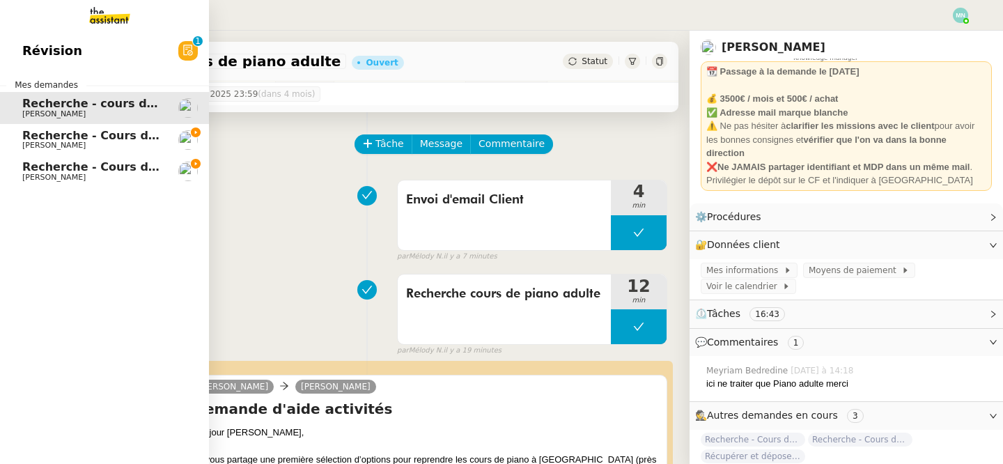
click at [77, 134] on span "Recherche - Cours de tennis" at bounding box center [110, 135] width 177 height 13
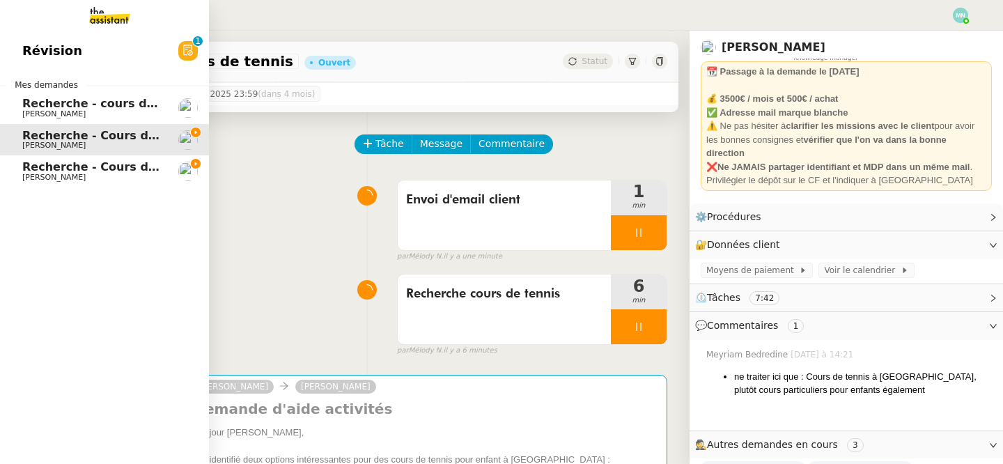
click at [63, 176] on span "[PERSON_NAME]" at bounding box center [53, 177] width 63 height 9
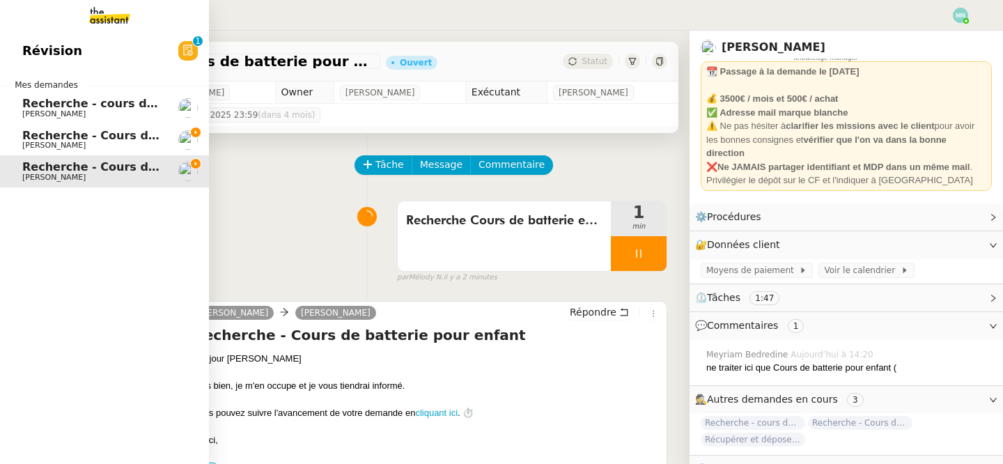
click at [65, 136] on span "Recherche - Cours de tennis" at bounding box center [110, 135] width 177 height 13
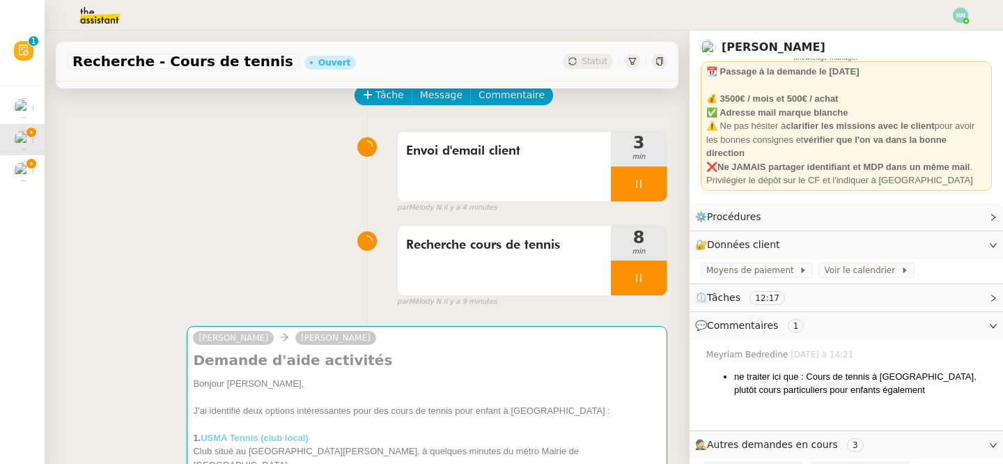
scroll to position [125, 0]
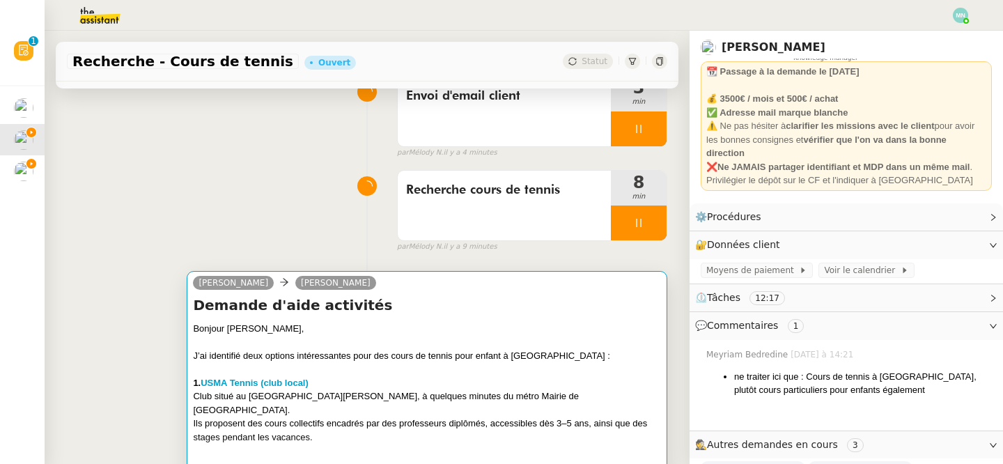
click at [487, 362] on div at bounding box center [427, 369] width 468 height 14
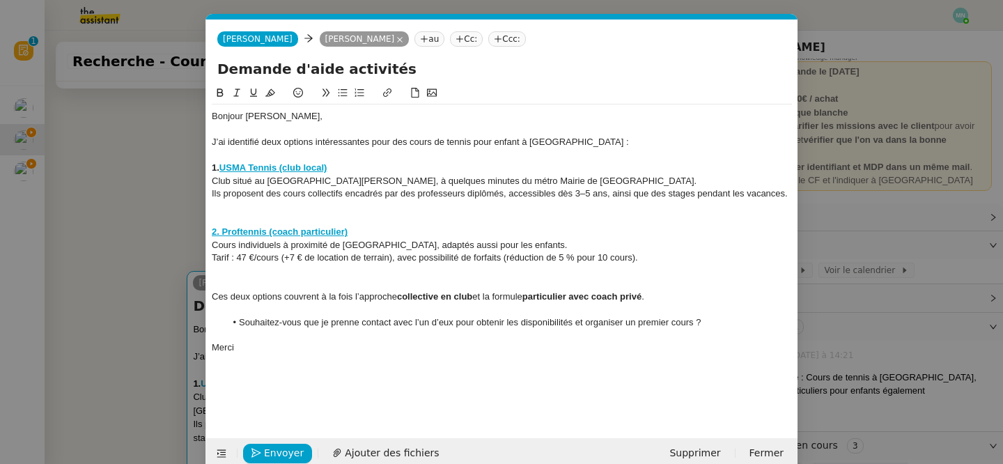
scroll to position [0, 29]
click at [162, 292] on nz-modal-container "Service TA - VOYAGE - PROPOSITION GLOBALE A utiliser dans le cadre de propositi…" at bounding box center [501, 232] width 1003 height 464
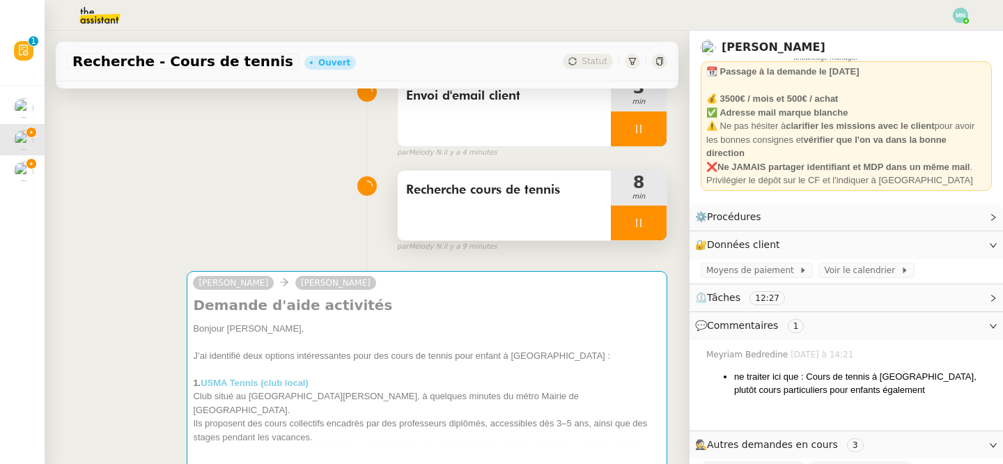
scroll to position [0, 0]
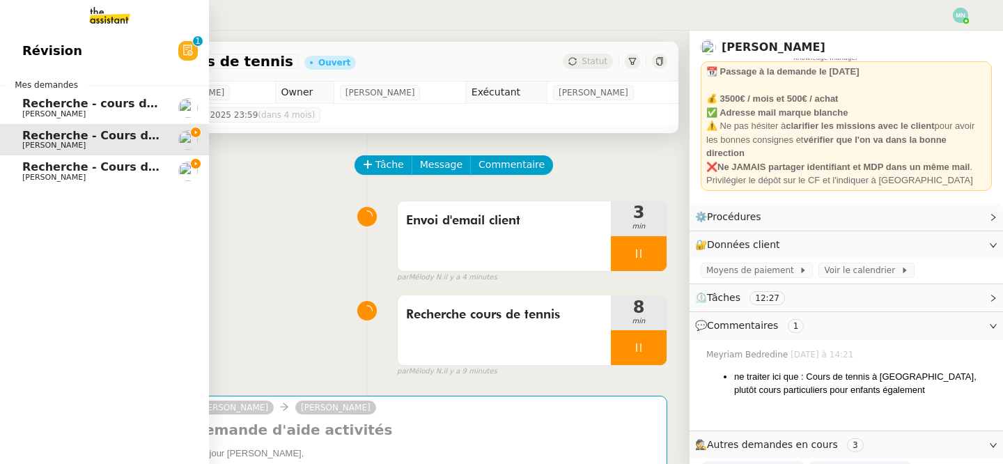
click at [40, 169] on span "Recherche - Cours de batterie pour enfant" at bounding box center [155, 166] width 266 height 13
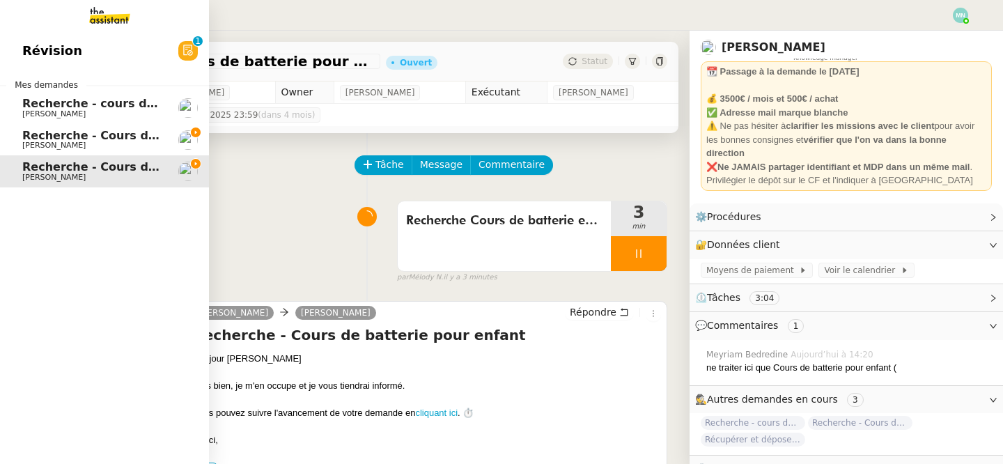
click at [87, 150] on link "Recherche - Cours de tennis [PERSON_NAME]" at bounding box center [104, 140] width 209 height 32
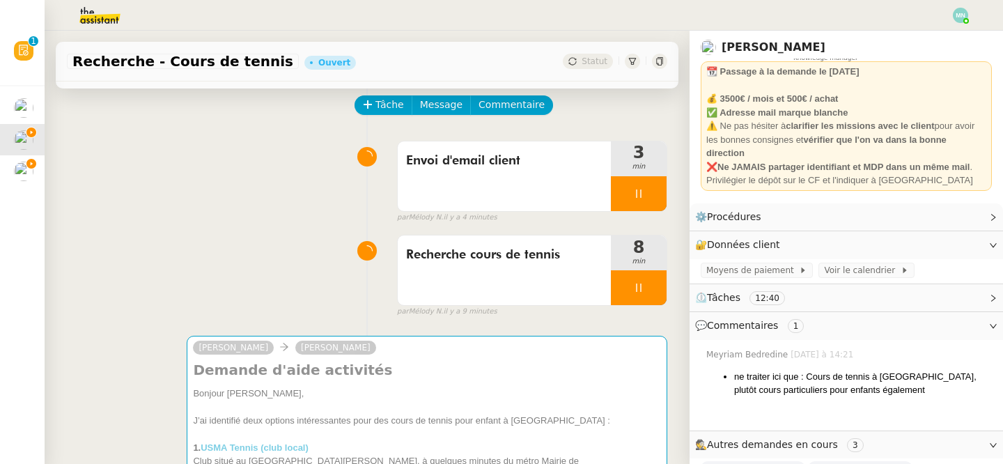
scroll to position [70, 0]
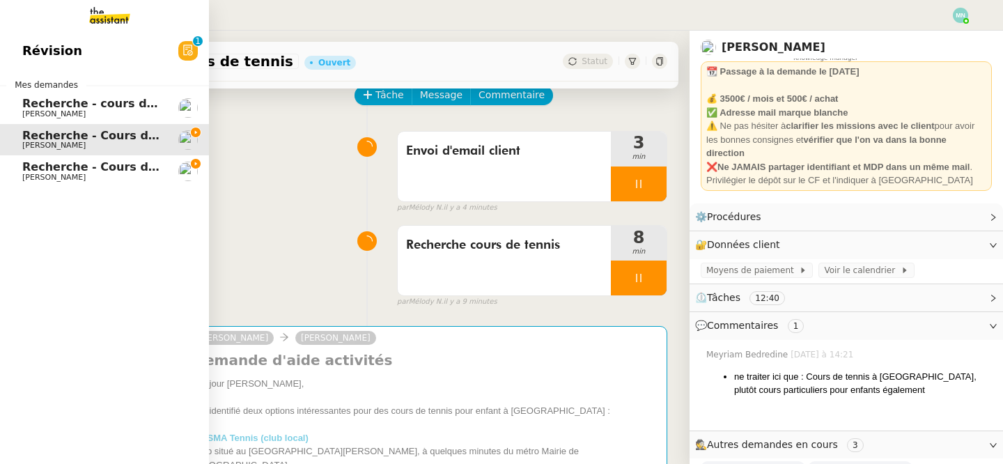
click at [12, 166] on link "Recherche - Cours de batterie pour enfant [PERSON_NAME]" at bounding box center [104, 171] width 209 height 32
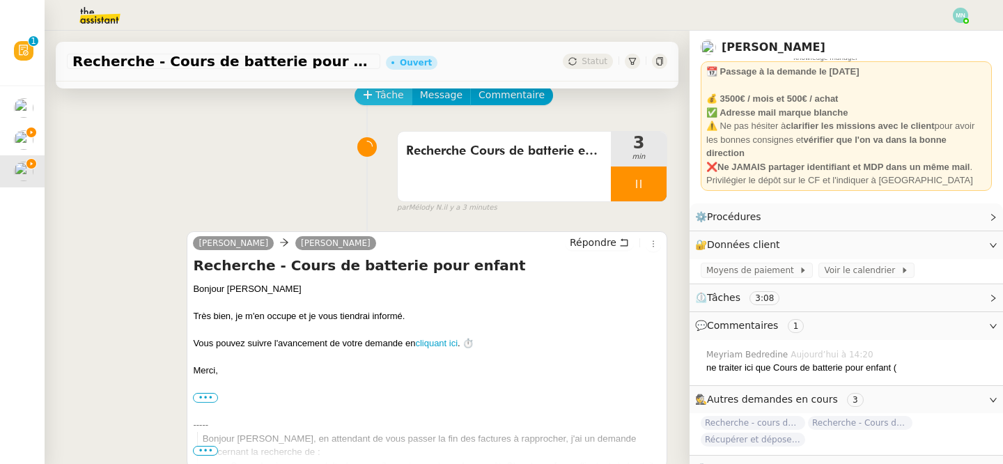
click at [389, 97] on span "Tâche" at bounding box center [389, 95] width 29 height 16
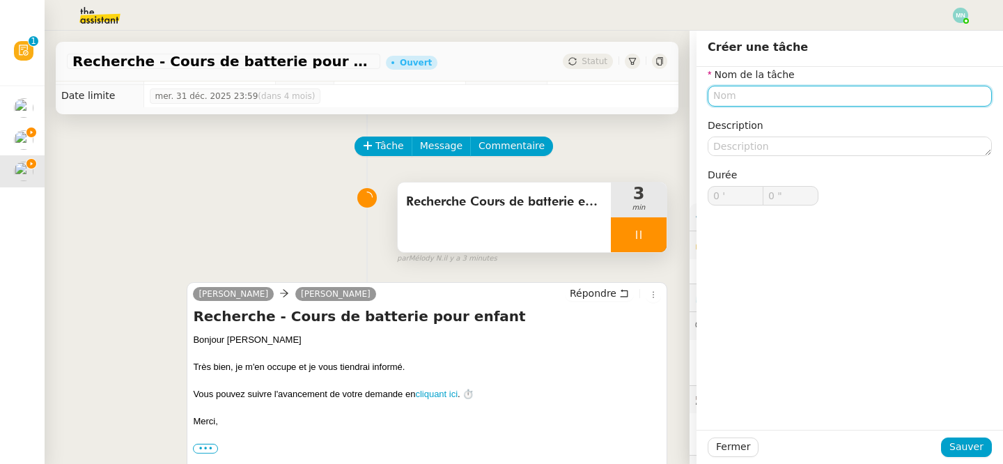
scroll to position [13, 0]
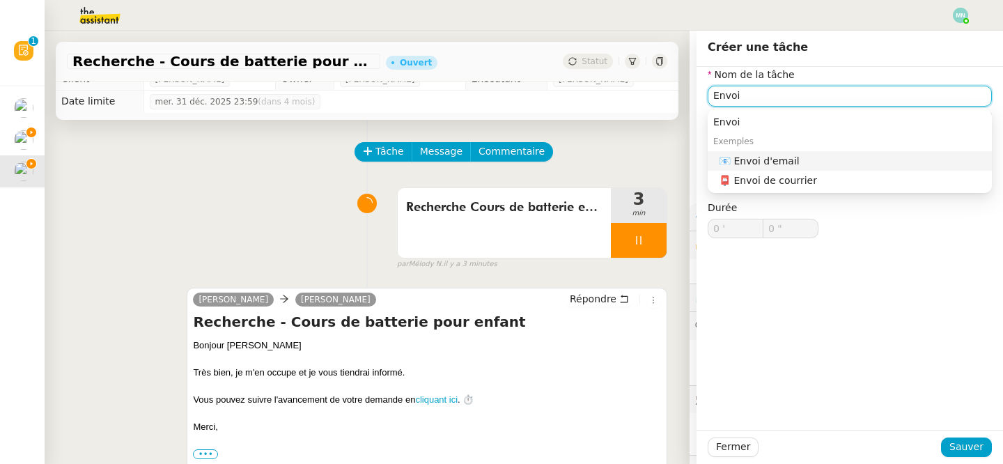
click at [822, 164] on div "📧 Envoi d'email" at bounding box center [852, 161] width 267 height 13
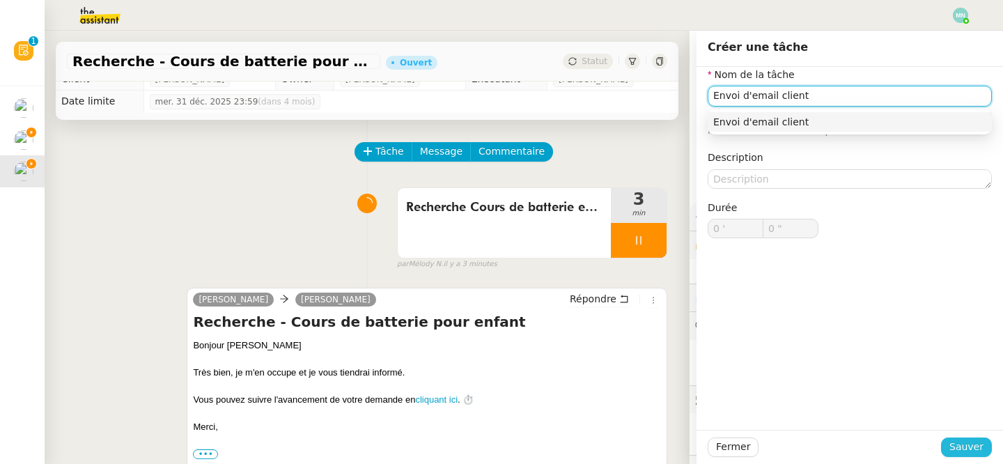
type input "Envoi d'email client"
click at [968, 450] on span "Sauver" at bounding box center [966, 447] width 34 height 16
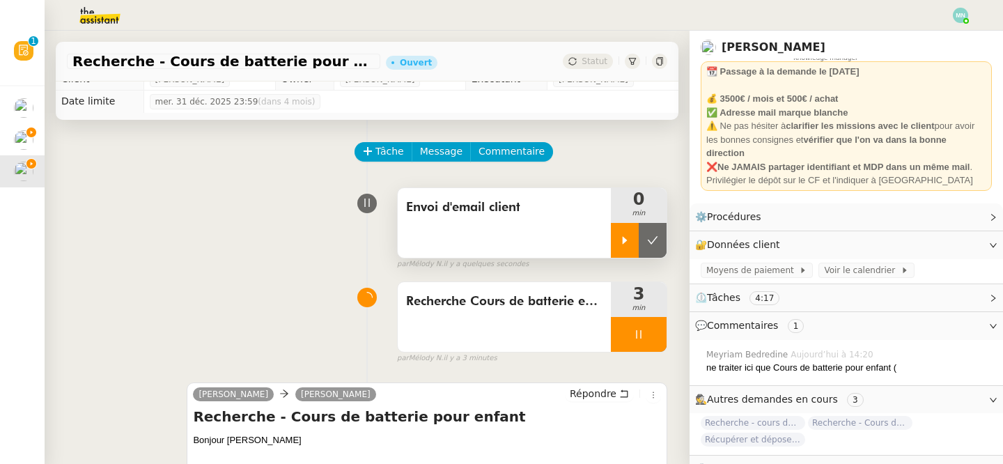
click at [629, 244] on icon at bounding box center [624, 240] width 11 height 11
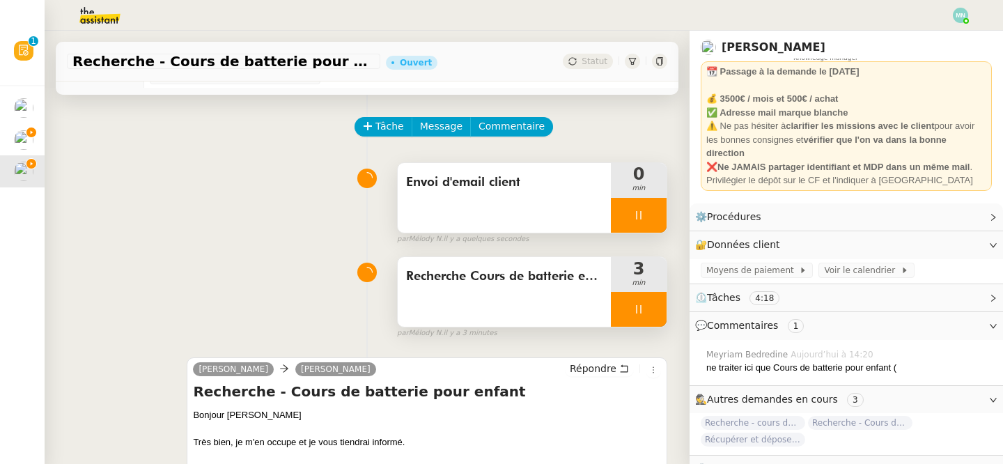
scroll to position [37, 0]
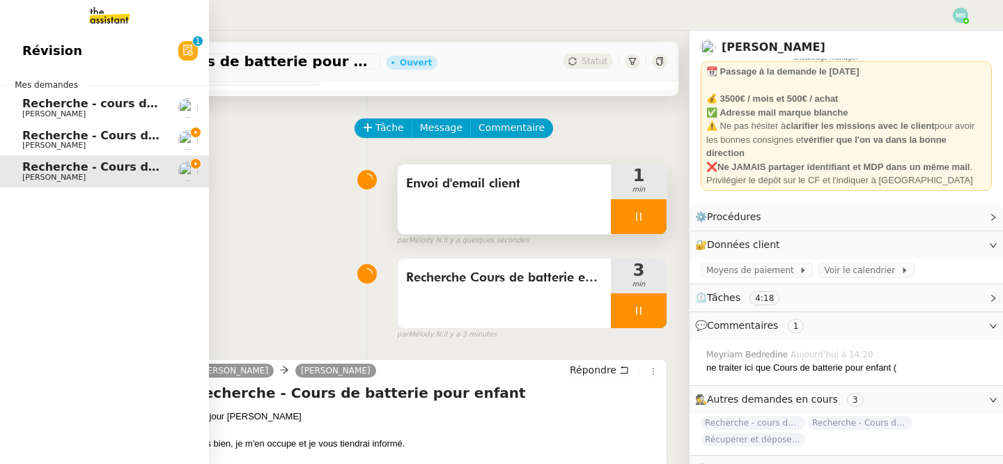
click at [39, 136] on span "Recherche - Cours de tennis" at bounding box center [110, 135] width 177 height 13
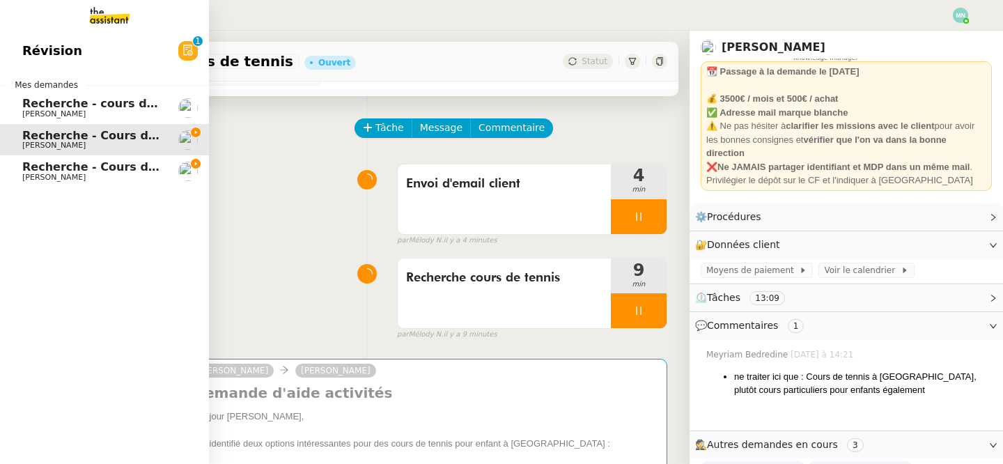
click at [58, 166] on span "Recherche - Cours de batterie pour enfant" at bounding box center [155, 166] width 266 height 13
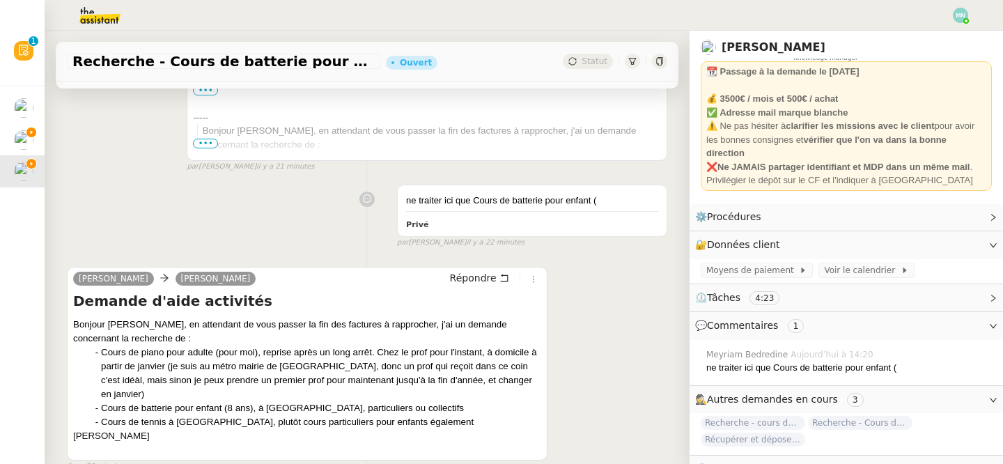
scroll to position [533, 0]
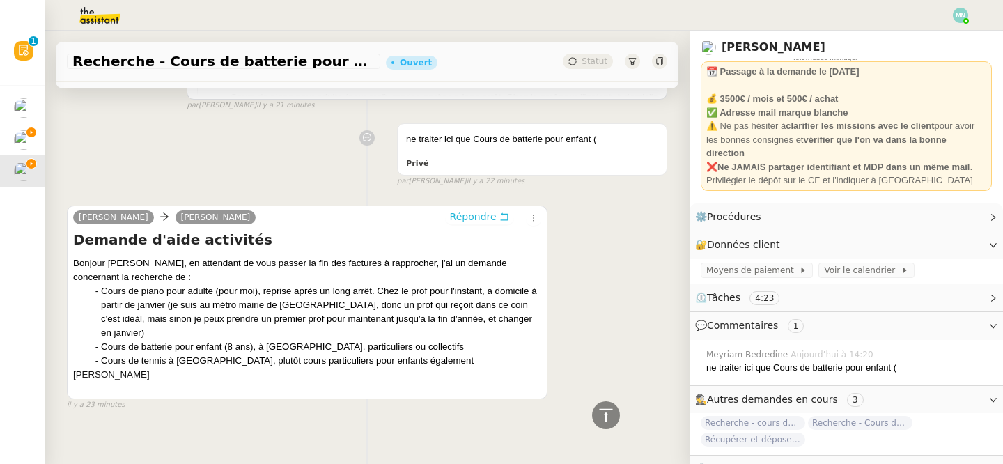
click at [480, 221] on span "Répondre" at bounding box center [473, 217] width 47 height 14
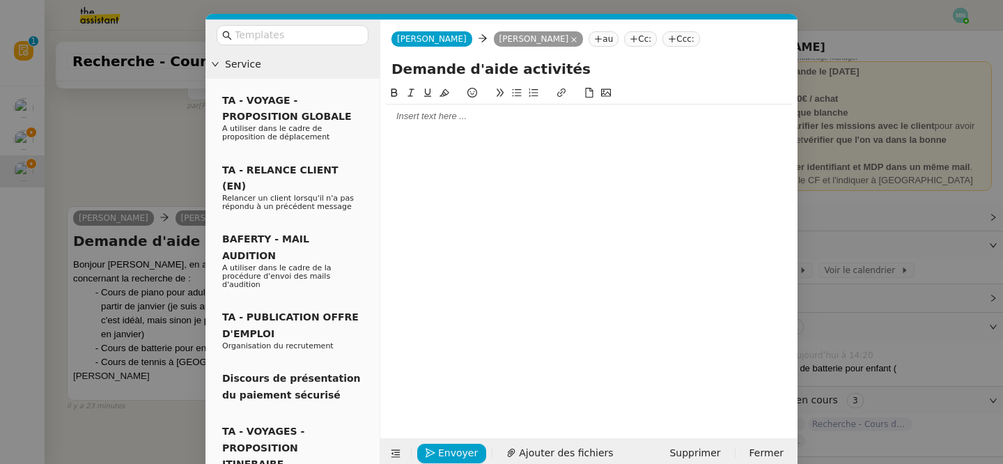
scroll to position [640, 0]
click at [434, 116] on div at bounding box center [589, 116] width 406 height 13
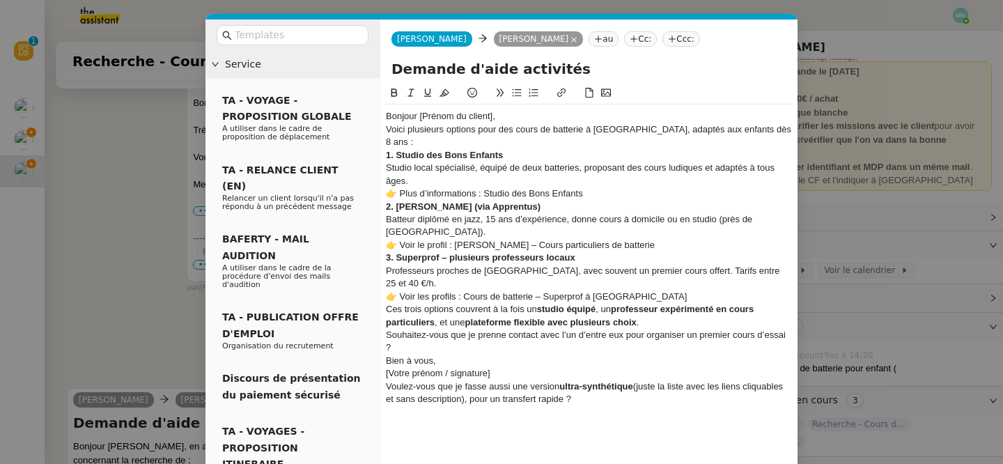
scroll to position [822, 0]
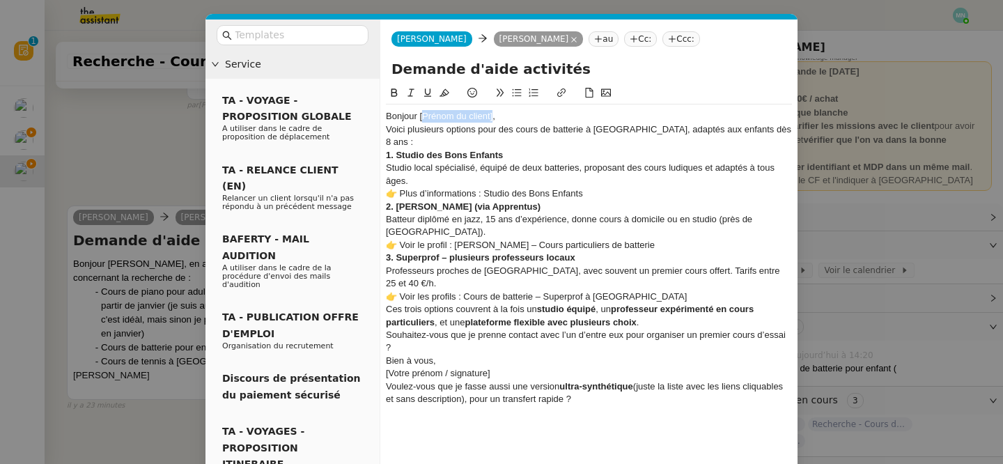
drag, startPoint x: 492, startPoint y: 116, endPoint x: 423, endPoint y: 116, distance: 69.6
click at [423, 116] on div "Bonjour [Prénom du client]," at bounding box center [589, 116] width 406 height 13
click at [473, 113] on div "Bonjour [PERSON_NAME]," at bounding box center [589, 116] width 406 height 13
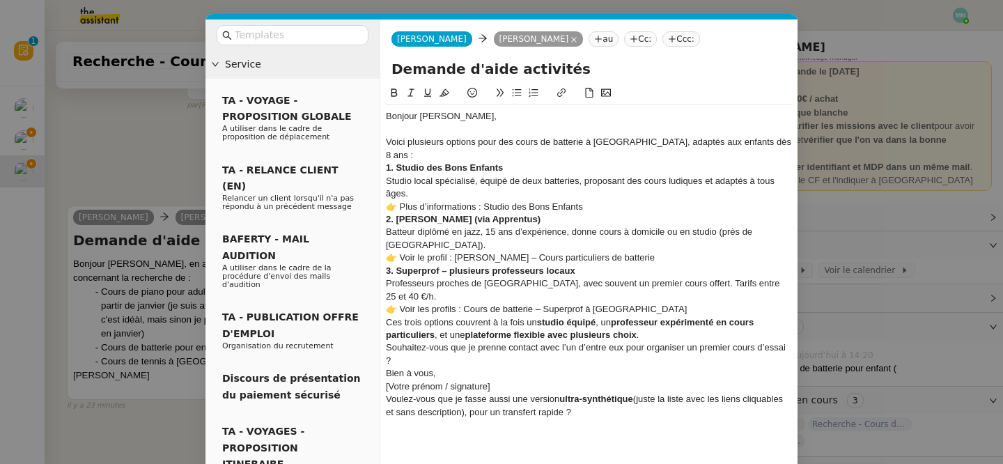
click at [781, 141] on div "Voici plusieurs options pour des cours de batterie à [GEOGRAPHIC_DATA], adaptés…" at bounding box center [589, 149] width 406 height 26
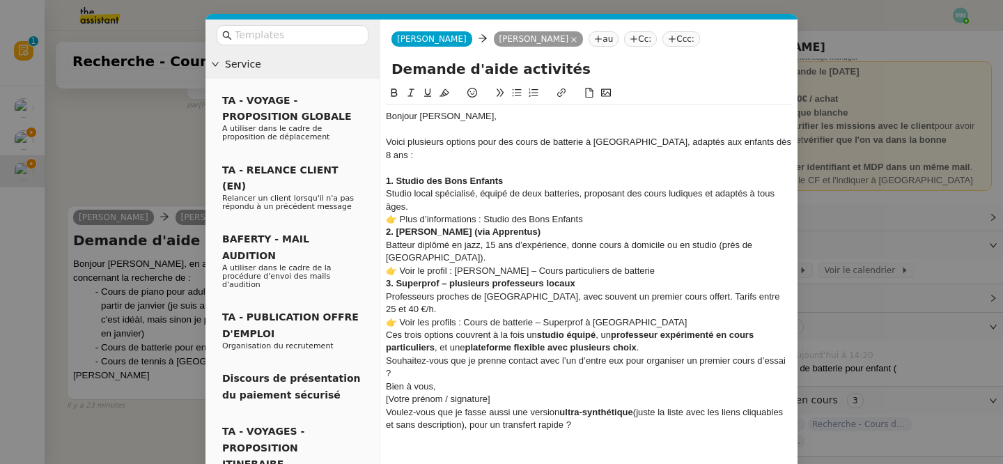
drag, startPoint x: 590, startPoint y: 400, endPoint x: 395, endPoint y: 356, distance: 200.7
click at [395, 356] on div "Bonjour Maurice, Voici plusieurs options pour des cours de batterie à Saint-Oue…" at bounding box center [589, 289] width 406 height 371
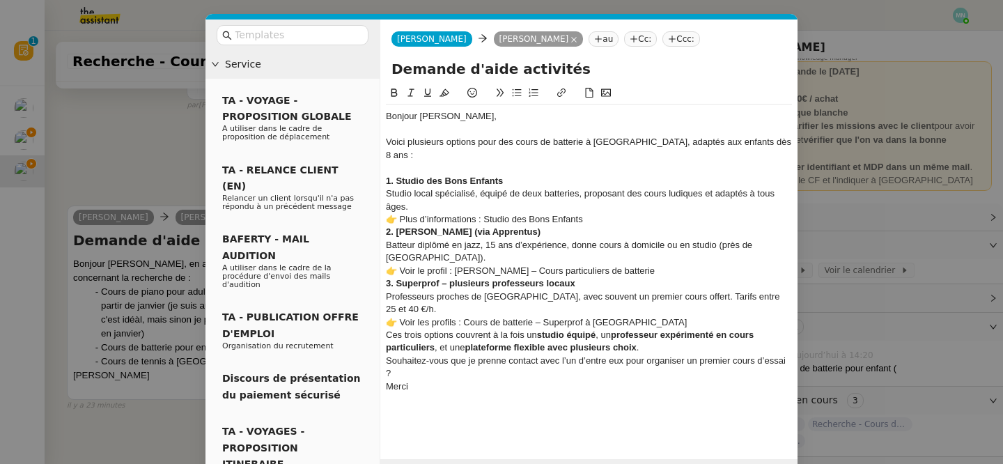
click at [448, 191] on div "Studio local spécialisé, équipé de deux batteries, proposant des cours ludiques…" at bounding box center [589, 200] width 406 height 26
drag, startPoint x: 610, startPoint y: 205, endPoint x: 384, endPoint y: 201, distance: 226.3
click at [384, 201] on nz-spin "Bonjour Maurice, Voici plusieurs options pour des cours de batterie à Saint-Oue…" at bounding box center [588, 264] width 417 height 358
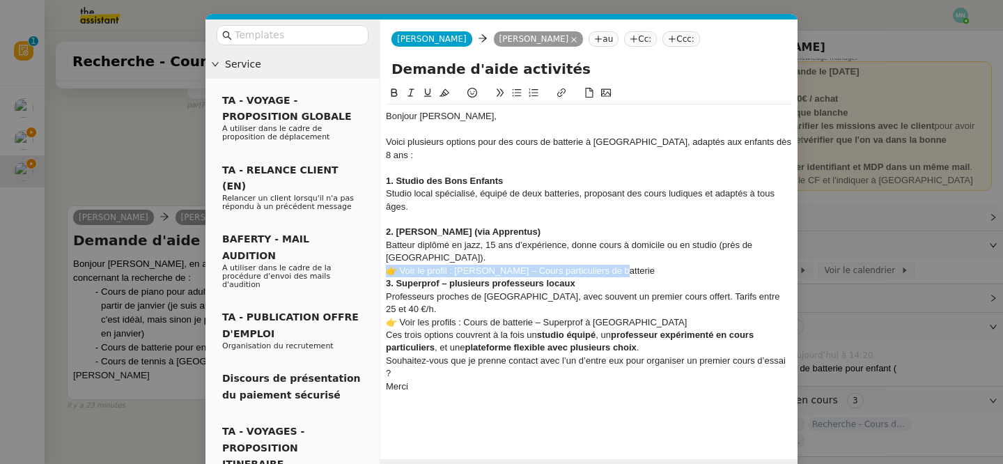
drag, startPoint x: 619, startPoint y: 256, endPoint x: 376, endPoint y: 256, distance: 243.0
click at [376, 256] on nz-layout "Service TA - VOYAGE - PROPOSITION GLOBALE A utiliser dans le cadre de propositi…" at bounding box center [501, 254] width 592 height 470
click at [789, 290] on div "Professeurs proches de [GEOGRAPHIC_DATA], avec souvent un premier cours offert.…" at bounding box center [589, 303] width 406 height 26
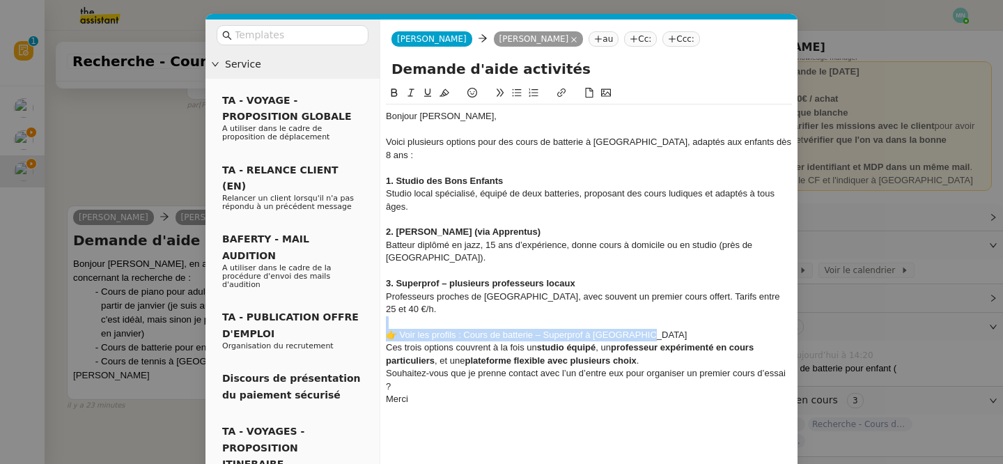
drag, startPoint x: 648, startPoint y: 310, endPoint x: 382, endPoint y: 301, distance: 265.4
click at [382, 301] on nz-spin "Bonjour Maurice, Voici plusieurs options pour des cours de batterie à Saint-Oue…" at bounding box center [588, 270] width 417 height 370
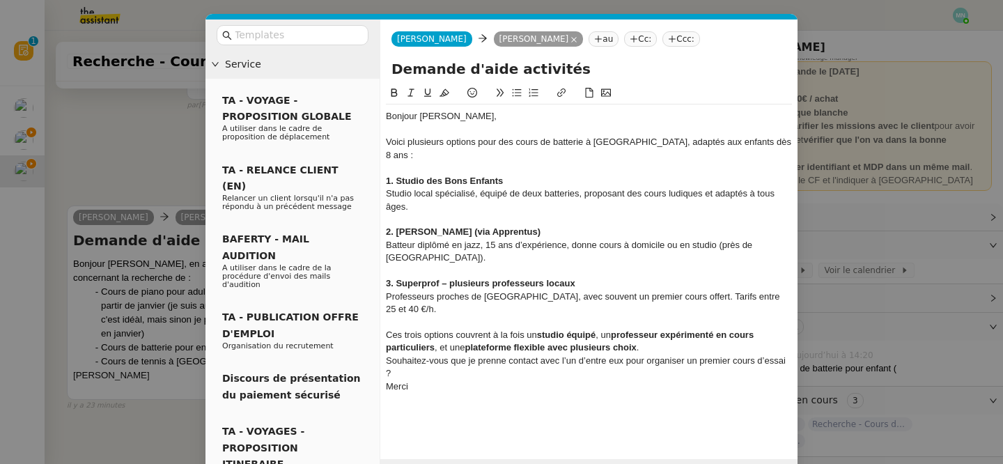
click at [649, 329] on div "Ces trois options couvrent à la fois un studio équipé , un professeur expérimen…" at bounding box center [589, 342] width 406 height 26
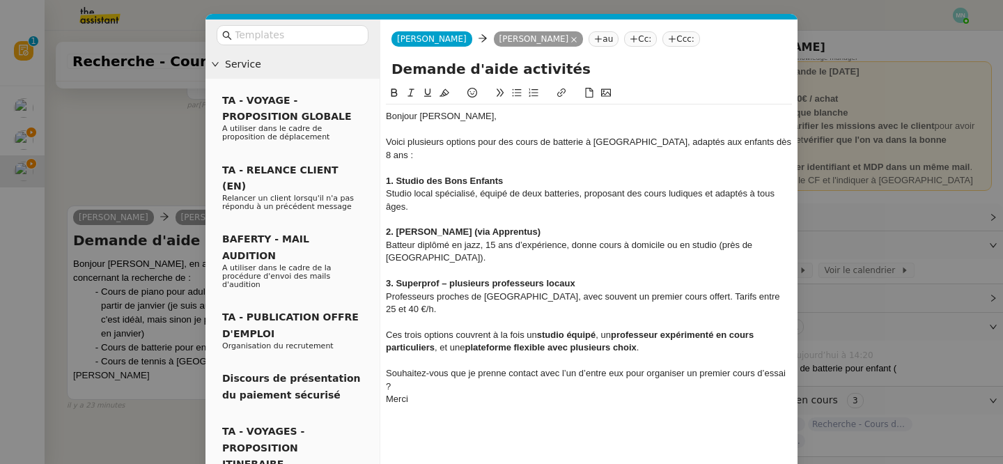
click at [478, 367] on div "Souhaitez-vous que je prenne contact avec l’un d’entre eux pour organiser un pr…" at bounding box center [589, 380] width 406 height 26
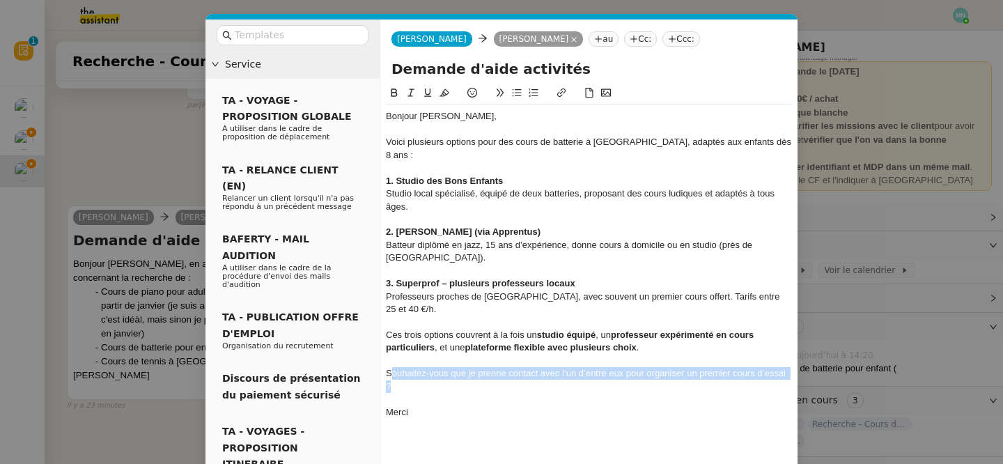
drag, startPoint x: 433, startPoint y: 364, endPoint x: 389, endPoint y: 346, distance: 48.1
click at [389, 367] on div "Souhaitez-vous que je prenne contact avec l’un d’entre eux pour organiser un pr…" at bounding box center [589, 380] width 406 height 26
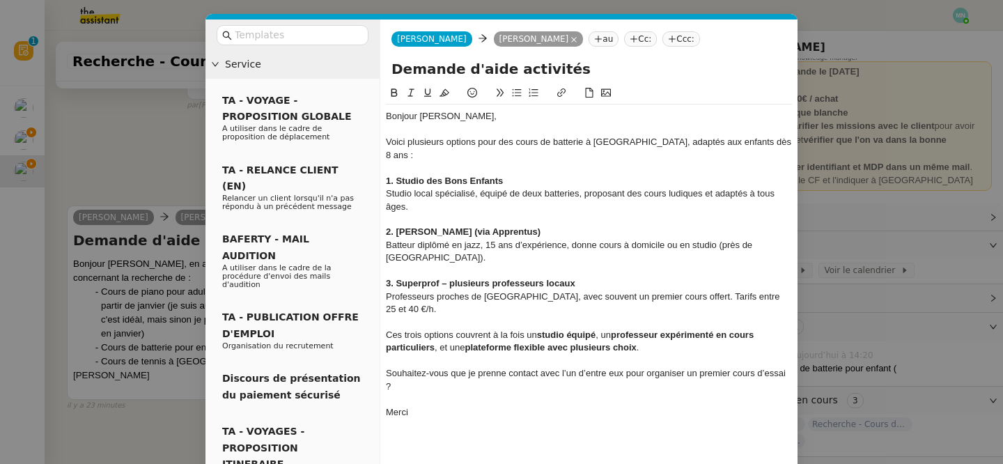
click at [58, 113] on nz-modal-container "Service TA - VOYAGE - PROPOSITION GLOBALE A utiliser dans le cadre de propositi…" at bounding box center [501, 232] width 1003 height 464
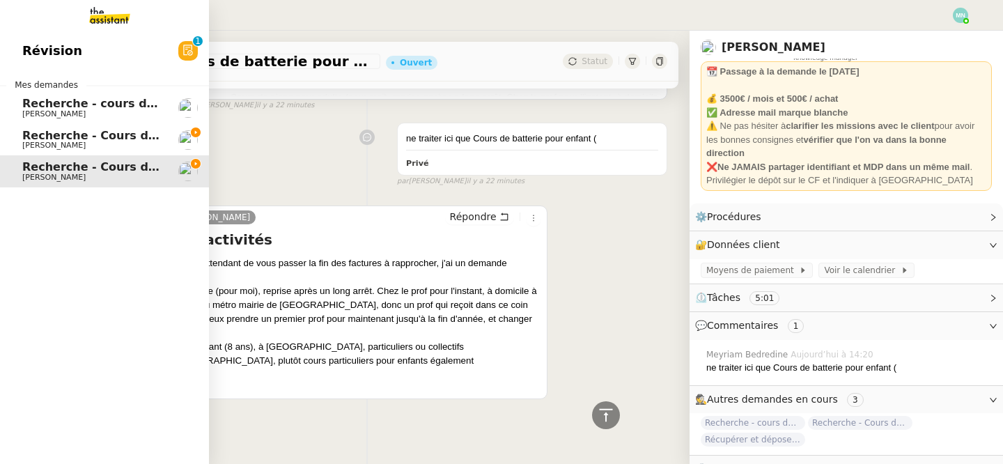
click at [28, 137] on span "Recherche - Cours de tennis" at bounding box center [110, 135] width 177 height 13
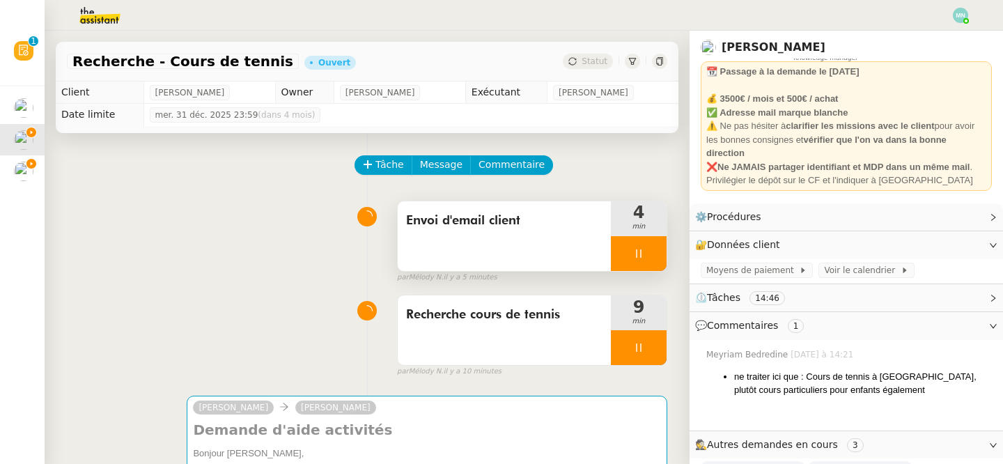
click at [631, 251] on div at bounding box center [639, 253] width 56 height 35
click at [651, 256] on icon at bounding box center [652, 253] width 11 height 11
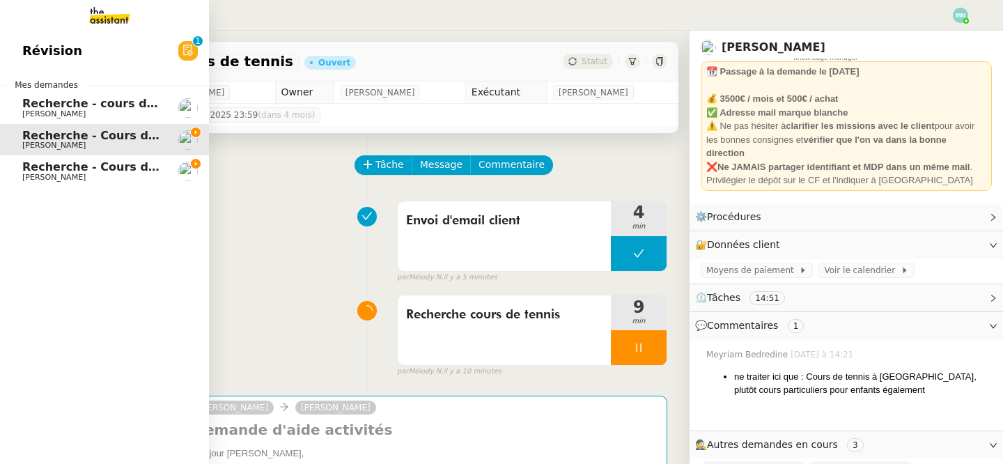
click at [33, 166] on span "Recherche - Cours de batterie pour enfant" at bounding box center [155, 166] width 266 height 13
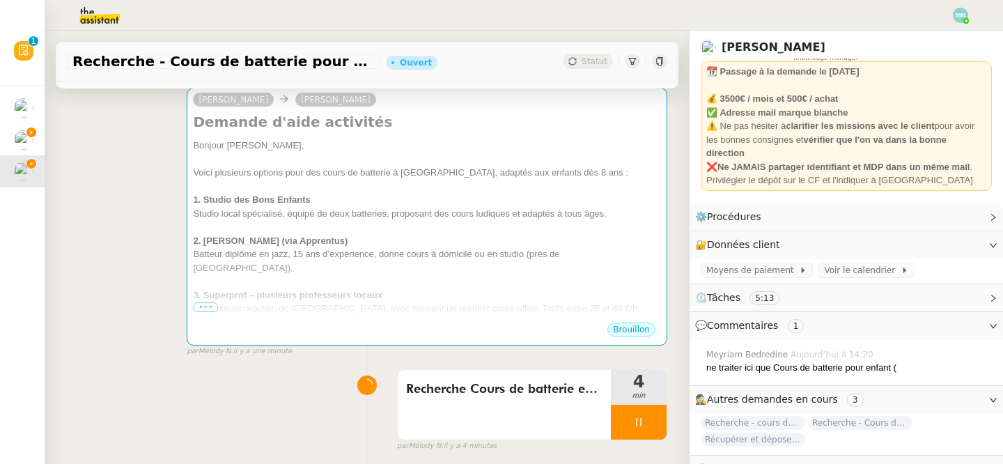
scroll to position [198, 0]
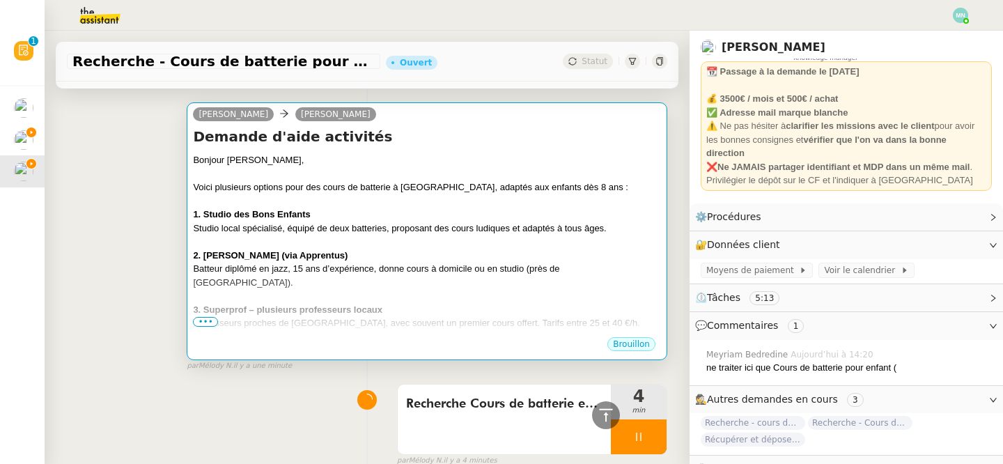
click at [459, 303] on div "3. Superprof – plusieurs professeurs locaux" at bounding box center [427, 310] width 468 height 14
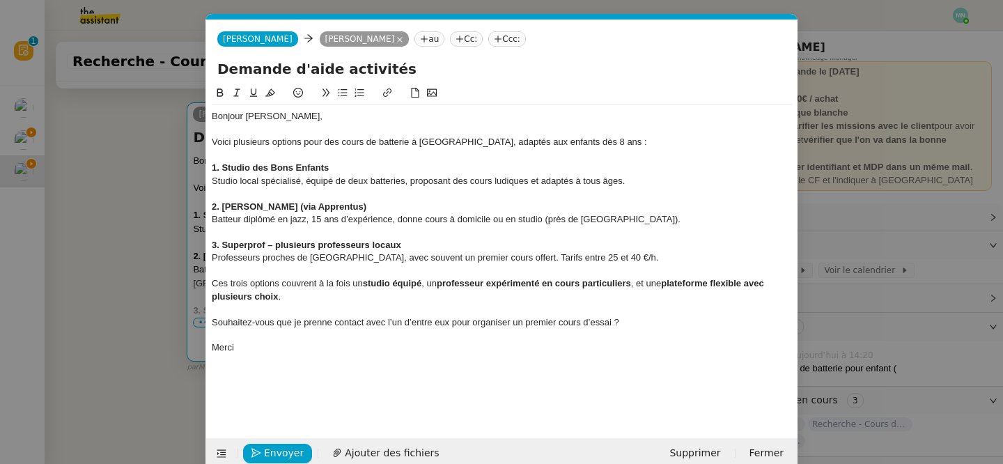
scroll to position [0, 29]
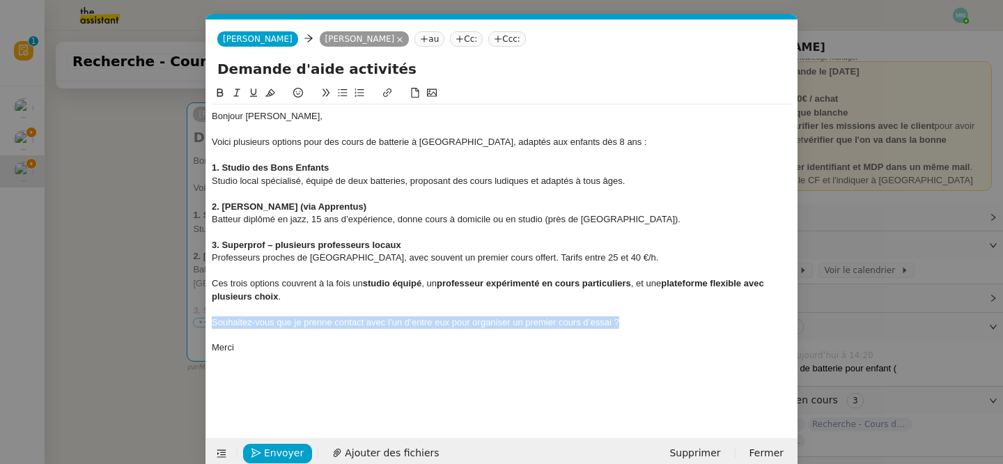
drag, startPoint x: 619, startPoint y: 325, endPoint x: 190, endPoint y: 324, distance: 428.9
click at [189, 324] on nz-modal-container "Service TA - VOYAGE - PROPOSITION GLOBALE A utiliser dans le cadre de propositi…" at bounding box center [501, 232] width 1003 height 464
click at [336, 87] on button at bounding box center [342, 93] width 17 height 16
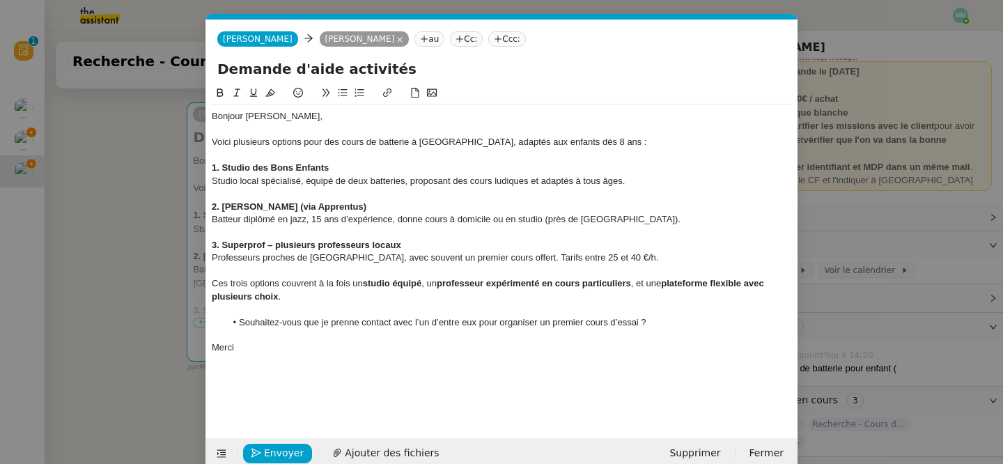
click at [473, 237] on div at bounding box center [502, 232] width 580 height 13
drag, startPoint x: 336, startPoint y: 164, endPoint x: 189, endPoint y: 166, distance: 146.9
click at [189, 166] on nz-modal-container "Service TA - VOYAGE - PROPOSITION GLOBALE A utiliser dans le cadre de propositi…" at bounding box center [501, 232] width 1003 height 464
click at [391, 94] on icon at bounding box center [387, 93] width 10 height 10
type input "1. Studio des Bons Enfants"
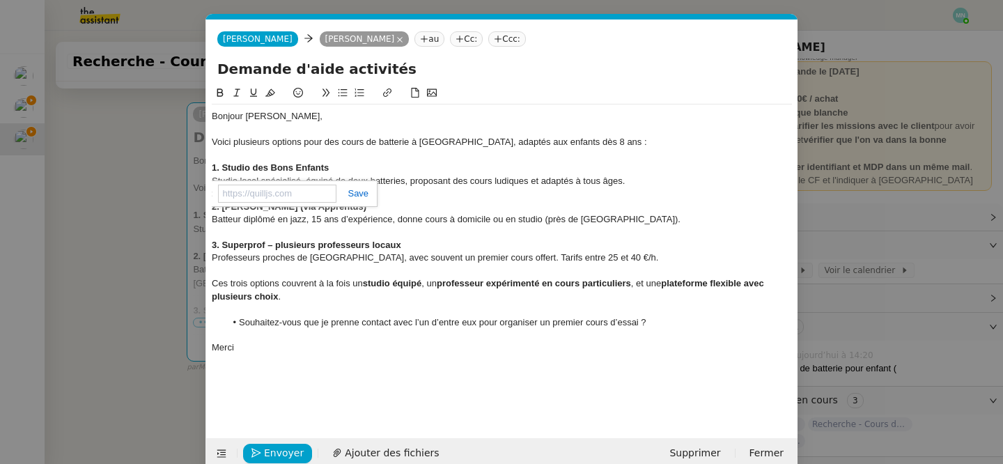
paste input "https://www.studiodesbonsenfants.com/"
type input "https://www.studiodesbonsenfants.com/"
click at [356, 193] on link at bounding box center [352, 193] width 32 height 10
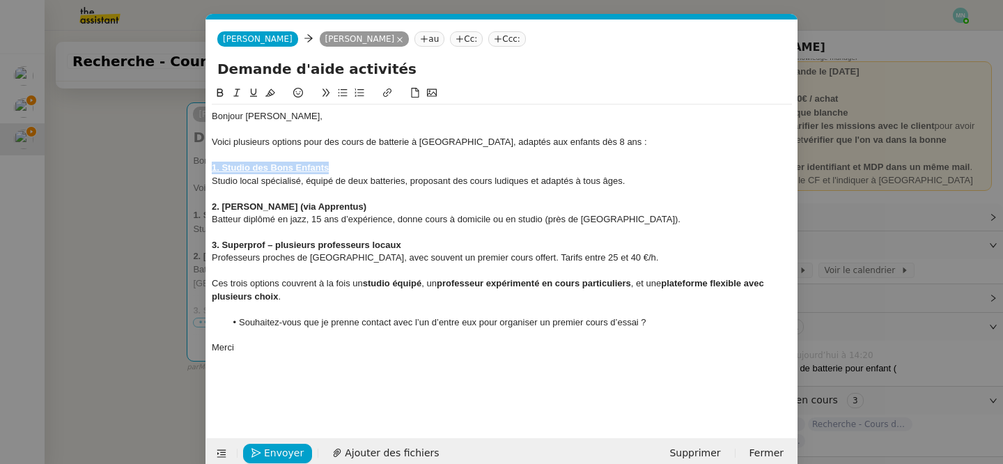
click at [349, 207] on div "2. [PERSON_NAME] (via Apprentus)" at bounding box center [502, 207] width 580 height 13
click at [104, 130] on nz-modal-container "Service TA - VOYAGE - PROPOSITION GLOBALE A utiliser dans le cadre de propositi…" at bounding box center [501, 232] width 1003 height 464
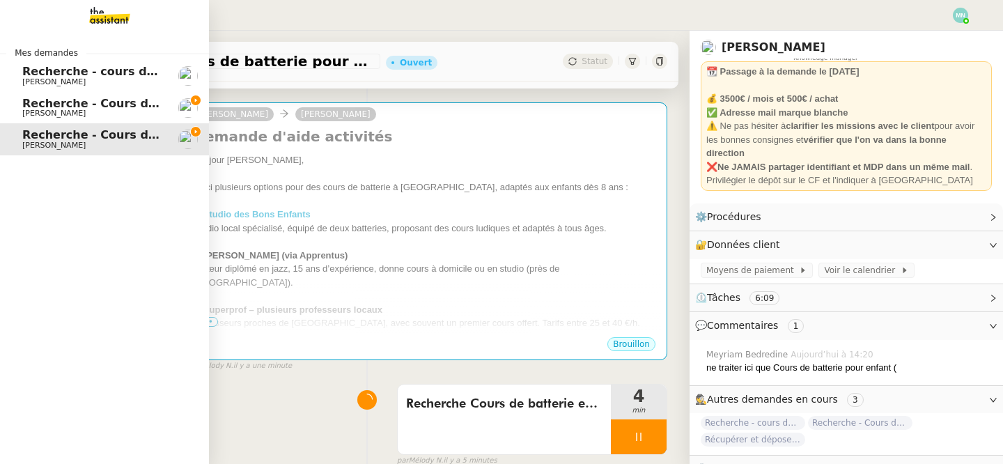
click at [36, 74] on span "Recherche - cours de piano adulte" at bounding box center [129, 71] width 214 height 13
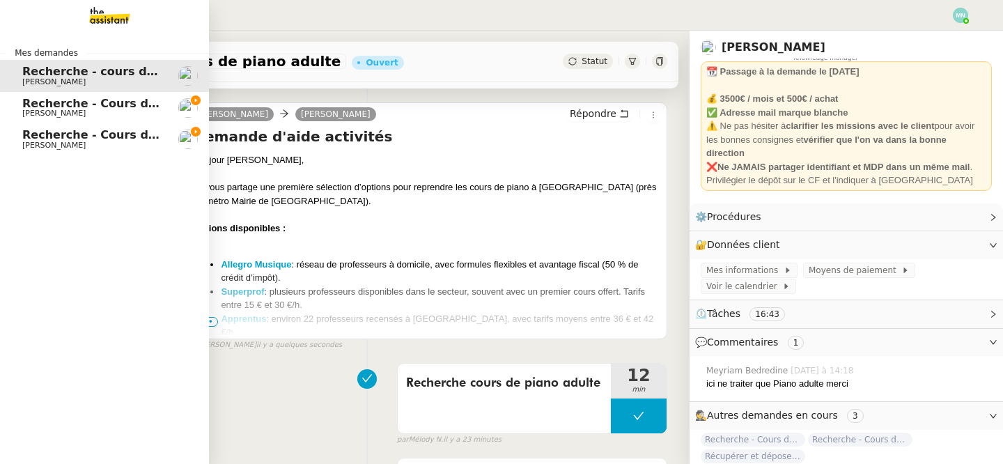
click at [73, 107] on span "Recherche - Cours de tennis" at bounding box center [110, 103] width 177 height 13
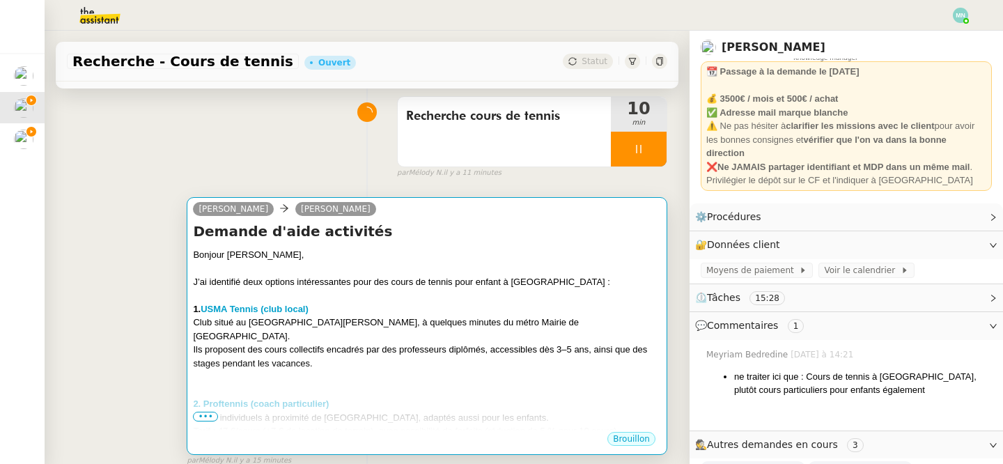
click at [279, 275] on div "J’ai identifié deux options intéressantes pour des cours de tennis pour enfant …" at bounding box center [427, 282] width 468 height 14
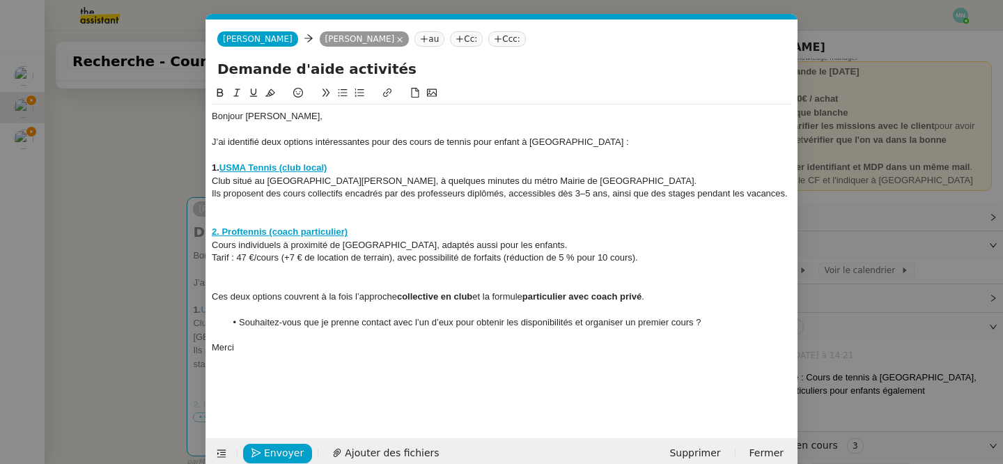
scroll to position [0, 29]
click at [262, 168] on strong "USMA Tennis (club local)" at bounding box center [273, 167] width 108 height 10
click at [293, 188] on link "https://www.sport-finder.com/fr/center/usm-audonienne?utm_source=chatgpt.com" at bounding box center [262, 194] width 139 height 18
click at [125, 206] on nz-modal-container "Service TA - VOYAGE - PROPOSITION GLOBALE A utiliser dans le cadre de propositi…" at bounding box center [501, 232] width 1003 height 464
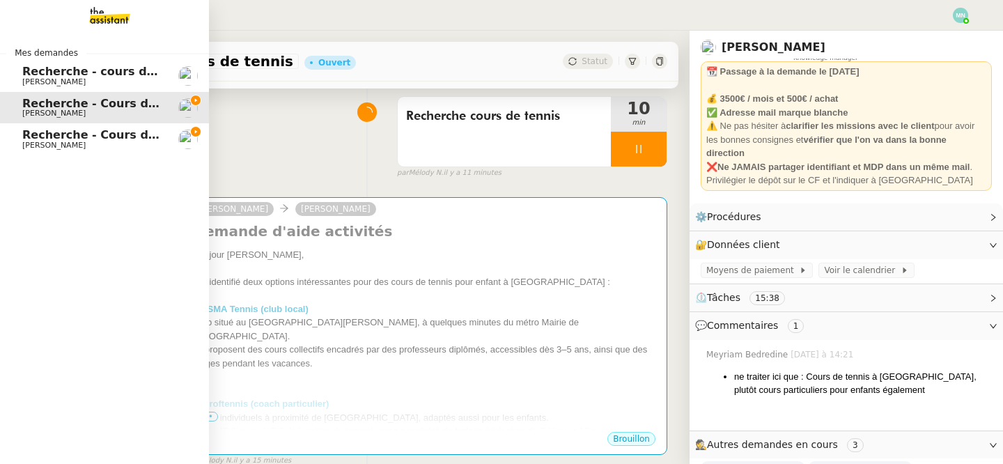
click at [74, 111] on span "[PERSON_NAME]" at bounding box center [53, 113] width 63 height 9
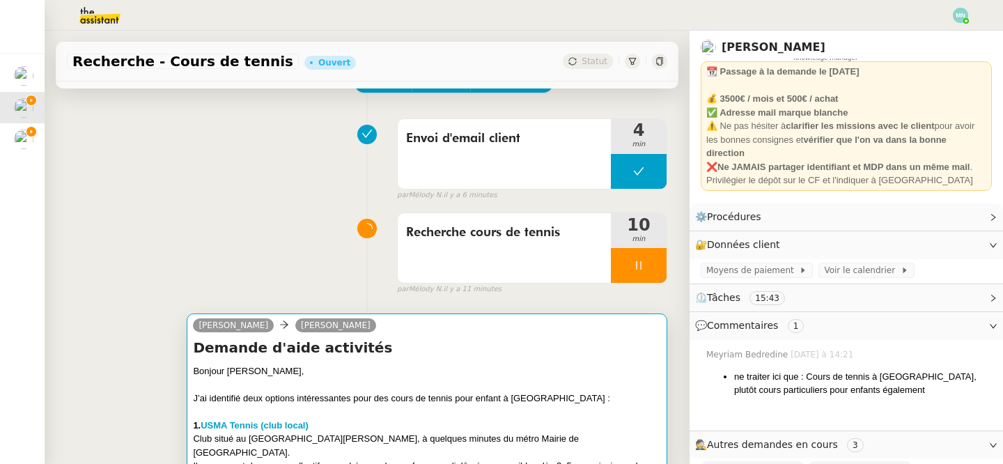
scroll to position [174, 0]
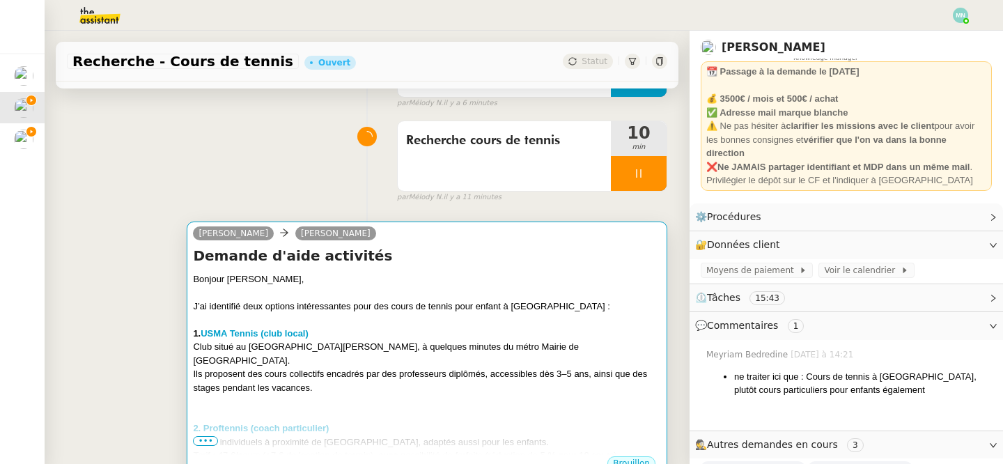
click at [363, 321] on div at bounding box center [427, 320] width 468 height 14
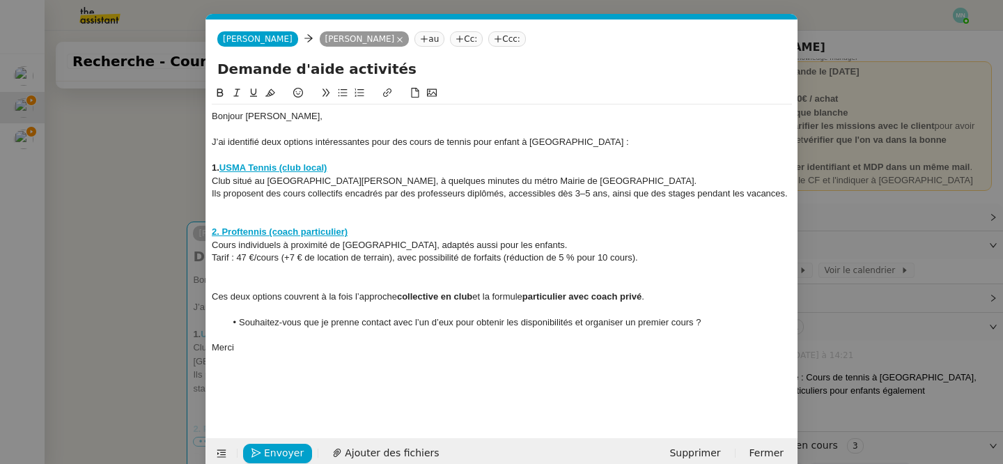
scroll to position [0, 29]
drag, startPoint x: 333, startPoint y: 166, endPoint x: 220, endPoint y: 166, distance: 112.8
click at [221, 166] on div "1. USMA Tennis (club local)" at bounding box center [502, 168] width 580 height 13
click at [385, 89] on icon at bounding box center [387, 93] width 10 height 10
click at [386, 91] on icon at bounding box center [387, 93] width 10 height 10
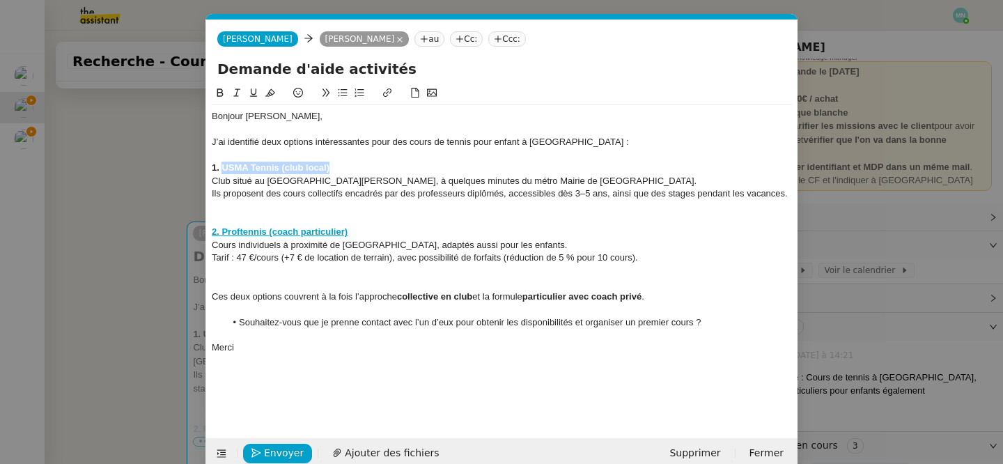
type input "USMA Tennis (club local)"
paste input "https://www.sport-finder.com/fr/center/usm-audonienne"
click at [372, 192] on link at bounding box center [358, 193] width 32 height 10
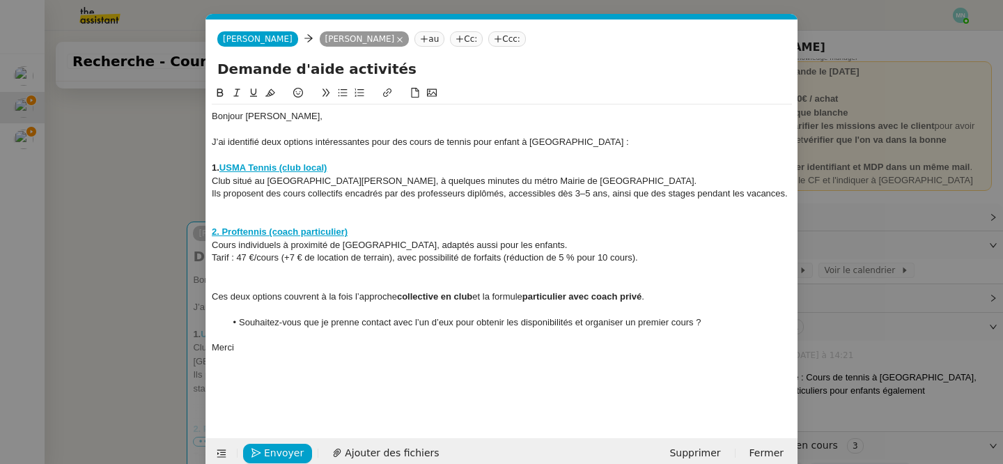
click at [324, 233] on strong "2. Proftennis (coach particulier)" at bounding box center [280, 231] width 136 height 10
click at [313, 249] on link "https://proftennis.com/cours-de-tennis-tout-pres-de-saint-ouen.html?utm_source=…" at bounding box center [266, 258] width 139 height 18
click at [383, 257] on link at bounding box center [388, 257] width 39 height 10
drag, startPoint x: 359, startPoint y: 230, endPoint x: 208, endPoint y: 230, distance: 151.1
click at [208, 230] on nz-spin "Bonjour Maurice, J’ai identifié deux options intéressantes pour des cours de te…" at bounding box center [501, 253] width 591 height 337
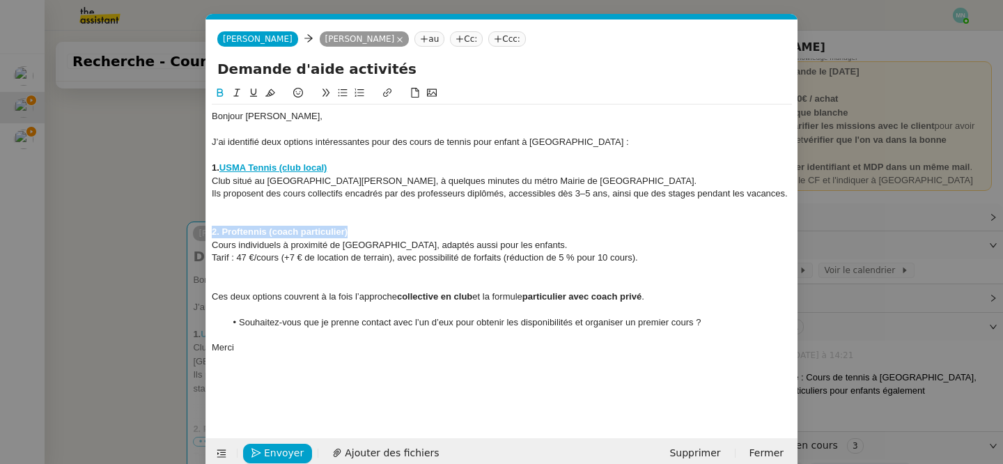
click at [389, 89] on icon at bounding box center [387, 93] width 10 height 10
type input "2. Proftennis (coach particulier)"
paste input "https://proftennis.com/cours-de-tennis-tout-pres-de-saint-ouen.html"
type input "https://proftennis.com/cours-de-tennis-tout-pres-de-saint-ouen.html"
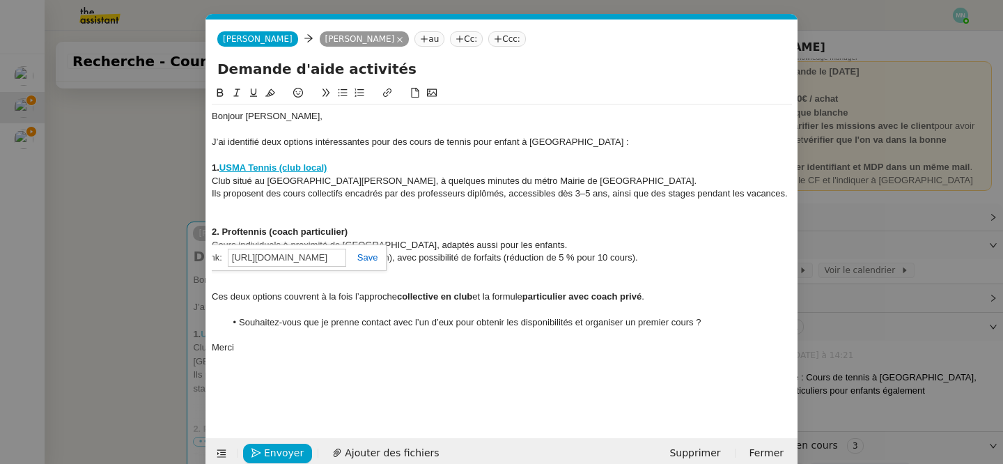
scroll to position [0, 0]
click at [374, 257] on link at bounding box center [362, 257] width 32 height 10
click at [441, 275] on div at bounding box center [502, 271] width 580 height 13
click at [148, 221] on nz-modal-container "Service TA - VOYAGE - PROPOSITION GLOBALE A utiliser dans le cadre de propositi…" at bounding box center [501, 232] width 1003 height 464
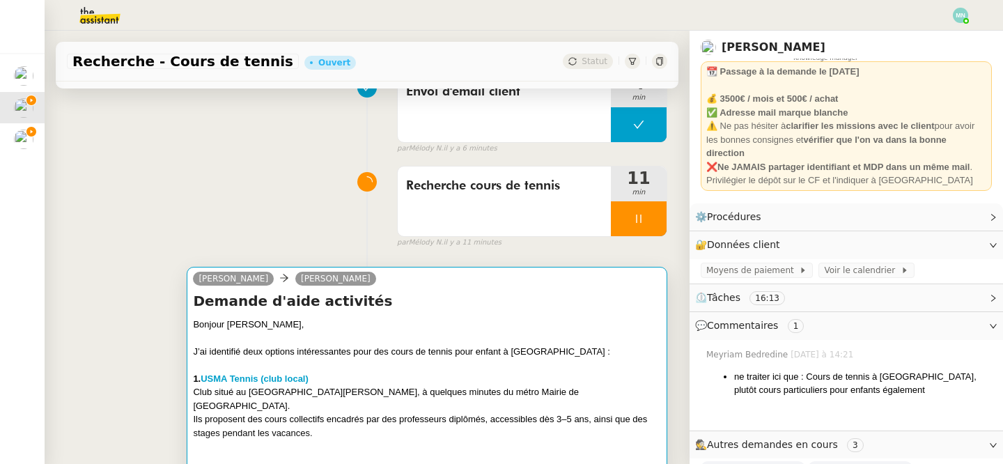
scroll to position [56, 0]
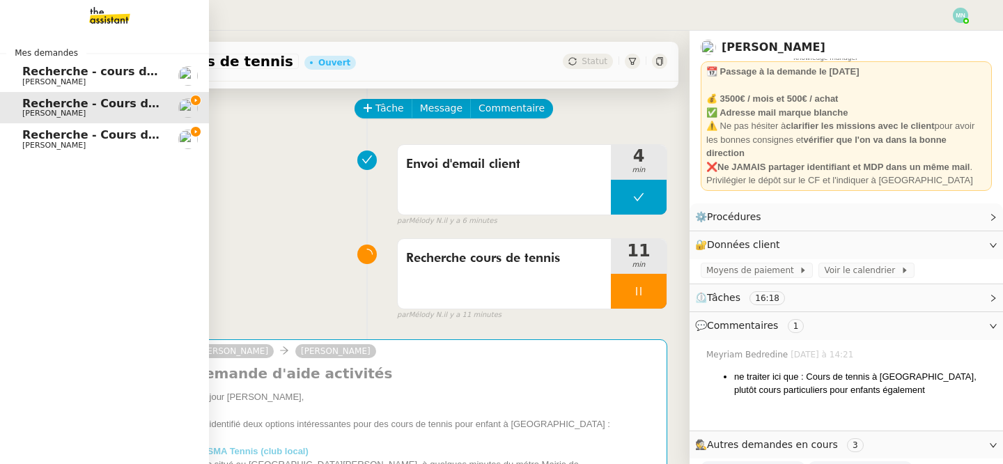
click at [51, 139] on span "Recherche - Cours de batterie pour enfant" at bounding box center [155, 134] width 266 height 13
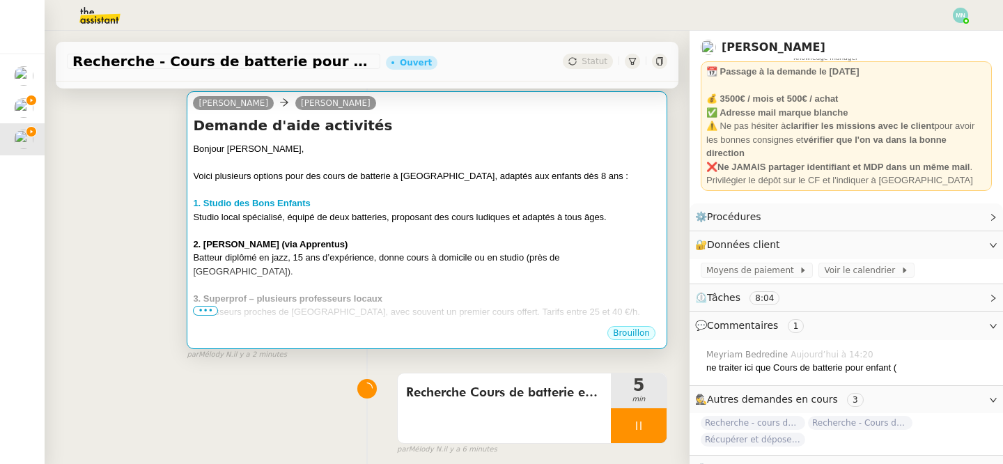
scroll to position [206, 0]
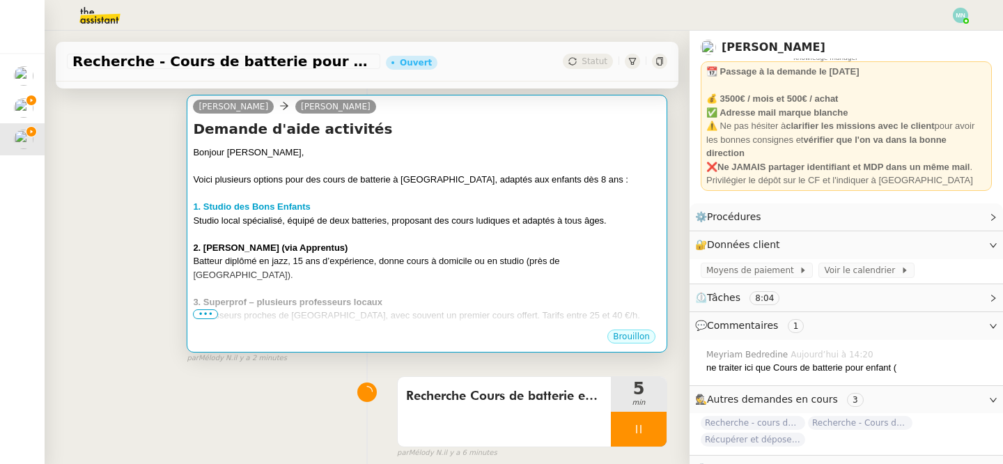
click at [456, 295] on div "3. Superprof – plusieurs professeurs locaux" at bounding box center [427, 302] width 468 height 14
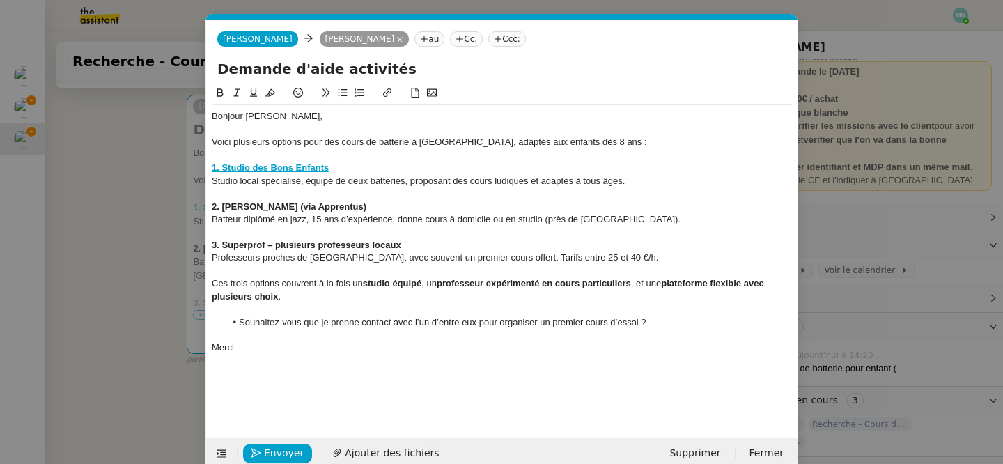
scroll to position [0, 29]
drag, startPoint x: 327, startPoint y: 205, endPoint x: 189, endPoint y: 205, distance: 137.9
click at [189, 205] on nz-modal-container "Service TA - VOYAGE - PROPOSITION GLOBALE A utiliser dans le cadre de propositi…" at bounding box center [501, 232] width 1003 height 464
click at [393, 91] on button at bounding box center [387, 93] width 17 height 16
type input "2. [PERSON_NAME] (via Apprentus)"
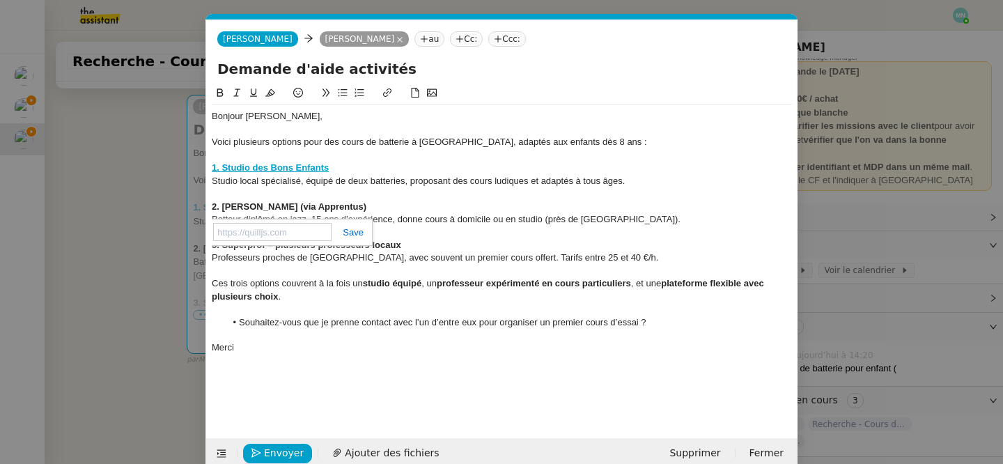
paste input "https://www.apprentus.fr/cours-particuliers/saint-ouen/art-musique/batterie/bat…"
type input "https://www.apprentus.fr/cours-particuliers/saint-ouen/art-musique/batterie/bat…"
click at [350, 233] on link at bounding box center [347, 232] width 32 height 10
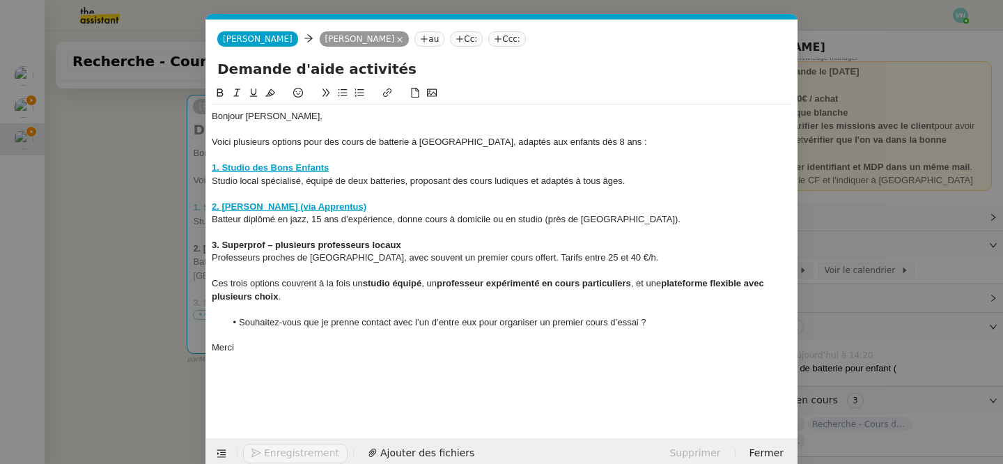
click at [237, 230] on div at bounding box center [502, 232] width 580 height 13
click at [61, 161] on nz-modal-container "Service TA - VOYAGE - PROPOSITION GLOBALE A utiliser dans le cadre de propositi…" at bounding box center [501, 232] width 1003 height 464
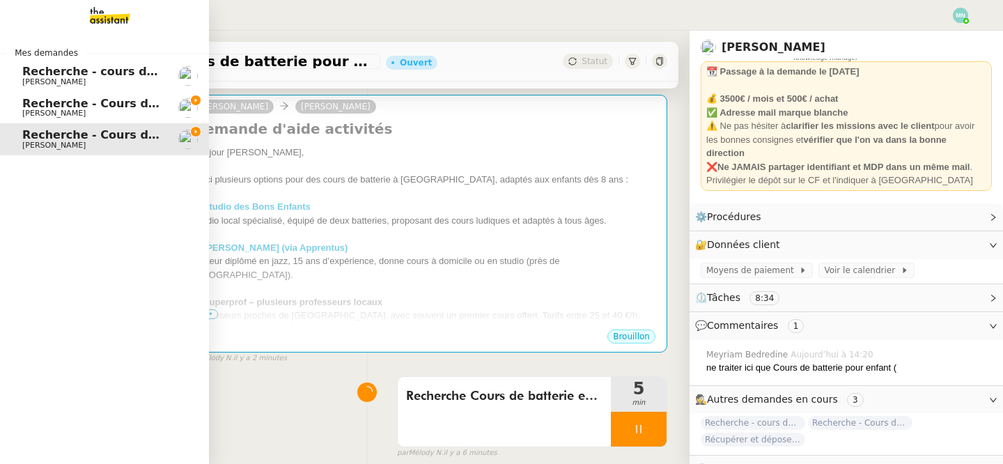
click at [26, 95] on link "Recherche - Cours de tennis [PERSON_NAME]" at bounding box center [104, 108] width 209 height 32
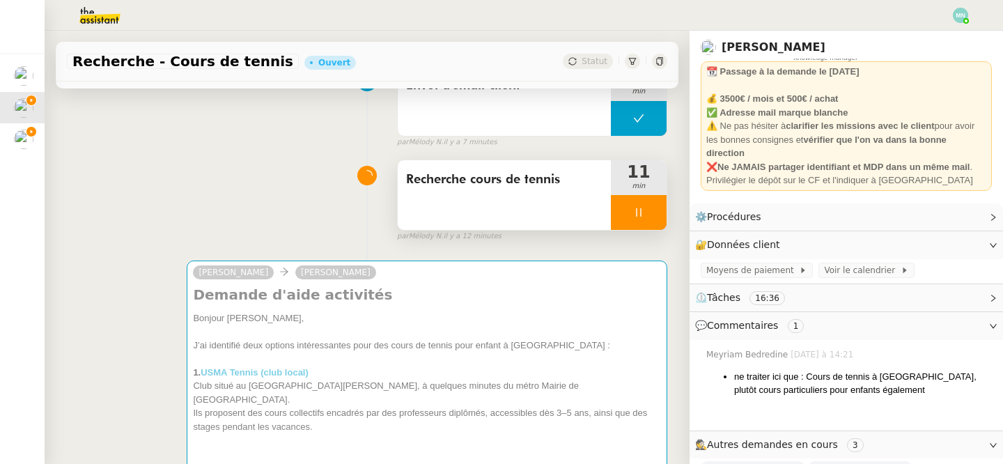
scroll to position [119, 0]
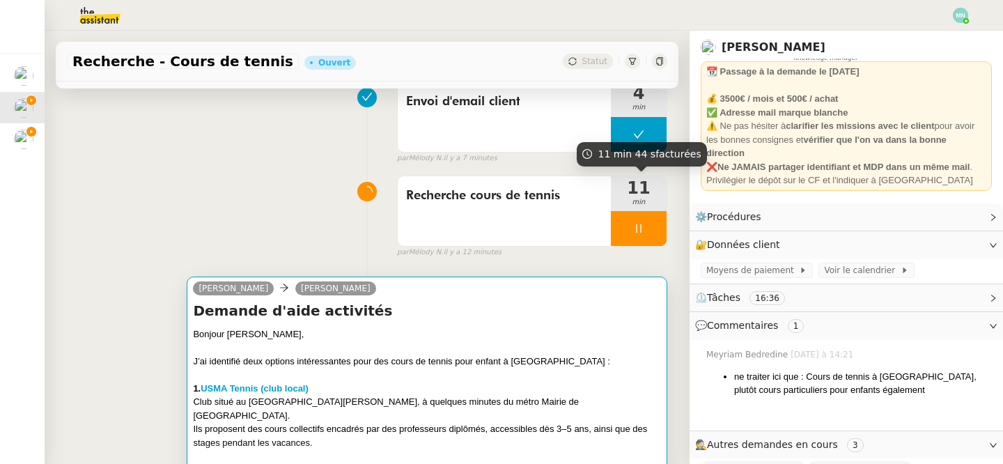
click at [560, 311] on h4 "Demande d'aide activités" at bounding box center [427, 310] width 468 height 19
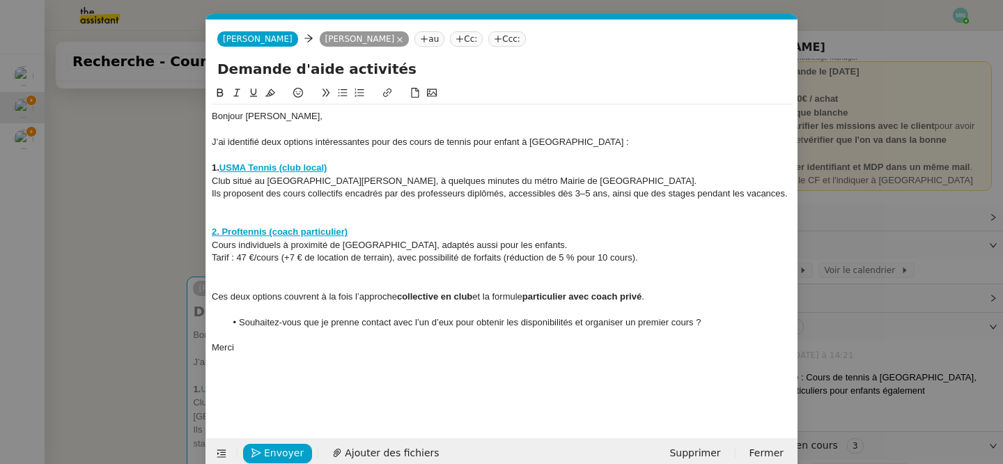
scroll to position [22, 0]
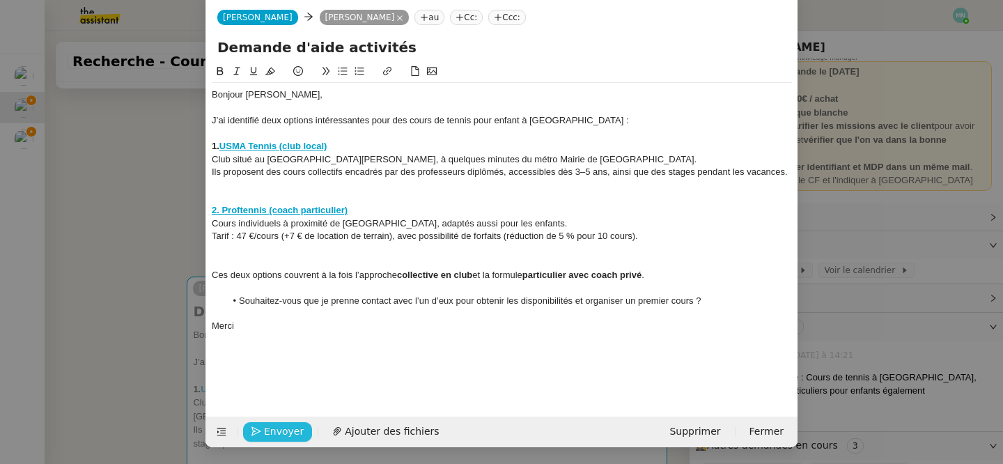
click at [266, 438] on span "Envoyer" at bounding box center [284, 431] width 40 height 16
click at [274, 439] on button "Confirmer l'envoi" at bounding box center [299, 431] width 113 height 19
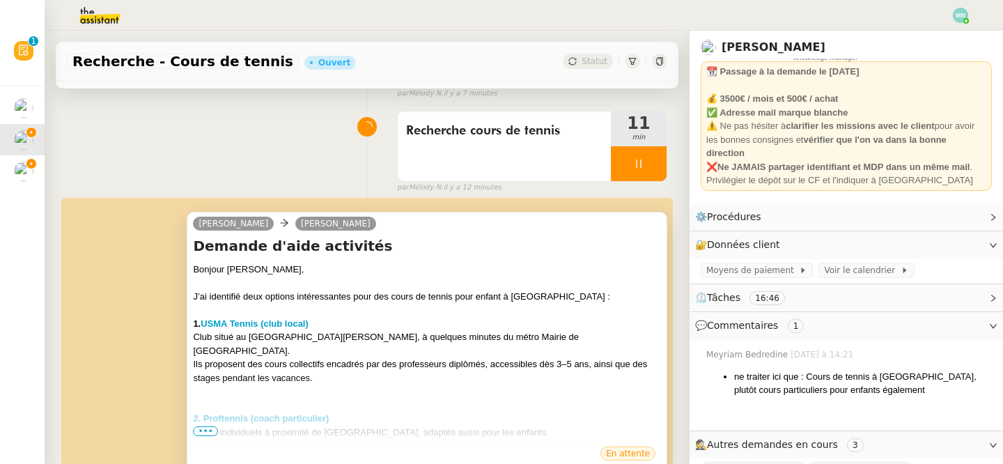
scroll to position [0, 0]
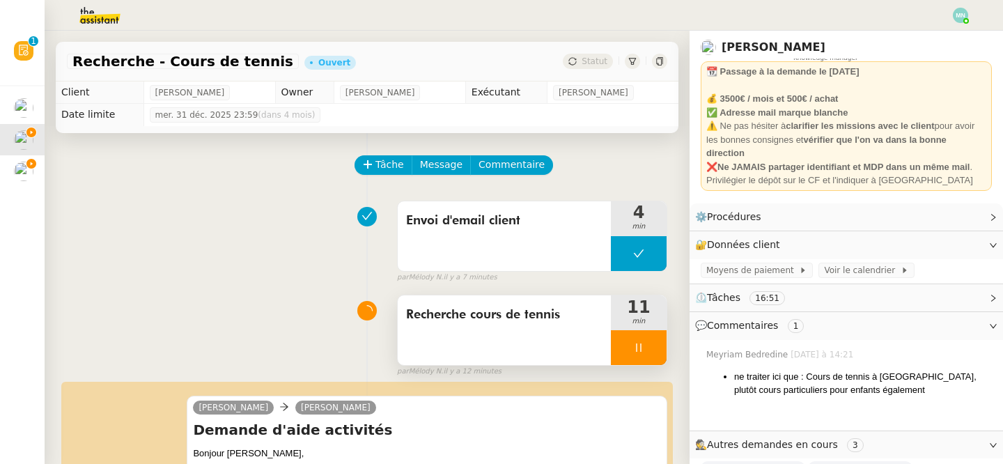
click at [631, 335] on div at bounding box center [639, 347] width 56 height 35
click at [645, 340] on button at bounding box center [652, 347] width 28 height 35
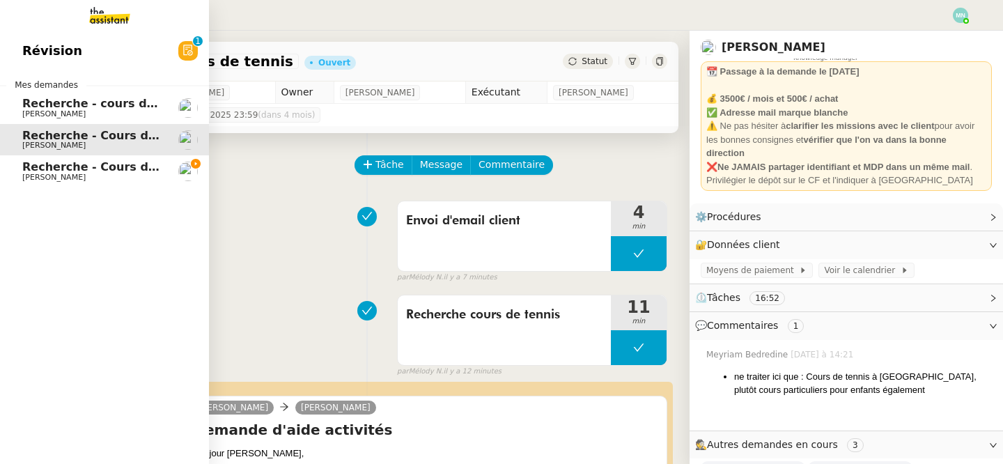
click at [47, 175] on span "[PERSON_NAME]" at bounding box center [53, 177] width 63 height 9
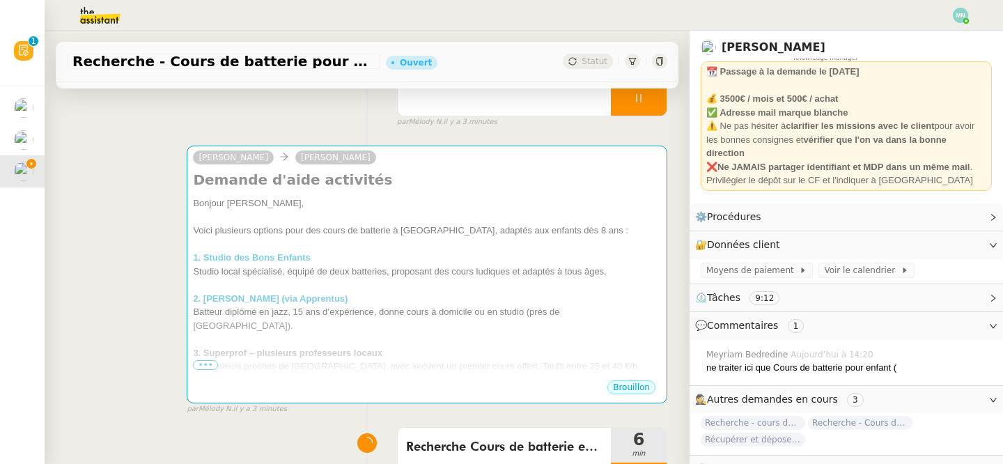
scroll to position [161, 0]
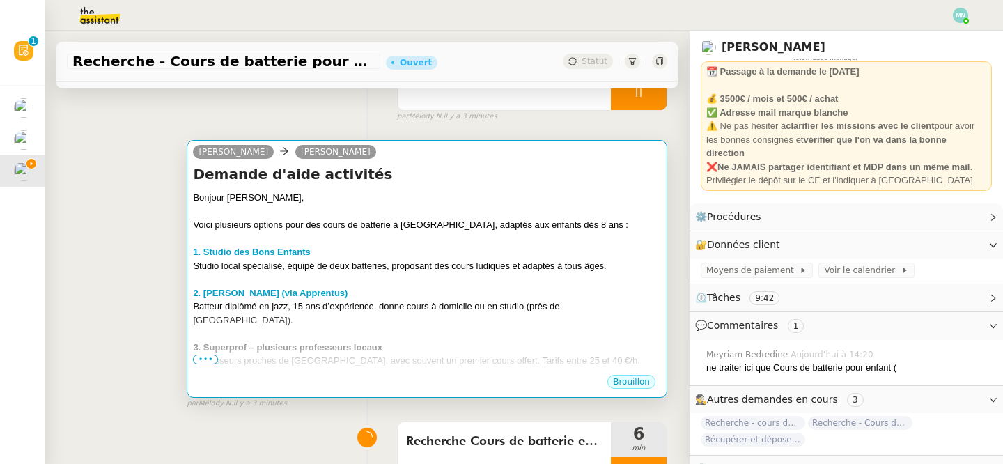
click at [460, 295] on div "2. [PERSON_NAME] (via Apprentus)" at bounding box center [427, 293] width 468 height 14
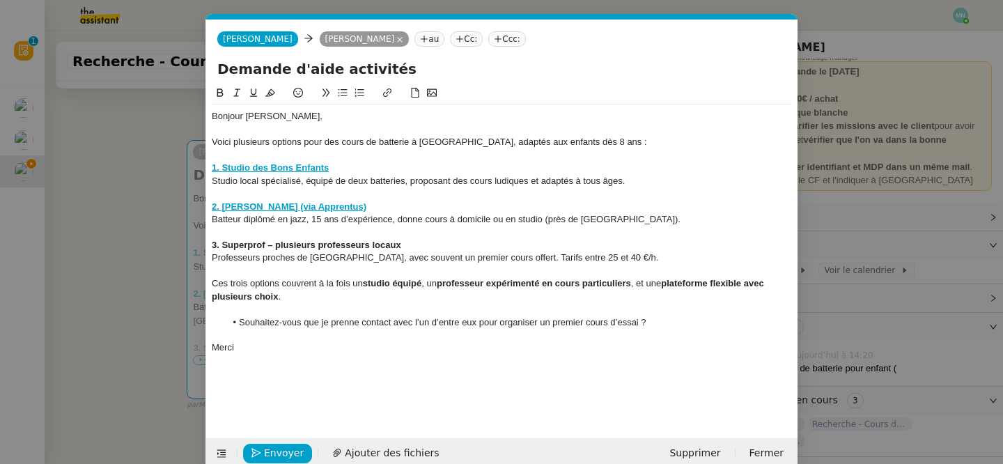
scroll to position [0, 29]
drag, startPoint x: 421, startPoint y: 240, endPoint x: 214, endPoint y: 250, distance: 207.1
click at [214, 250] on div "3. Superprof – plusieurs professeurs locaux" at bounding box center [502, 245] width 580 height 13
click at [387, 92] on icon at bounding box center [387, 92] width 8 height 8
type input "3. Superprof – plusieurs professeurs locaux"
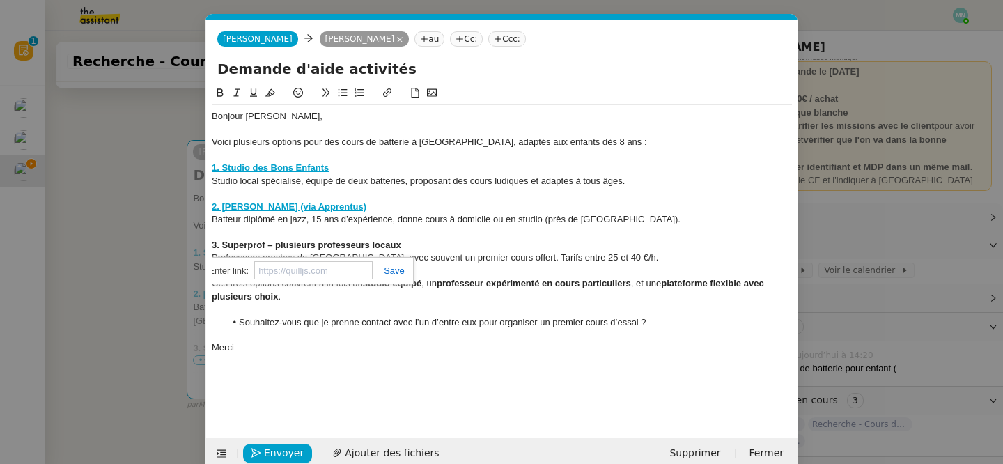
paste input "https://www.superprof.fr/s/batterie,Saint-Ouen-sur-Seine,48.91185600,2.33376400…"
type input "https://www.superprof.fr/s/batterie,Saint-Ouen-sur-Seine,48.91185600,2.33376400…"
click at [395, 268] on link at bounding box center [388, 270] width 32 height 10
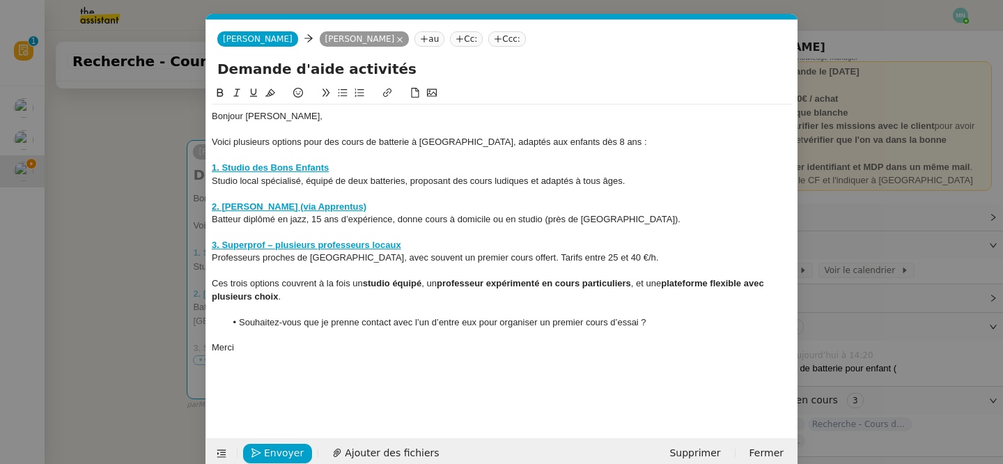
click at [397, 331] on div at bounding box center [502, 335] width 580 height 13
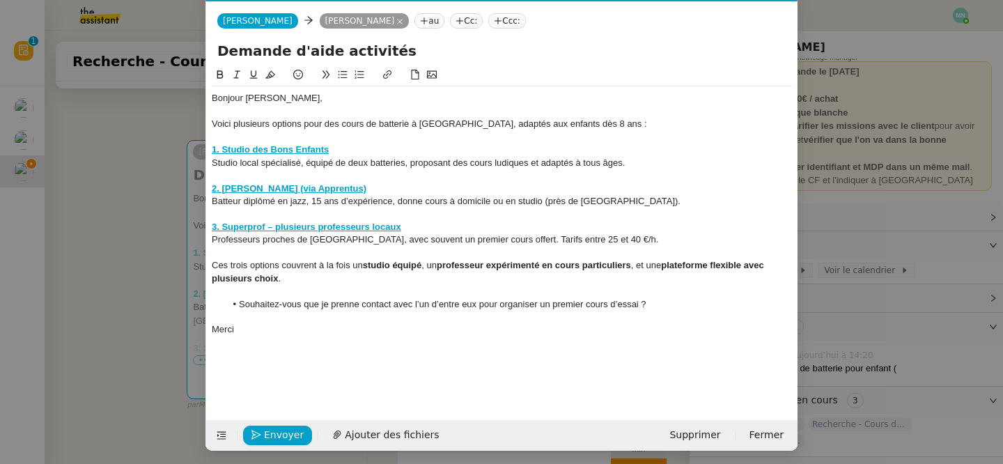
scroll to position [21, 0]
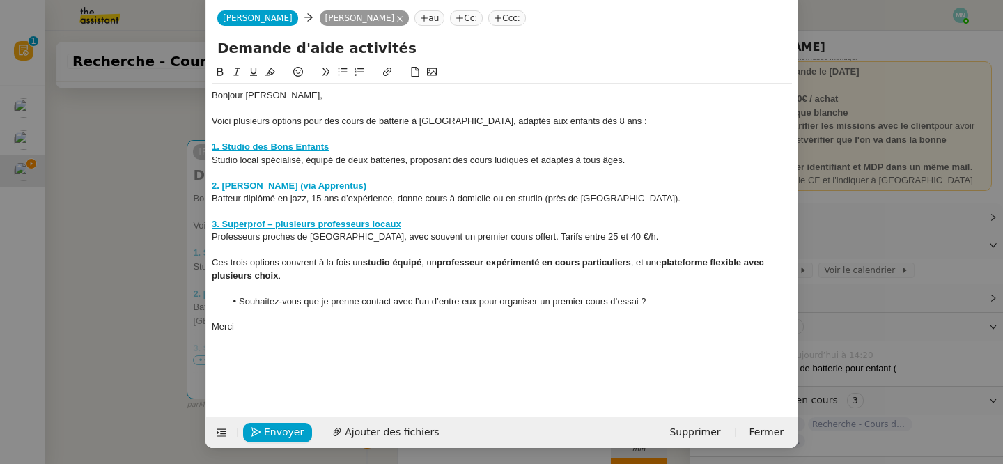
click at [178, 331] on nz-modal-container "Service TA - VOYAGE - PROPOSITION GLOBALE A utiliser dans le cadre de propositi…" at bounding box center [501, 232] width 1003 height 464
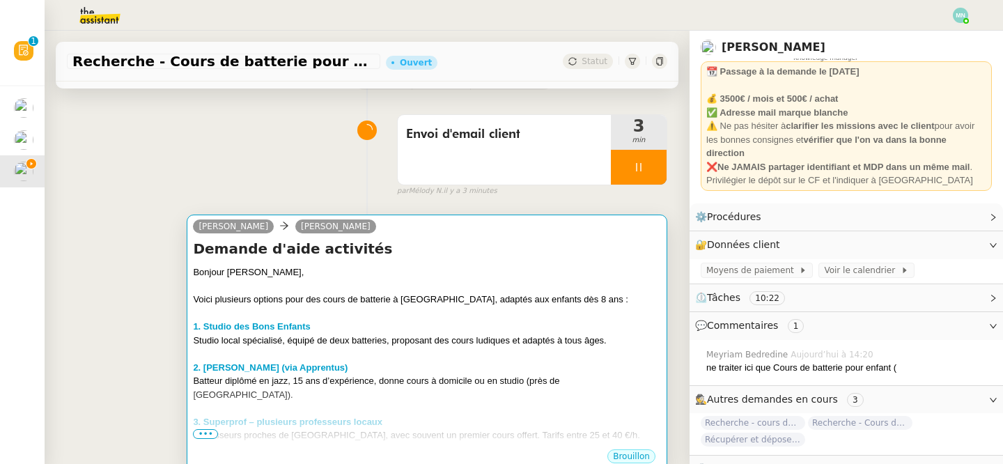
scroll to position [0, 0]
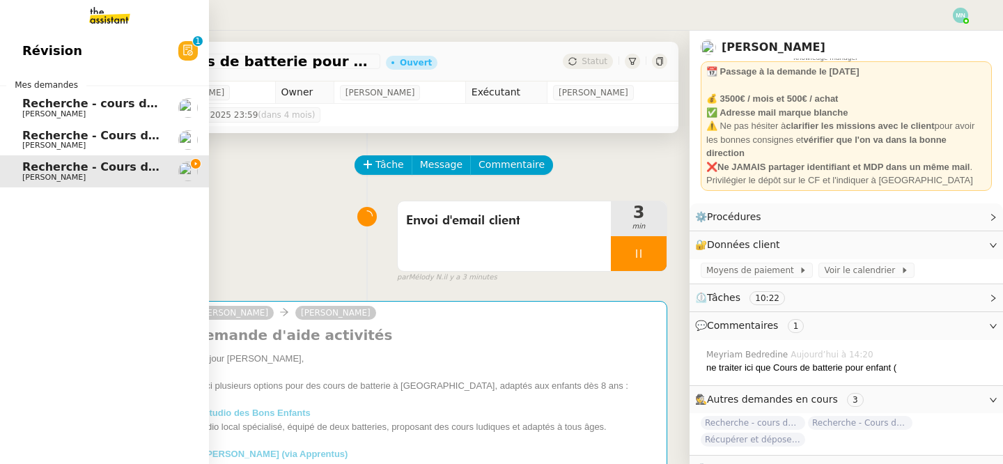
click at [31, 109] on span "Recherche - cours de piano adulte" at bounding box center [129, 103] width 214 height 13
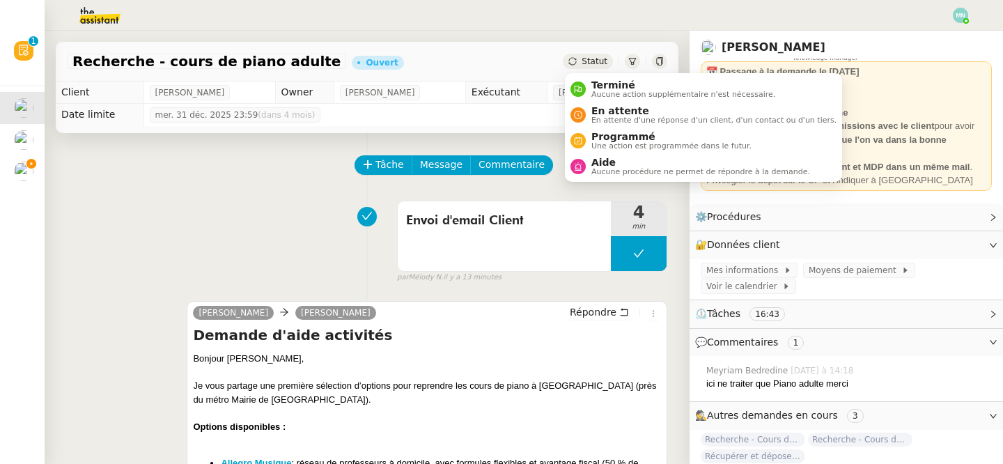
click at [594, 62] on span "Statut" at bounding box center [594, 61] width 26 height 10
click at [620, 118] on span "En attente d'une réponse d'un client, d'un contact ou d'un tiers." at bounding box center [713, 120] width 245 height 8
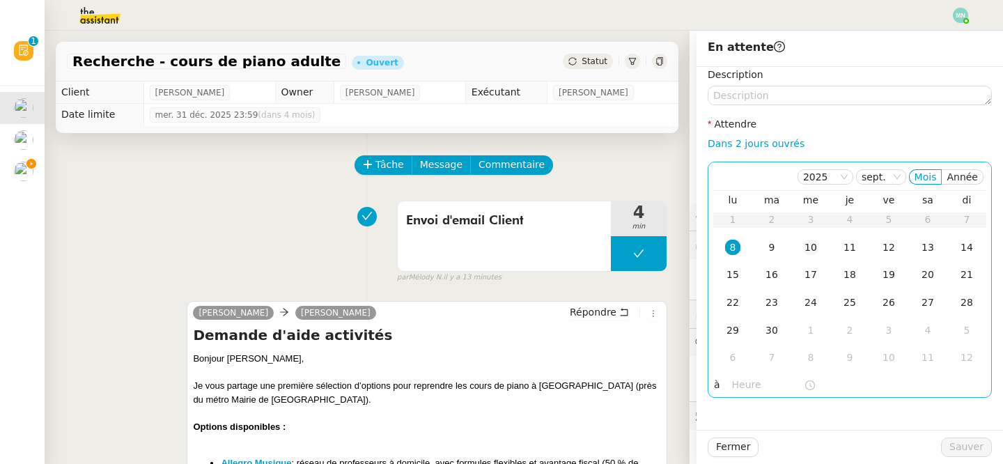
click at [810, 251] on div "10" at bounding box center [810, 247] width 15 height 15
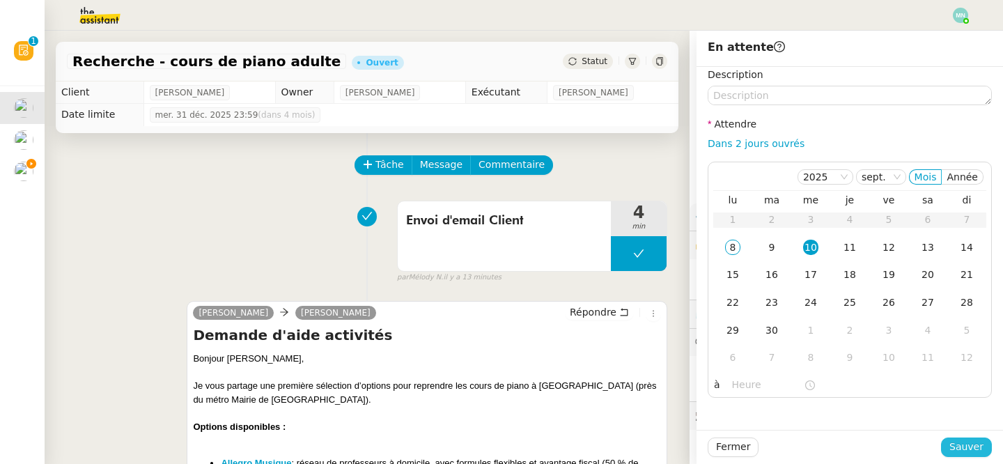
click at [969, 450] on span "Sauver" at bounding box center [966, 447] width 34 height 16
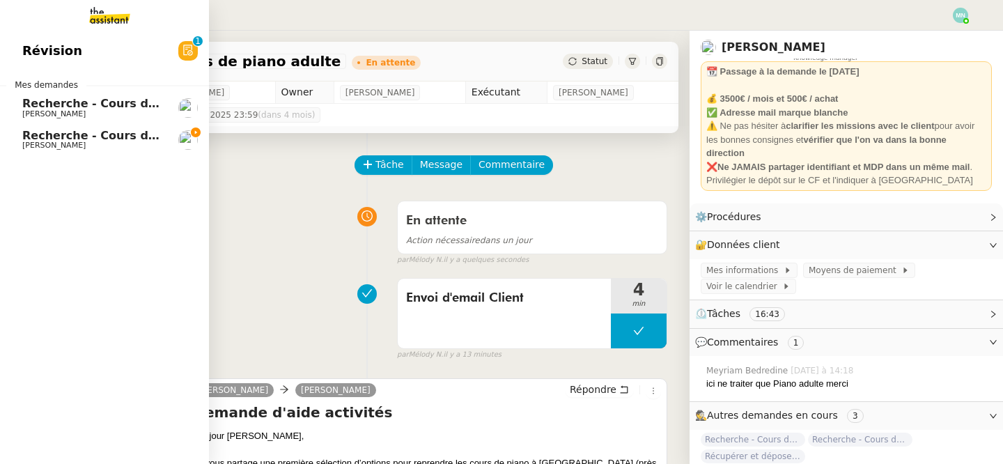
click at [70, 139] on span "Recherche - Cours de batterie pour enfant" at bounding box center [155, 135] width 266 height 13
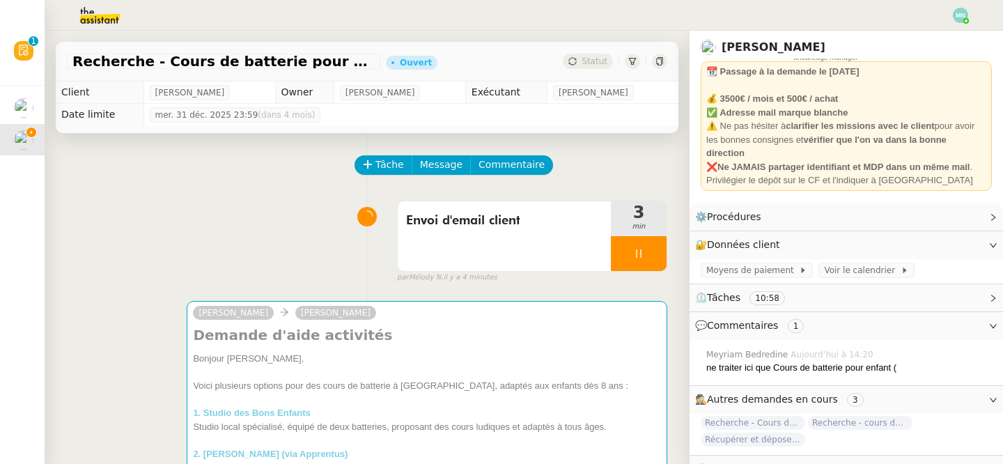
click at [957, 11] on img at bounding box center [959, 15] width 15 height 15
click at [936, 36] on li "Suivi" at bounding box center [922, 39] width 91 height 19
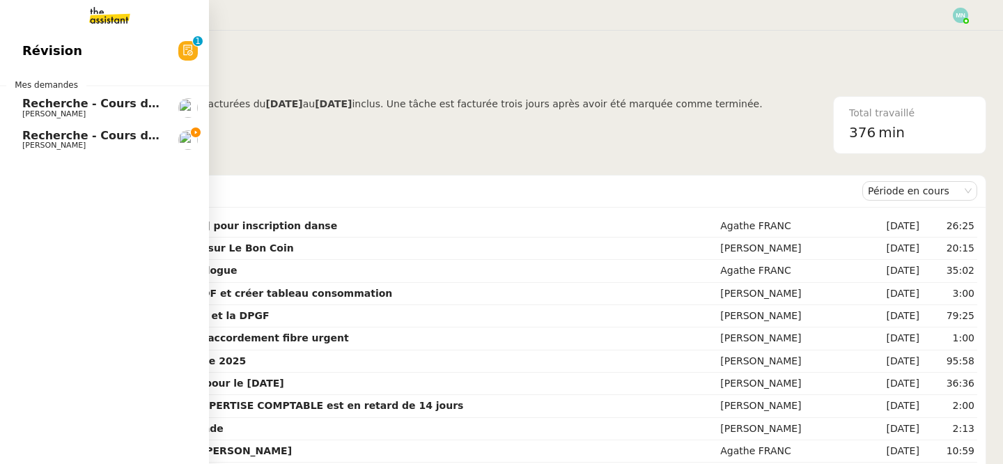
click at [62, 142] on span "[PERSON_NAME]" at bounding box center [53, 145] width 63 height 9
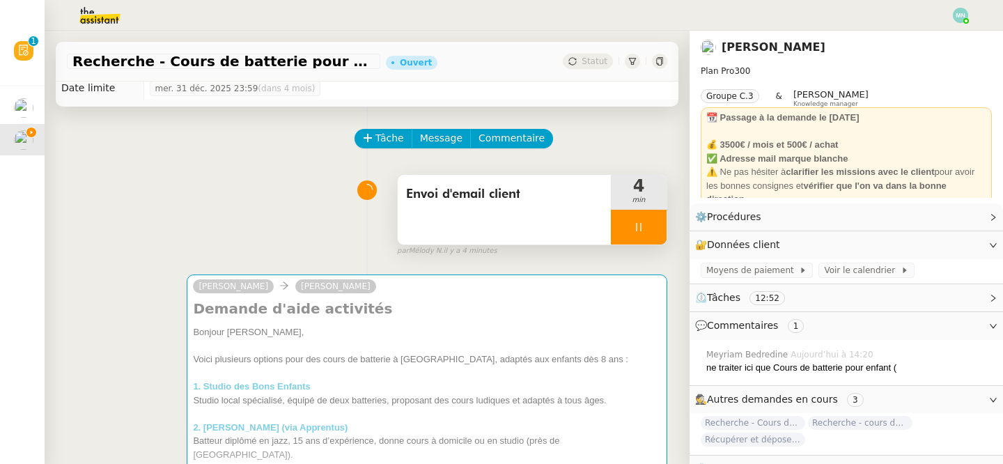
scroll to position [19, 0]
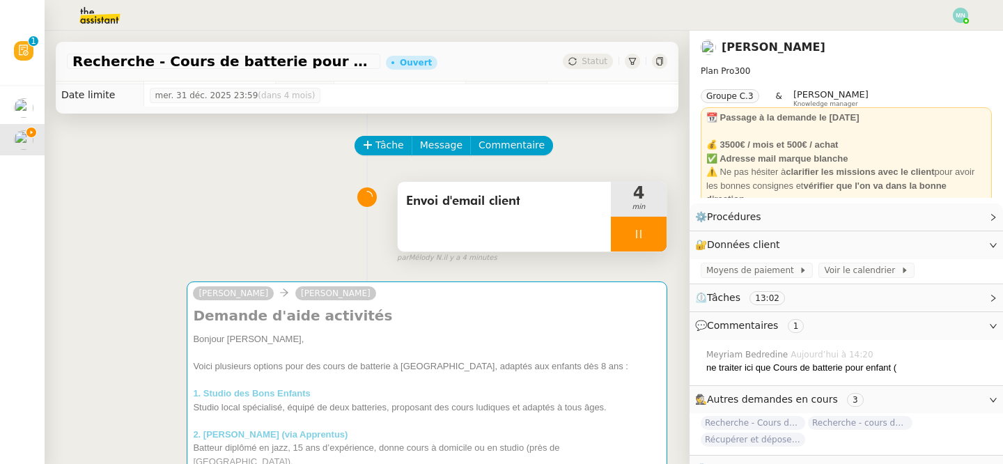
click at [626, 228] on div at bounding box center [639, 234] width 56 height 35
click at [660, 229] on button at bounding box center [652, 234] width 28 height 35
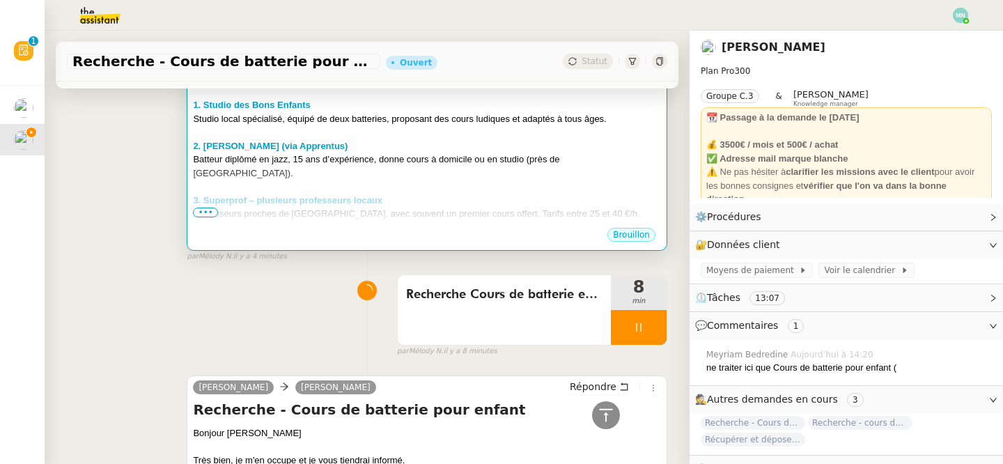
click at [534, 207] on div "Professeurs proches de [GEOGRAPHIC_DATA], avec souvent un premier cours offert.…" at bounding box center [427, 214] width 468 height 14
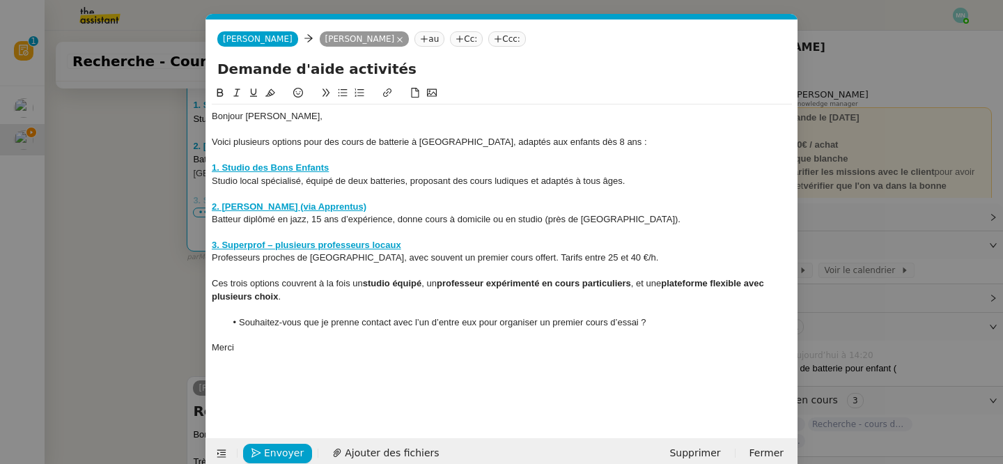
scroll to position [22, 0]
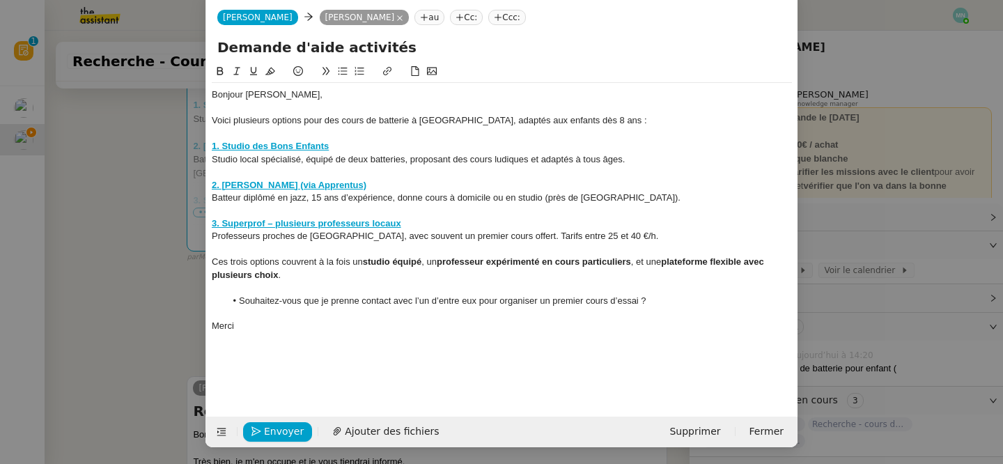
click at [113, 191] on nz-modal-container "Service TA - VOYAGE - PROPOSITION GLOBALE A utiliser dans le cadre de propositi…" at bounding box center [501, 232] width 1003 height 464
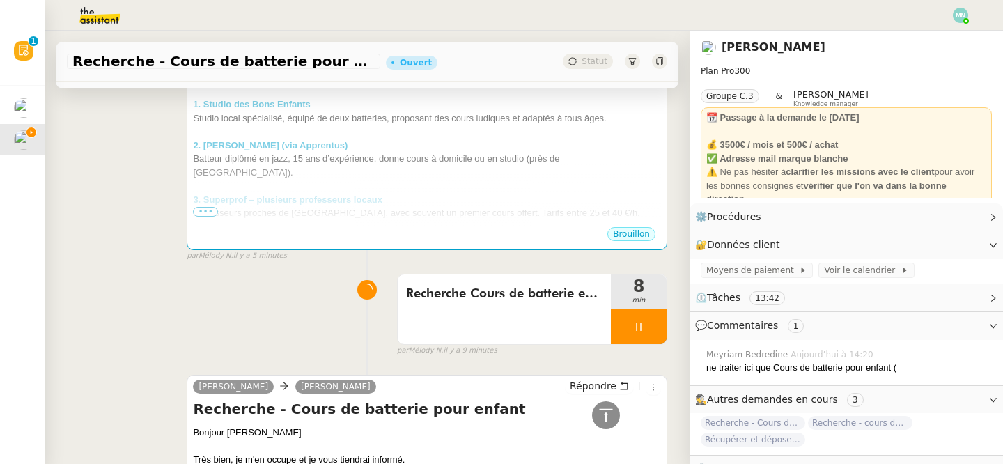
scroll to position [308, 0]
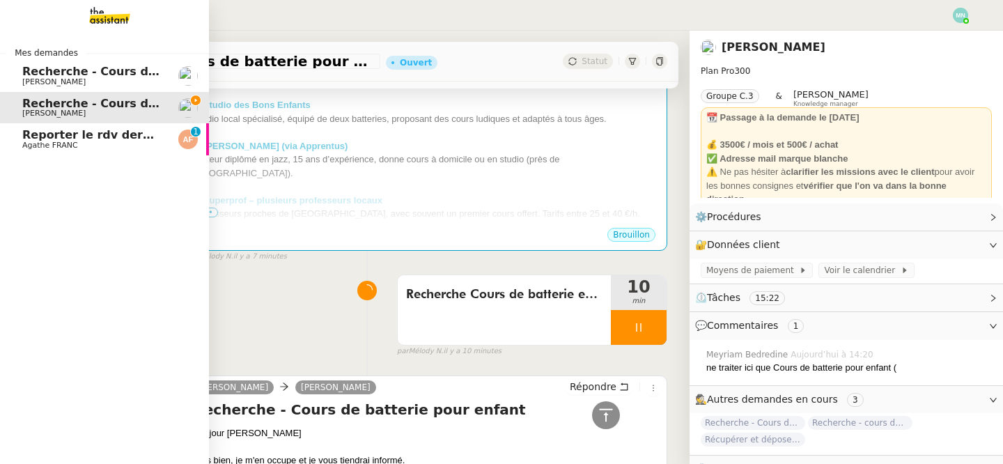
click at [38, 146] on span "Agathe FRANC" at bounding box center [50, 145] width 56 height 9
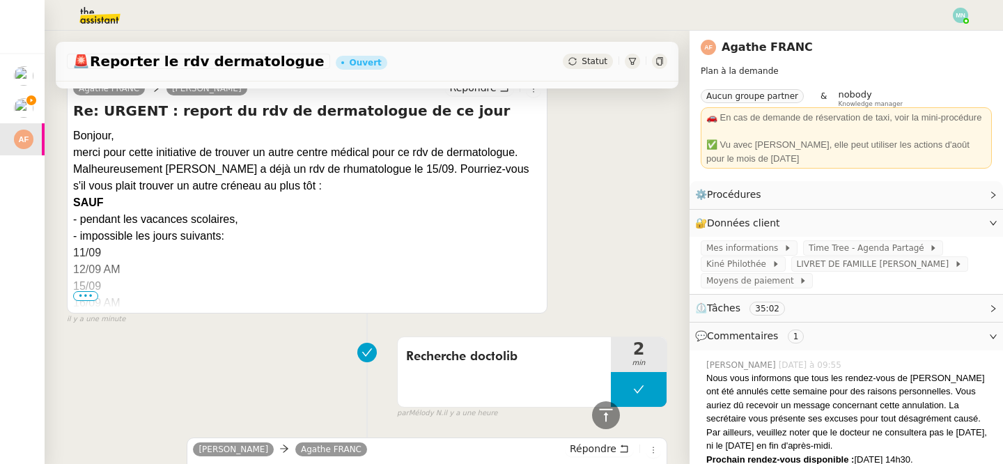
scroll to position [293, 0]
click at [87, 295] on span "•••" at bounding box center [85, 297] width 25 height 10
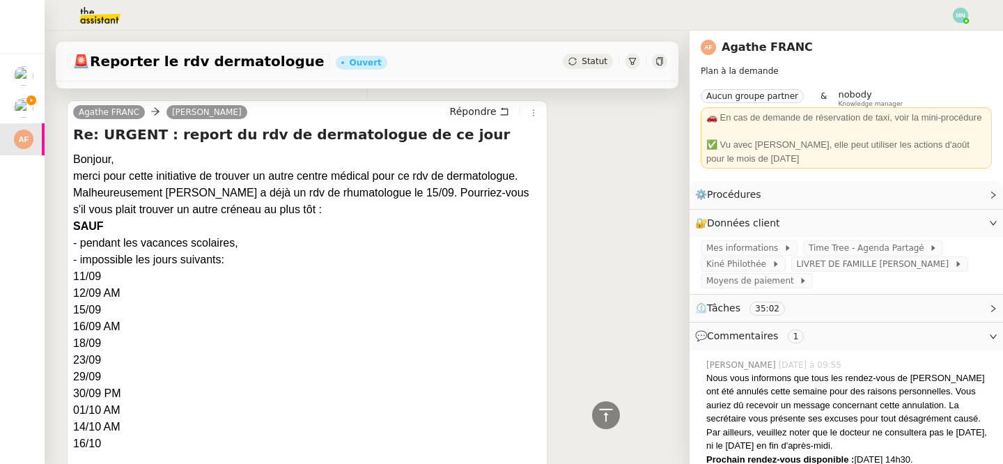
scroll to position [257, 0]
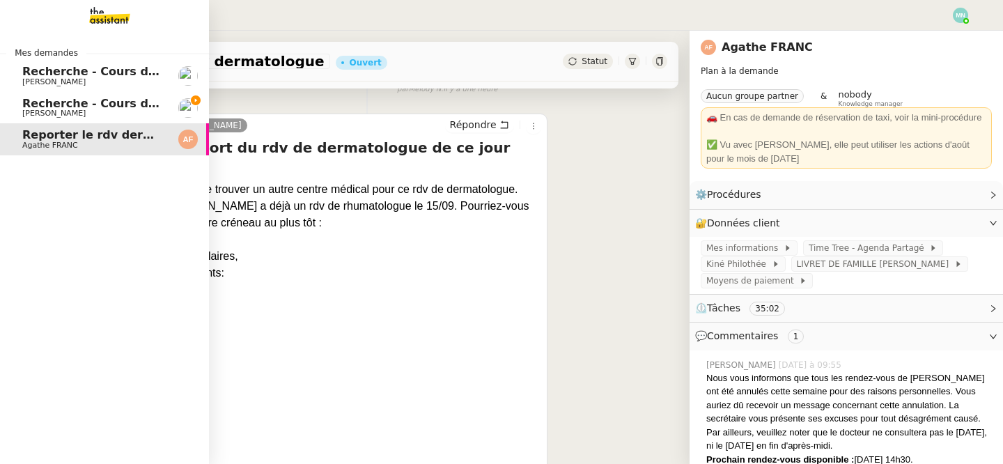
click at [43, 100] on span "Recherche - Cours de batterie pour enfant" at bounding box center [155, 103] width 266 height 13
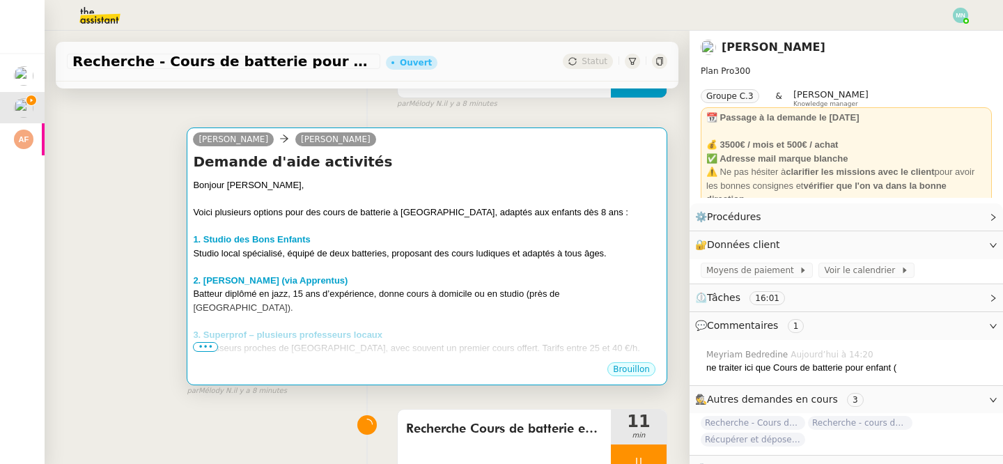
scroll to position [170, 0]
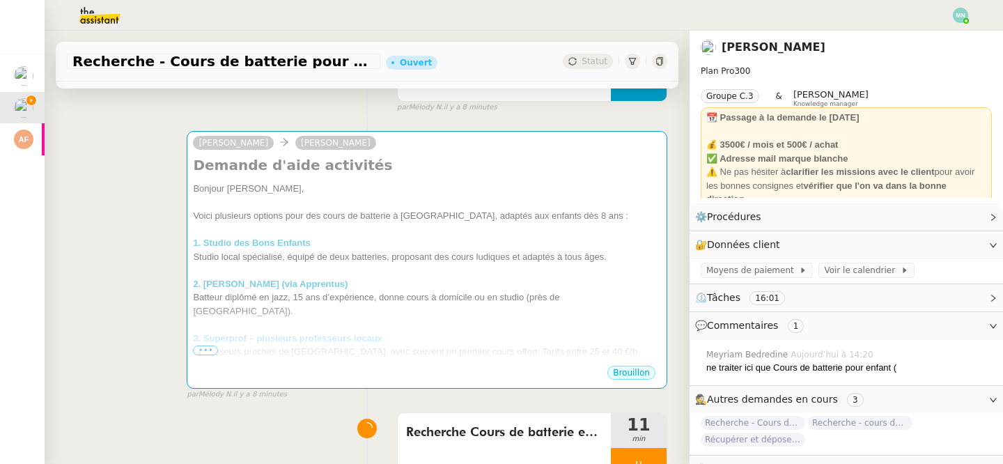
click at [109, 13] on img at bounding box center [89, 15] width 108 height 31
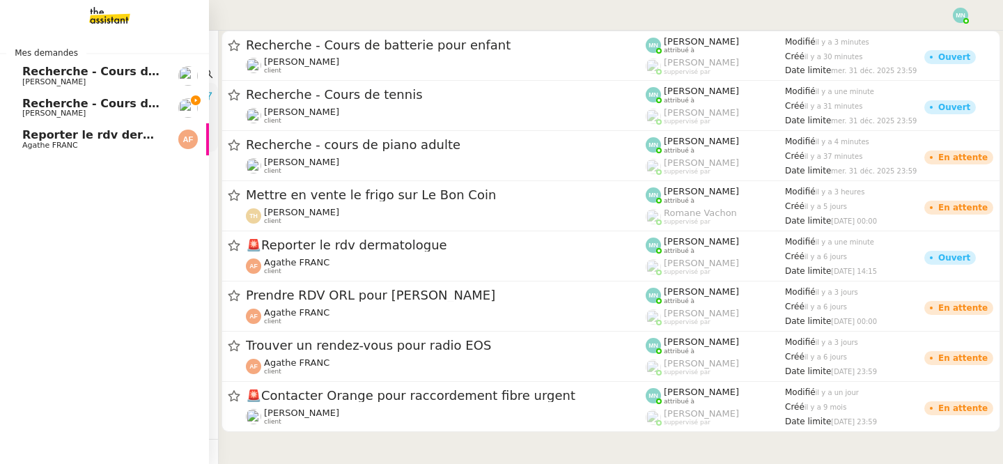
click at [29, 113] on span "[PERSON_NAME]" at bounding box center [53, 113] width 63 height 9
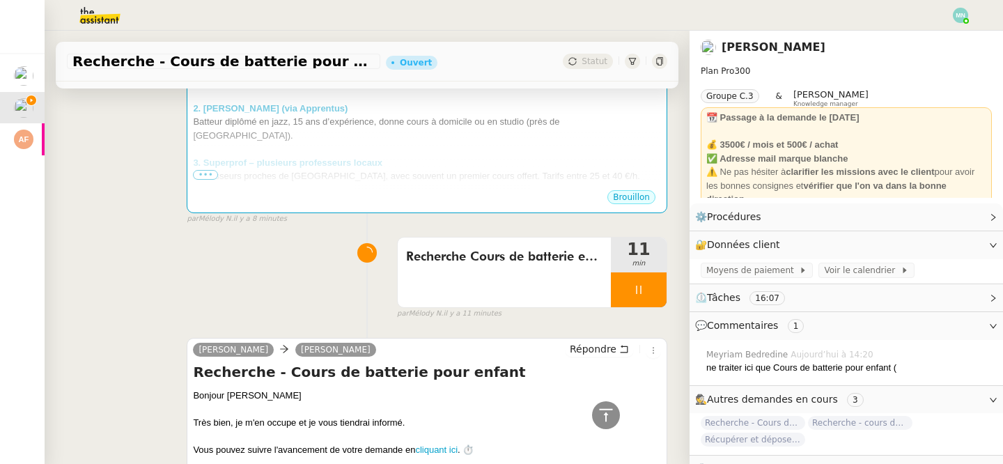
scroll to position [251, 0]
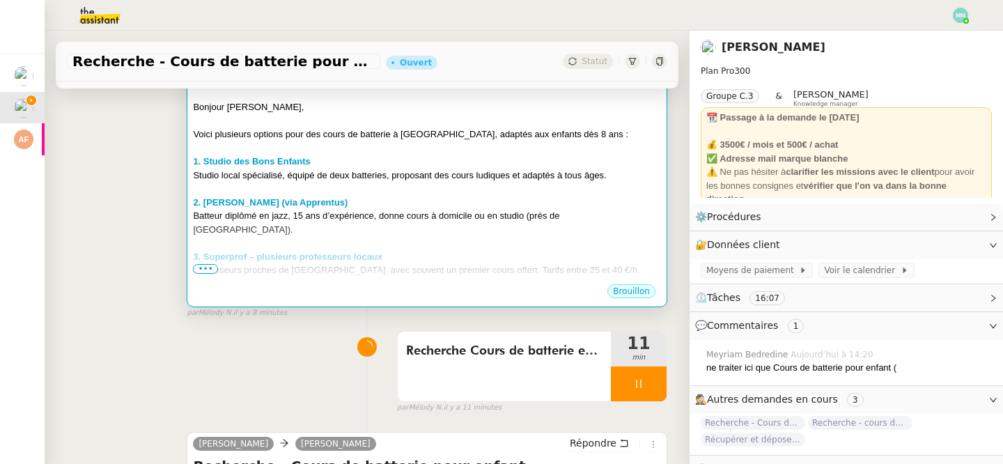
click at [536, 277] on div at bounding box center [427, 284] width 468 height 14
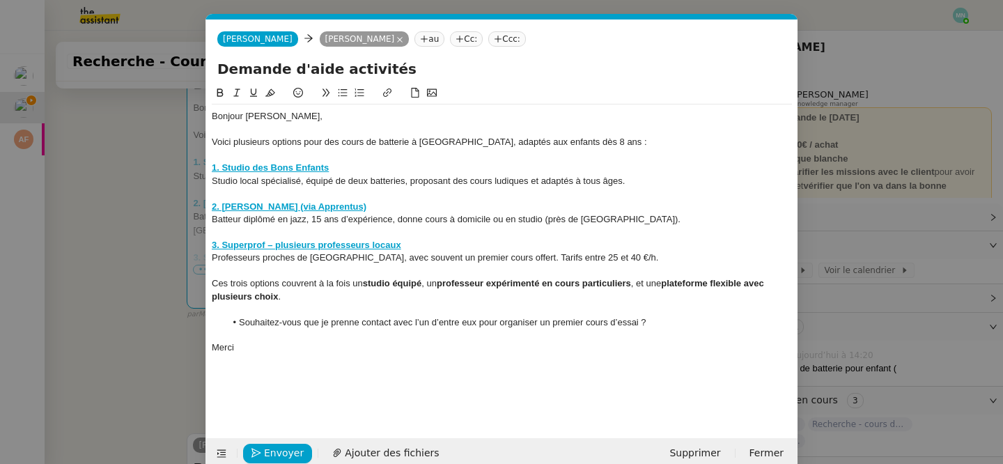
scroll to position [0, 29]
click at [286, 451] on span "Envoyer" at bounding box center [284, 453] width 40 height 16
click at [286, 451] on span "Confirmer l'envoi" at bounding box center [306, 453] width 84 height 16
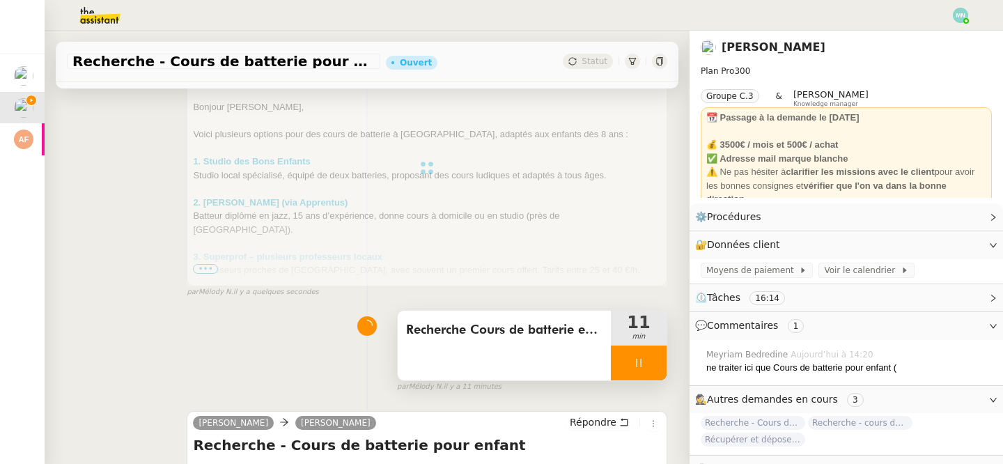
click at [634, 351] on div "Recherche Cours de batterie enfant 11 min" at bounding box center [532, 345] width 270 height 71
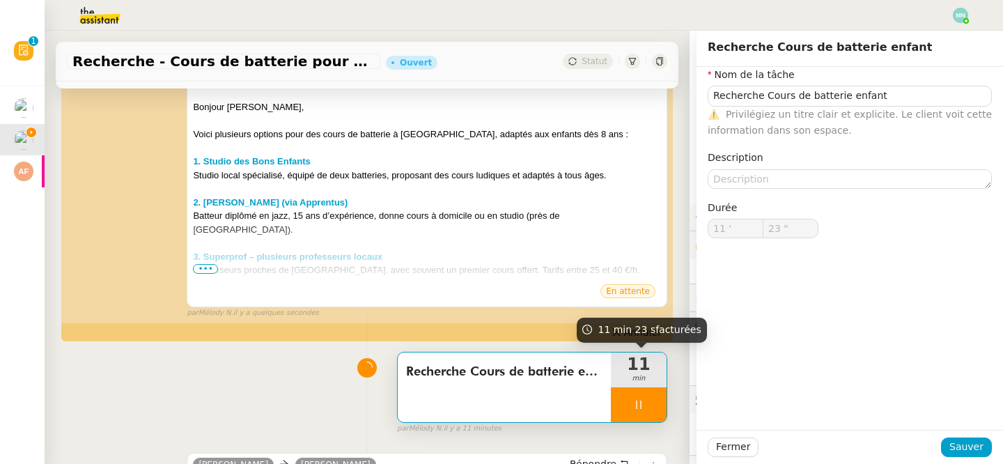
type input "Recherche Cours de batterie enfant"
type input "11 '"
type input "24 ""
type input "Recherche Cours de batterie enfant"
type input "11 '"
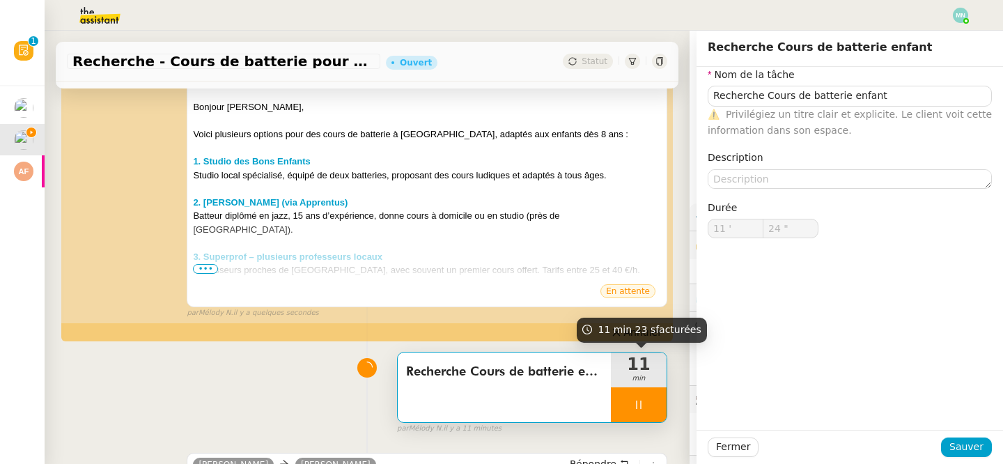
type input "24 ""
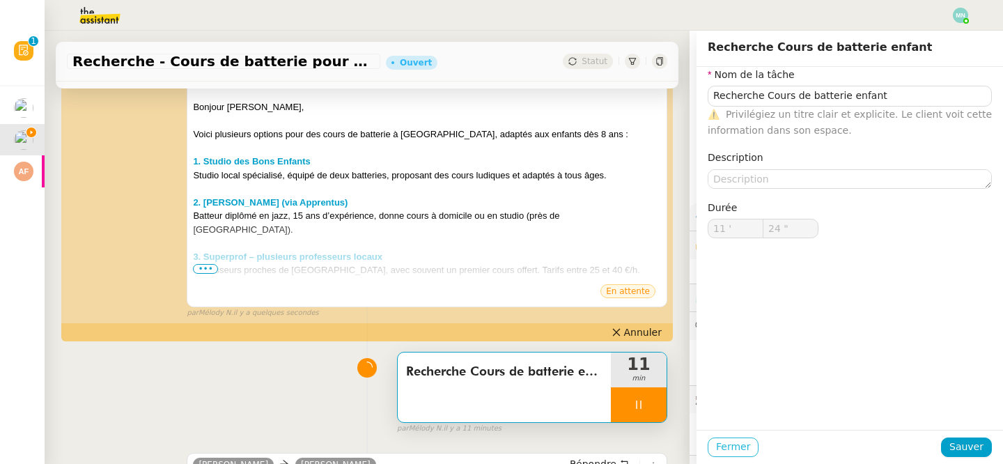
click at [737, 443] on span "Fermer" at bounding box center [733, 447] width 34 height 16
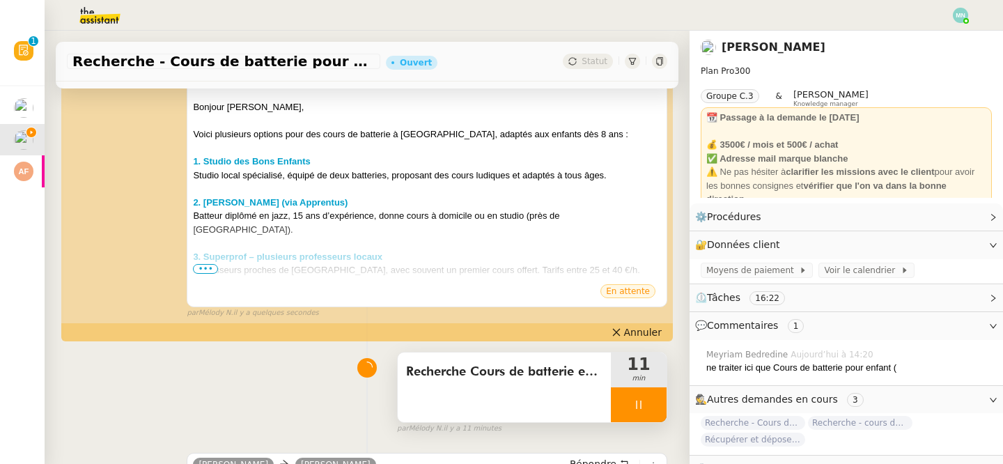
click at [624, 405] on div at bounding box center [639, 404] width 56 height 35
click at [654, 407] on icon at bounding box center [652, 404] width 11 height 11
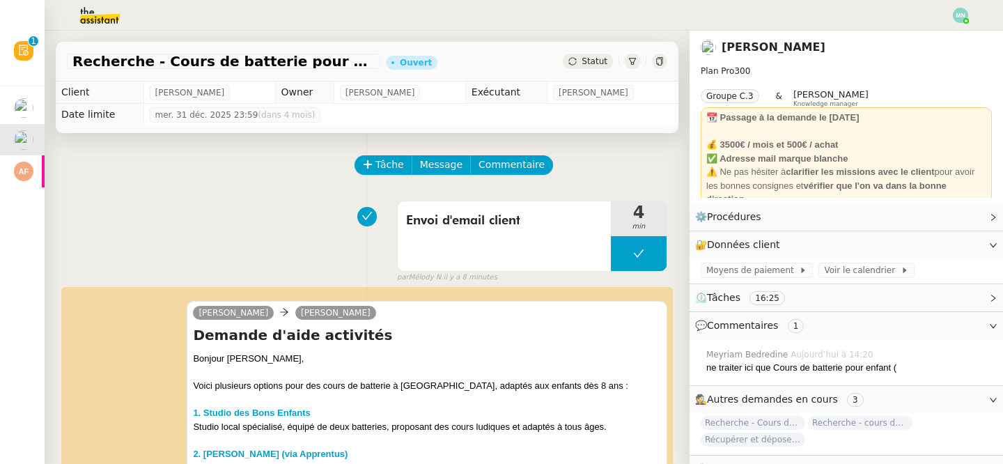
click at [961, 10] on img at bounding box center [959, 15] width 15 height 15
click at [940, 35] on li "Suivi" at bounding box center [922, 39] width 91 height 19
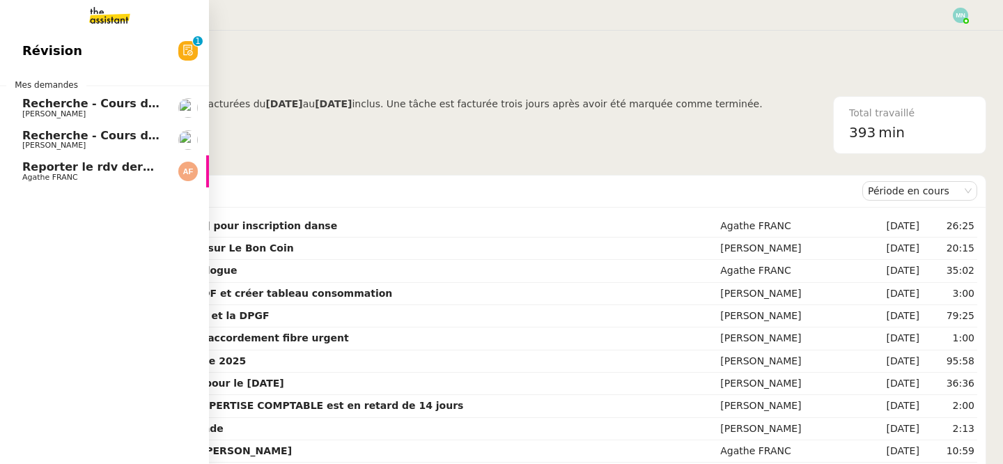
click at [93, 171] on span "Reporter le rdv dermatologue" at bounding box center [115, 166] width 187 height 13
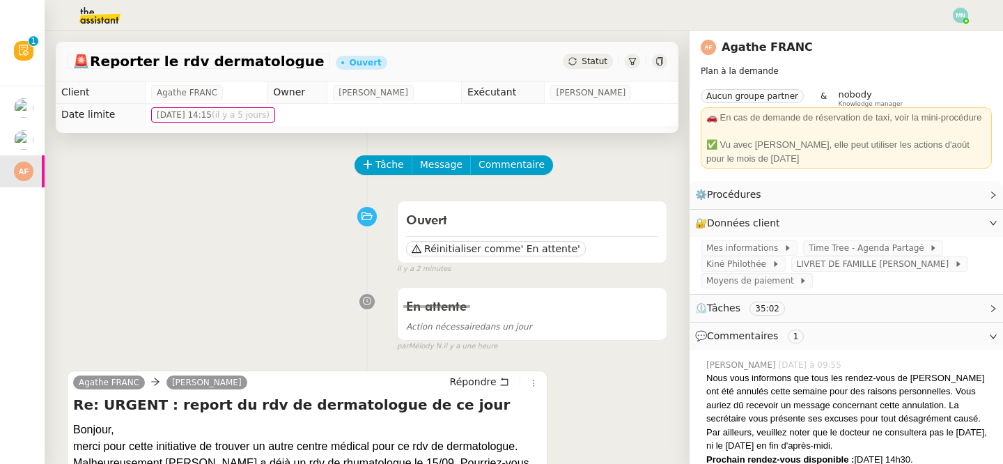
click at [98, 18] on img at bounding box center [89, 15] width 108 height 31
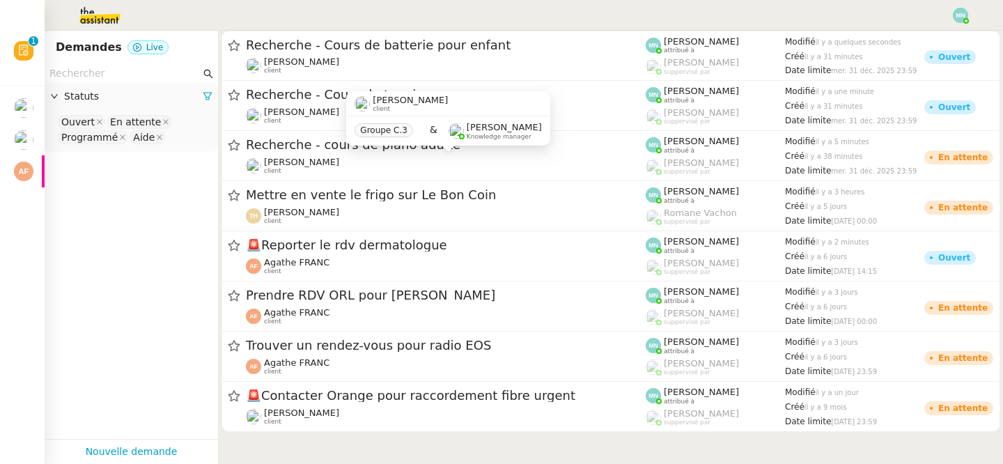
click at [346, 154] on div "Maurice N'Diaye client Groupe C.3 & Frédérique Albert Knowledge manager" at bounding box center [447, 123] width 203 height 65
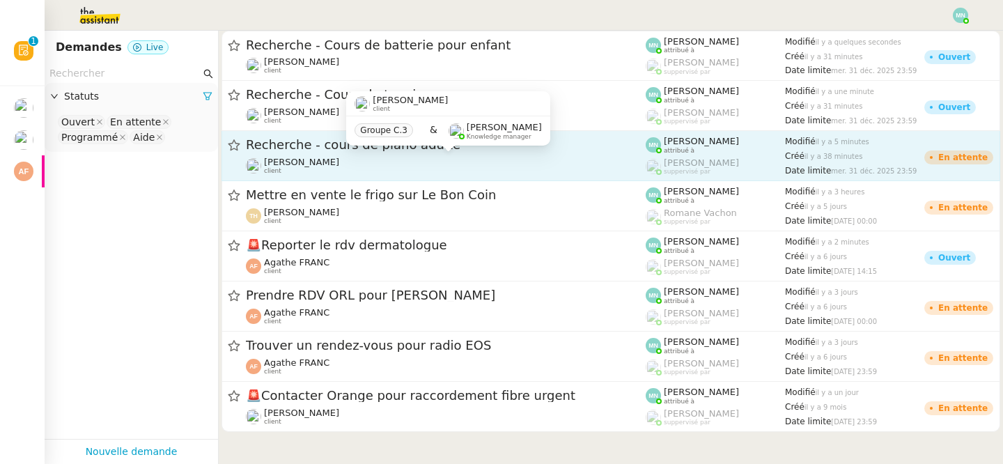
click at [294, 157] on span "[PERSON_NAME]" at bounding box center [301, 162] width 75 height 10
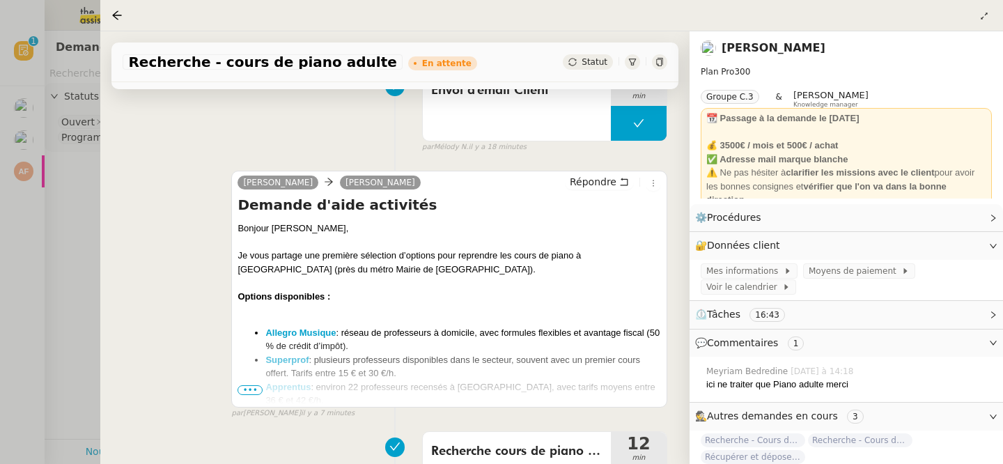
scroll to position [292, 0]
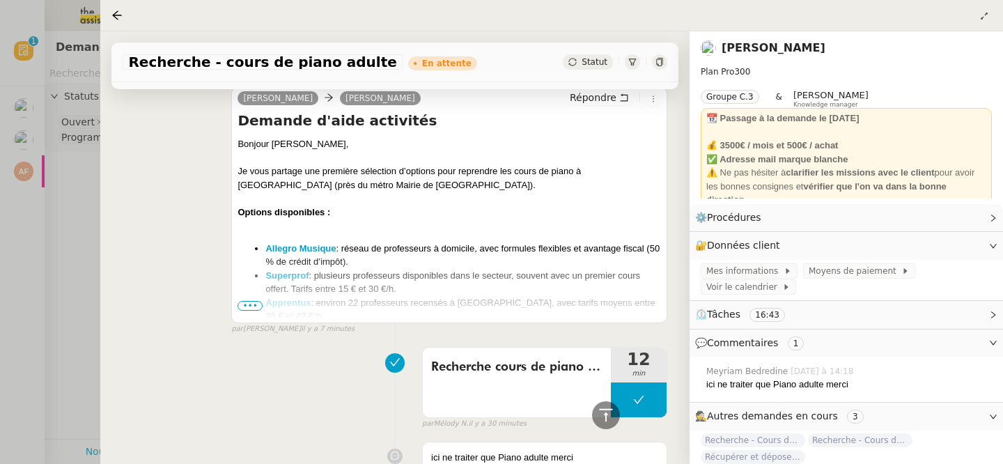
click at [299, 253] on li "Allegro Musique : réseau de professeurs à domicile, avec formules flexibles et …" at bounding box center [462, 255] width 395 height 27
click at [297, 250] on strong "Allegro Musique" at bounding box center [300, 248] width 70 height 10
click at [293, 280] on strong "Superprof" at bounding box center [286, 275] width 43 height 10
click at [257, 307] on span "•••" at bounding box center [249, 306] width 25 height 10
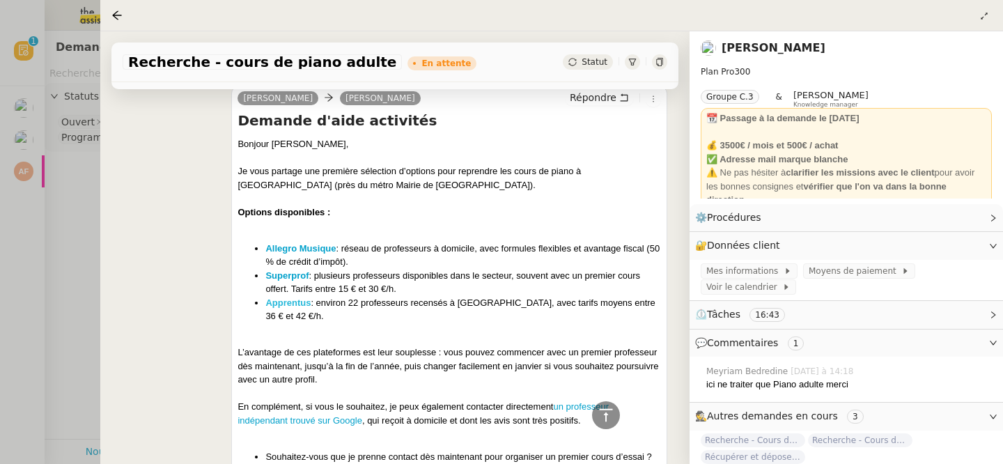
click at [289, 305] on strong "Apprentus" at bounding box center [287, 302] width 45 height 10
click at [295, 302] on strong "Apprentus" at bounding box center [287, 302] width 45 height 10
click at [527, 235] on div "Bonjour Maurice, Je vous partage une première sélection d’options pour reprendr…" at bounding box center [448, 415] width 423 height 556
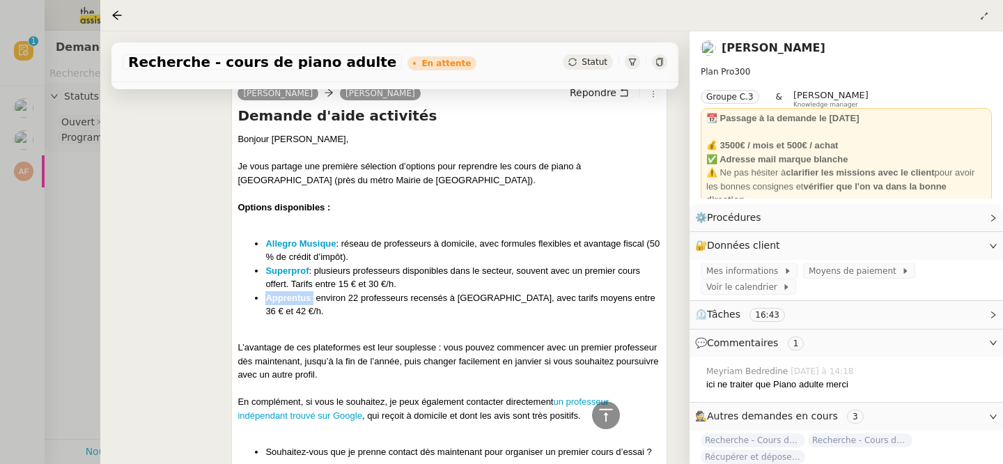
drag, startPoint x: 313, startPoint y: 300, endPoint x: 258, endPoint y: 300, distance: 54.3
click at [265, 300] on li "Apprentus : environ 22 professeurs recensés à Saint-Ouen, avec tarifs moyens en…" at bounding box center [462, 304] width 395 height 27
click at [64, 180] on div at bounding box center [501, 232] width 1003 height 464
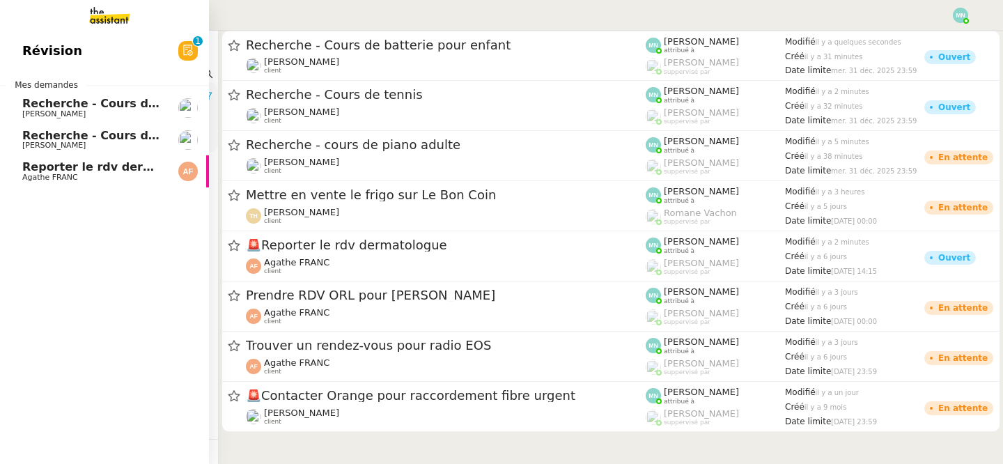
click at [53, 174] on span "Agathe FRANC" at bounding box center [50, 177] width 56 height 9
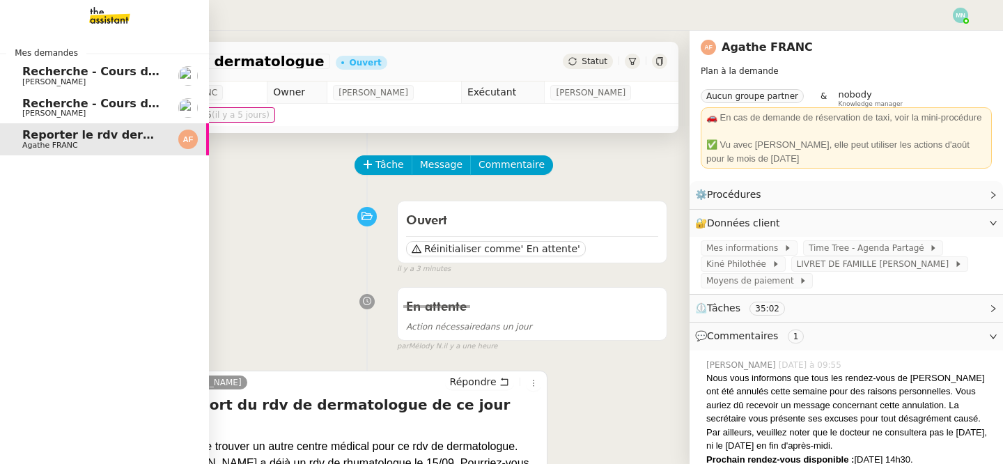
click at [24, 142] on span "Agathe FRANC" at bounding box center [50, 145] width 56 height 9
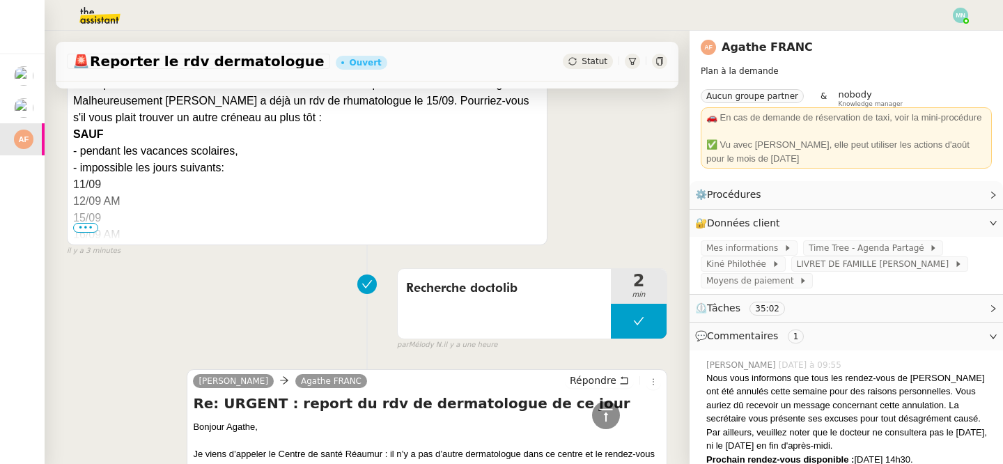
scroll to position [279, 0]
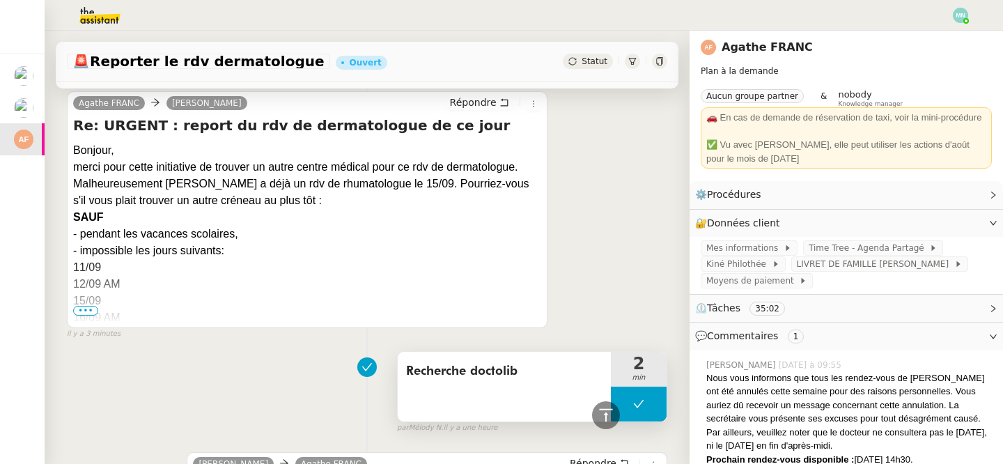
click at [627, 403] on button at bounding box center [639, 403] width 56 height 35
click at [627, 403] on icon at bounding box center [624, 403] width 11 height 11
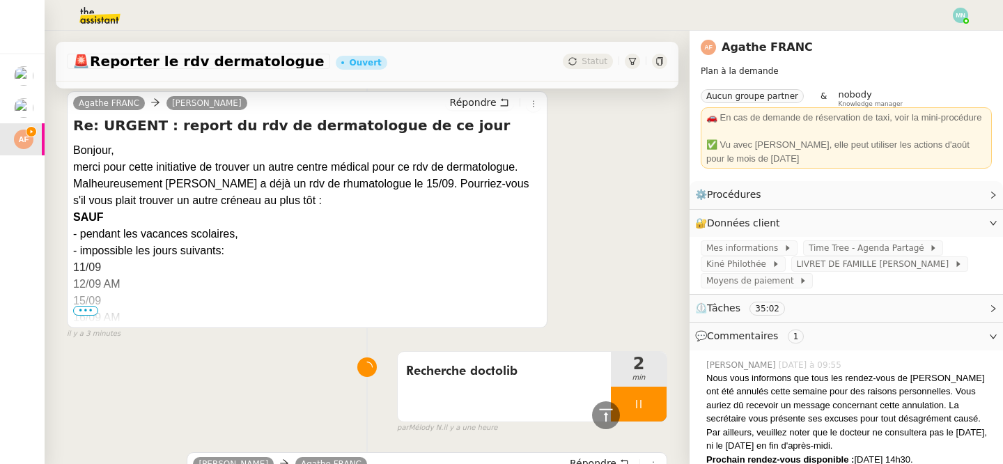
click at [81, 313] on span "•••" at bounding box center [85, 311] width 25 height 10
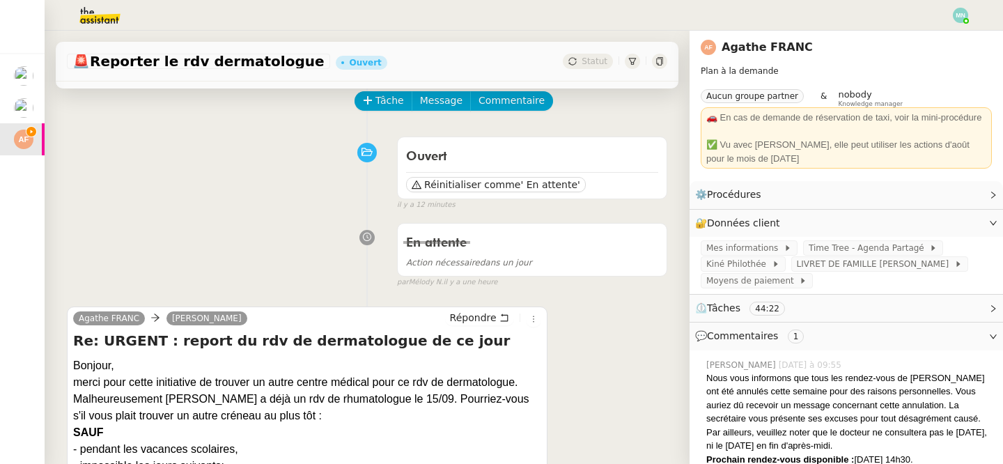
scroll to position [106, 0]
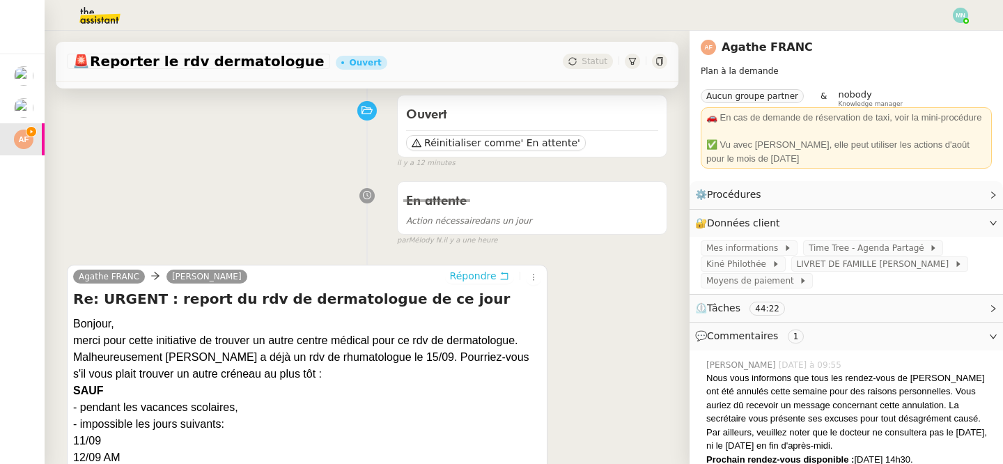
click at [478, 274] on span "Répondre" at bounding box center [473, 276] width 47 height 14
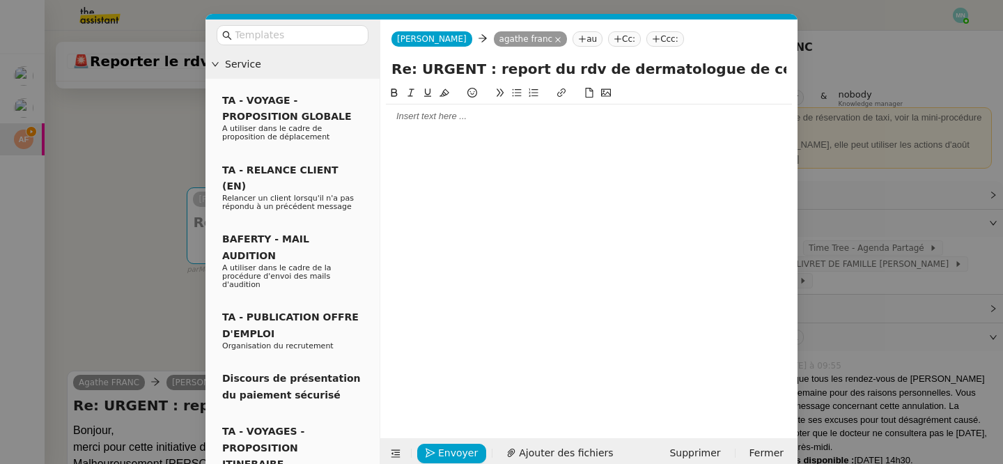
click at [429, 119] on div at bounding box center [589, 116] width 406 height 13
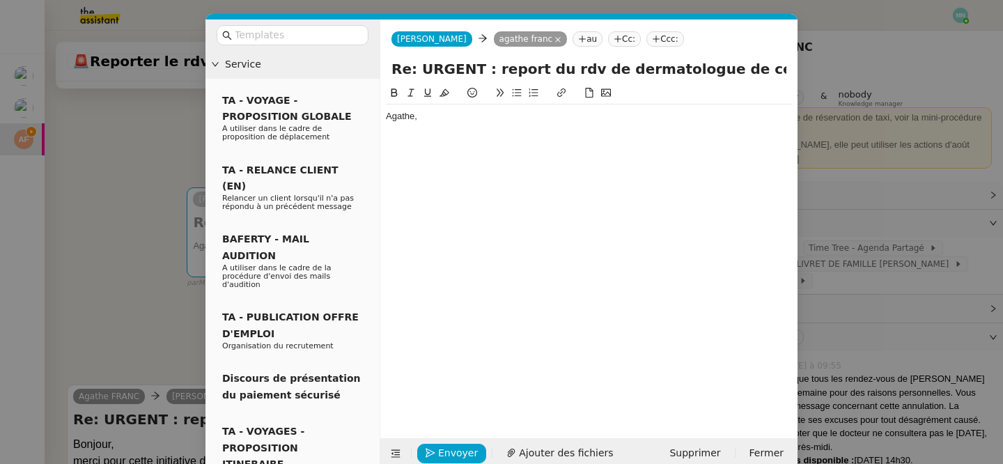
paste div
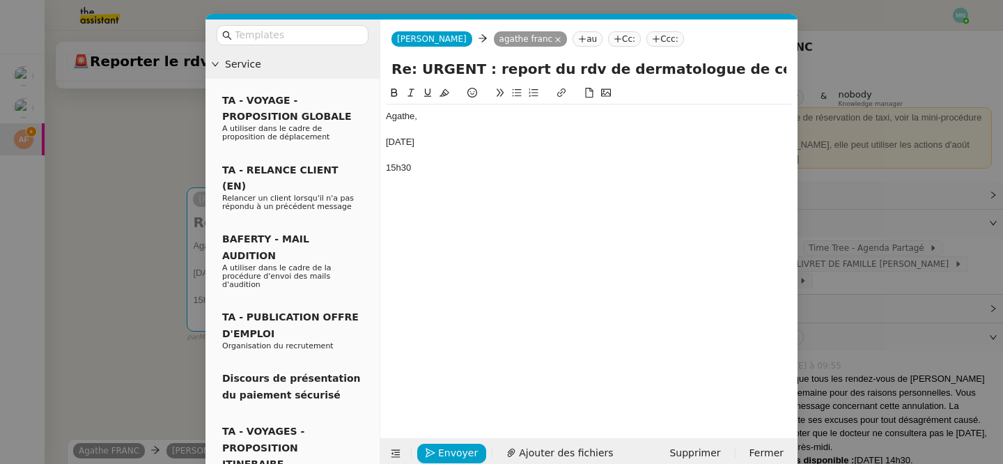
click at [127, 155] on nz-modal-container "Service TA - VOYAGE - PROPOSITION GLOBALE A utiliser dans le cadre de propositi…" at bounding box center [501, 232] width 1003 height 464
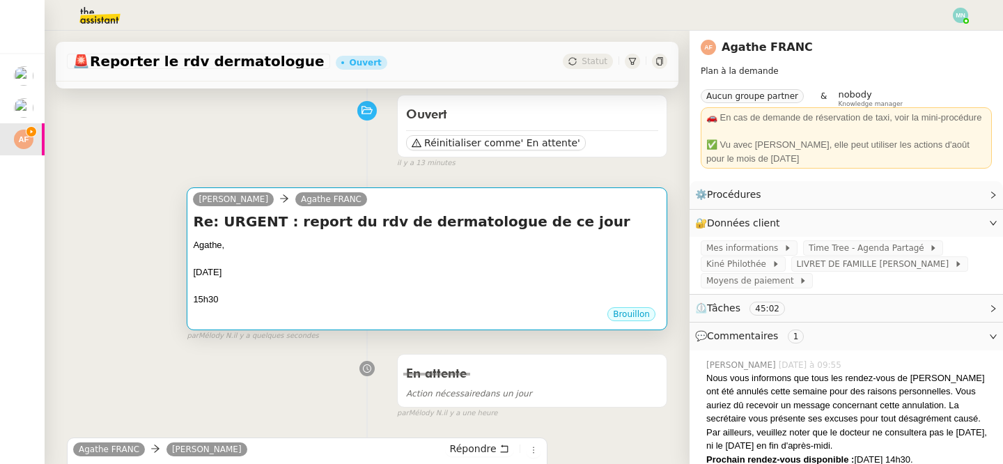
click at [265, 275] on div "[DATE]" at bounding box center [427, 272] width 468 height 14
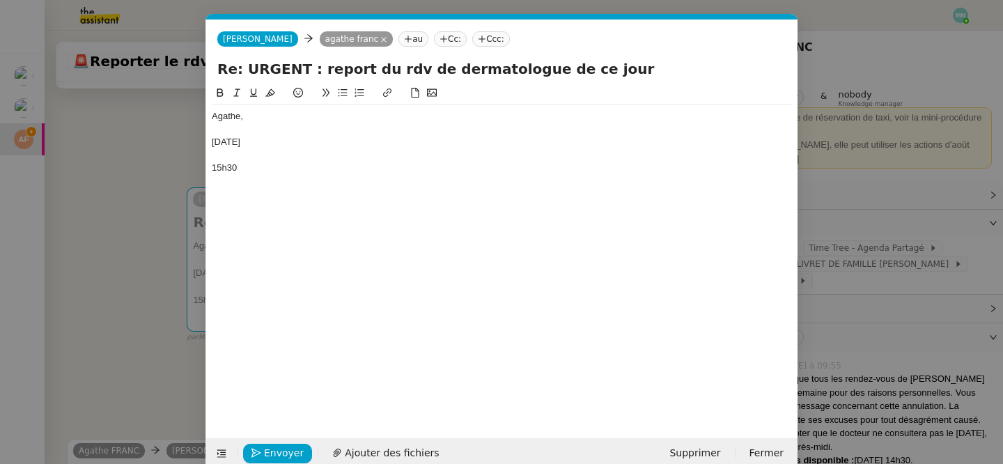
scroll to position [0, 29]
click at [235, 136] on div "[DATE]" at bounding box center [502, 142] width 580 height 13
click at [214, 132] on div at bounding box center [502, 129] width 580 height 13
paste div
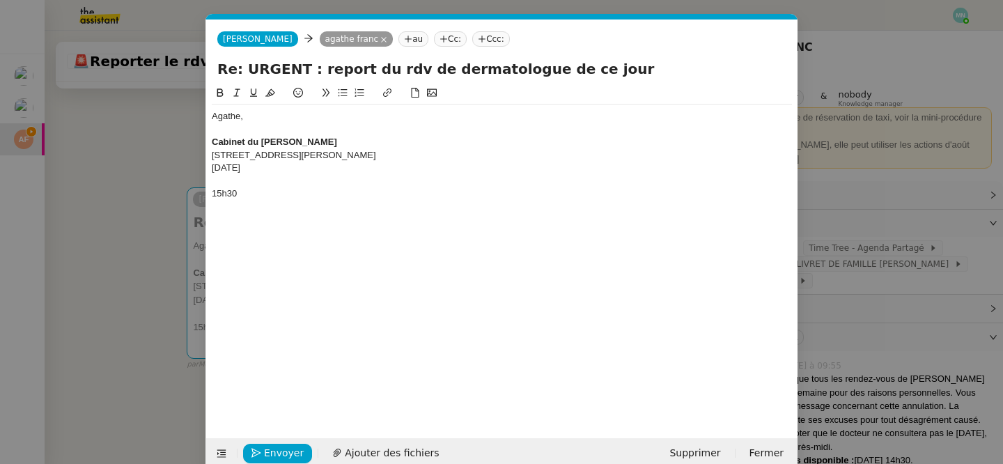
click at [228, 187] on div at bounding box center [502, 181] width 580 height 13
click at [284, 130] on div at bounding box center [502, 129] width 580 height 13
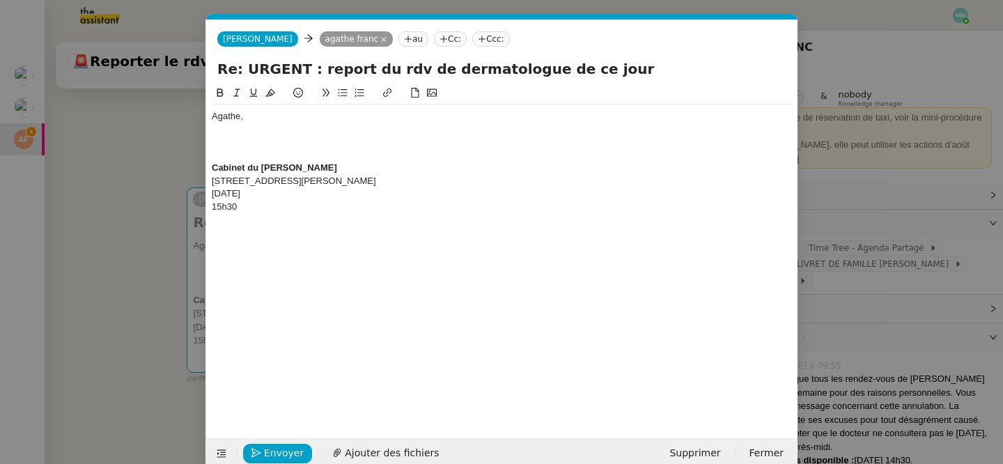
click at [240, 147] on div at bounding box center [502, 142] width 580 height 13
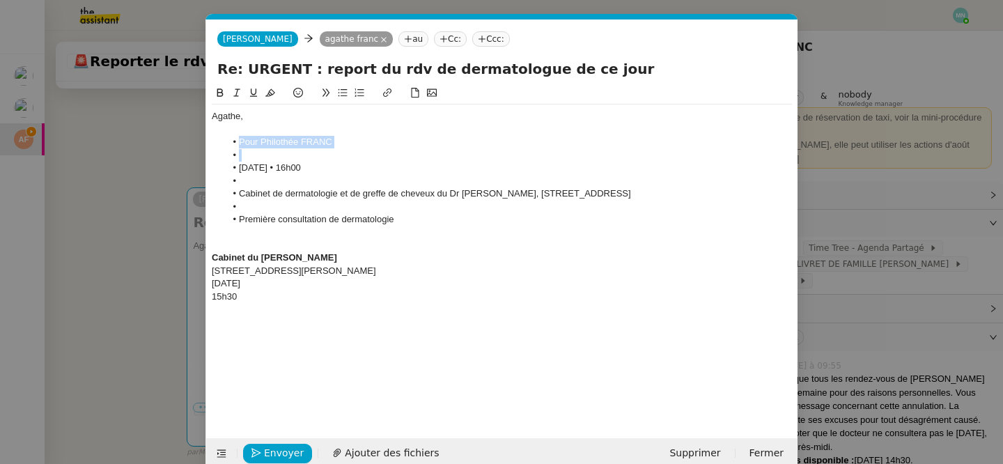
drag, startPoint x: 356, startPoint y: 151, endPoint x: 209, endPoint y: 145, distance: 147.7
click at [207, 146] on nz-spin "Agathe, Pour Philothée FRANC [DATE] • 16h00 Cabinet de dermatologie et de greff…" at bounding box center [501, 253] width 591 height 337
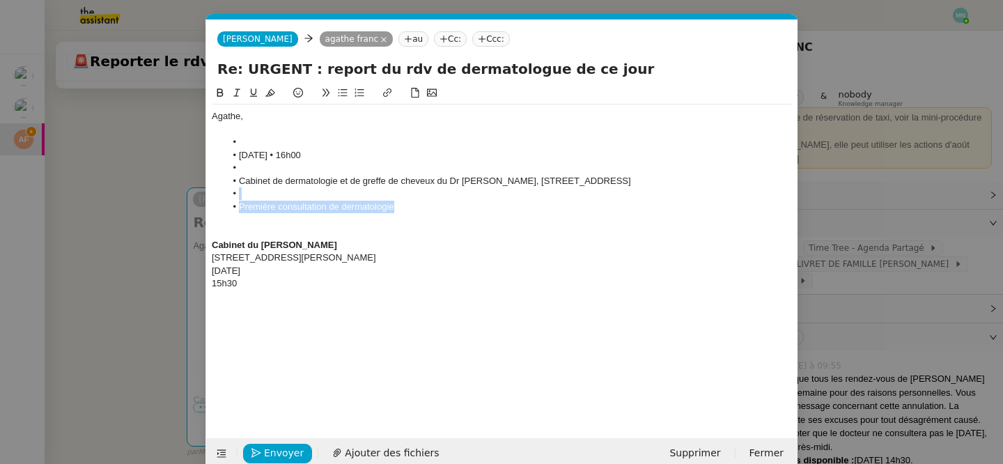
drag, startPoint x: 434, startPoint y: 203, endPoint x: 248, endPoint y: 198, distance: 186.6
click at [248, 198] on ul "[DATE] • 16h00 Cabinet de dermatologie et de greffe de cheveux du Dr [PERSON_NA…" at bounding box center [502, 174] width 580 height 77
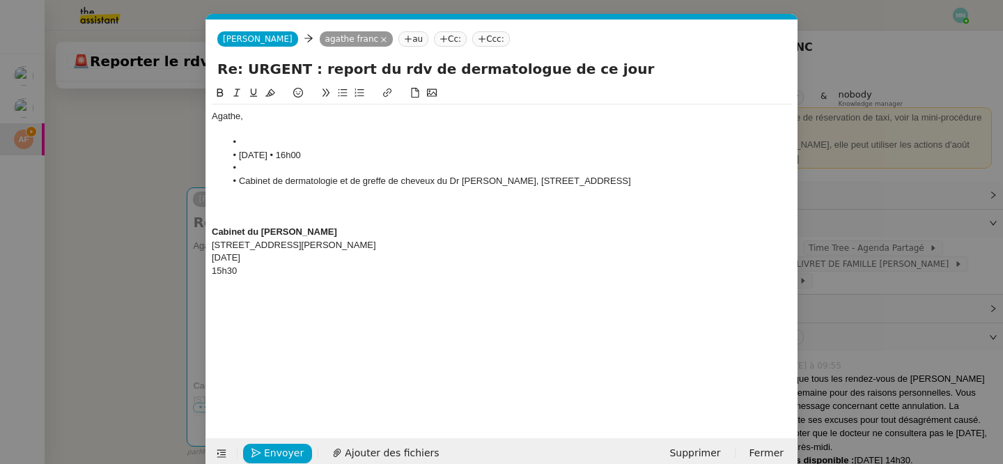
click at [281, 168] on li at bounding box center [509, 168] width 567 height 13
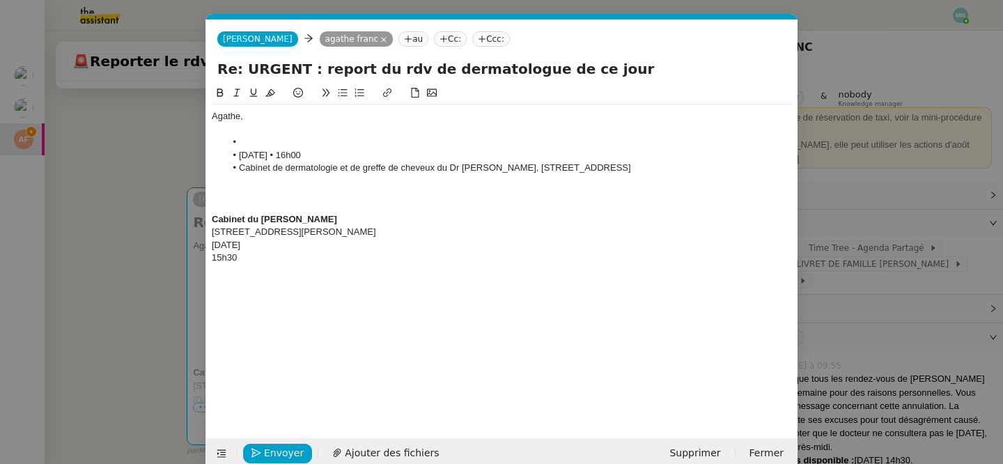
click at [272, 140] on li at bounding box center [509, 142] width 567 height 13
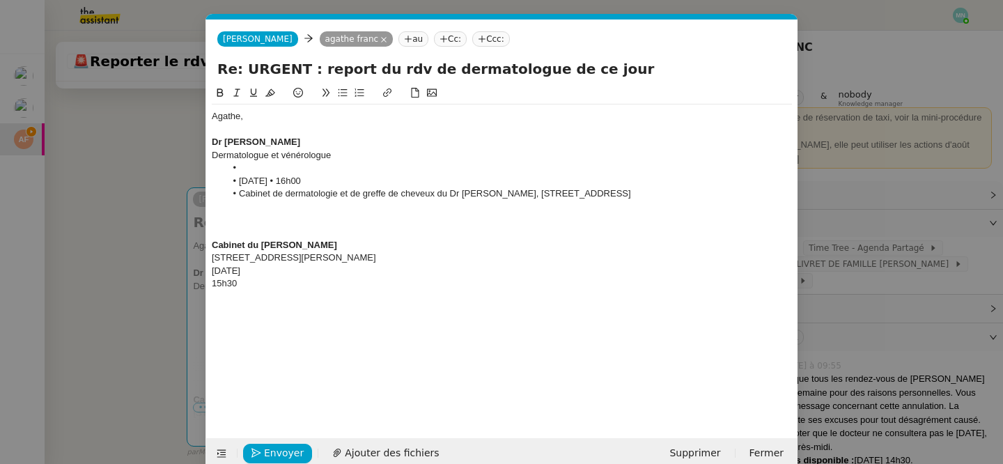
click at [248, 168] on li at bounding box center [509, 168] width 567 height 13
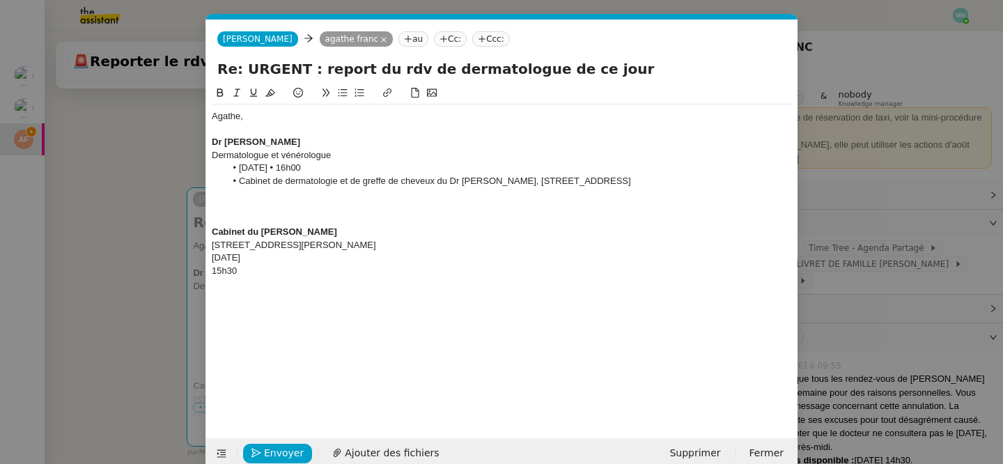
click at [249, 126] on div at bounding box center [502, 129] width 580 height 13
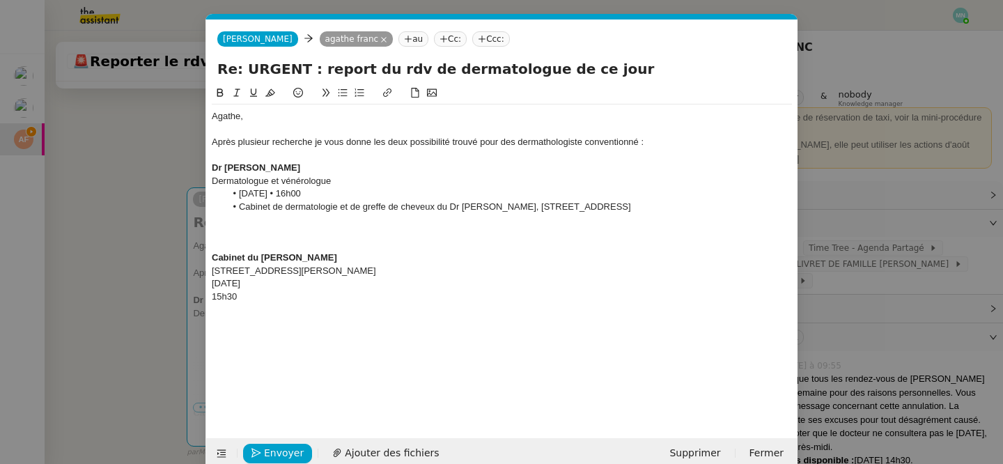
click at [263, 294] on div "15h30" at bounding box center [502, 296] width 580 height 13
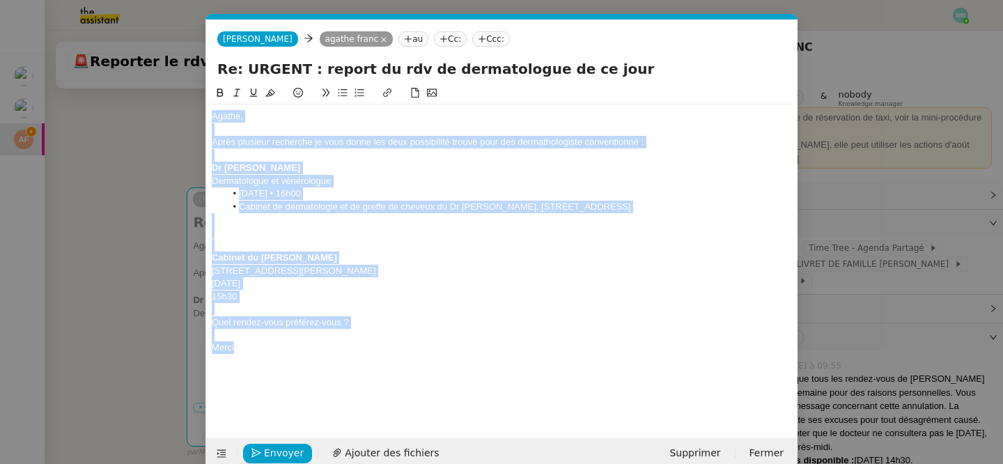
drag, startPoint x: 245, startPoint y: 346, endPoint x: 119, endPoint y: 79, distance: 295.6
click at [119, 79] on nz-modal-container "Service TA - VOYAGE - PROPOSITION GLOBALE A utiliser dans le cadre de propositi…" at bounding box center [501, 232] width 1003 height 464
copy div "[PERSON_NAME], Après plusieur recherche je vous donne les deux possibilité trou…"
click at [337, 253] on strong "Cabinet du [PERSON_NAME]" at bounding box center [274, 257] width 125 height 10
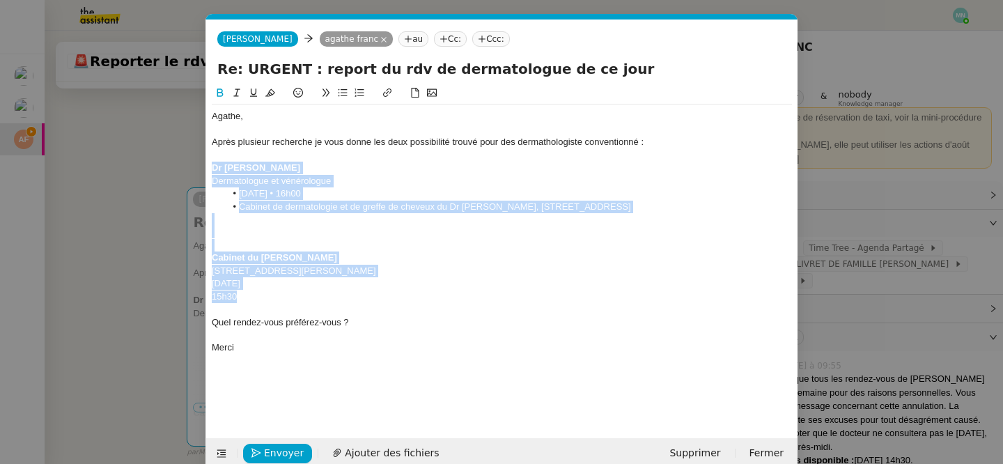
drag, startPoint x: 320, startPoint y: 295, endPoint x: 191, endPoint y: 171, distance: 179.2
click at [191, 170] on nz-modal-container "Service TA - VOYAGE - PROPOSITION GLOBALE A utiliser dans le cadre de propositi…" at bounding box center [501, 232] width 1003 height 464
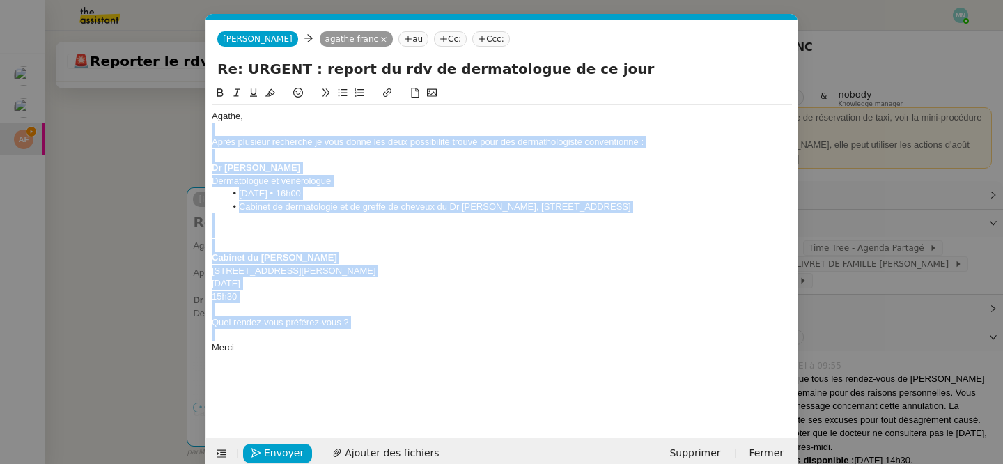
drag, startPoint x: 369, startPoint y: 331, endPoint x: 201, endPoint y: 127, distance: 264.1
click at [201, 127] on nz-modal-container "Service TA - VOYAGE - PROPOSITION GLOBALE A utiliser dans le cadre de propositi…" at bounding box center [501, 232] width 1003 height 464
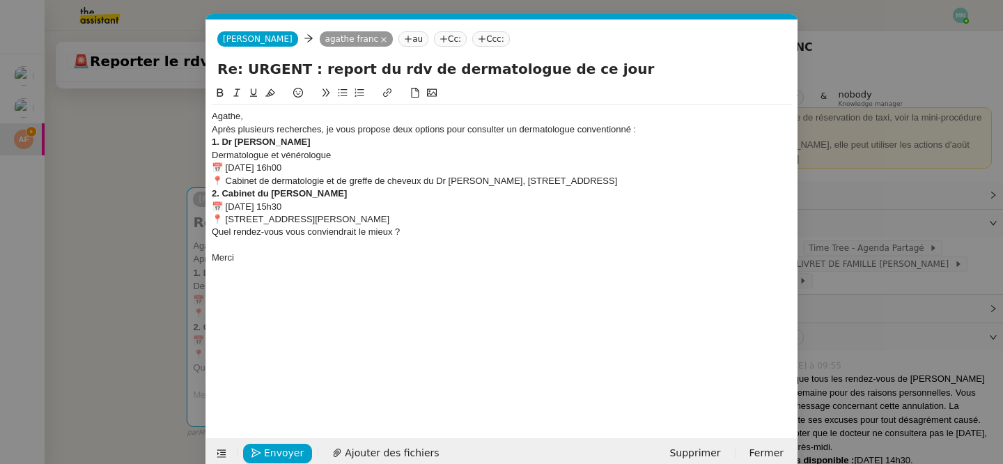
click at [286, 115] on div "Agathe," at bounding box center [502, 116] width 580 height 13
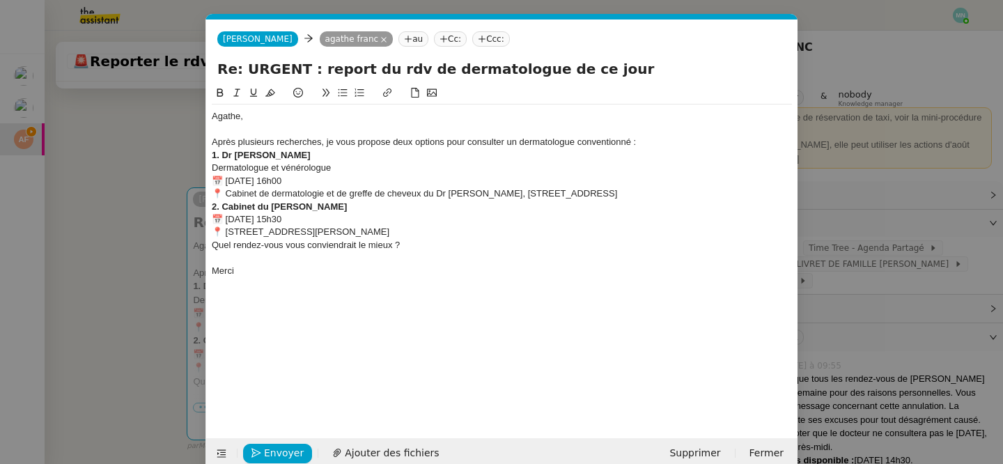
click at [657, 141] on div "Après plusieurs recherches, je vous propose deux options pour consulter un derm…" at bounding box center [502, 142] width 580 height 13
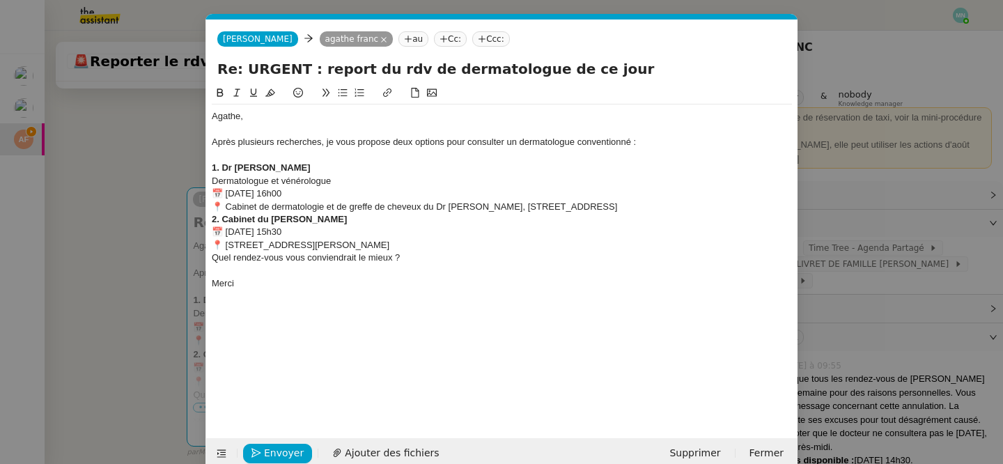
click at [609, 205] on div "📍 Cabinet de dermatologie et de greffe de cheveux du Dr [PERSON_NAME], [STREET_…" at bounding box center [502, 207] width 580 height 13
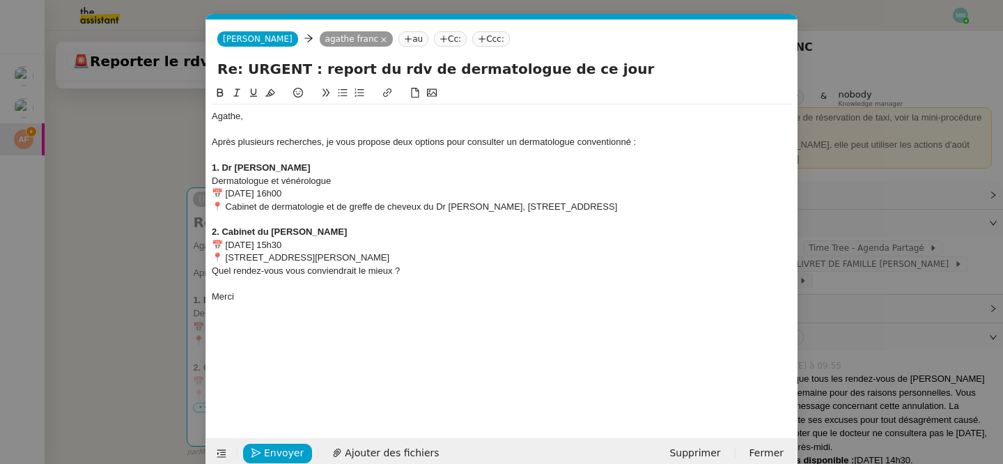
click at [225, 205] on div "📍 Cabinet de dermatologie et de greffe de cheveux du Dr [PERSON_NAME], [STREET_…" at bounding box center [502, 207] width 580 height 13
click at [225, 258] on div "📍 [STREET_ADDRESS][PERSON_NAME]" at bounding box center [502, 257] width 580 height 13
click at [429, 255] on div "[STREET_ADDRESS][PERSON_NAME]" at bounding box center [502, 257] width 580 height 13
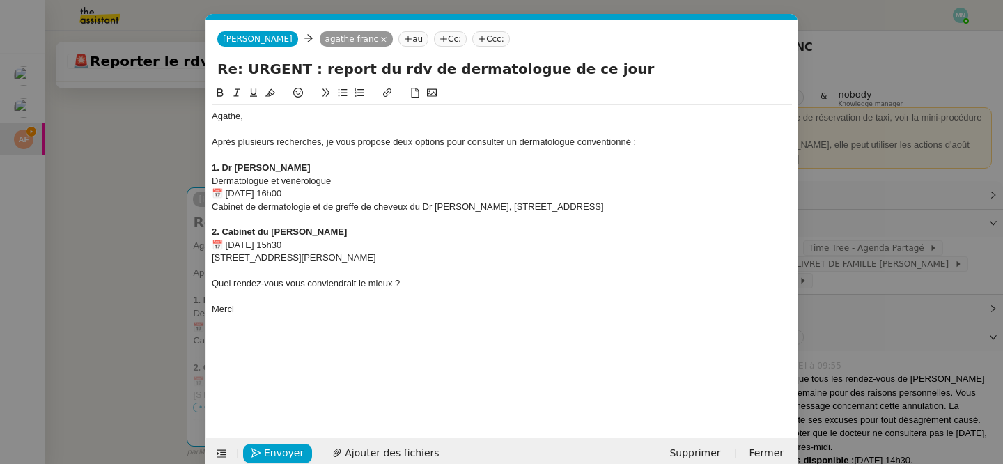
click at [409, 207] on div "Cabinet de dermatologie et de greffe de cheveux du Dr [PERSON_NAME], [STREET_AD…" at bounding box center [502, 207] width 580 height 13
drag, startPoint x: 411, startPoint y: 205, endPoint x: 317, endPoint y: 204, distance: 94.0
click at [317, 204] on div "Cabinet de dermatologie et de greffe de cheveux du Dr [PERSON_NAME], [STREET_AD…" at bounding box center [502, 207] width 580 height 13
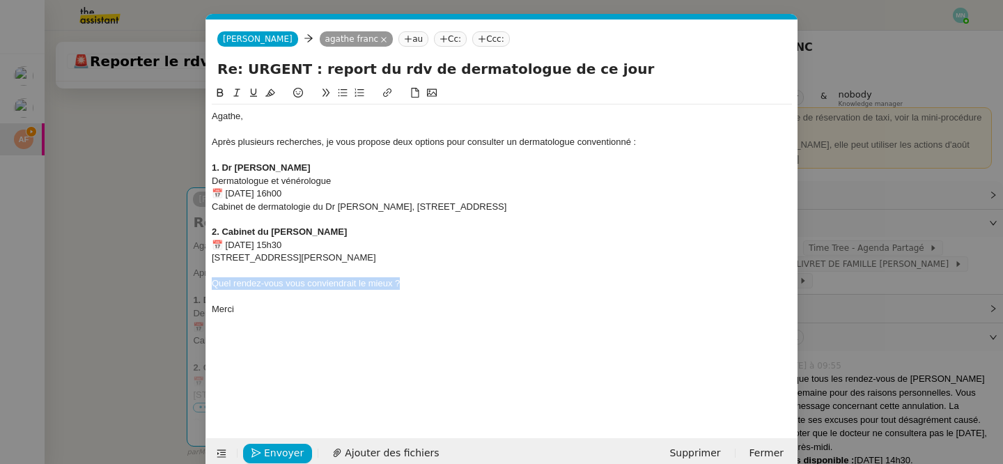
drag, startPoint x: 424, startPoint y: 286, endPoint x: 185, endPoint y: 288, distance: 239.5
click at [185, 288] on nz-modal-container "Service TA - VOYAGE - PROPOSITION GLOBALE A utiliser dans le cadre de propositi…" at bounding box center [501, 232] width 1003 height 464
click at [343, 90] on icon at bounding box center [342, 93] width 9 height 8
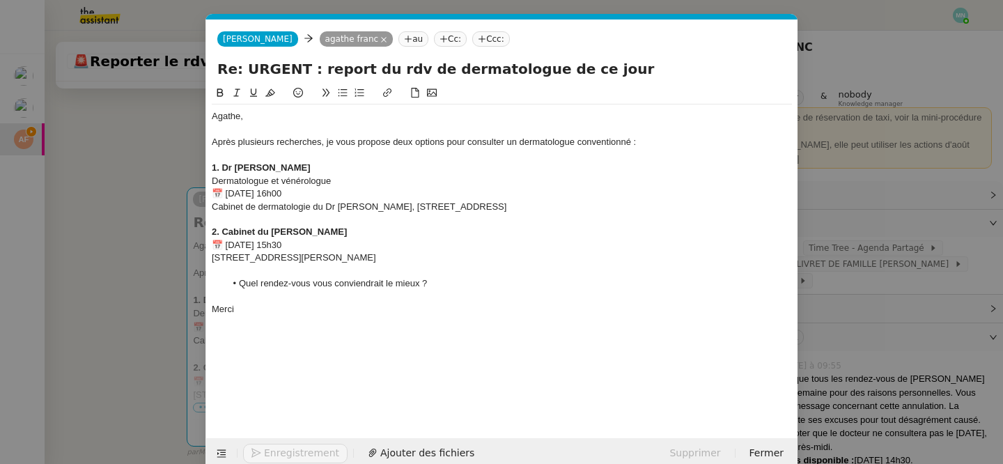
click at [223, 242] on div "📅 [DATE] 15h30" at bounding box center [502, 245] width 580 height 13
click at [225, 196] on div "📅 [DATE] 16h00" at bounding box center [502, 193] width 580 height 13
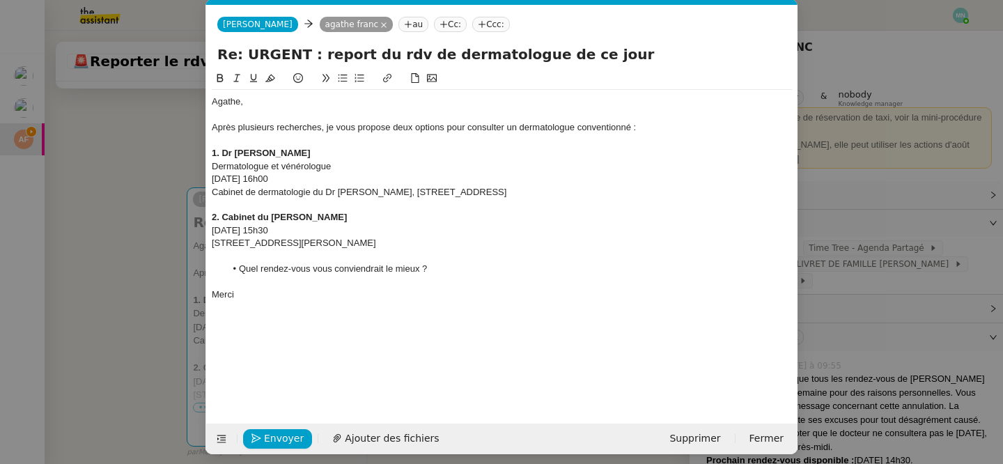
click at [144, 277] on nz-modal-container "Service TA - VOYAGE - PROPOSITION GLOBALE A utiliser dans le cadre de propositi…" at bounding box center [501, 232] width 1003 height 464
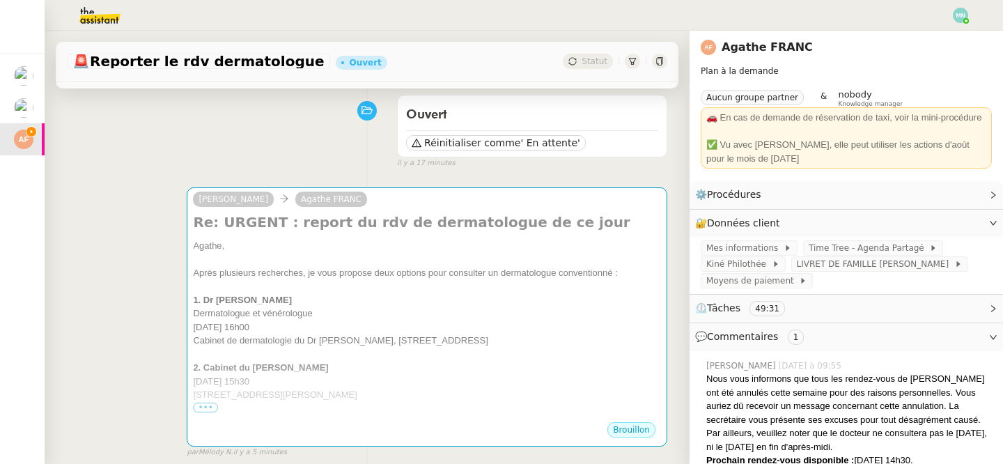
scroll to position [0, 0]
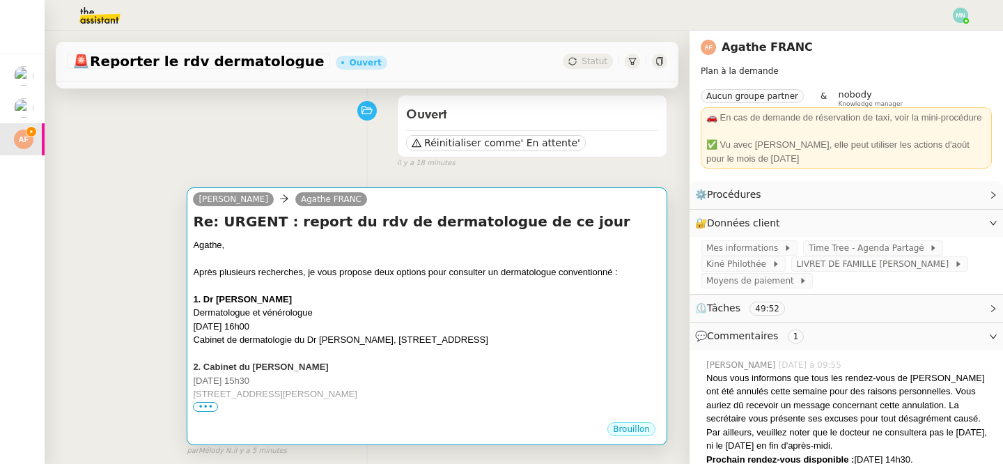
click at [421, 267] on div "Après plusieurs recherches, je vous propose deux options pour consulter un derm…" at bounding box center [427, 272] width 468 height 14
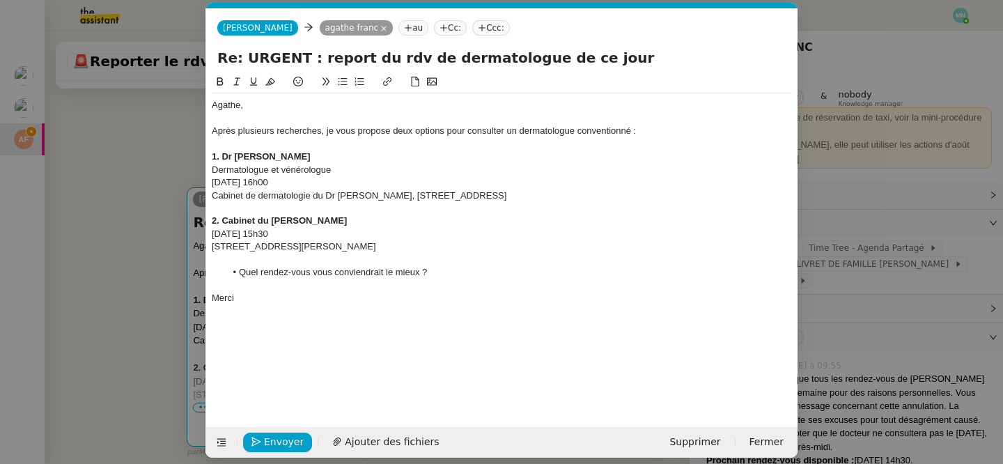
scroll to position [22, 0]
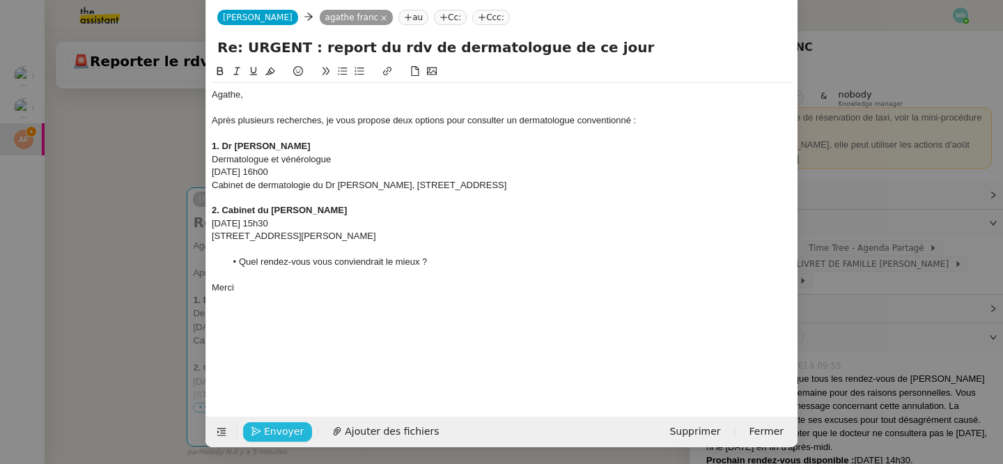
click at [273, 427] on span "Envoyer" at bounding box center [284, 431] width 40 height 16
click at [109, 329] on nz-modal-container "Service TA - VOYAGE - PROPOSITION GLOBALE A utiliser dans le cadre de propositi…" at bounding box center [501, 232] width 1003 height 464
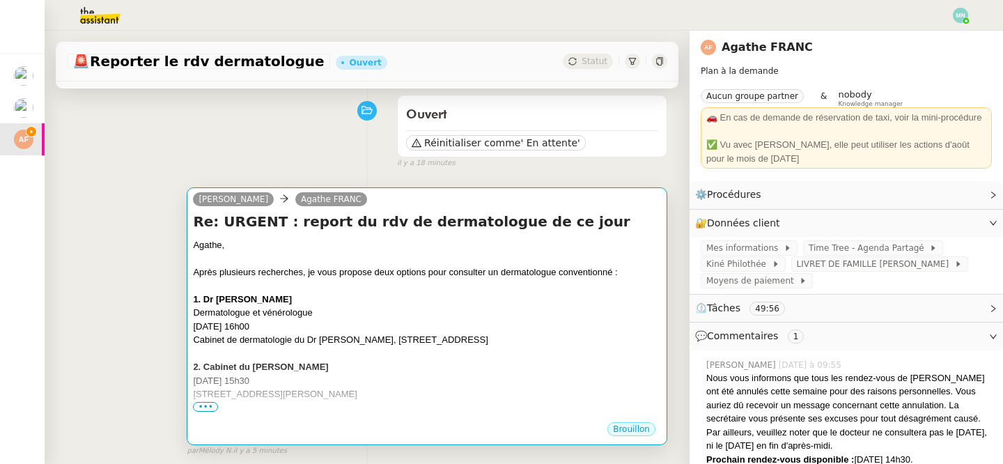
scroll to position [0, 0]
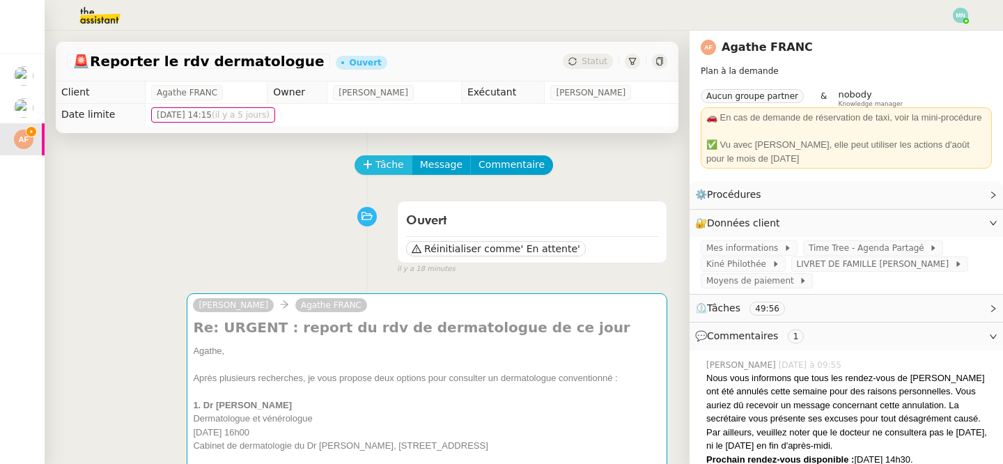
click at [390, 161] on span "Tâche" at bounding box center [389, 165] width 29 height 16
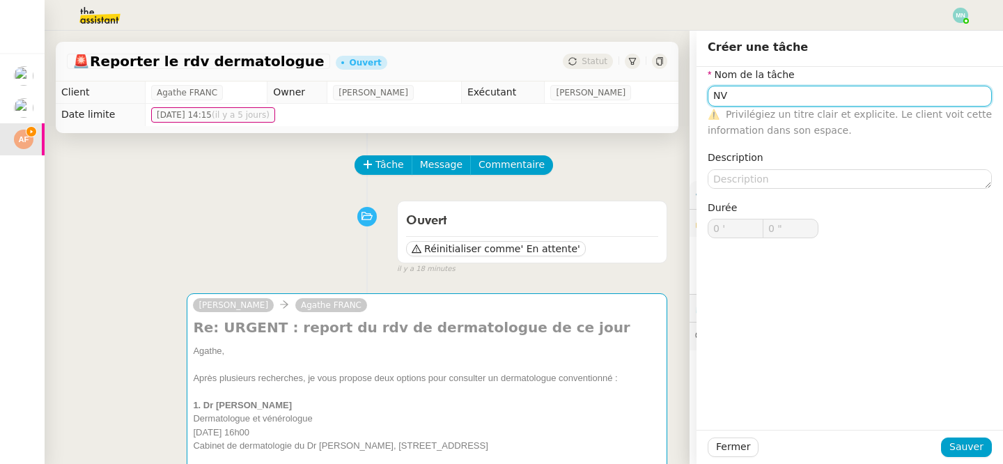
type input "N"
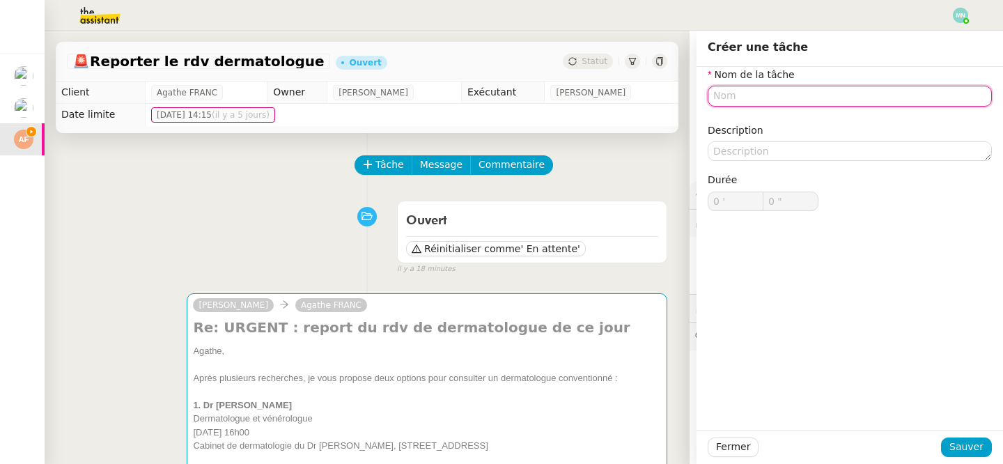
type input "e"
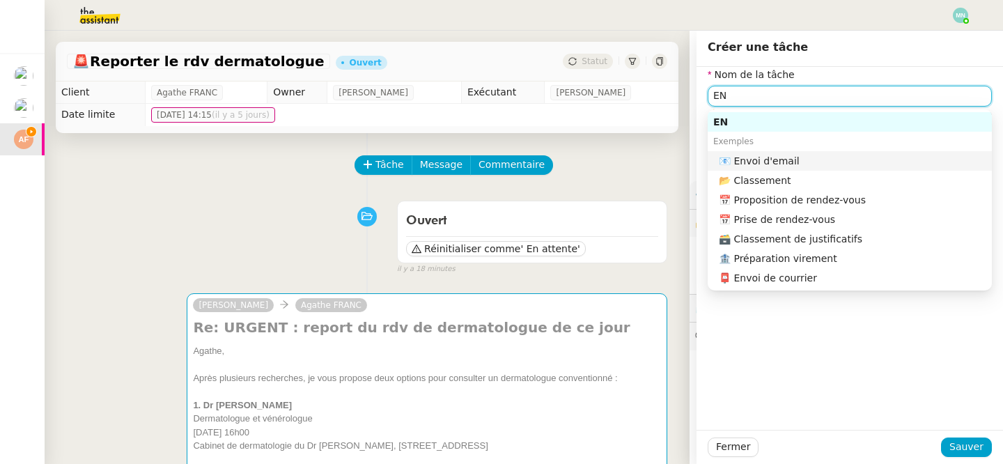
click at [783, 162] on div "📧 Envoi d'email" at bounding box center [852, 161] width 267 height 13
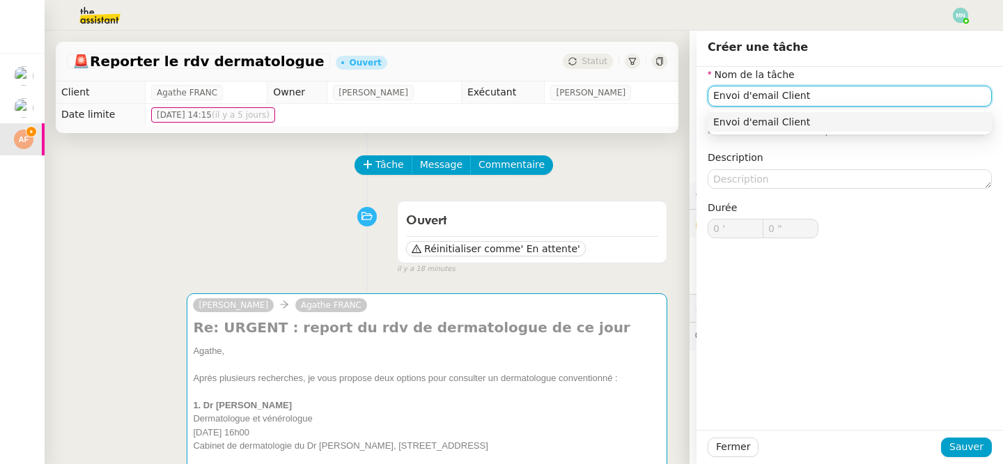
click at [845, 112] on nz-auto-option "Envoi d'email Client" at bounding box center [849, 121] width 284 height 19
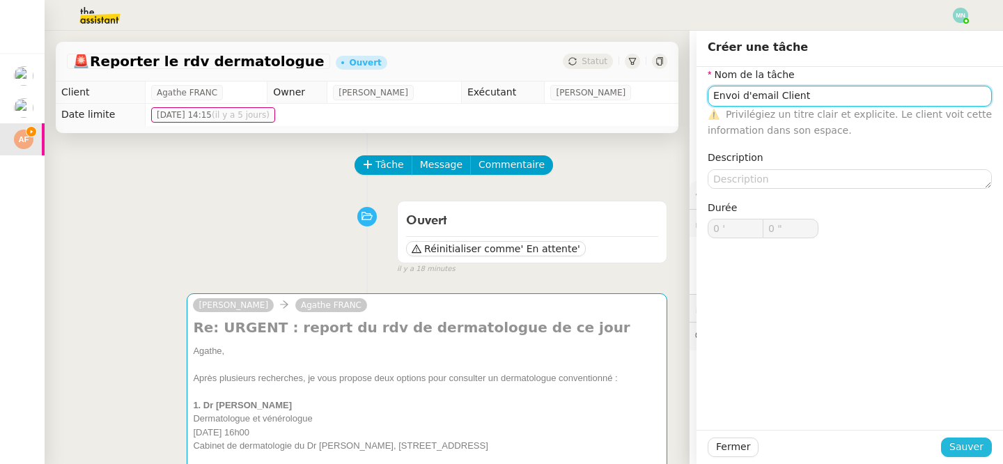
type input "Envoi d'email Client"
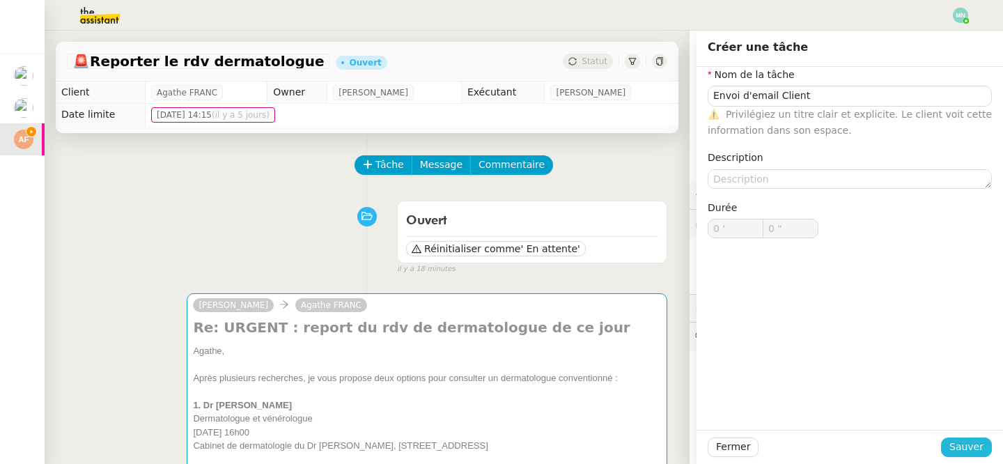
click at [966, 450] on span "Sauver" at bounding box center [966, 447] width 34 height 16
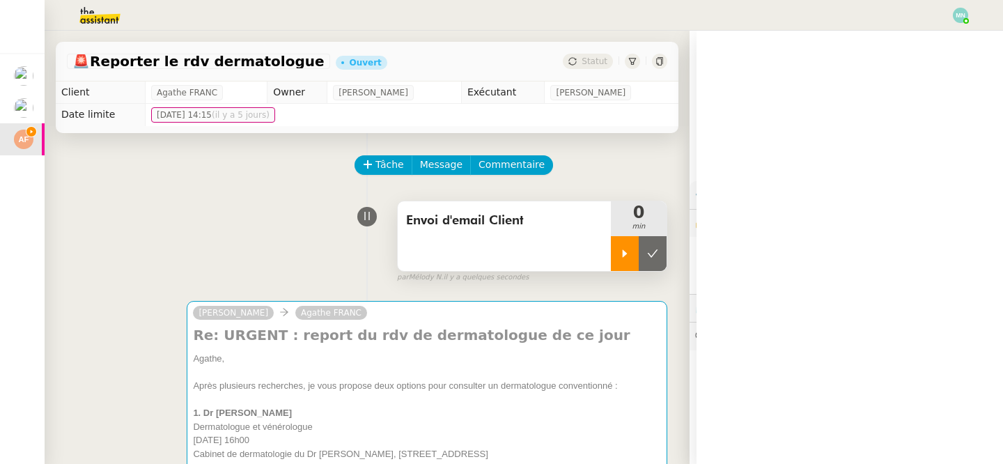
click at [623, 249] on icon at bounding box center [624, 253] width 11 height 11
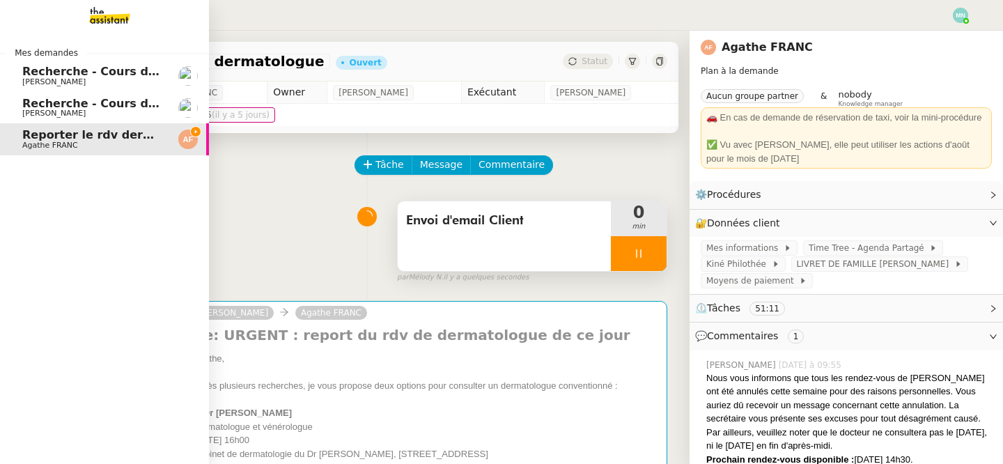
click at [47, 77] on span "Recherche - Cours de tennis" at bounding box center [110, 71] width 177 height 13
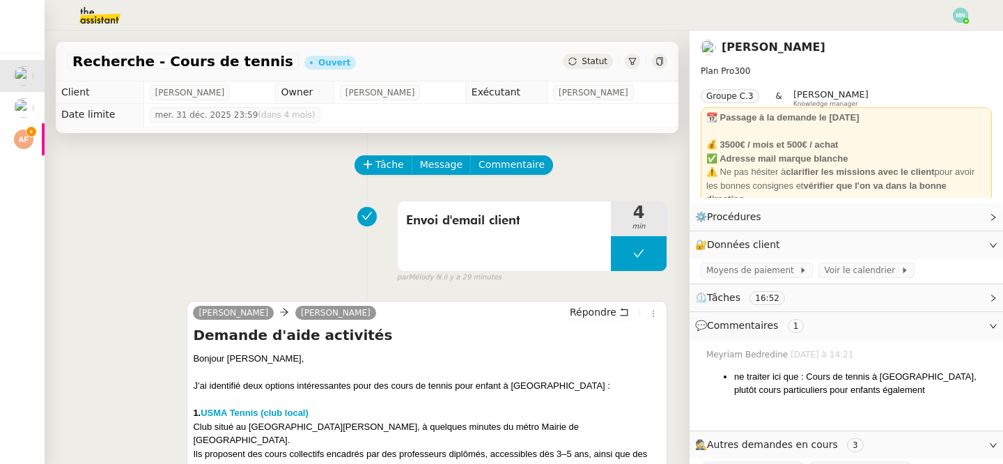
click at [591, 58] on span "Statut" at bounding box center [594, 61] width 26 height 10
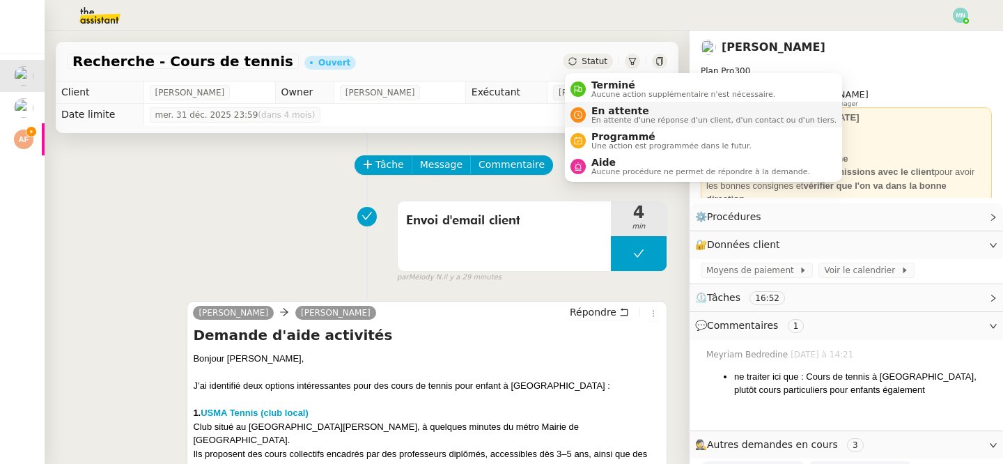
click at [652, 113] on span "En attente" at bounding box center [713, 110] width 245 height 11
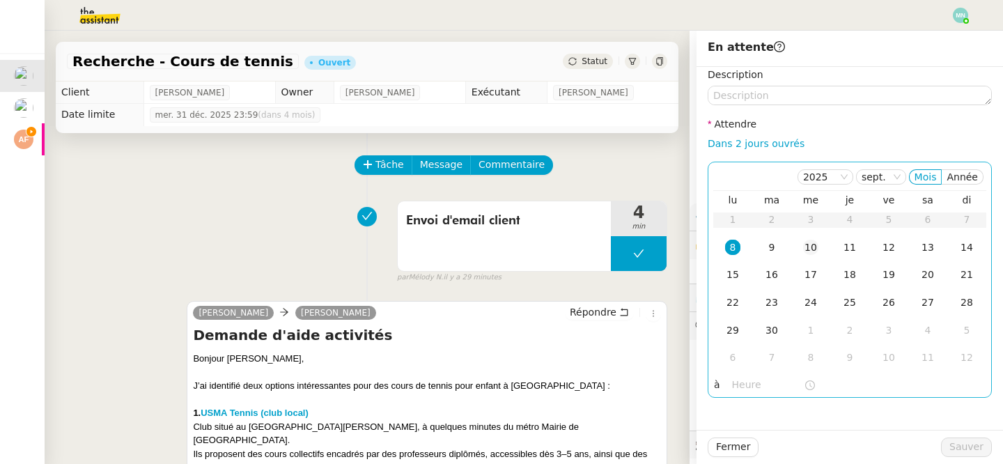
click at [812, 243] on div "10" at bounding box center [810, 247] width 15 height 15
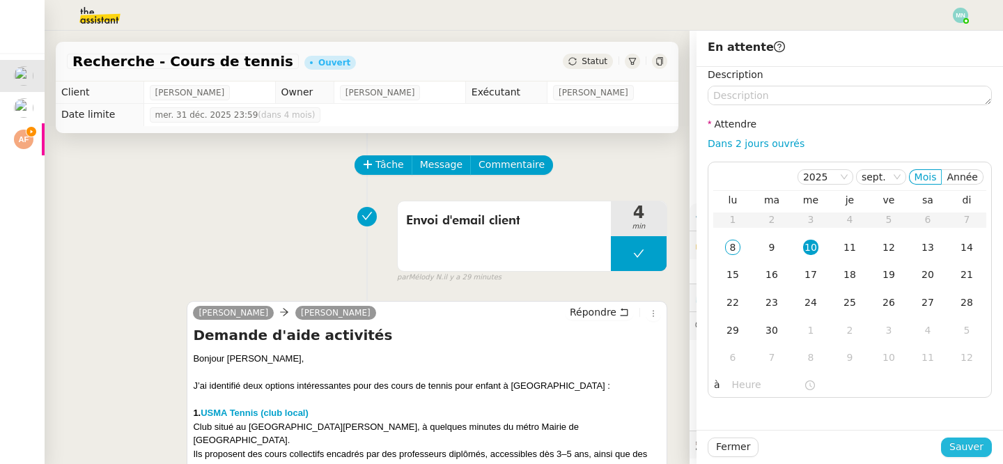
click at [951, 447] on button "Sauver" at bounding box center [966, 446] width 51 height 19
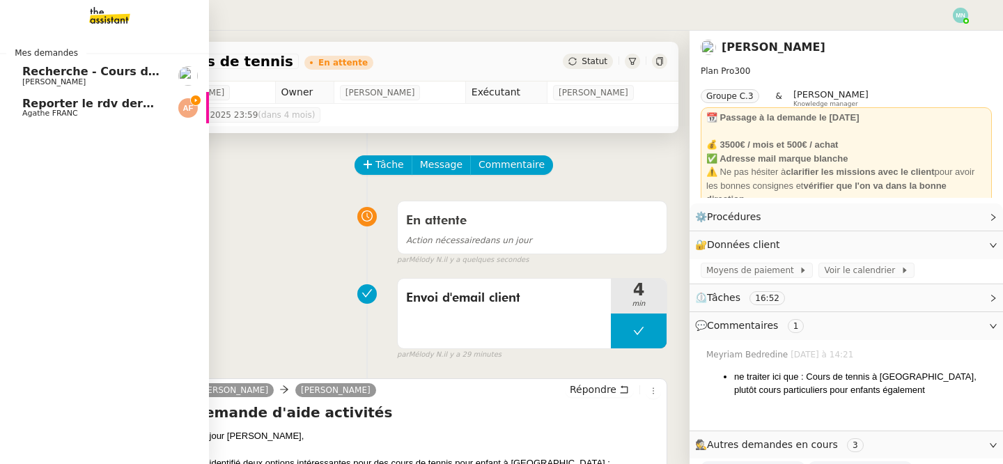
click at [24, 73] on span "Recherche - Cours de batterie pour enfant" at bounding box center [155, 71] width 266 height 13
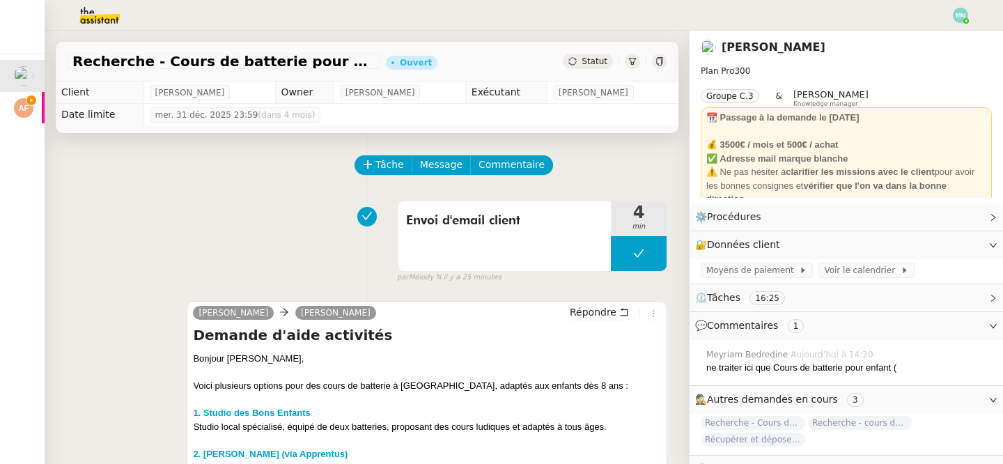
click at [588, 67] on div "Statut" at bounding box center [588, 61] width 50 height 15
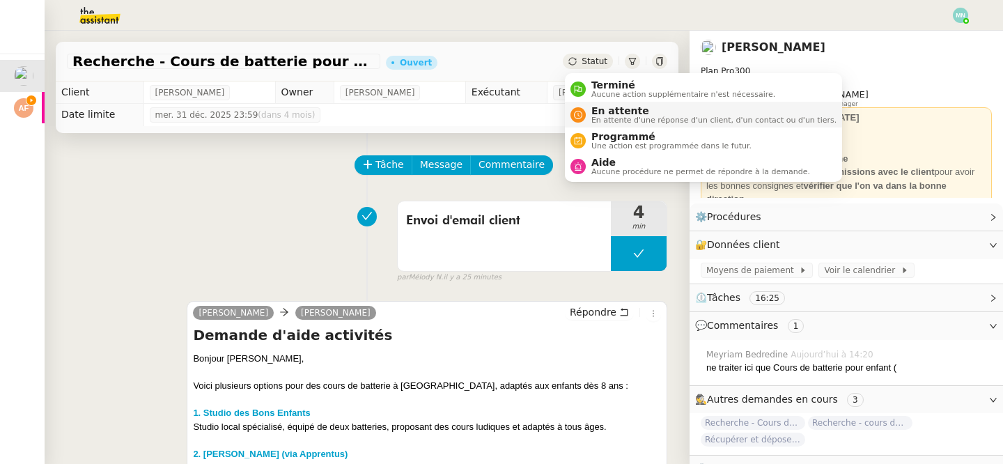
click at [650, 113] on span "En attente" at bounding box center [713, 110] width 245 height 11
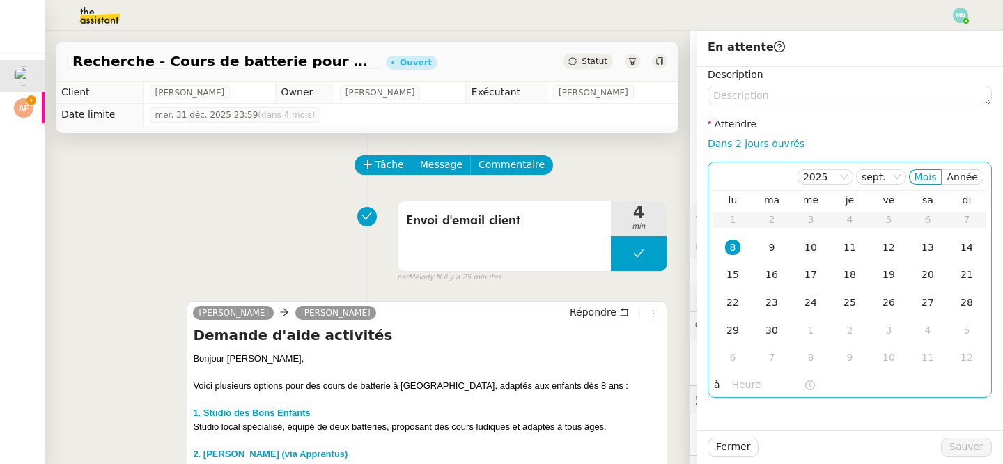
click at [828, 248] on td "10" at bounding box center [810, 248] width 39 height 28
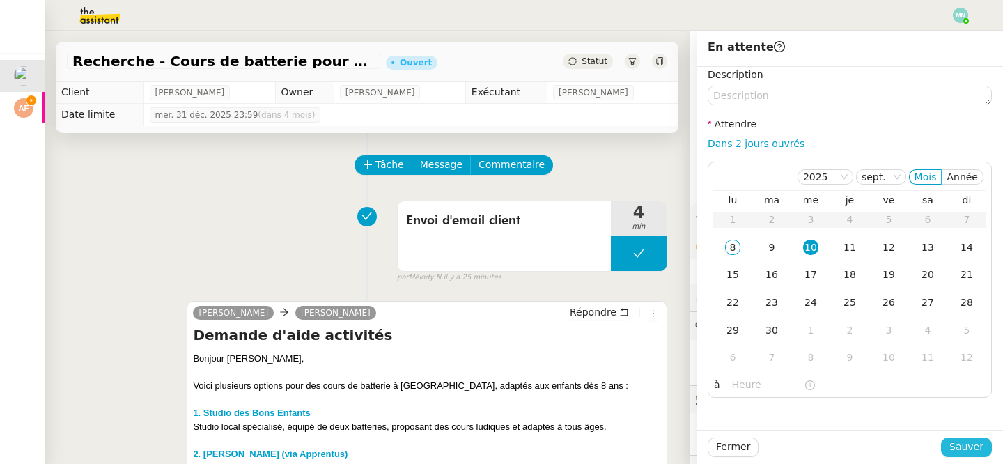
click at [970, 450] on span "Sauver" at bounding box center [966, 447] width 34 height 16
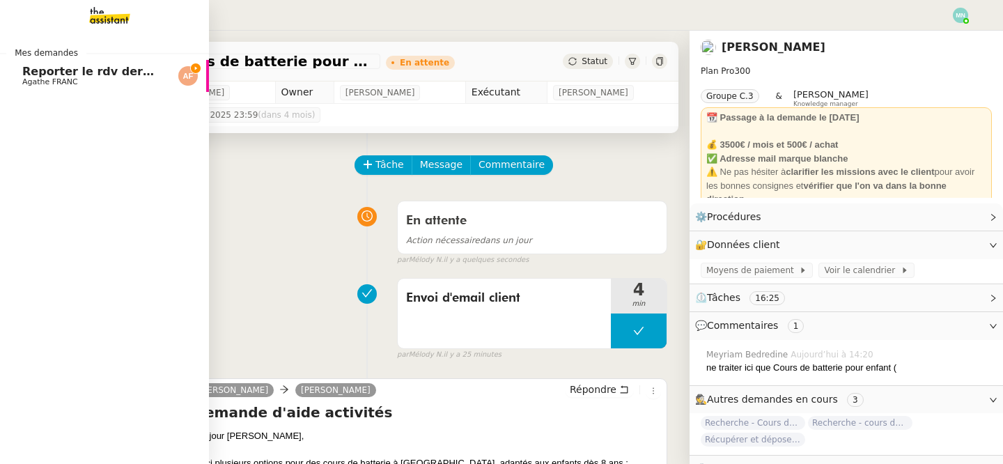
click at [26, 79] on span "Agathe FRANC" at bounding box center [50, 81] width 56 height 9
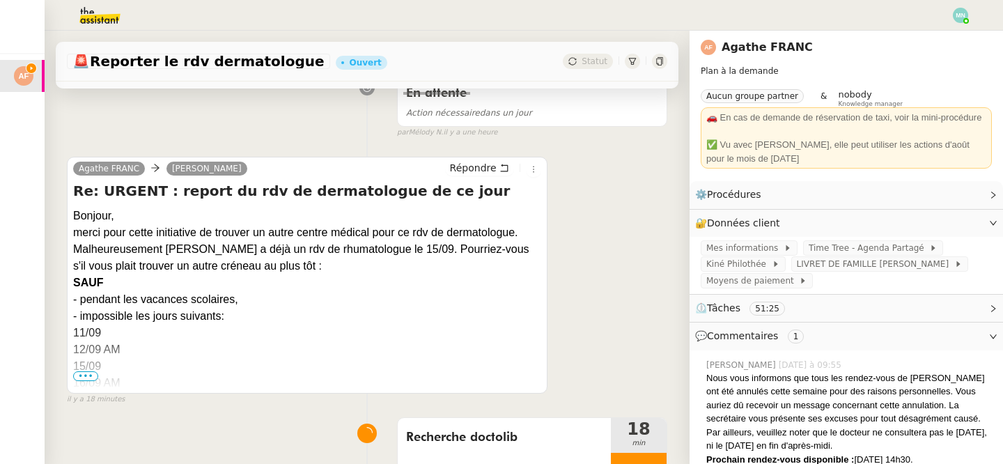
scroll to position [639, 0]
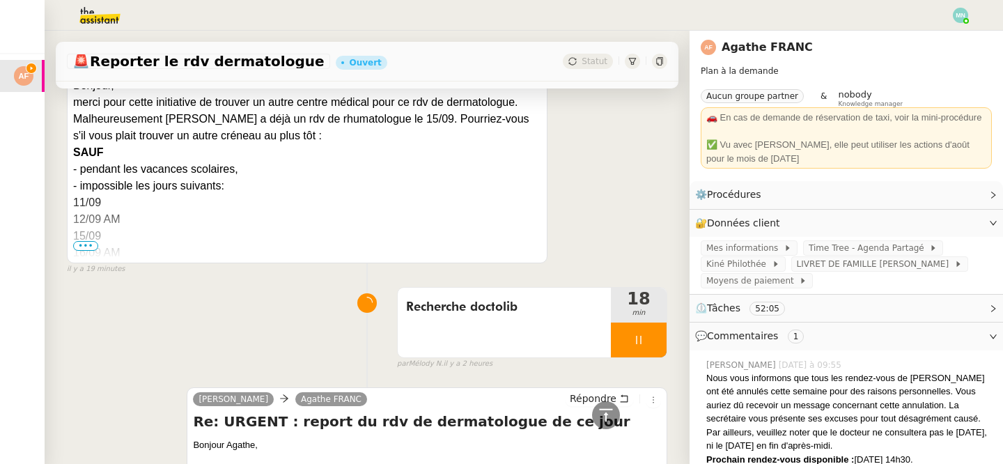
click at [81, 242] on span "•••" at bounding box center [85, 246] width 25 height 10
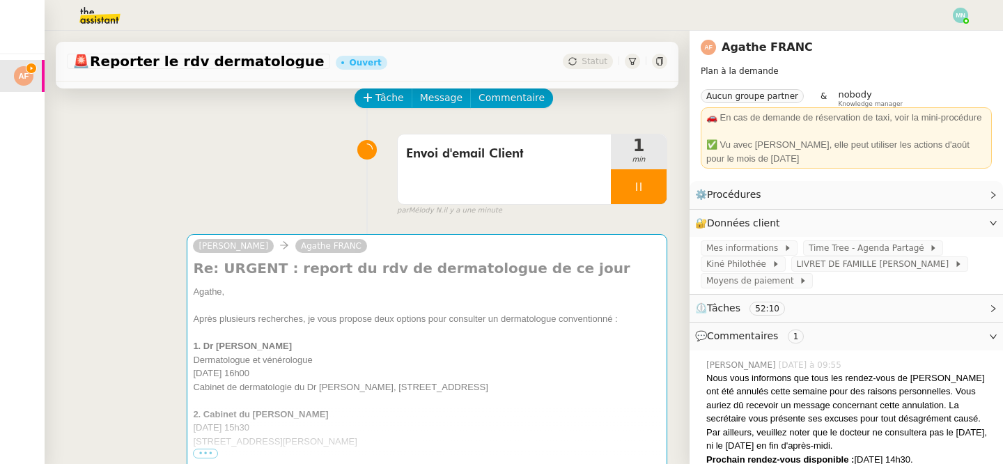
scroll to position [0, 0]
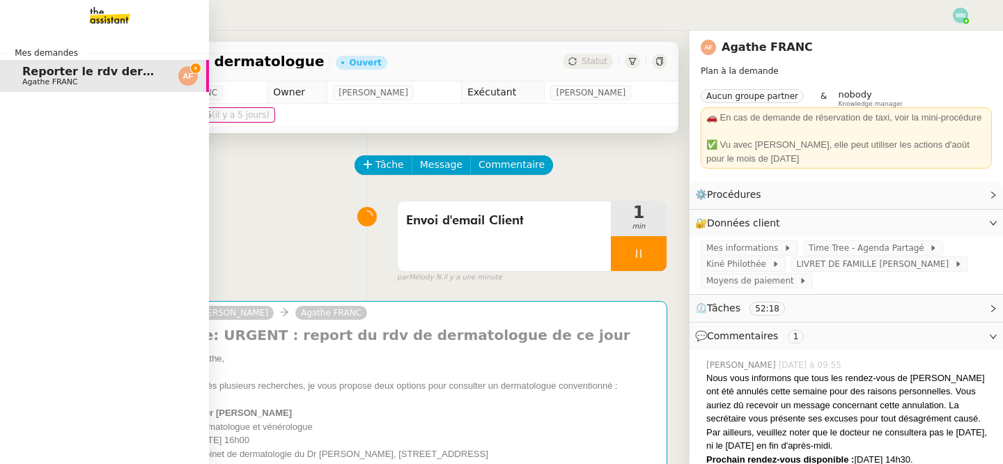
click at [33, 79] on span "Agathe FRANC" at bounding box center [50, 81] width 56 height 9
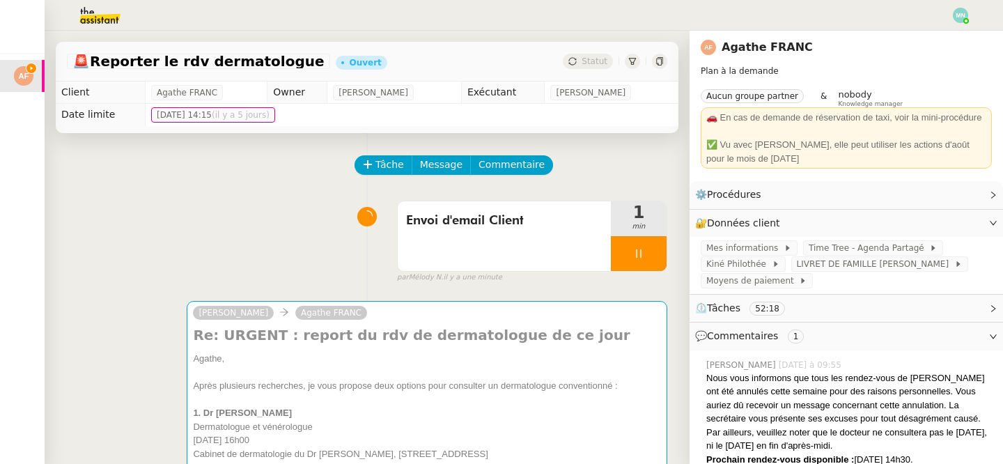
click at [244, 100] on td "Agathe FRANC" at bounding box center [207, 92] width 122 height 22
click at [102, 6] on img at bounding box center [89, 15] width 108 height 31
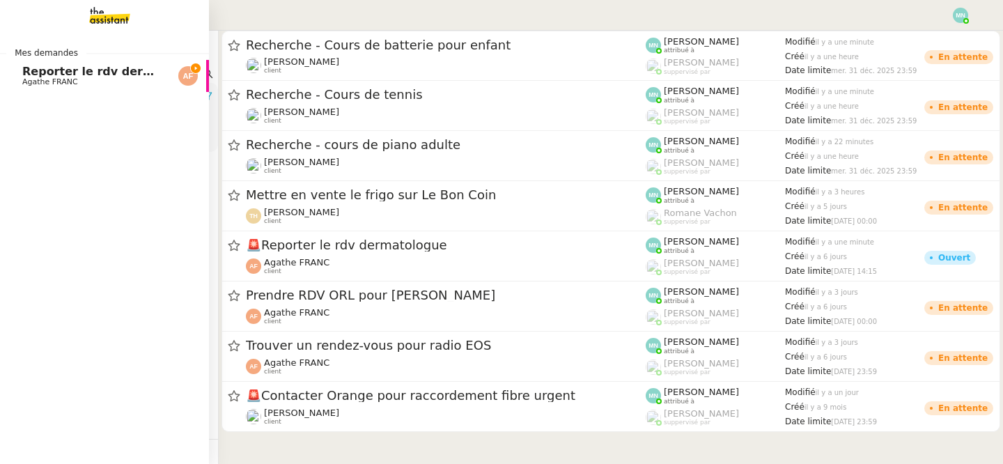
click at [26, 65] on link "Reporter le rdv dermatologue [PERSON_NAME]" at bounding box center [104, 76] width 209 height 32
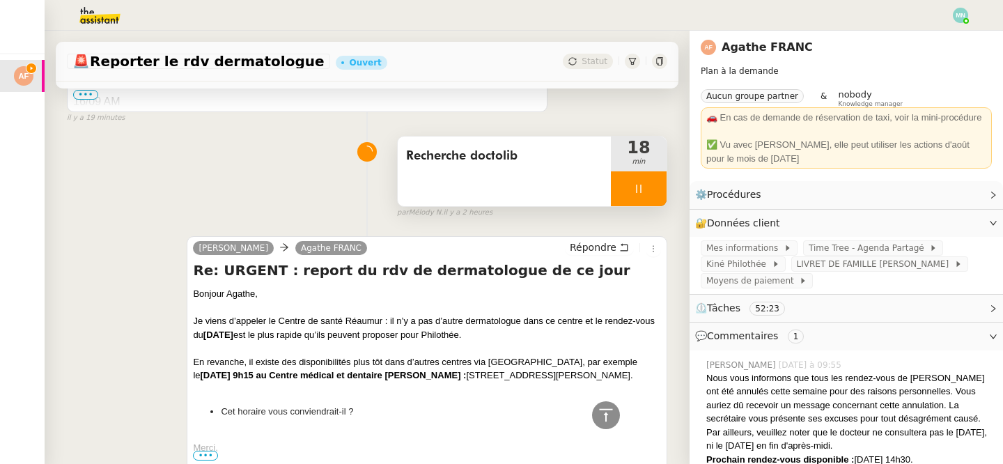
scroll to position [752, 0]
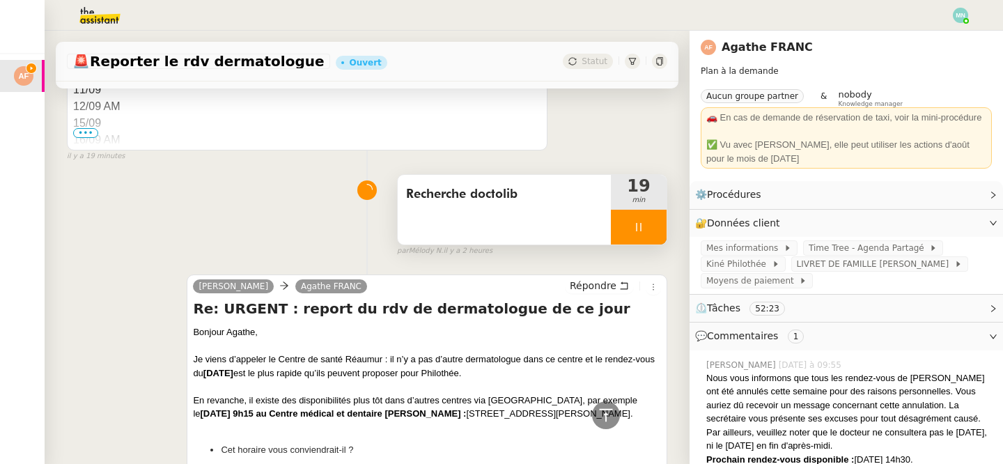
click at [635, 217] on div at bounding box center [639, 227] width 56 height 35
click at [623, 225] on icon at bounding box center [624, 227] width 5 height 8
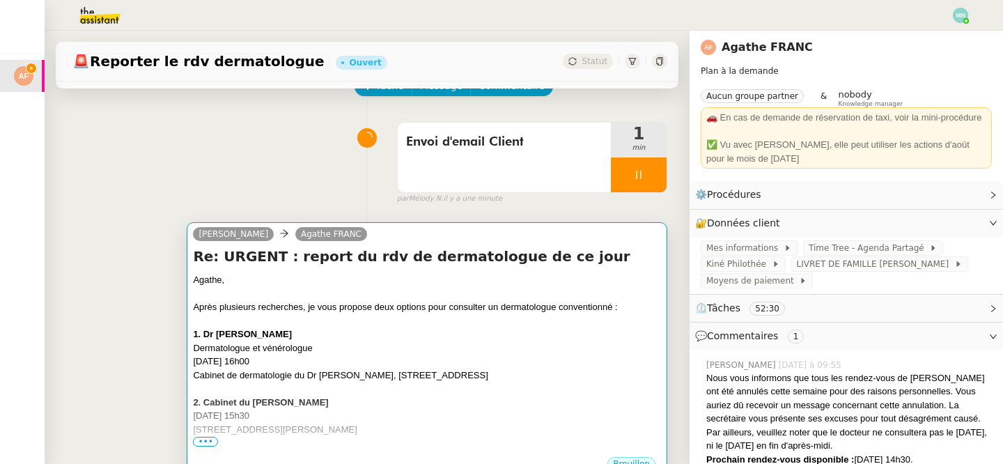
scroll to position [88, 0]
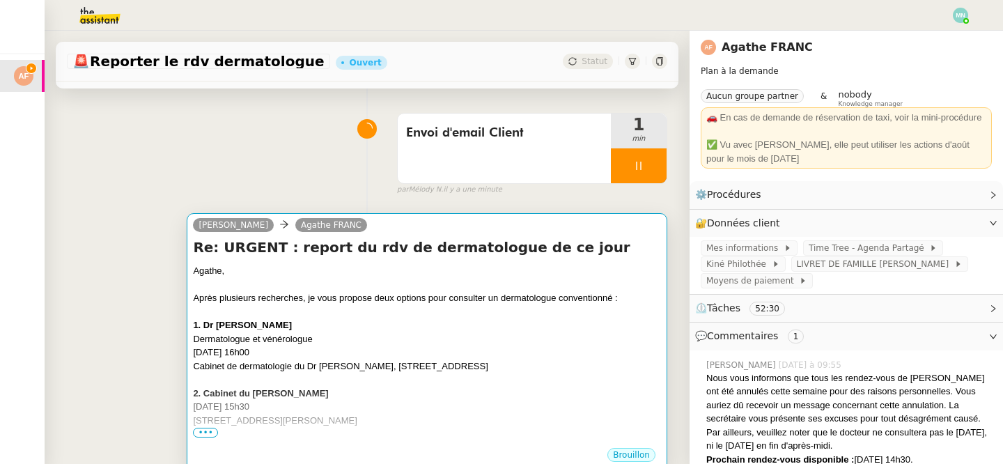
click at [354, 359] on div "Cabinet de dermatologie du Dr [PERSON_NAME], [STREET_ADDRESS]" at bounding box center [427, 366] width 468 height 14
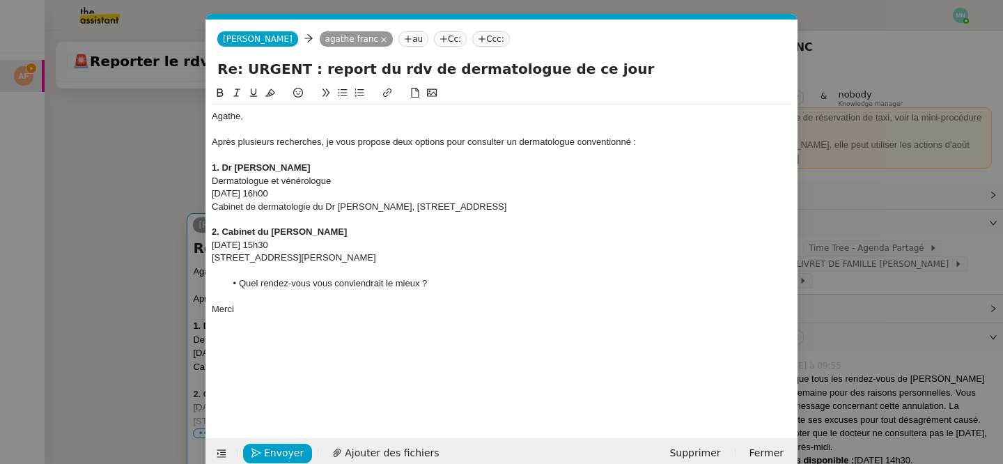
scroll to position [0, 29]
drag, startPoint x: 344, startPoint y: 193, endPoint x: 204, endPoint y: 194, distance: 139.9
click at [204, 194] on nz-modal-container "Service TA - VOYAGE - PROPOSITION GLOBALE A utiliser dans le cadre de propositi…" at bounding box center [501, 232] width 1003 height 464
click at [219, 92] on icon at bounding box center [220, 92] width 6 height 8
drag, startPoint x: 316, startPoint y: 244, endPoint x: 196, endPoint y: 241, distance: 119.8
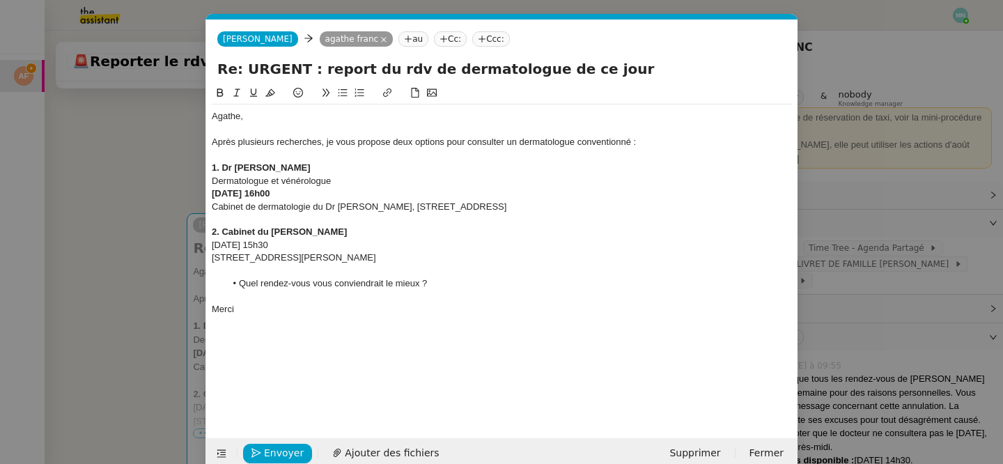
click at [196, 241] on nz-modal-container "Service TA - VOYAGE - PROPOSITION GLOBALE A utiliser dans le cadre de propositi…" at bounding box center [501, 232] width 1003 height 464
click at [220, 93] on icon at bounding box center [220, 93] width 10 height 10
drag, startPoint x: 355, startPoint y: 182, endPoint x: 159, endPoint y: 181, distance: 195.7
click at [159, 181] on nz-modal-container "Service TA - VOYAGE - PROPOSITION GLOBALE A utiliser dans le cadre de propositi…" at bounding box center [501, 232] width 1003 height 464
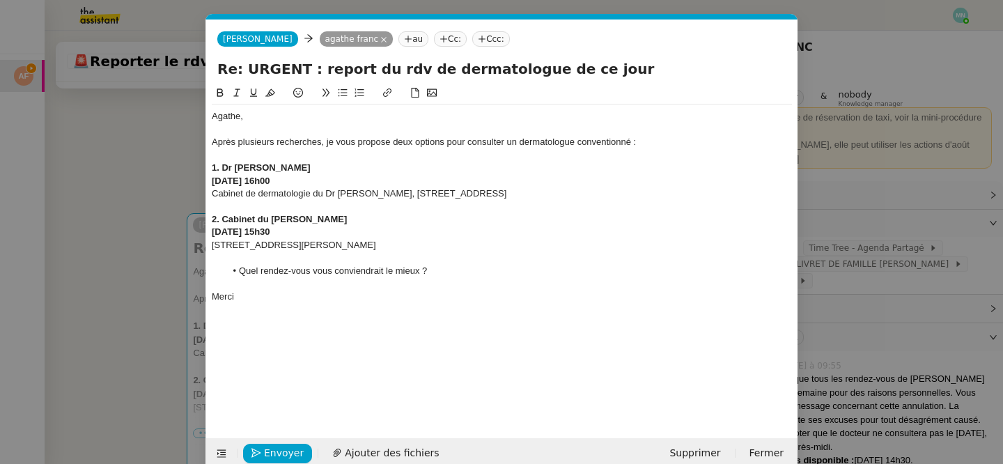
click at [154, 180] on nz-modal-container "Service TA - VOYAGE - PROPOSITION GLOBALE A utiliser dans le cadre de propositi…" at bounding box center [501, 232] width 1003 height 464
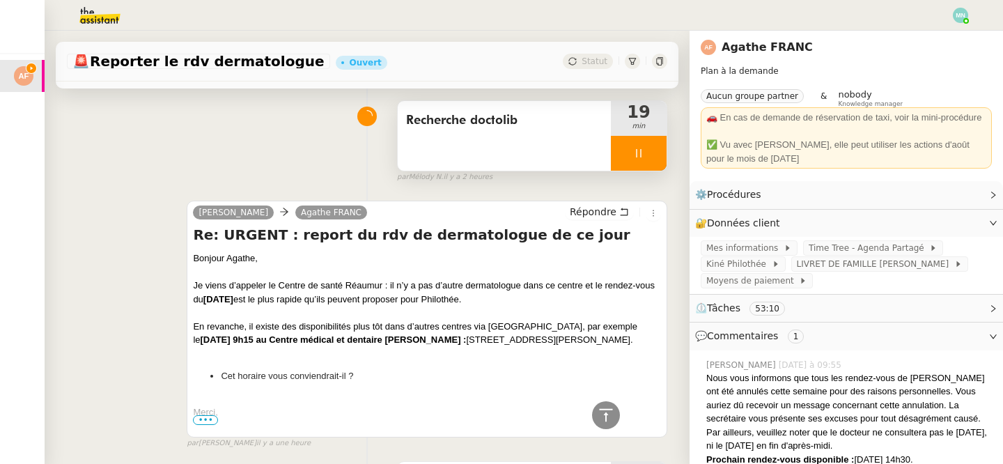
scroll to position [744, 0]
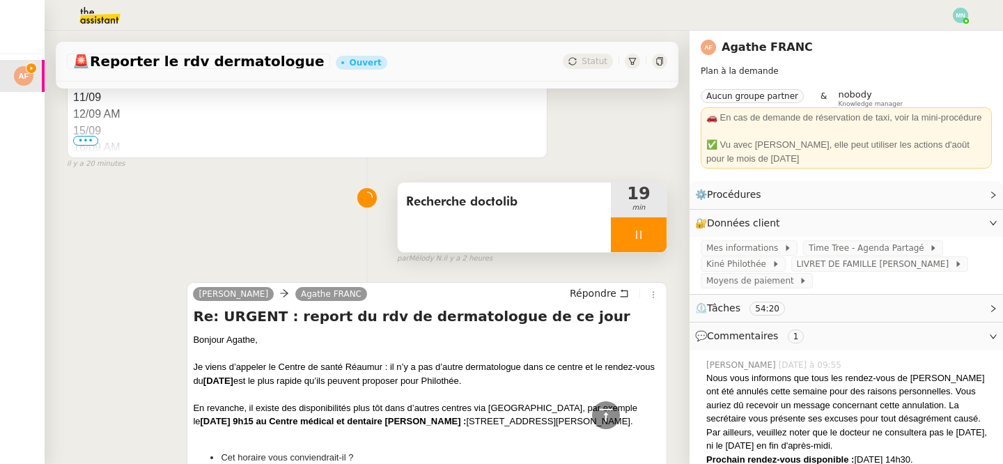
click at [628, 241] on div at bounding box center [639, 234] width 56 height 35
click at [650, 242] on button at bounding box center [652, 234] width 28 height 35
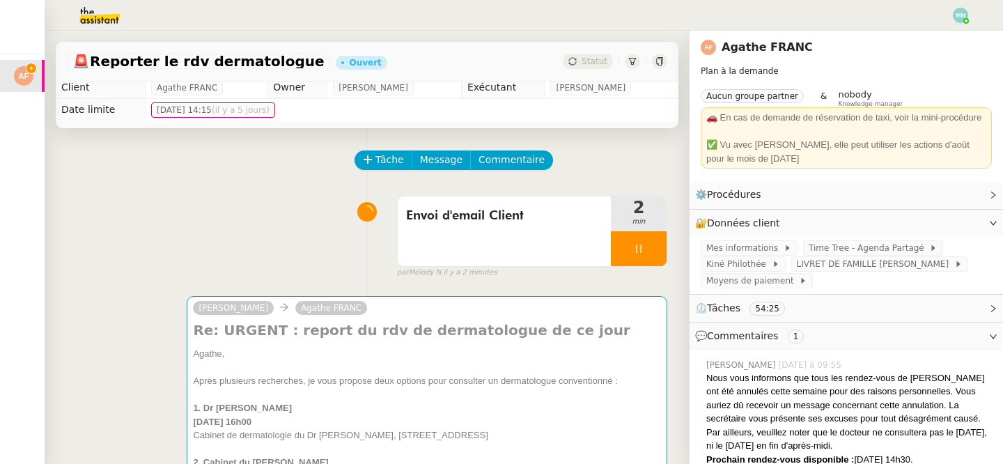
scroll to position [0, 0]
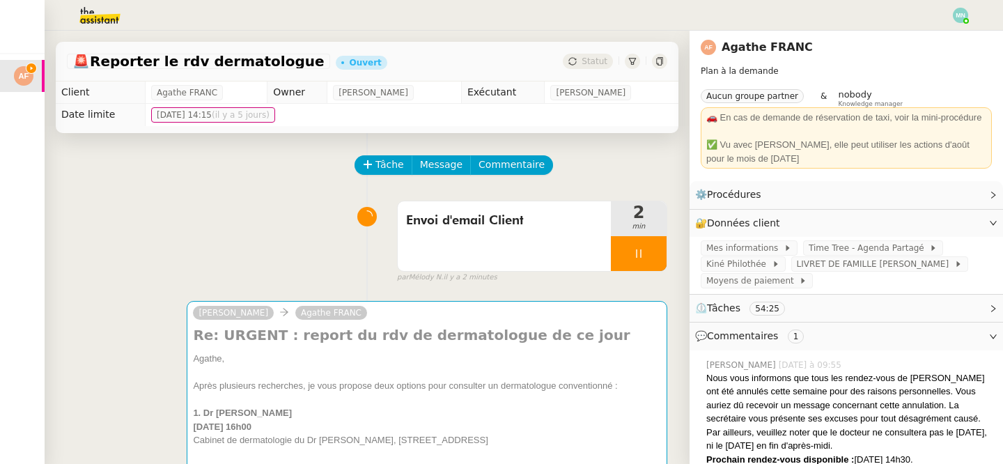
click at [959, 15] on img at bounding box center [959, 15] width 15 height 15
click at [918, 33] on span "Suivi" at bounding box center [903, 39] width 40 height 13
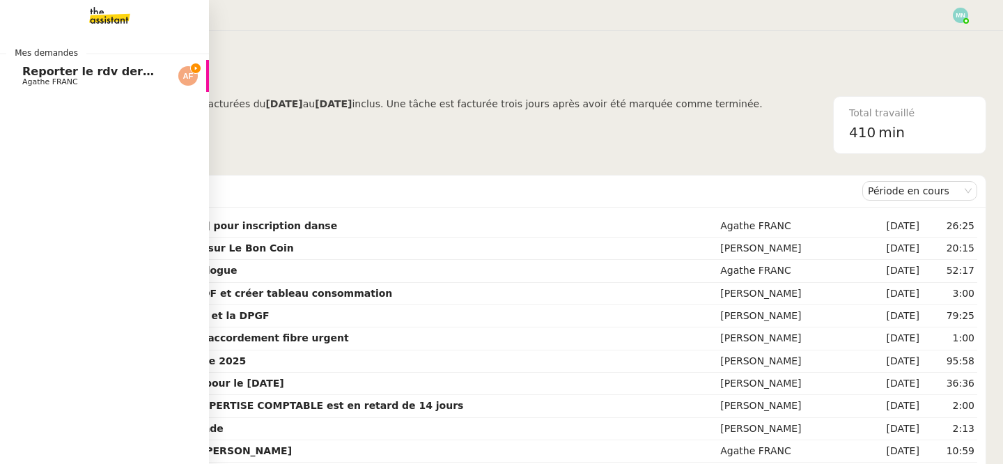
click at [105, 65] on span "Reporter le rdv dermatologue" at bounding box center [115, 71] width 187 height 13
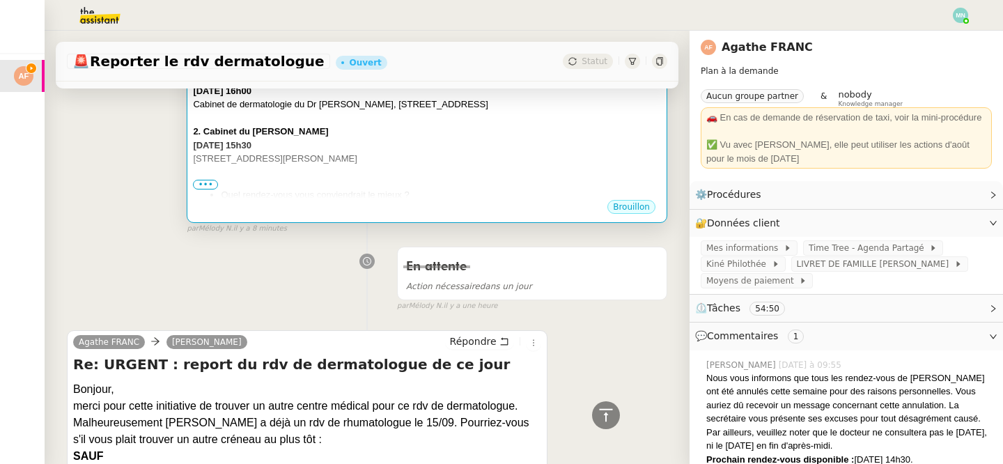
click at [444, 192] on li "Quel rendez-vous vous conviendrait le mieux ?" at bounding box center [441, 195] width 440 height 14
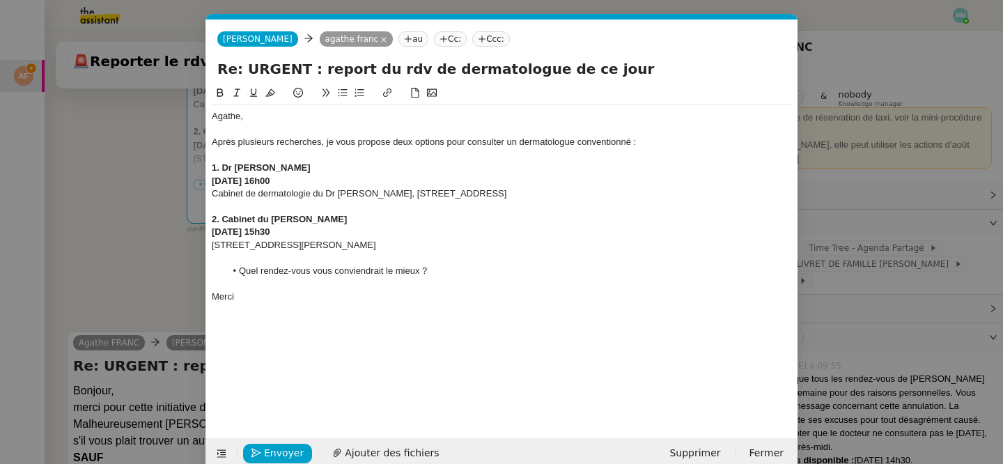
scroll to position [0, 29]
click at [294, 397] on div "[PERSON_NAME], Après plusieurs recherches, je vous propose deux options pour co…" at bounding box center [502, 250] width 580 height 331
click at [278, 450] on span "Envoyer" at bounding box center [284, 453] width 40 height 16
click at [278, 450] on span "Confirmer l'envoi" at bounding box center [306, 453] width 84 height 16
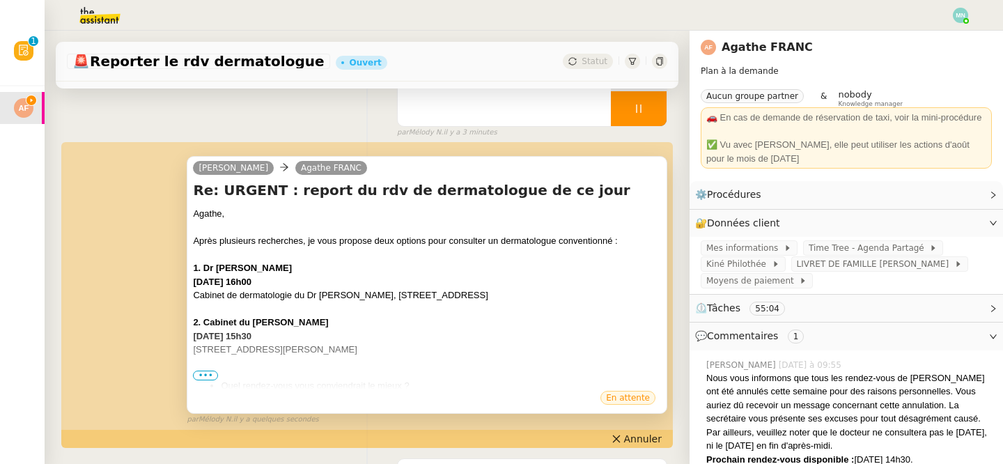
scroll to position [209, 0]
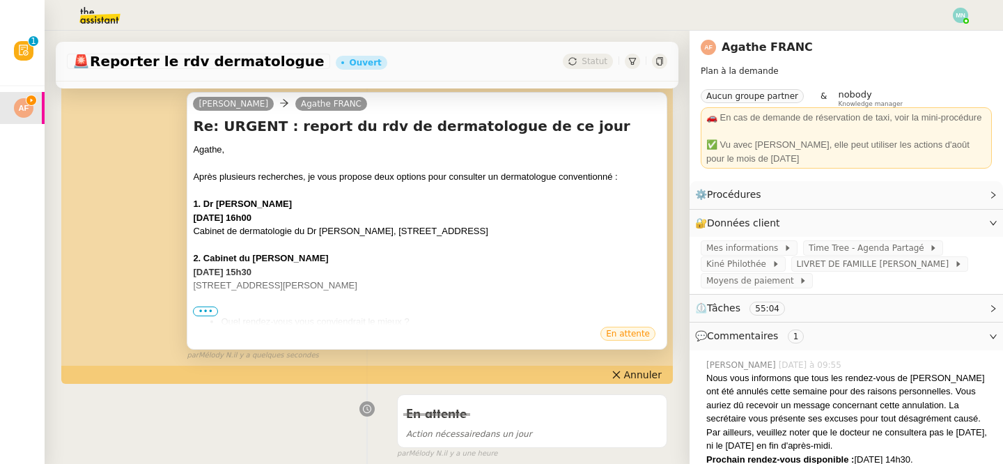
click at [216, 315] on span "•••" at bounding box center [205, 311] width 25 height 10
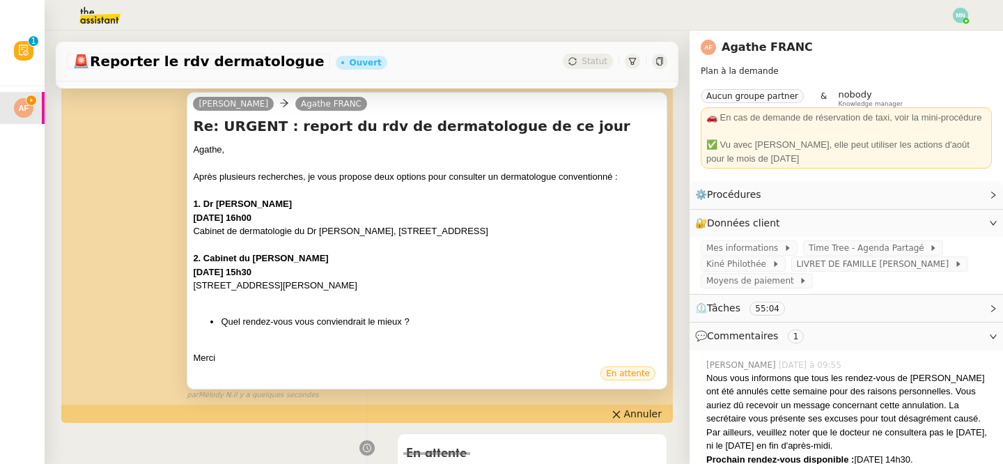
scroll to position [0, 0]
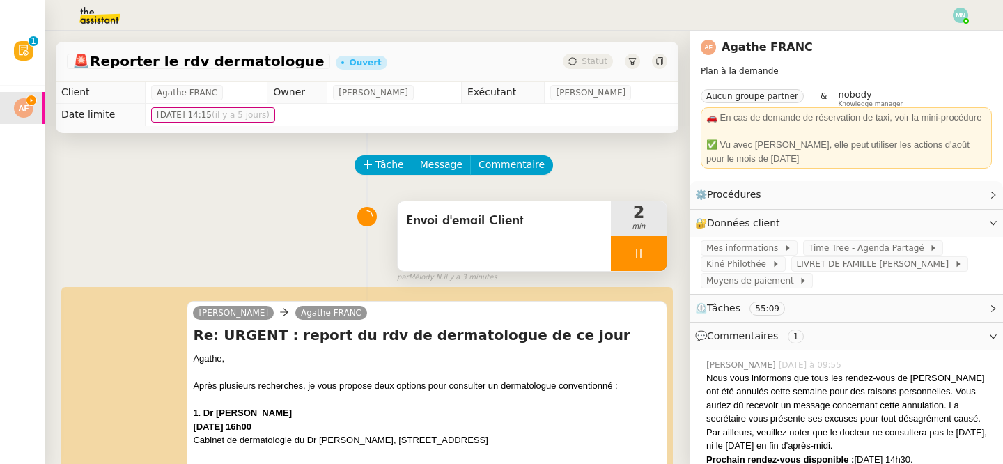
drag, startPoint x: 632, startPoint y: 237, endPoint x: 641, endPoint y: 237, distance: 9.1
click at [632, 237] on div at bounding box center [639, 253] width 56 height 35
click at [653, 242] on button at bounding box center [652, 253] width 28 height 35
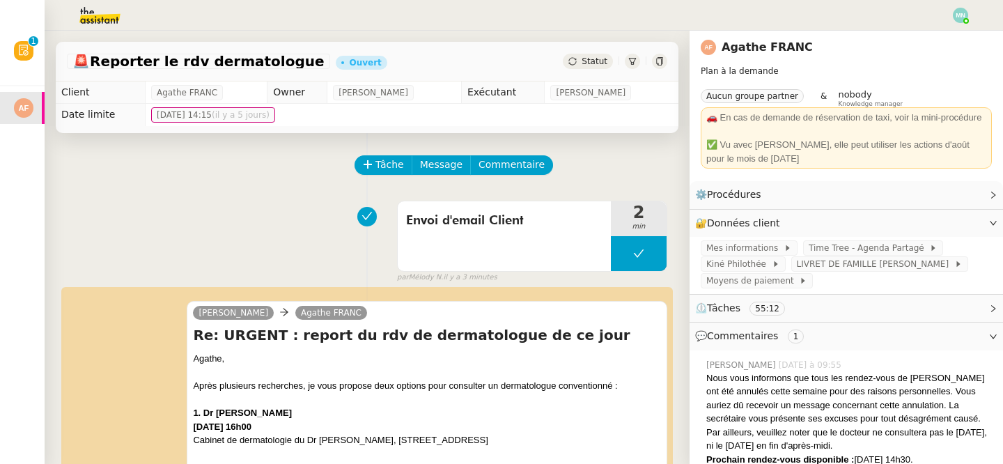
click at [958, 16] on img at bounding box center [959, 15] width 15 height 15
click at [923, 35] on span "Suivi" at bounding box center [911, 39] width 24 height 11
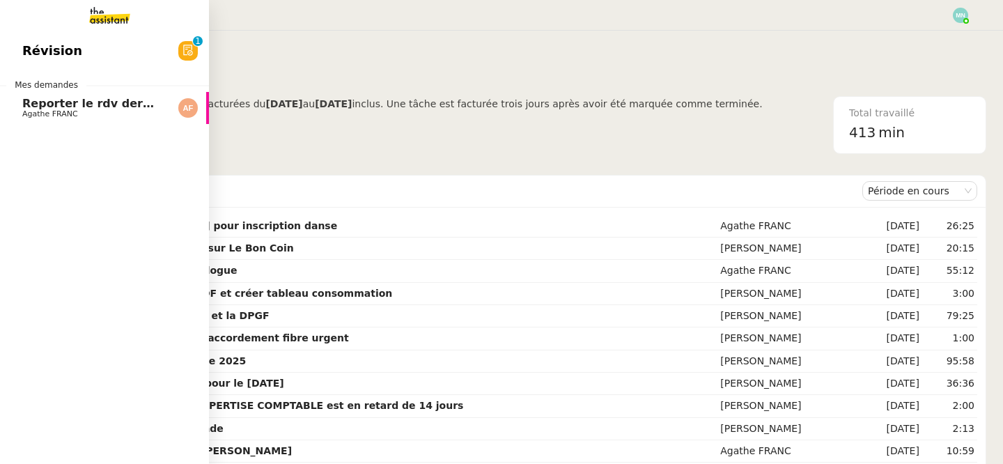
click at [52, 101] on span "Reporter le rdv dermatologue" at bounding box center [115, 103] width 187 height 13
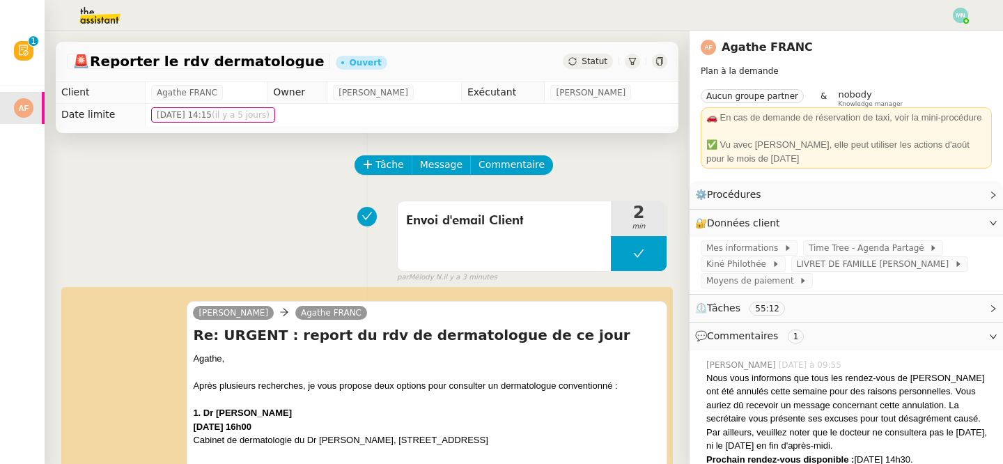
click at [92, 17] on img at bounding box center [89, 15] width 108 height 31
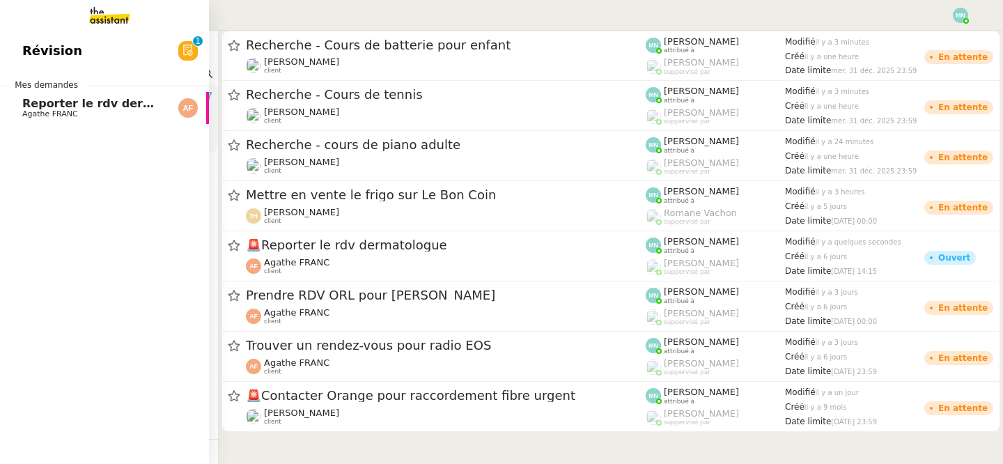
click at [61, 102] on span "Reporter le rdv dermatologue" at bounding box center [115, 103] width 187 height 13
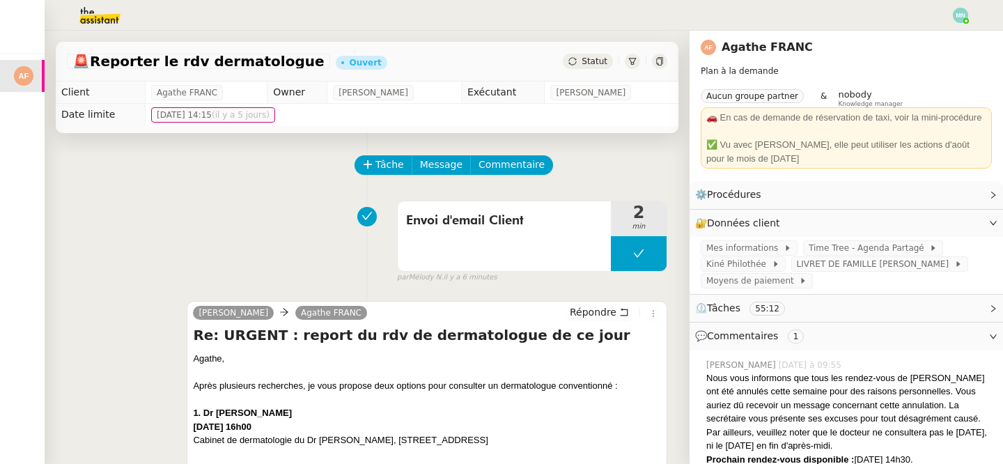
click at [597, 50] on div "🚨 Reporter le rdv dermatologue [PERSON_NAME]" at bounding box center [367, 62] width 622 height 40
click at [597, 55] on div "Statut" at bounding box center [588, 61] width 50 height 15
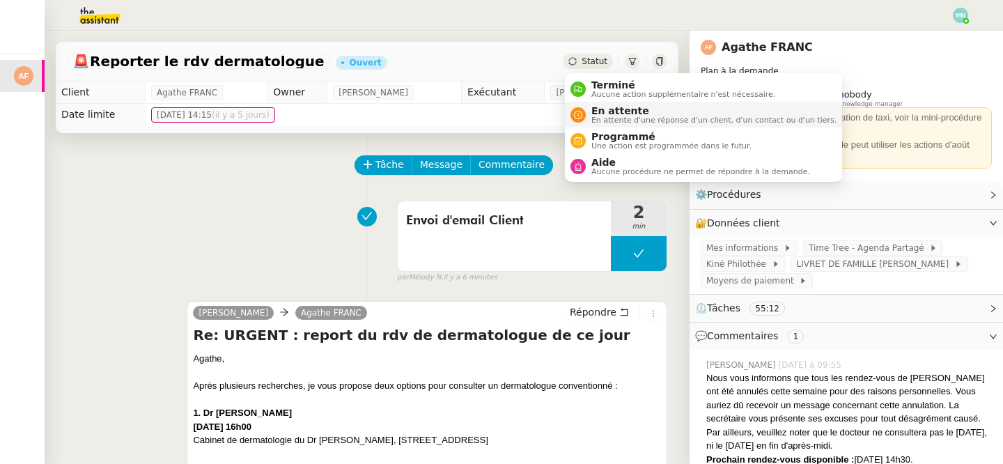
click at [636, 118] on span "En attente d'une réponse d'un client, d'un contact ou d'un tiers." at bounding box center [713, 120] width 245 height 8
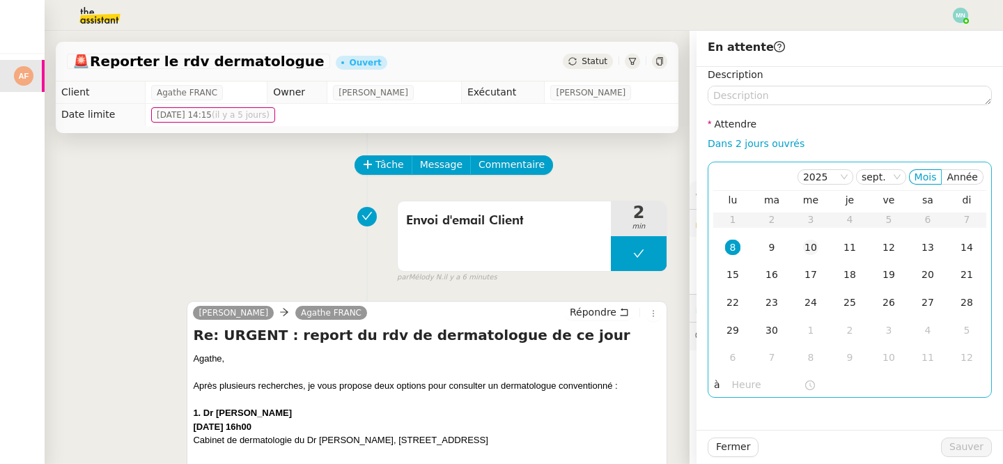
click at [814, 256] on td "10" at bounding box center [810, 248] width 39 height 28
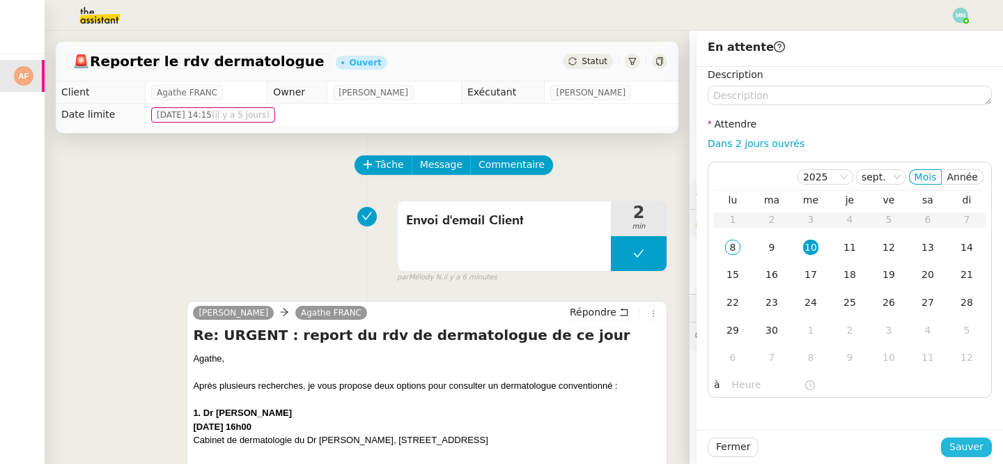
click at [963, 444] on span "Sauver" at bounding box center [966, 447] width 34 height 16
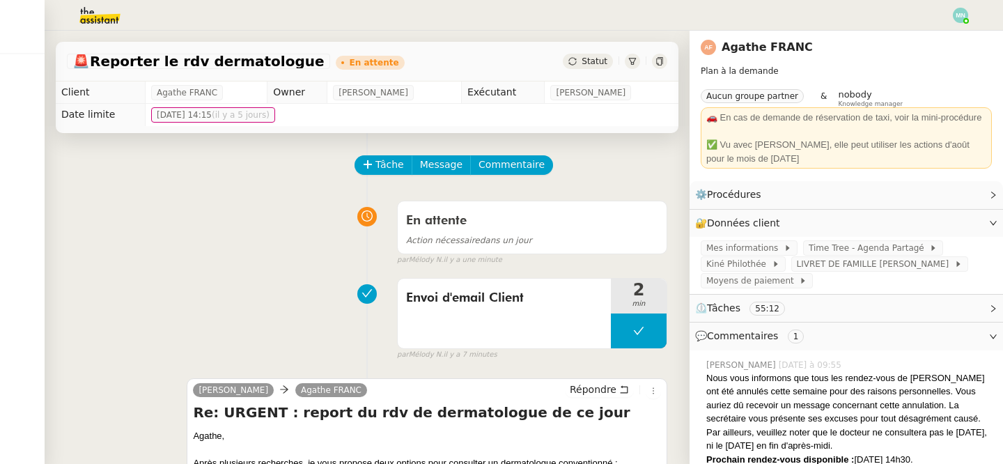
click at [105, 13] on img at bounding box center [89, 15] width 108 height 31
